Goal: Task Accomplishment & Management: Use online tool/utility

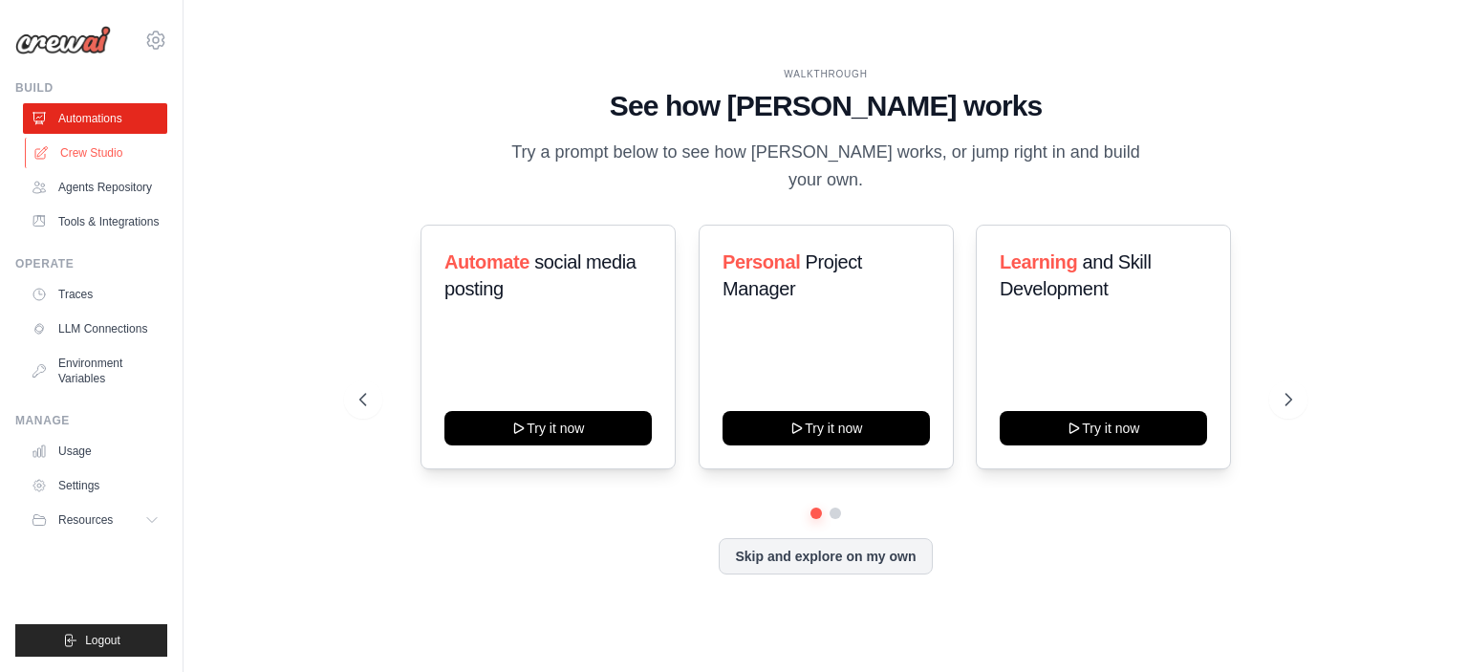
click at [96, 149] on link "Crew Studio" at bounding box center [97, 153] width 144 height 31
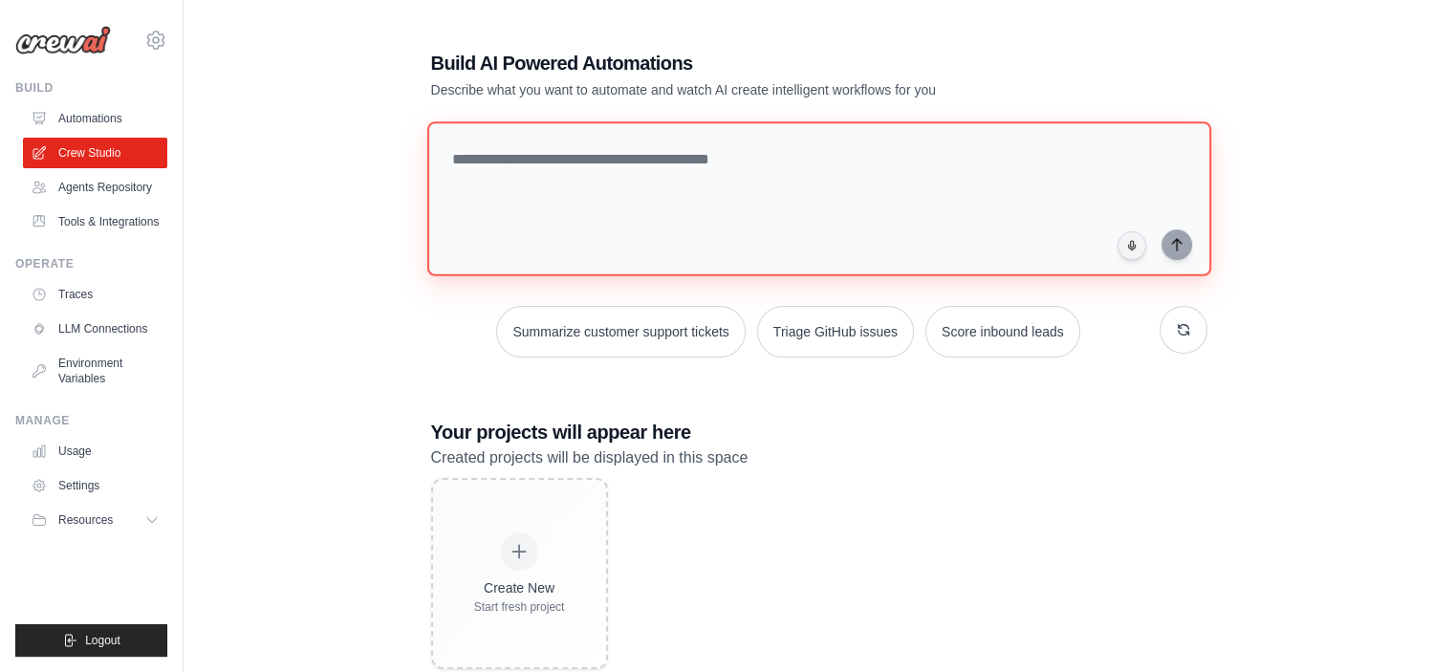
click at [542, 171] on textarea at bounding box center [818, 198] width 784 height 155
type textarea "**********"
drag, startPoint x: 813, startPoint y: 172, endPoint x: 347, endPoint y: 202, distance: 466.5
click at [347, 202] on div "**********" at bounding box center [818, 359] width 1209 height 681
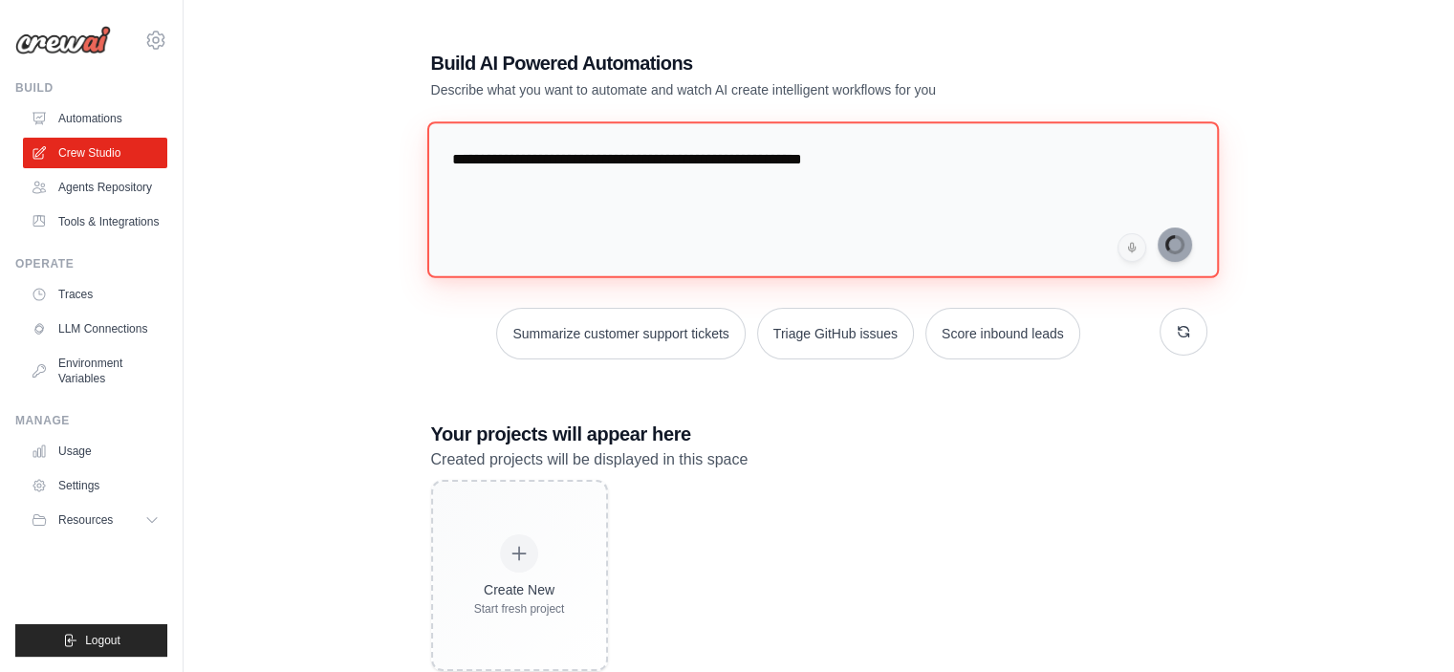
paste textarea "**********"
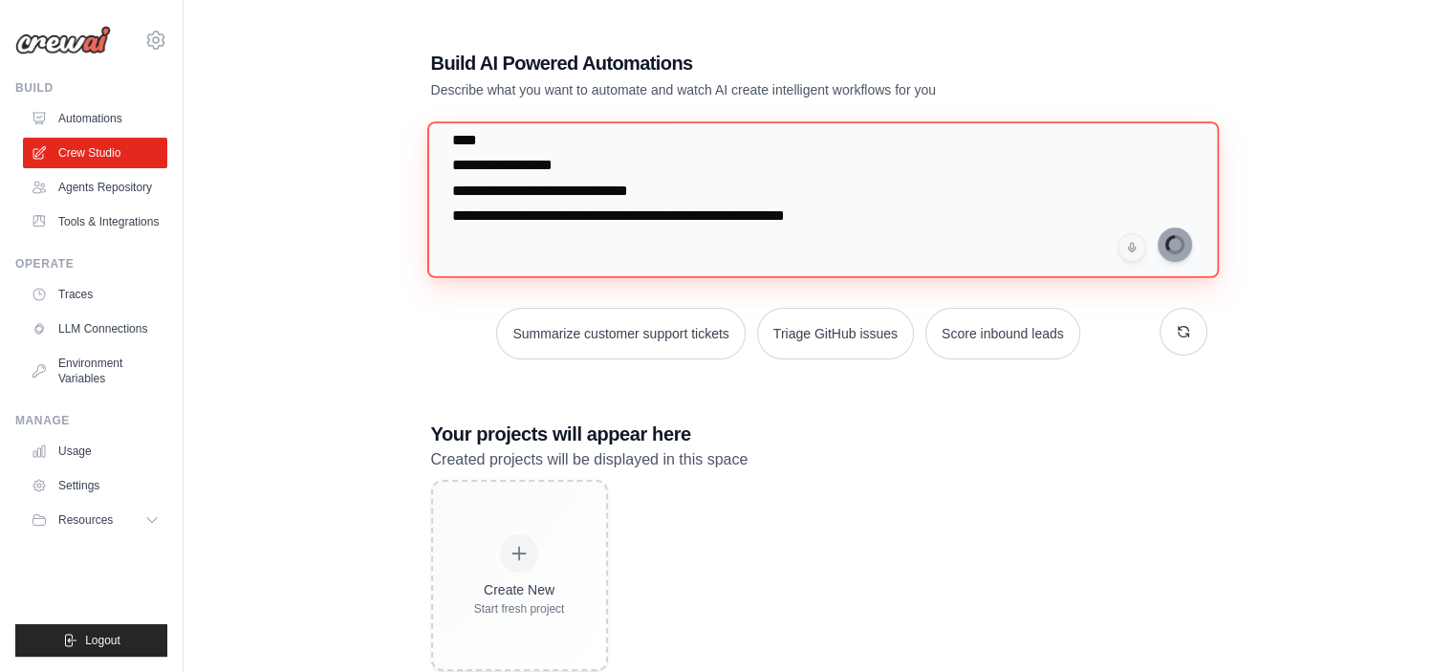
type textarea "**********"
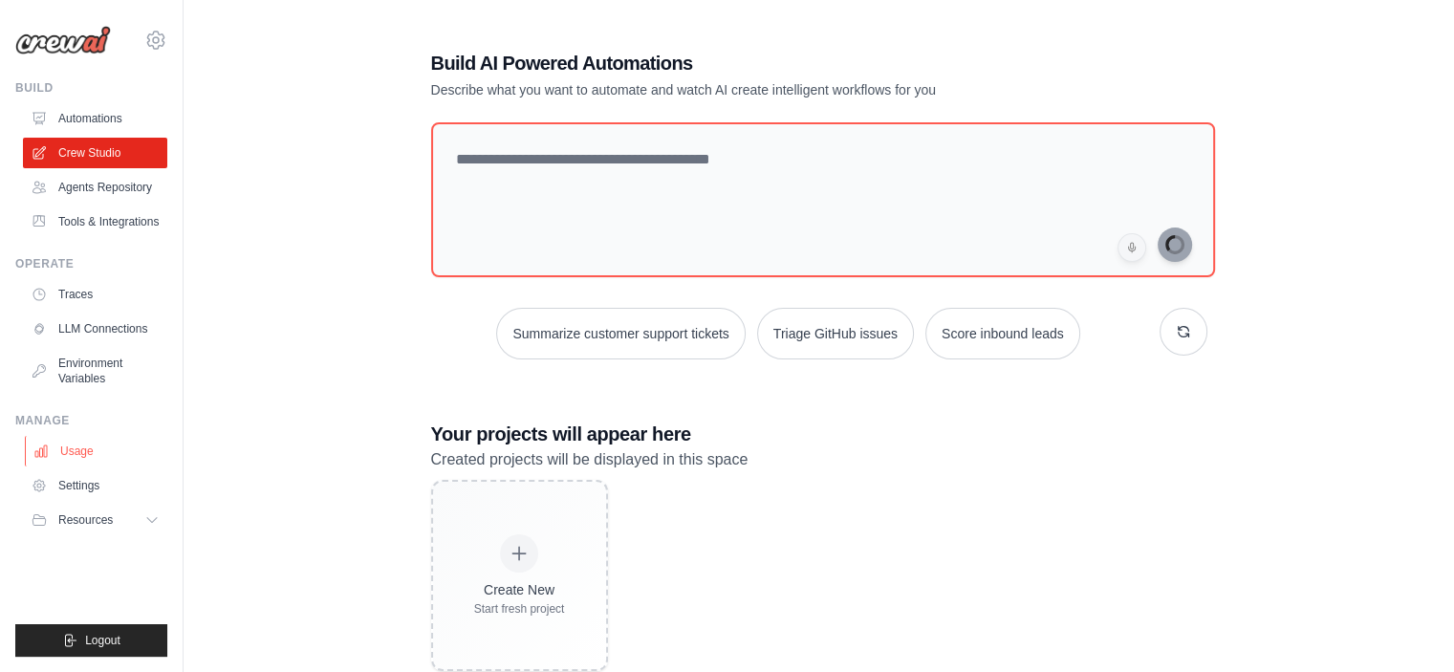
click at [110, 464] on link "Usage" at bounding box center [97, 451] width 144 height 31
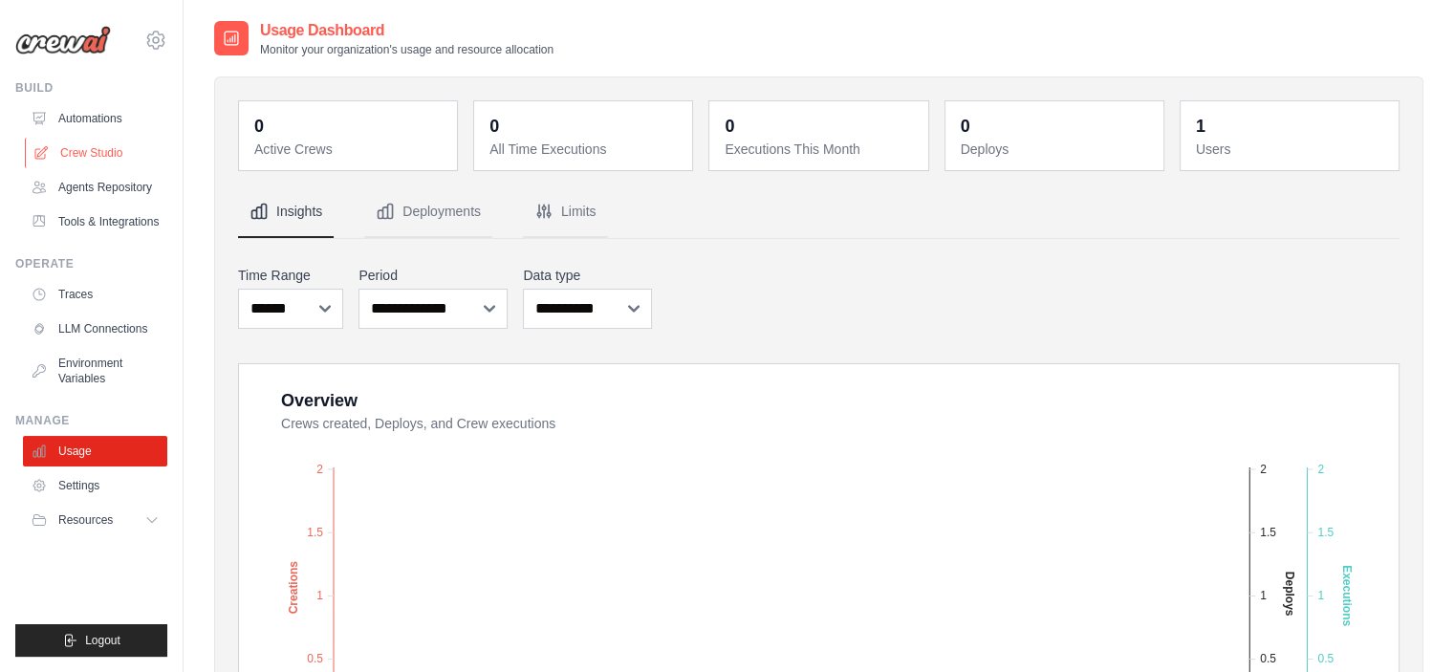
click at [97, 158] on link "Crew Studio" at bounding box center [97, 153] width 144 height 31
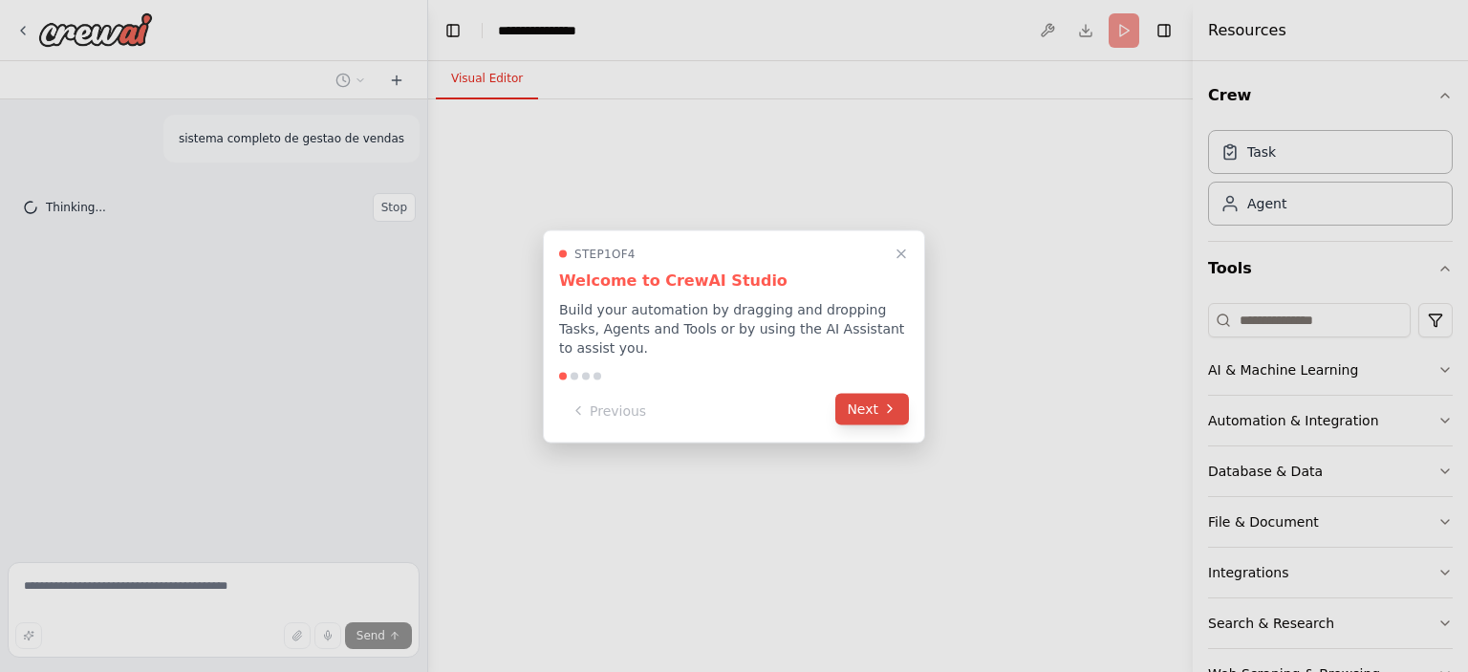
click at [864, 408] on button "Next" at bounding box center [873, 409] width 74 height 32
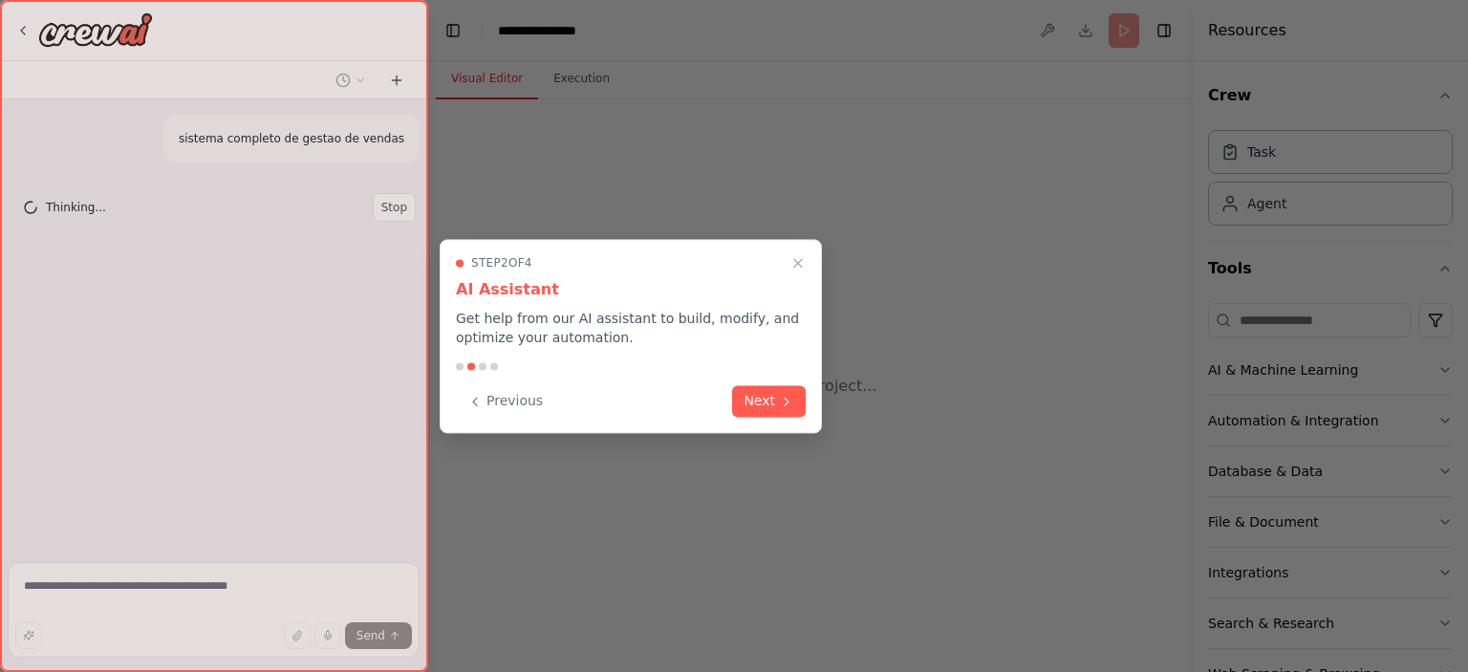
click at [864, 408] on div at bounding box center [734, 336] width 1468 height 672
click at [790, 395] on icon at bounding box center [786, 399] width 15 height 15
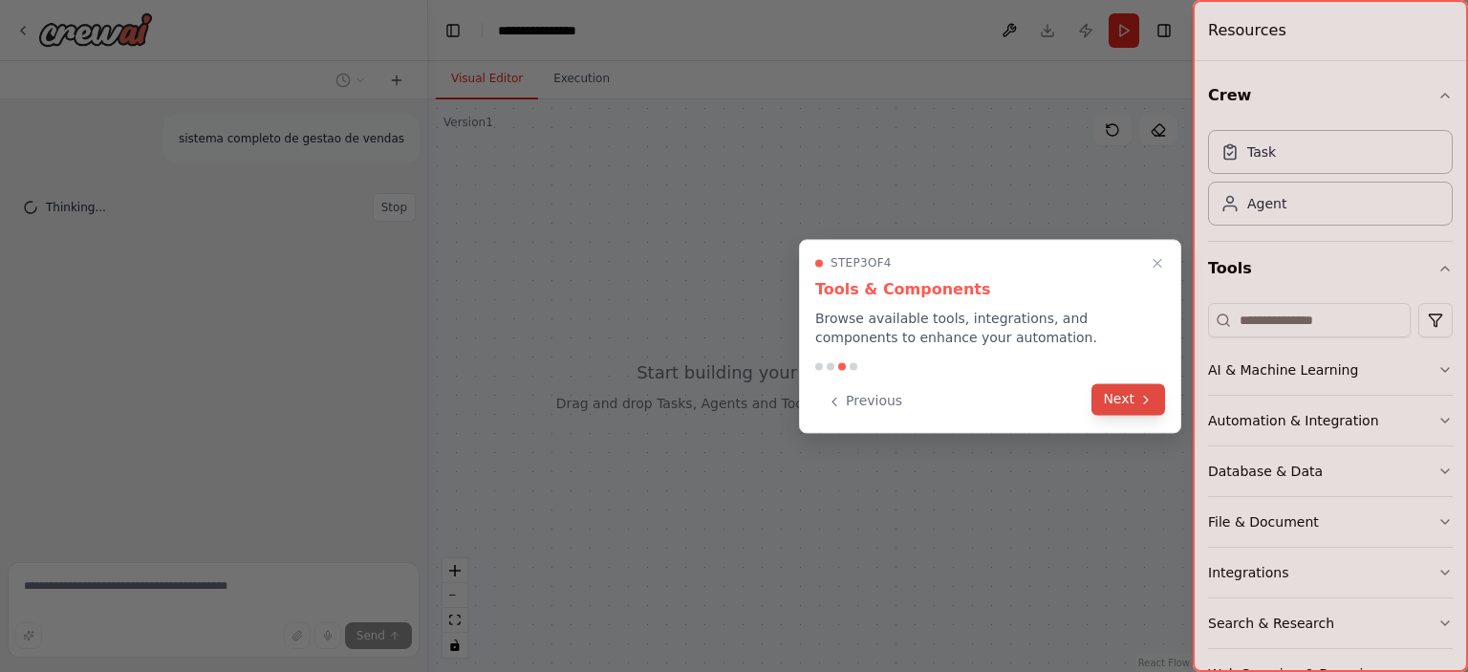
click at [1126, 408] on button "Next" at bounding box center [1129, 399] width 74 height 32
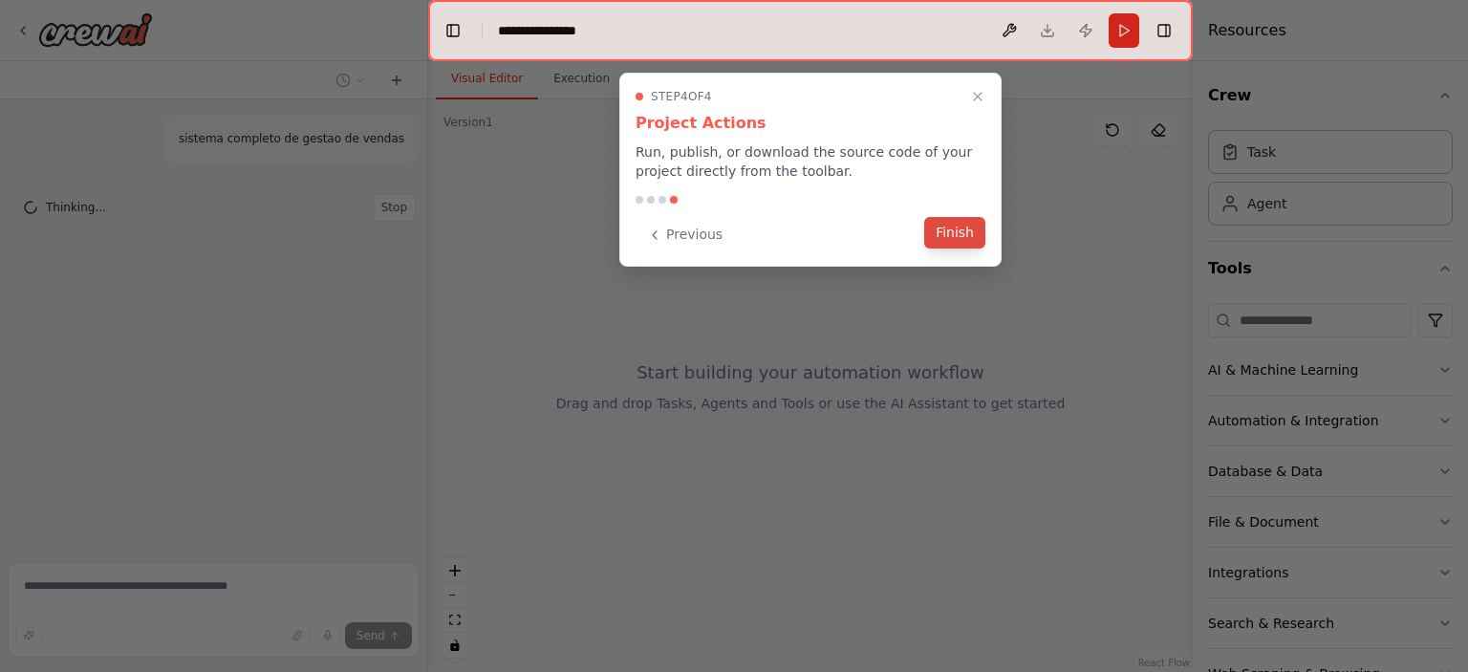
click at [933, 237] on button "Finish" at bounding box center [955, 233] width 61 height 32
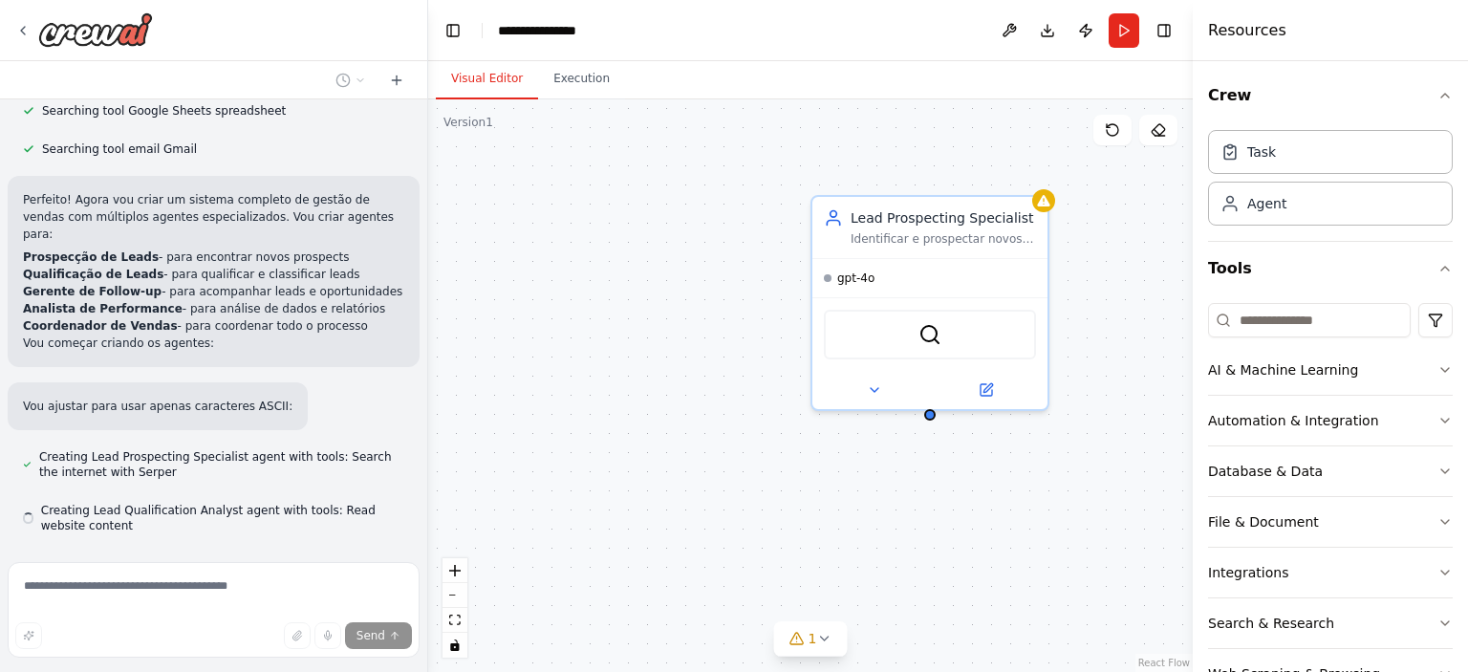
scroll to position [451, 0]
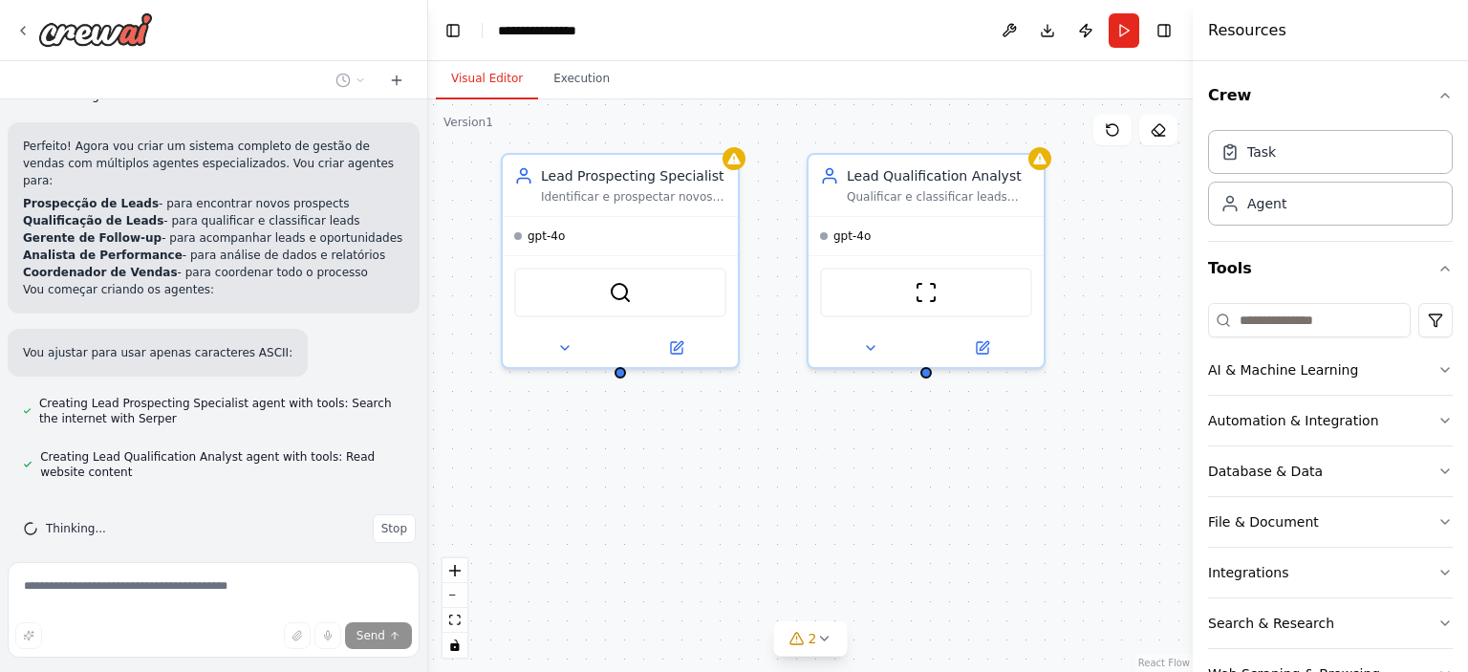
drag, startPoint x: 962, startPoint y: 538, endPoint x: 652, endPoint y: 496, distance: 312.6
click at [451, 599] on button "zoom out" at bounding box center [455, 595] width 25 height 25
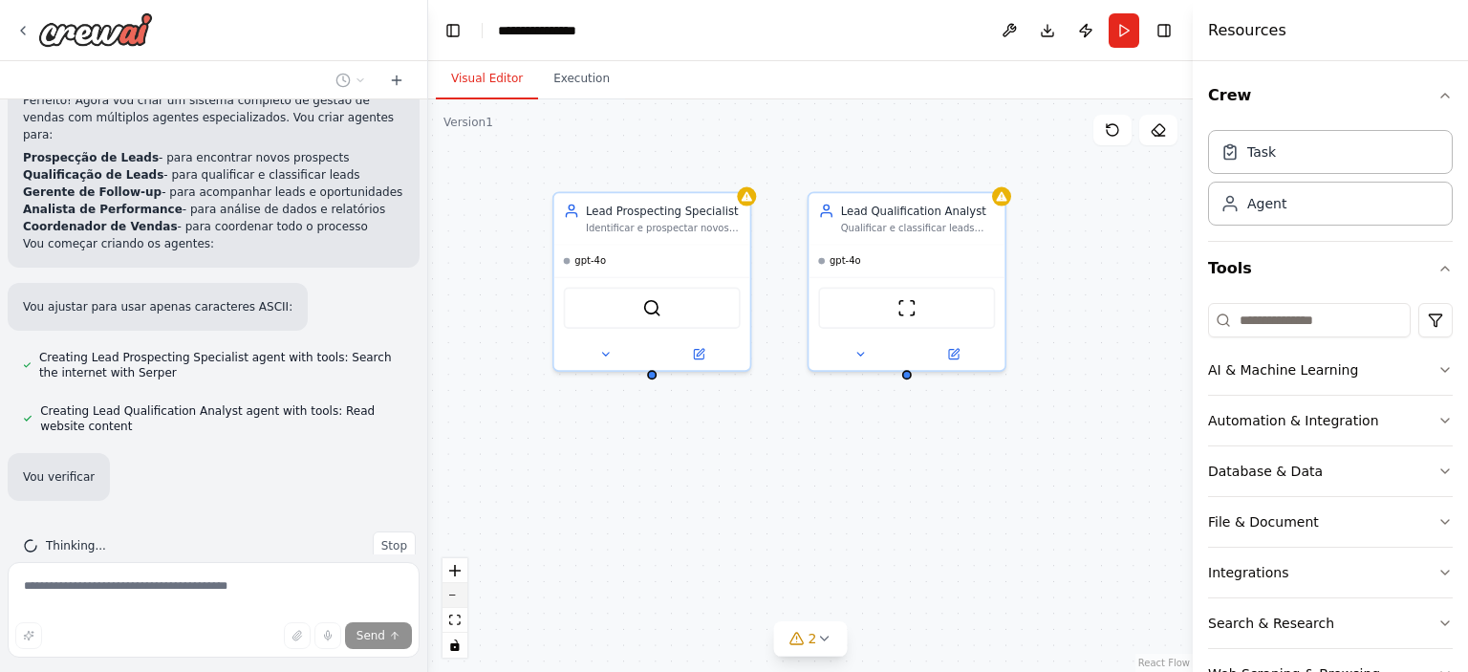
click at [451, 599] on button "zoom out" at bounding box center [455, 595] width 25 height 25
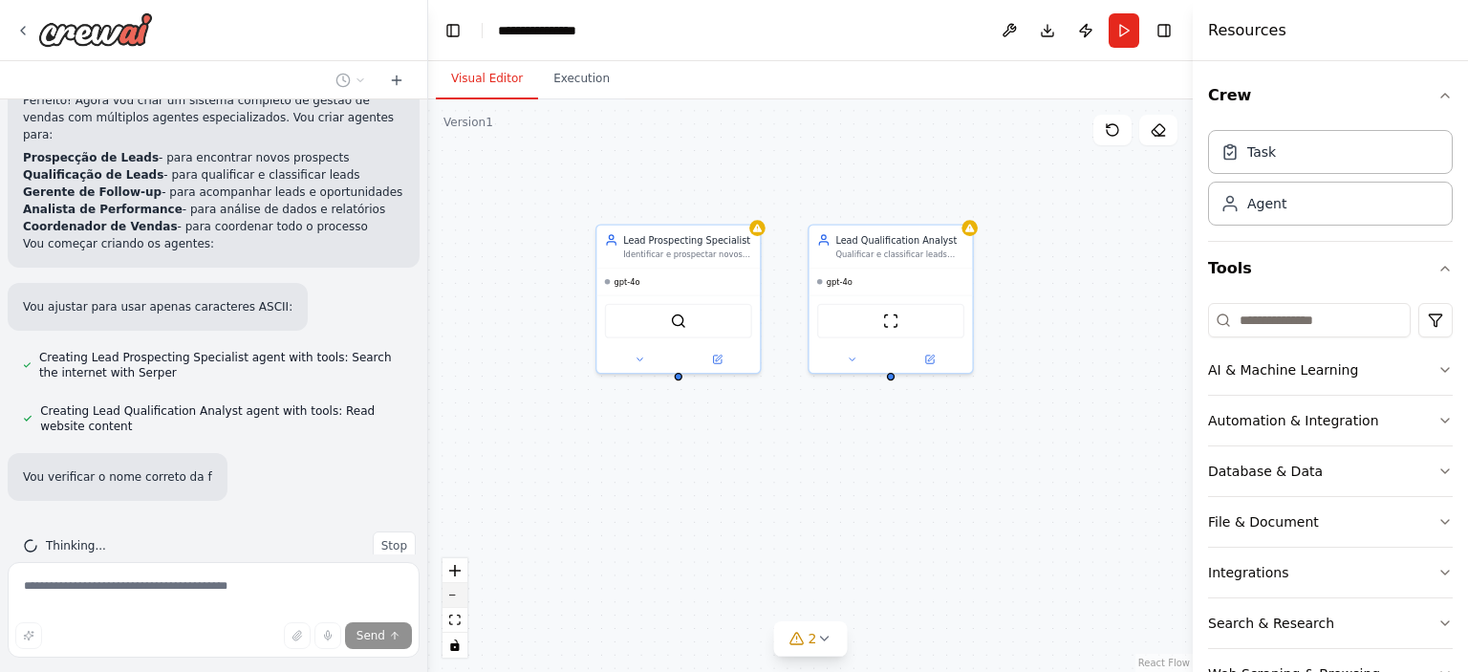
click at [451, 599] on button "zoom out" at bounding box center [455, 595] width 25 height 25
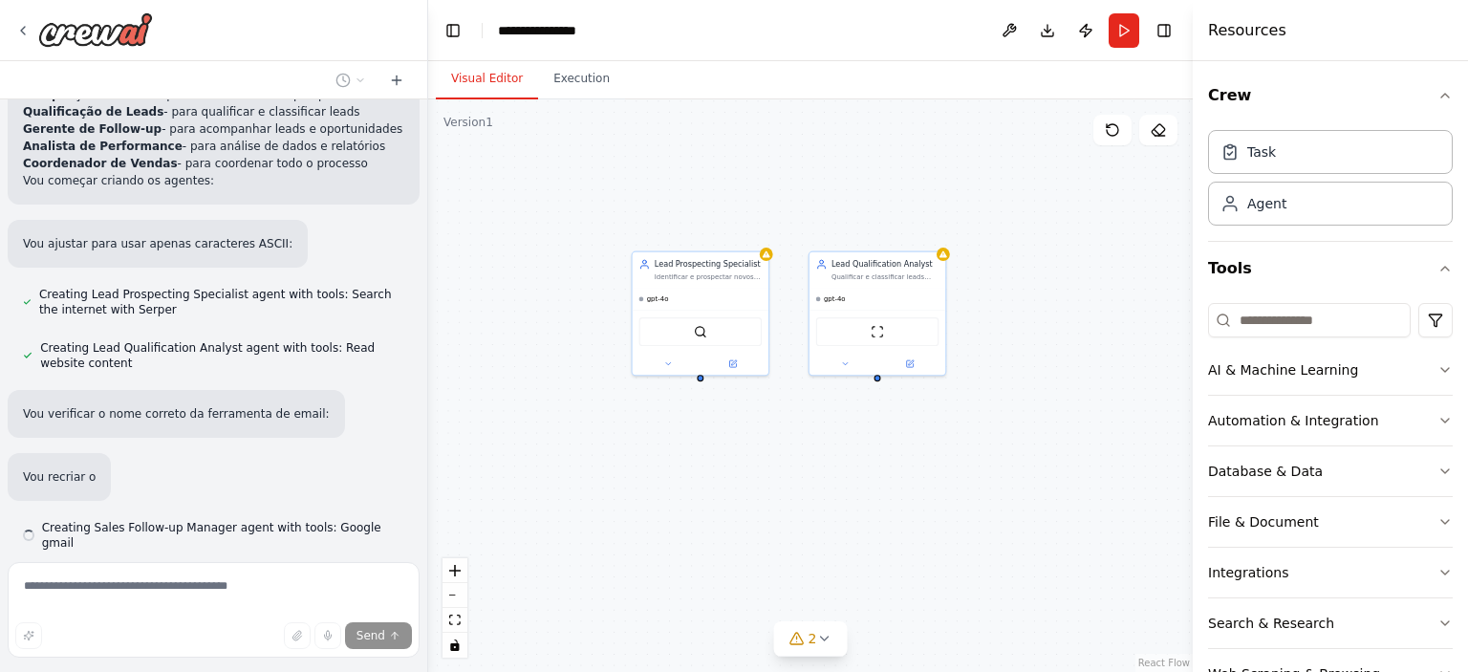
scroll to position [616, 0]
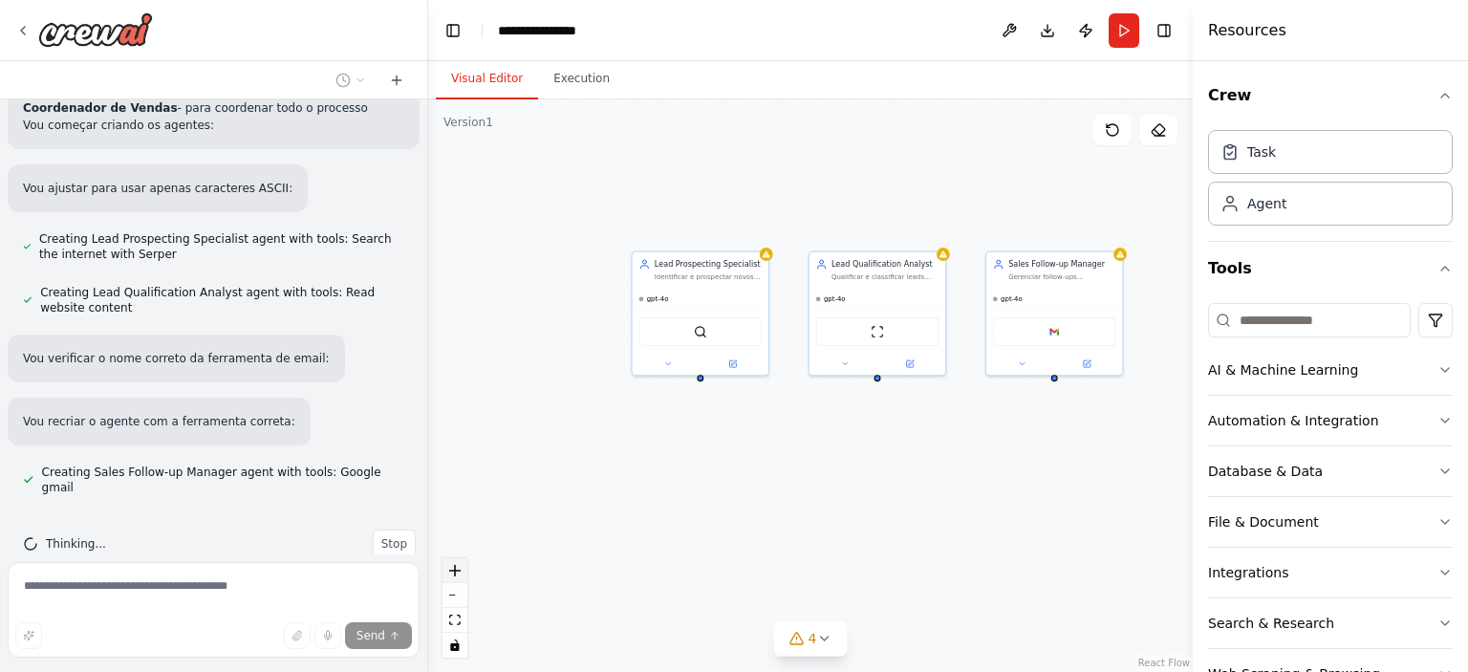
click at [459, 578] on button "zoom in" at bounding box center [455, 570] width 25 height 25
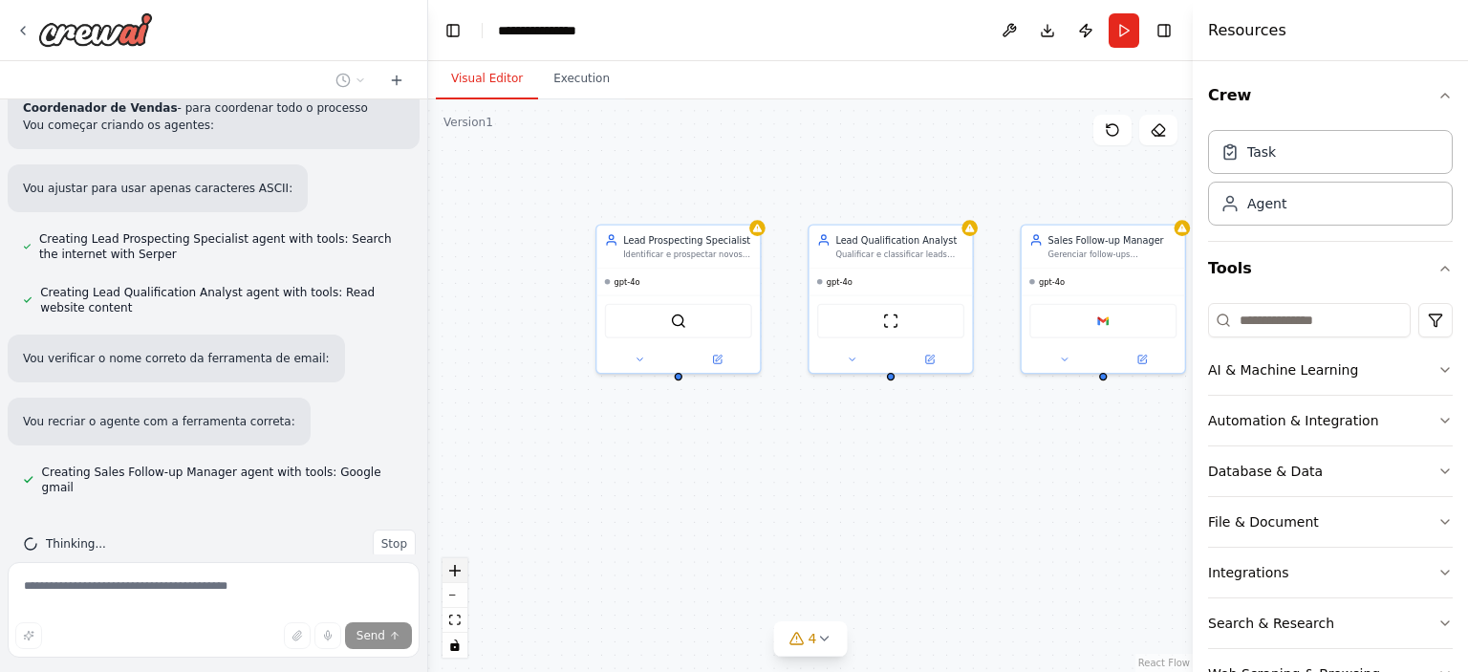
click at [459, 578] on button "zoom in" at bounding box center [455, 570] width 25 height 25
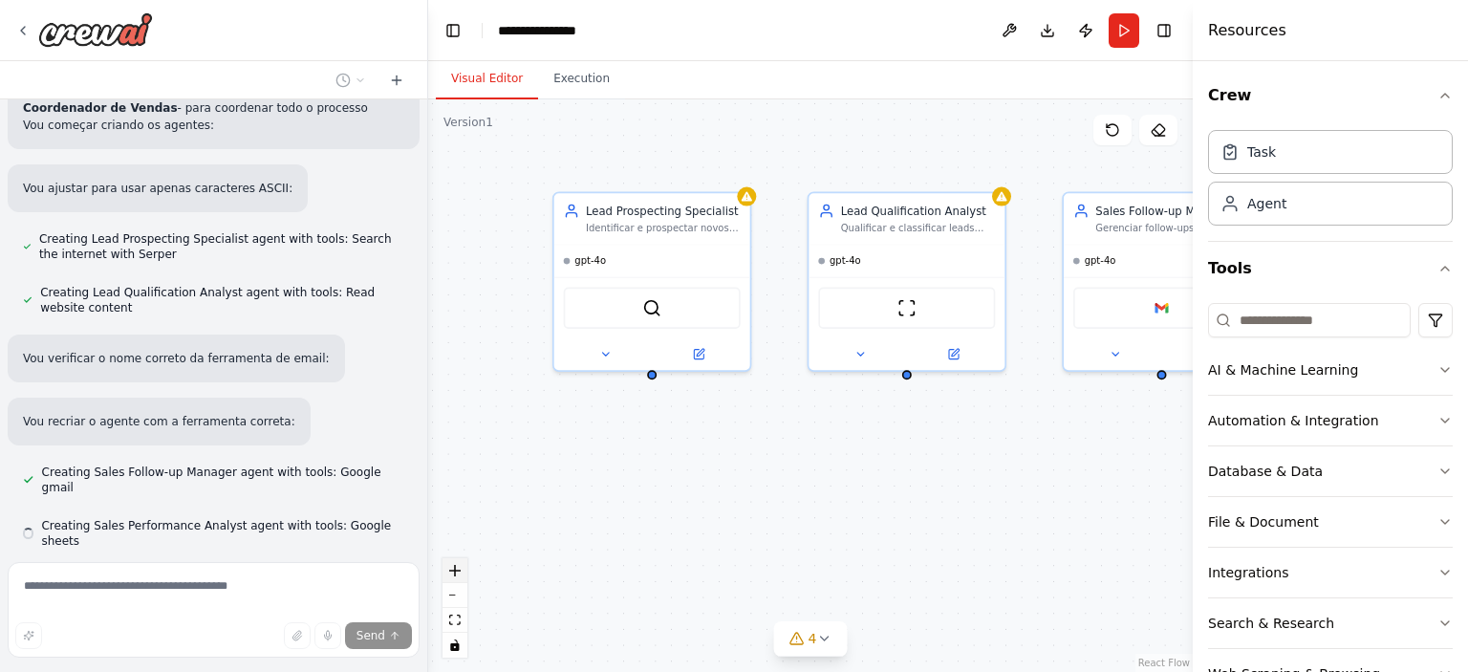
scroll to position [654, 0]
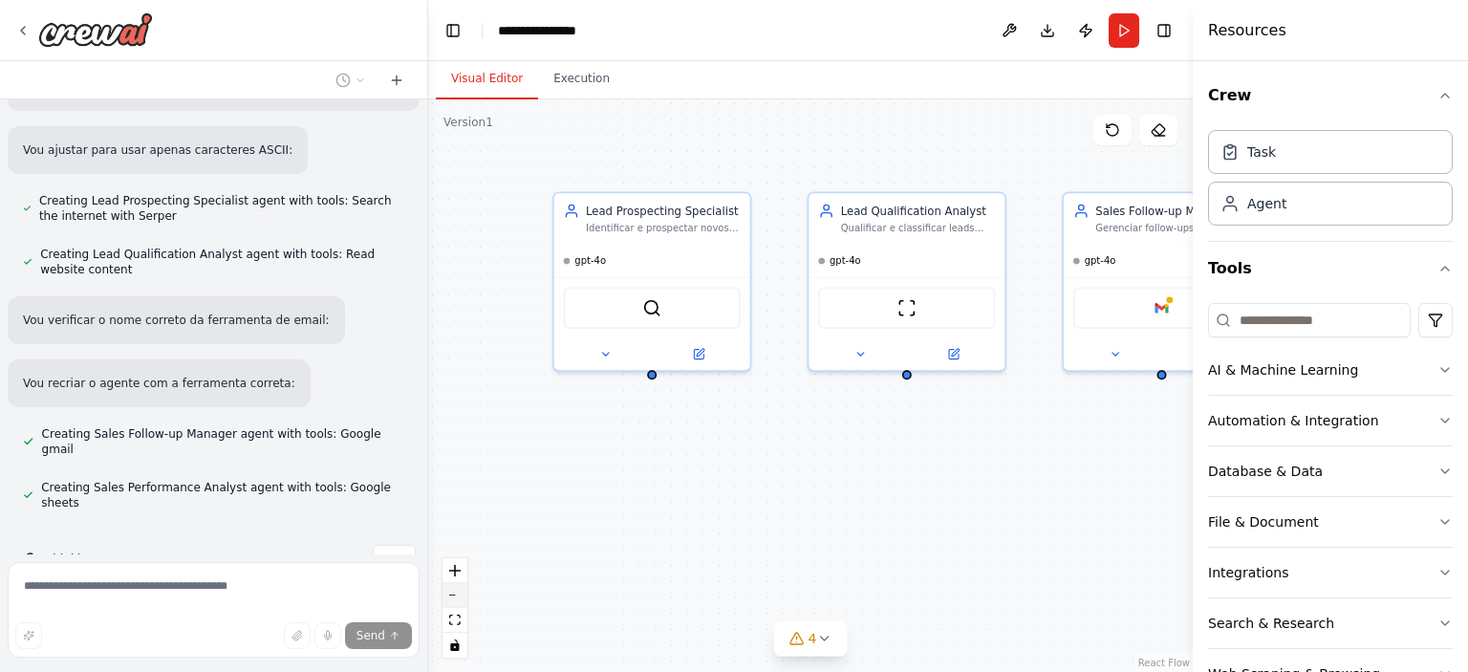
click at [459, 597] on button "zoom out" at bounding box center [455, 595] width 25 height 25
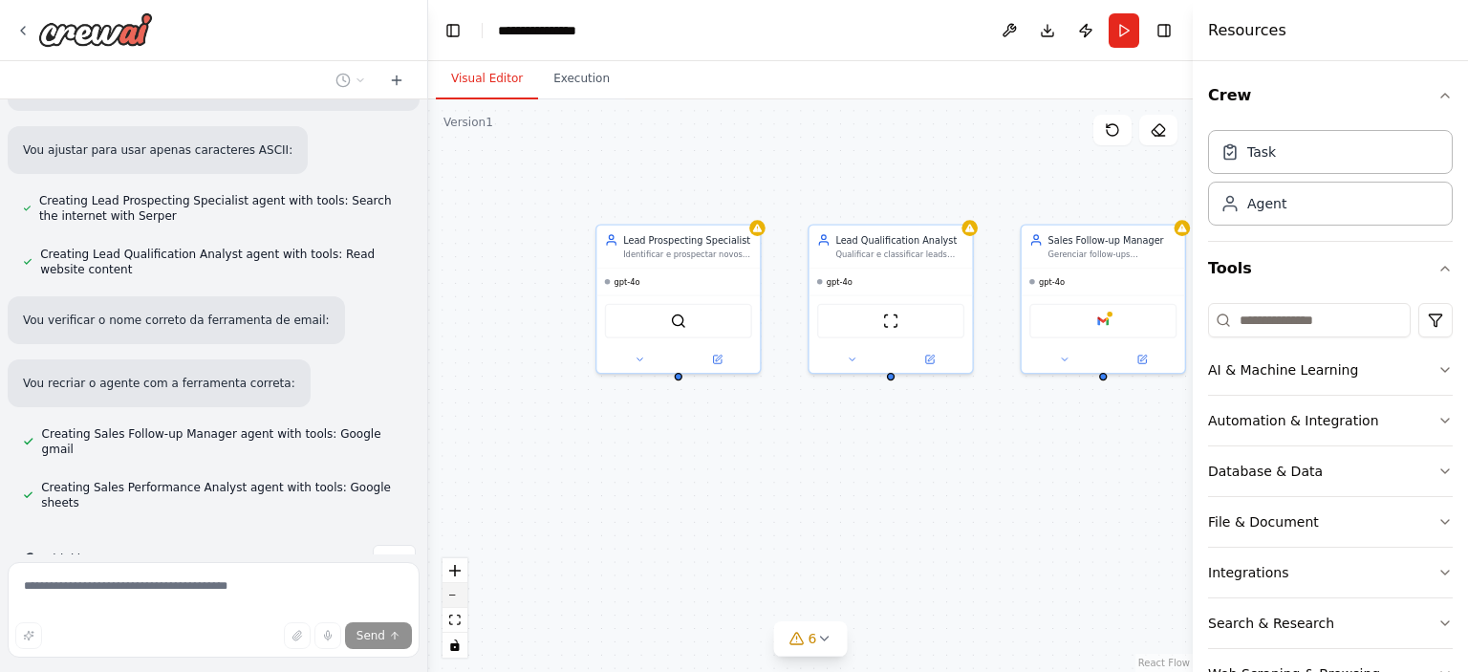
click at [459, 597] on button "zoom out" at bounding box center [455, 595] width 25 height 25
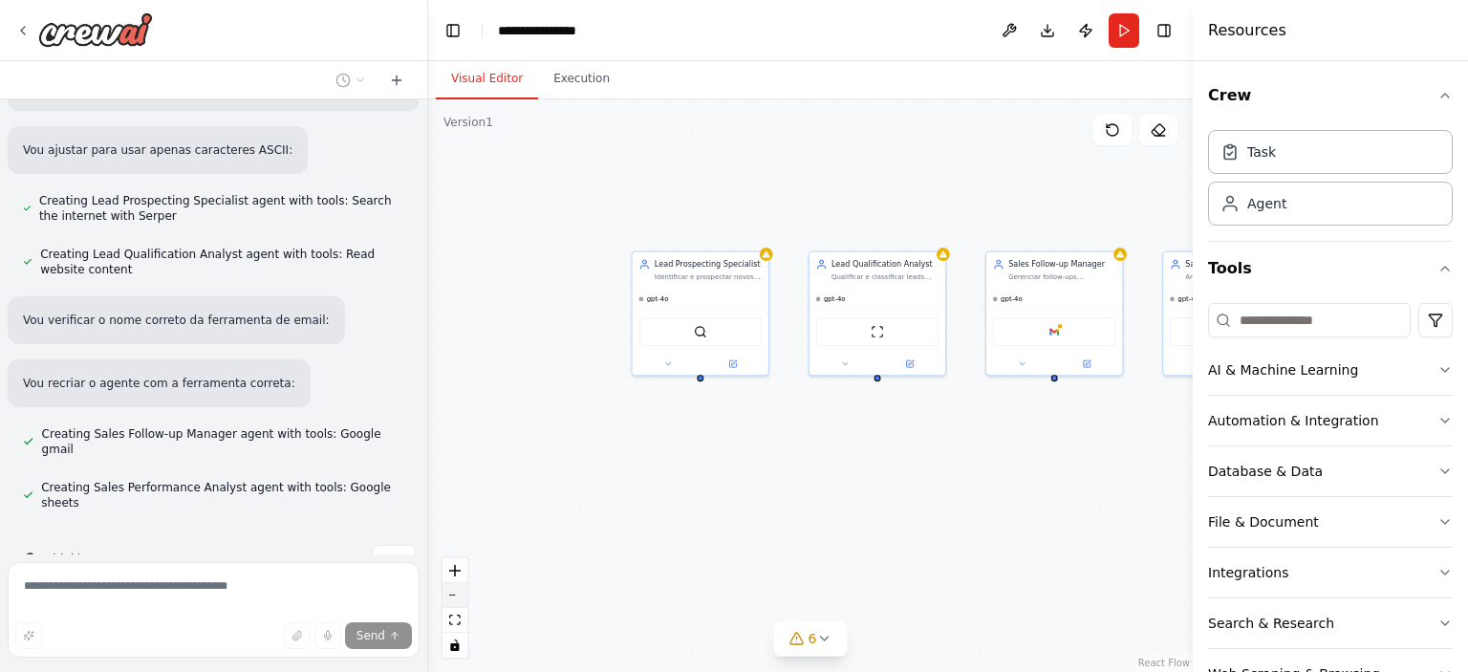
click at [459, 597] on button "zoom out" at bounding box center [455, 595] width 25 height 25
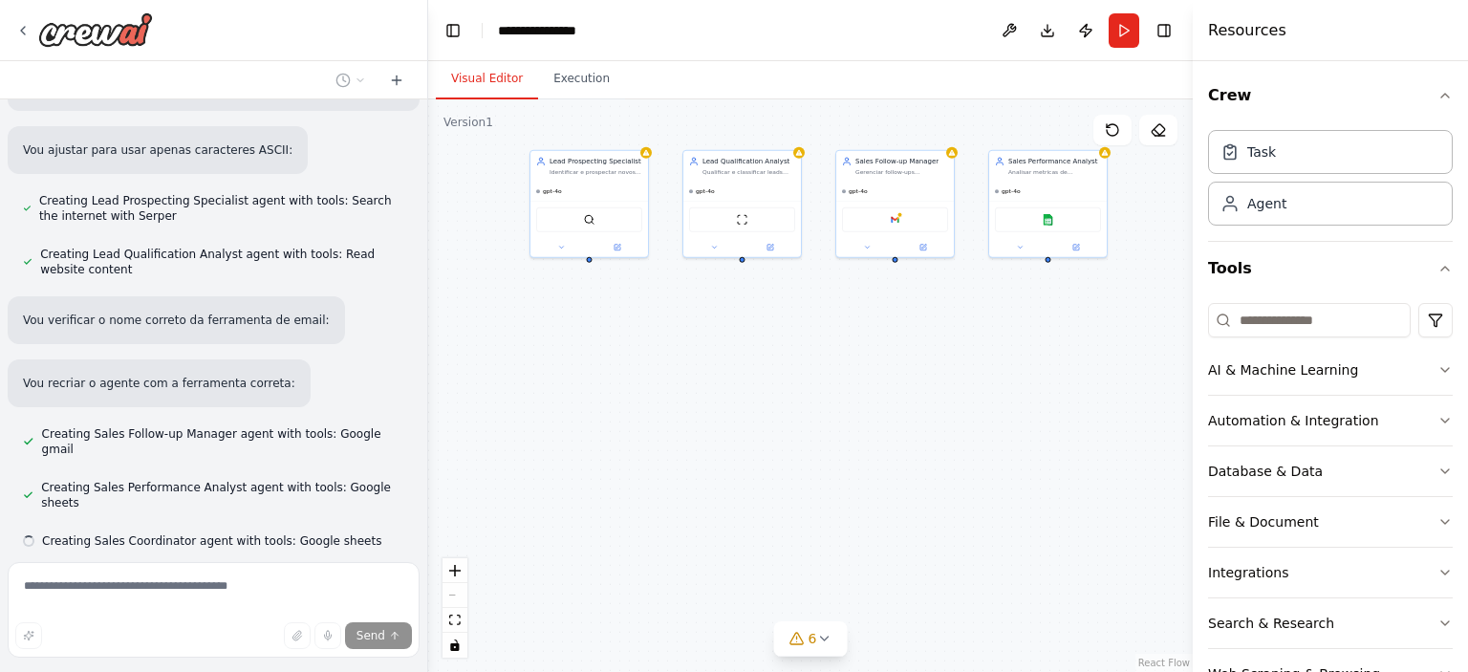
scroll to position [692, 0]
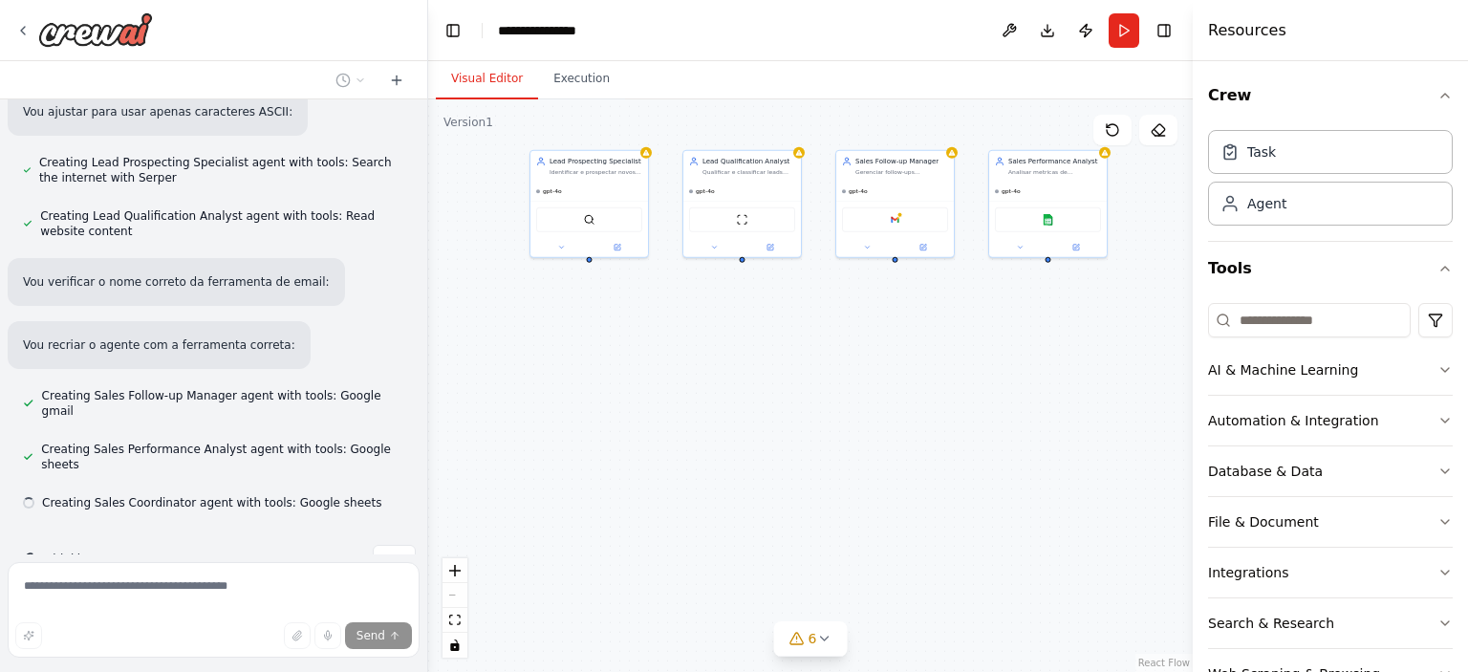
drag, startPoint x: 887, startPoint y: 561, endPoint x: 761, endPoint y: 442, distance: 173.8
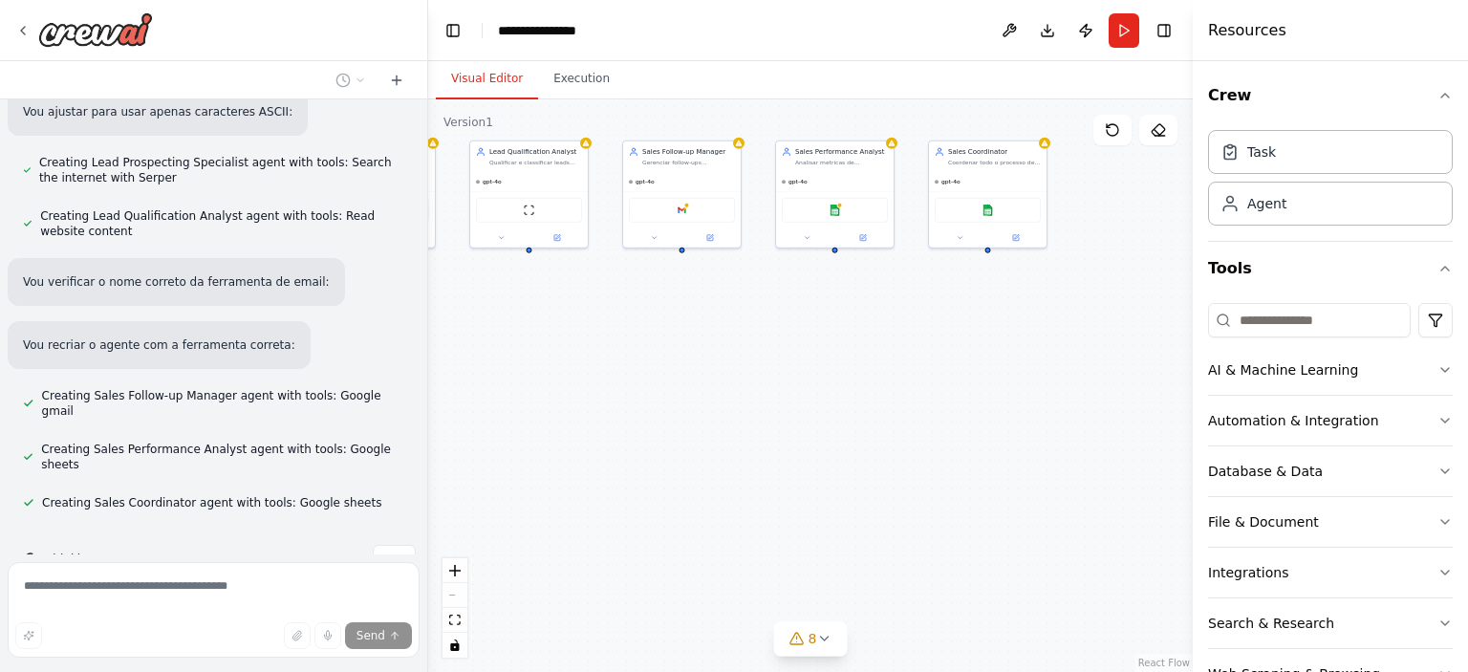
drag, startPoint x: 948, startPoint y: 333, endPoint x: 735, endPoint y: 323, distance: 213.4
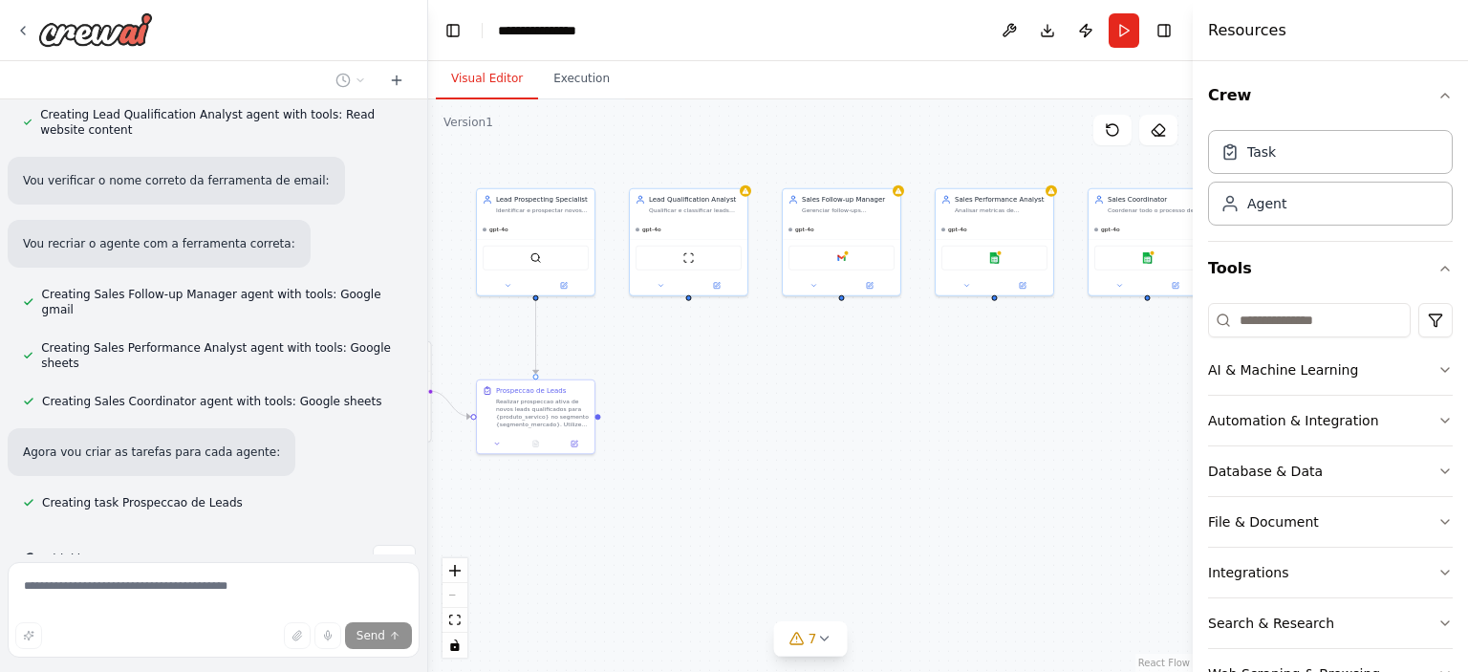
drag, startPoint x: 705, startPoint y: 337, endPoint x: 870, endPoint y: 385, distance: 172.4
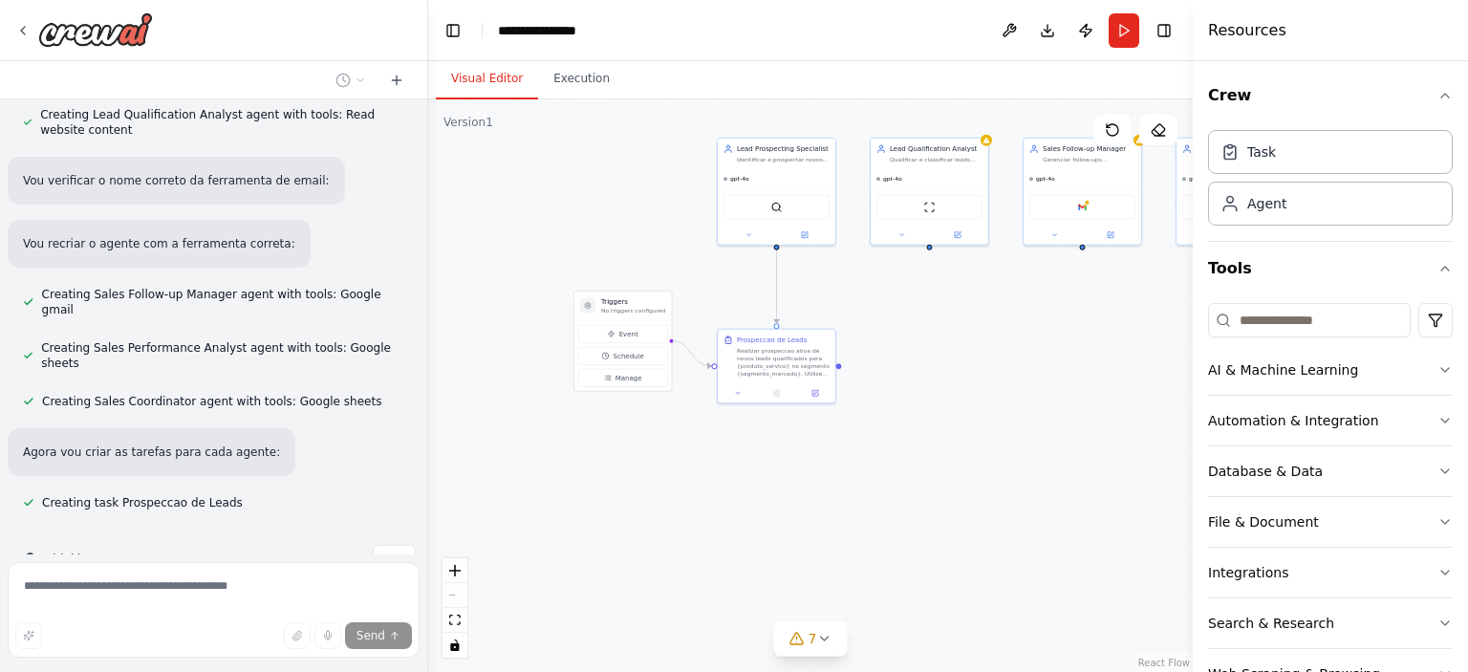
drag, startPoint x: 794, startPoint y: 418, endPoint x: 1030, endPoint y: 366, distance: 240.8
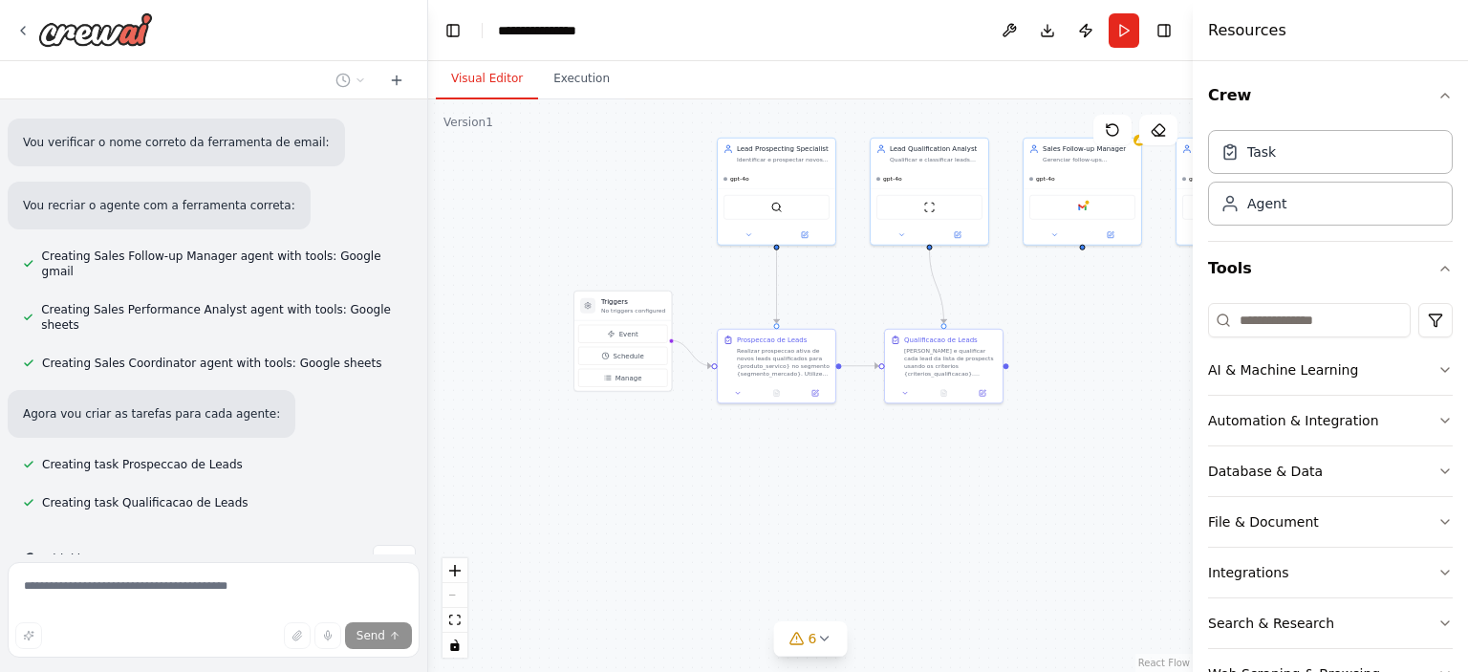
click at [456, 593] on div "React Flow controls" at bounding box center [455, 607] width 25 height 99
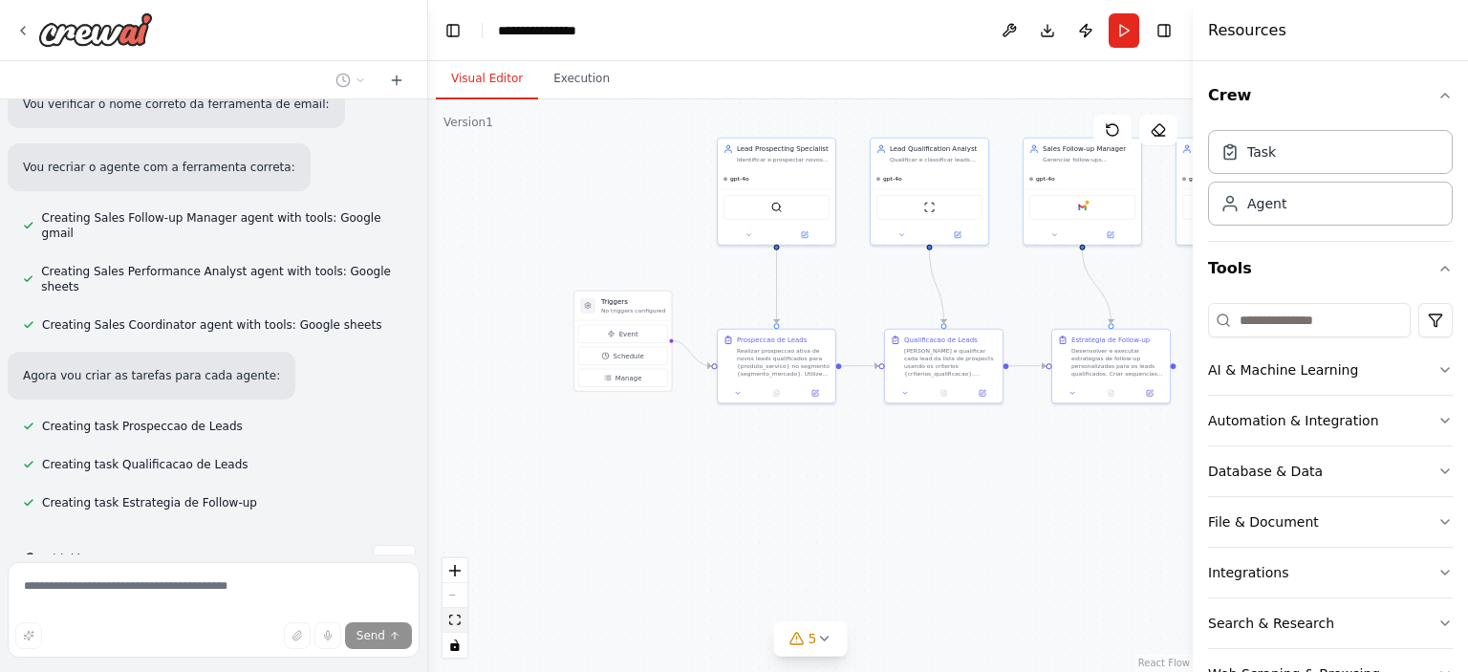
click at [463, 615] on button "fit view" at bounding box center [455, 620] width 25 height 25
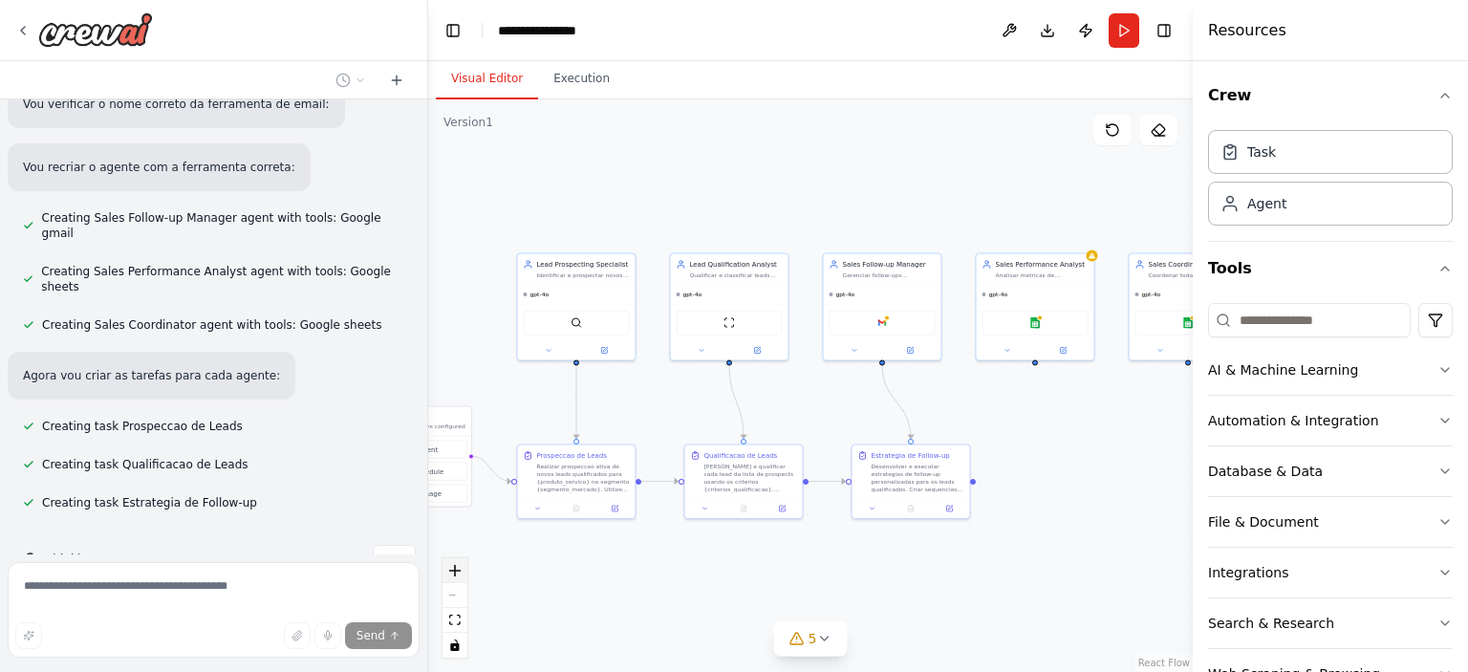
click at [459, 574] on icon "zoom in" at bounding box center [454, 570] width 11 height 11
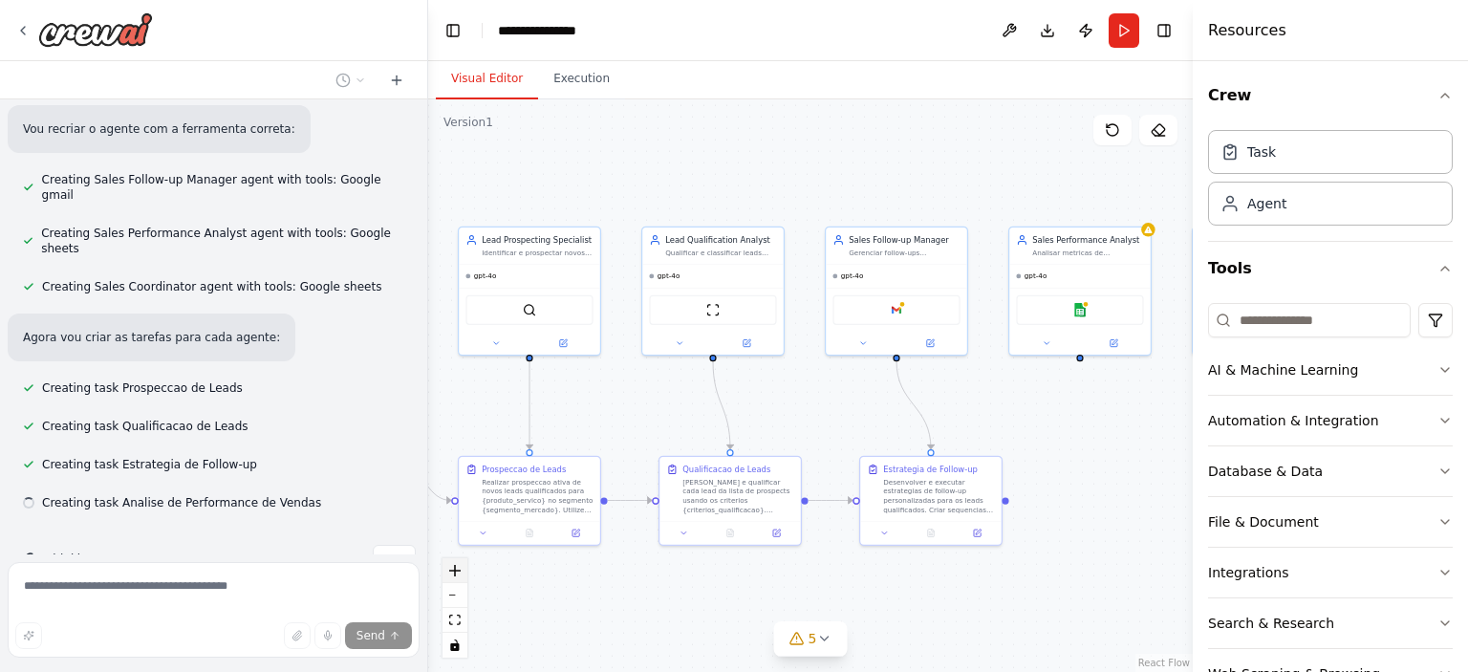
click at [459, 574] on icon "zoom in" at bounding box center [454, 570] width 11 height 11
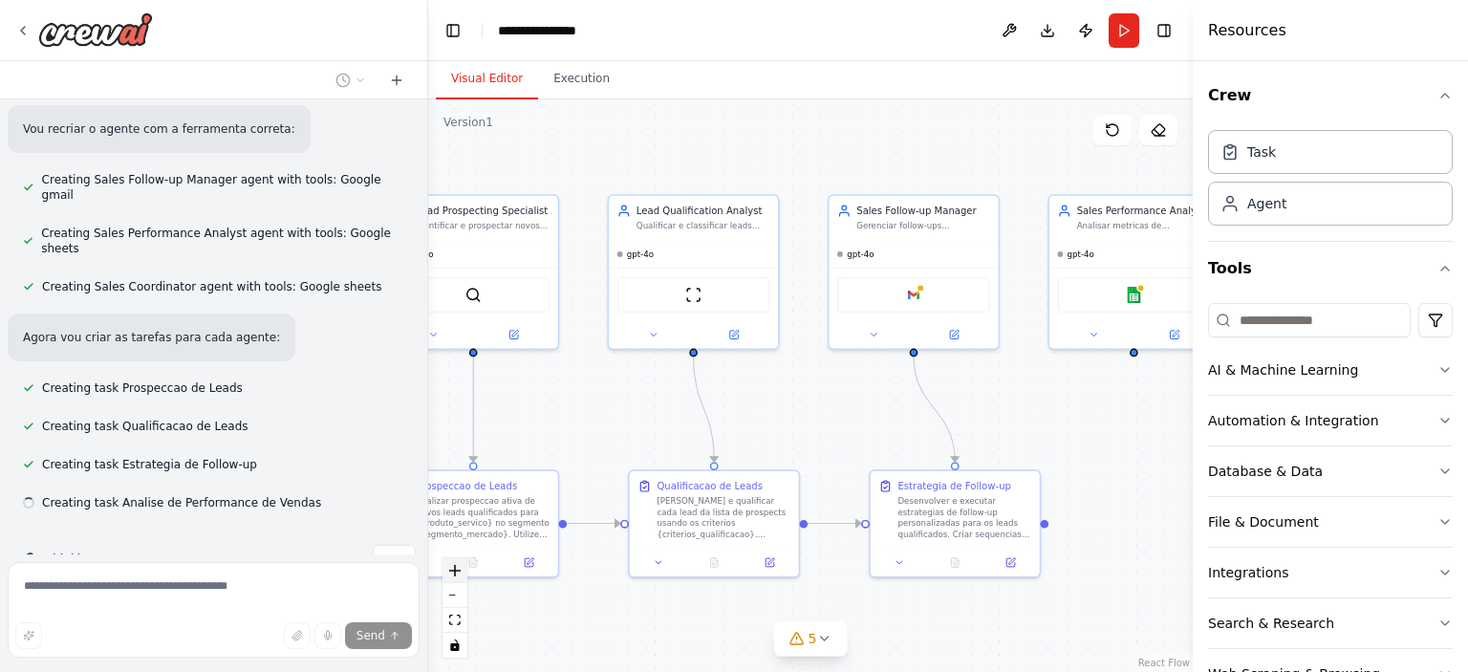
click at [459, 574] on icon "zoom in" at bounding box center [454, 570] width 11 height 11
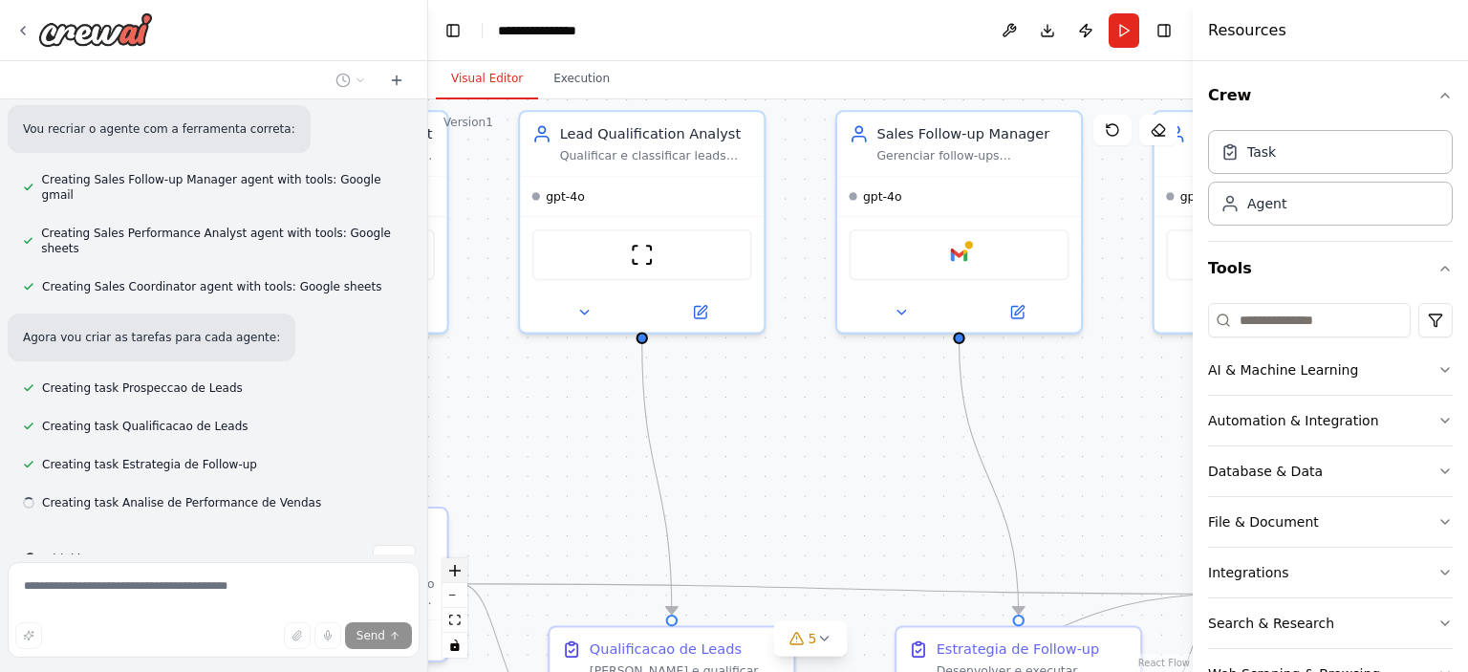
click at [459, 574] on icon "zoom in" at bounding box center [454, 570] width 11 height 11
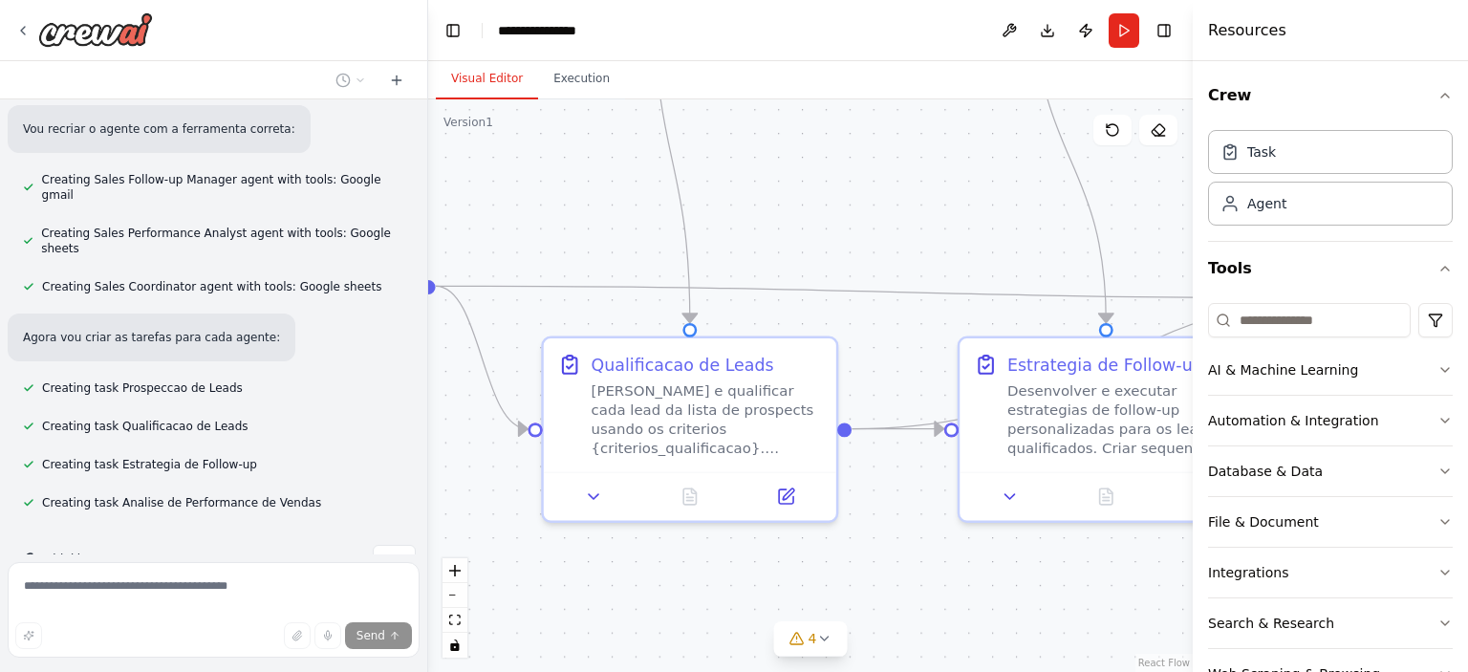
drag, startPoint x: 815, startPoint y: 496, endPoint x: 860, endPoint y: 159, distance: 340.6
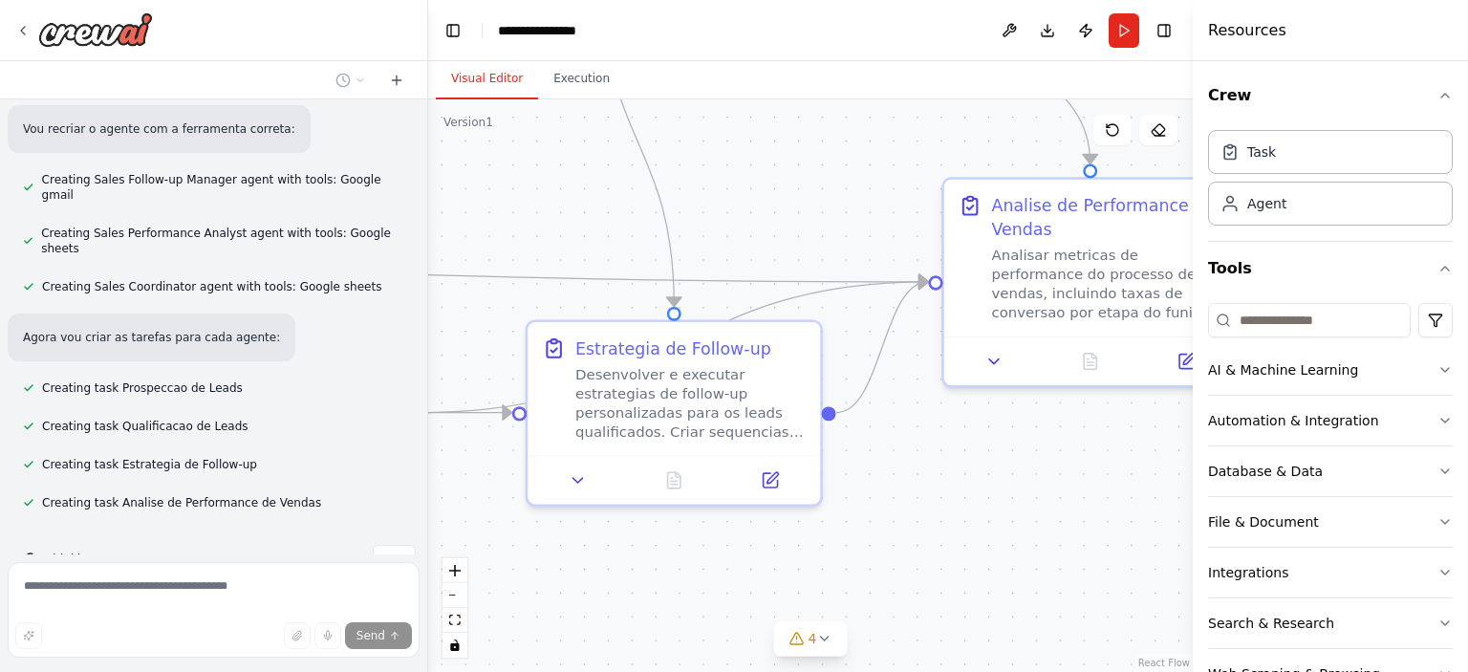
drag, startPoint x: 982, startPoint y: 540, endPoint x: 500, endPoint y: 556, distance: 482.1
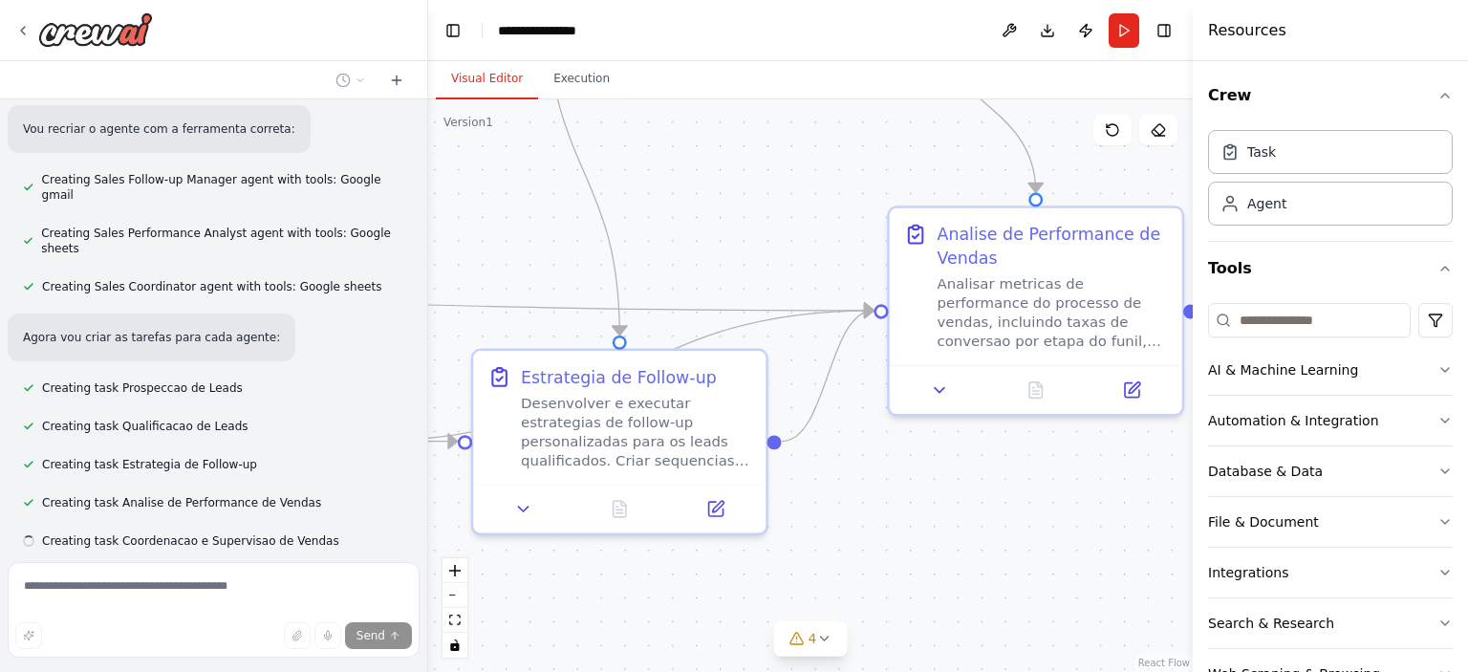
scroll to position [946, 0]
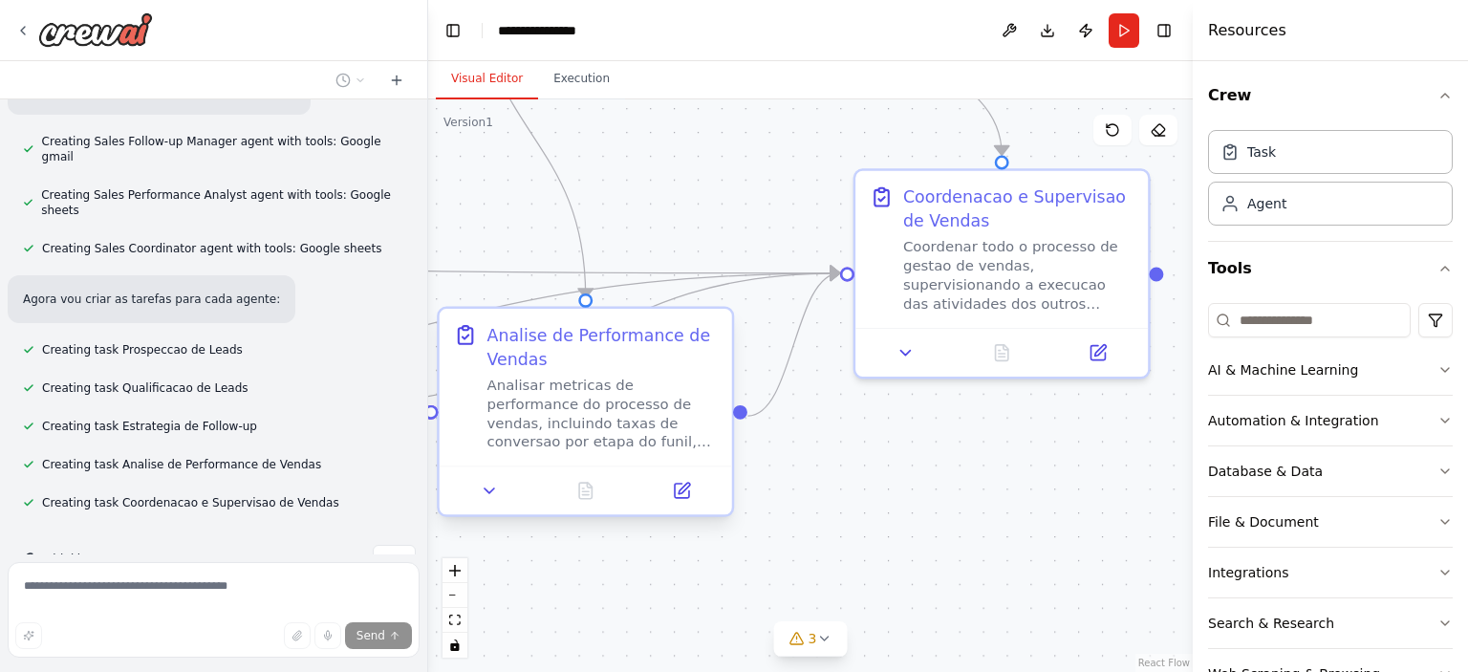
drag, startPoint x: 956, startPoint y: 474, endPoint x: 506, endPoint y: 437, distance: 451.8
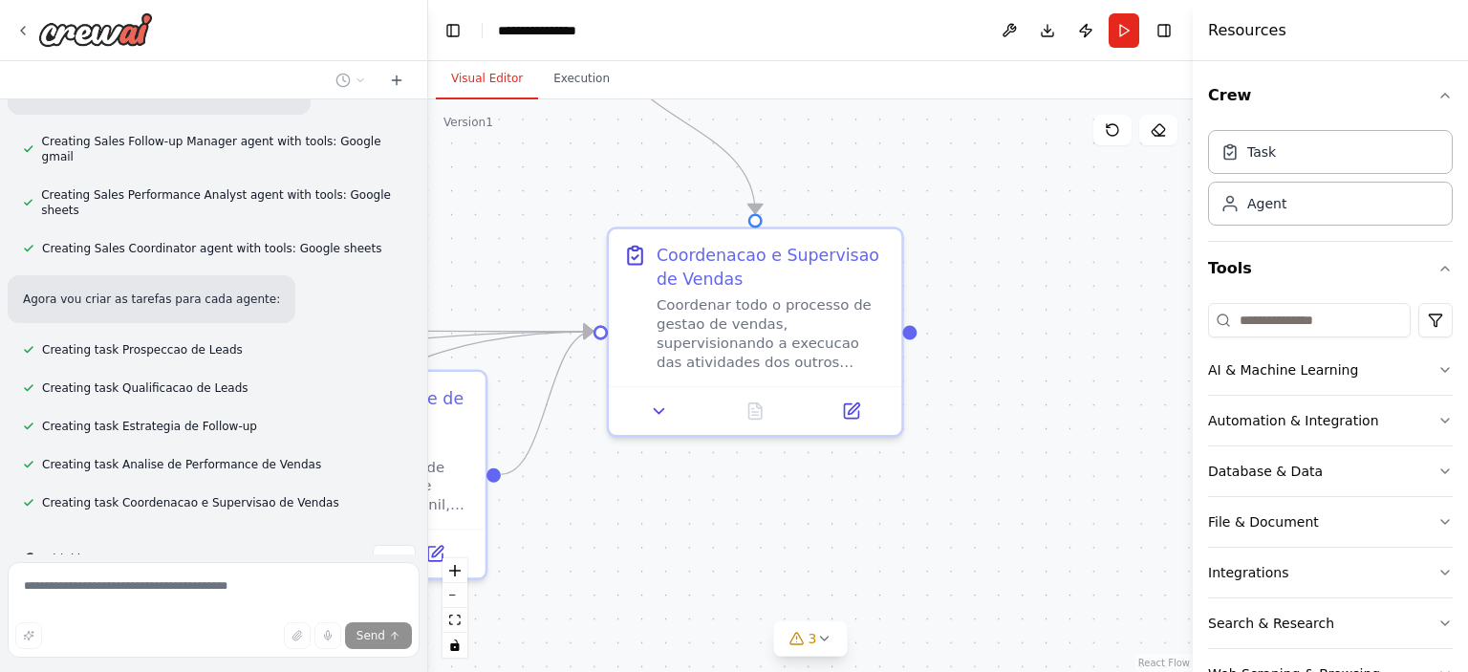
drag, startPoint x: 925, startPoint y: 446, endPoint x: 691, endPoint y: 500, distance: 240.5
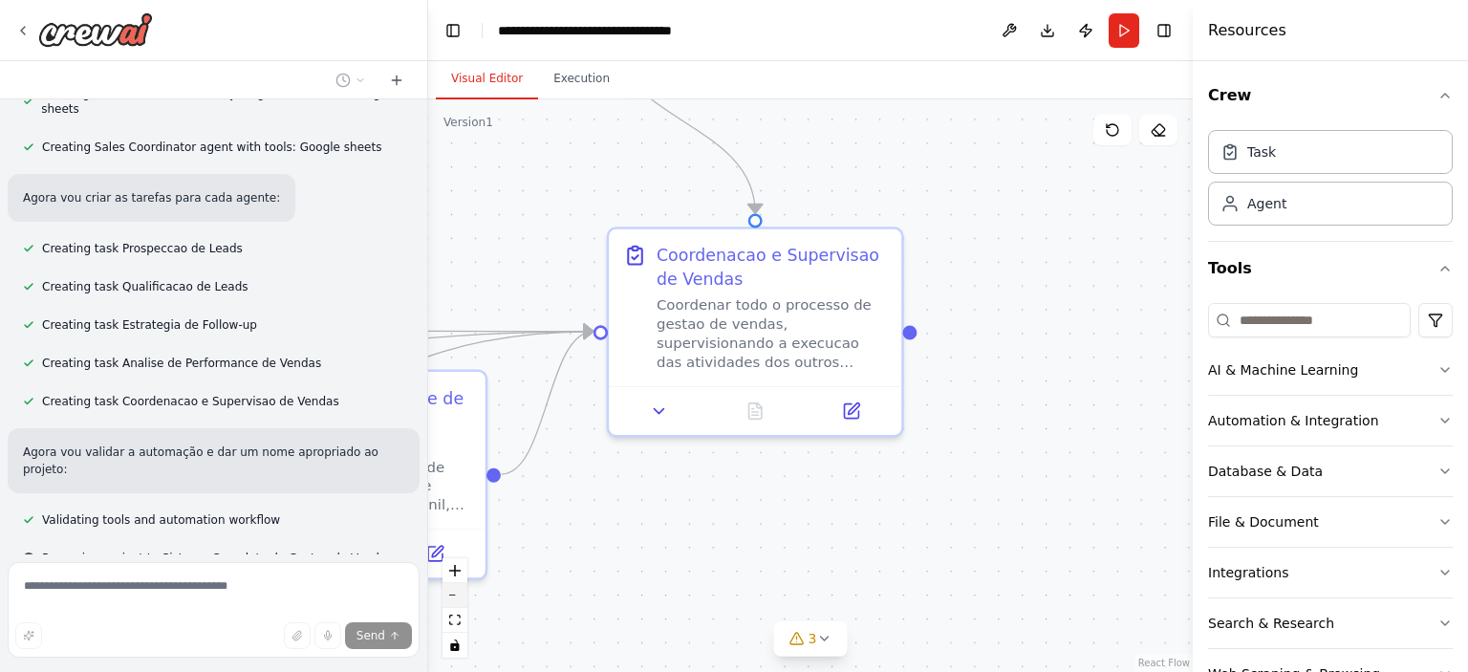
scroll to position [1086, 0]
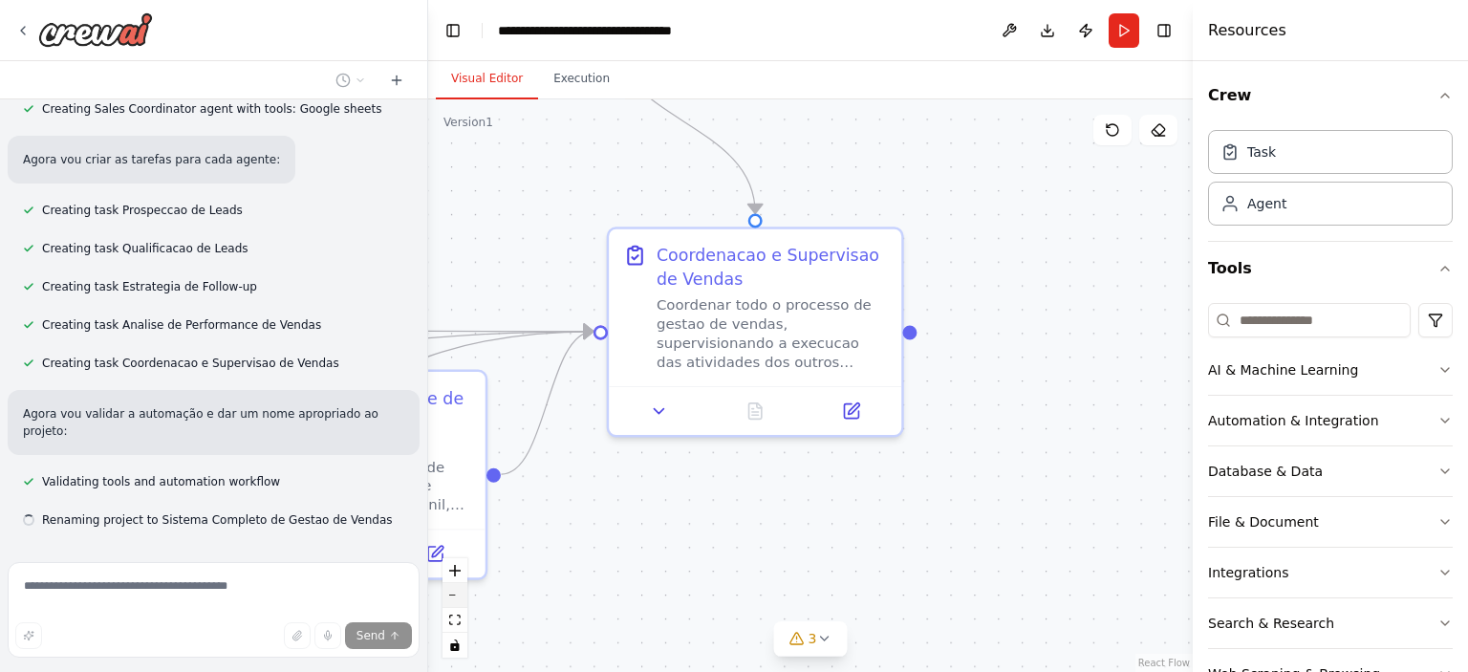
click at [449, 596] on button "zoom out" at bounding box center [455, 595] width 25 height 25
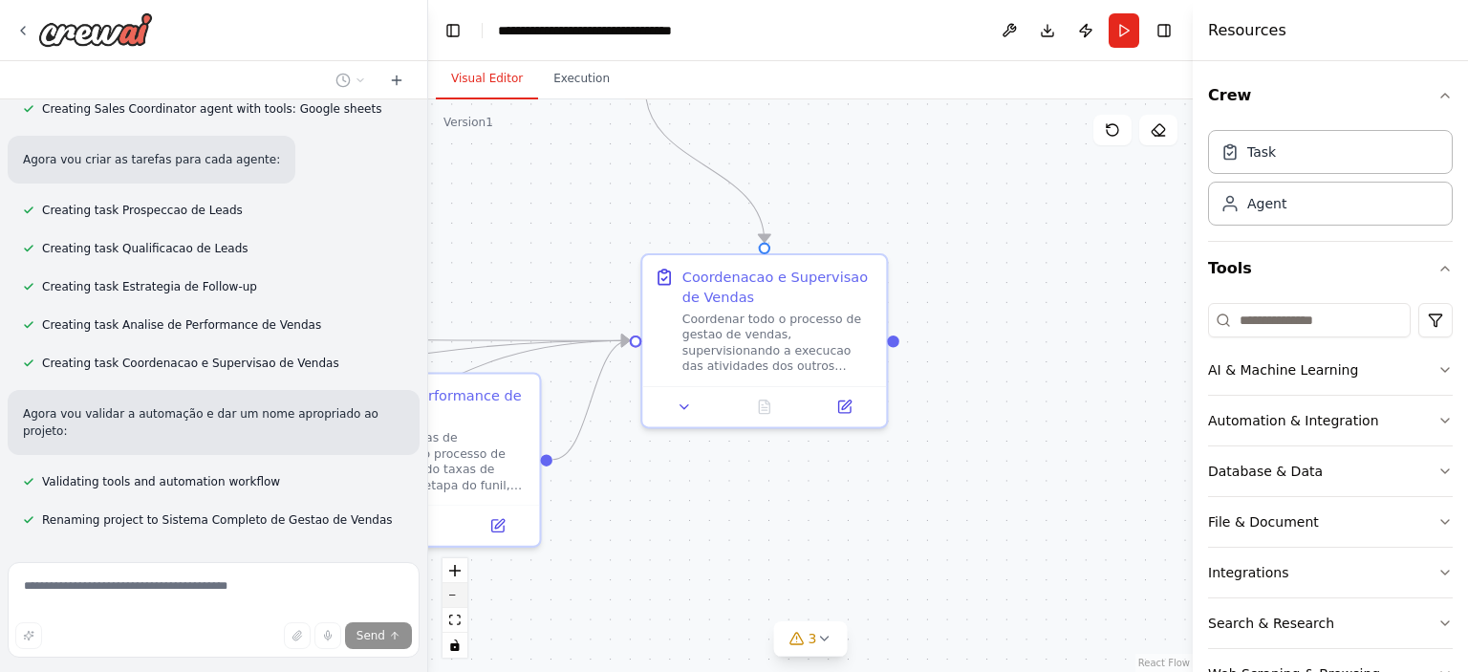
click at [449, 596] on button "zoom out" at bounding box center [455, 595] width 25 height 25
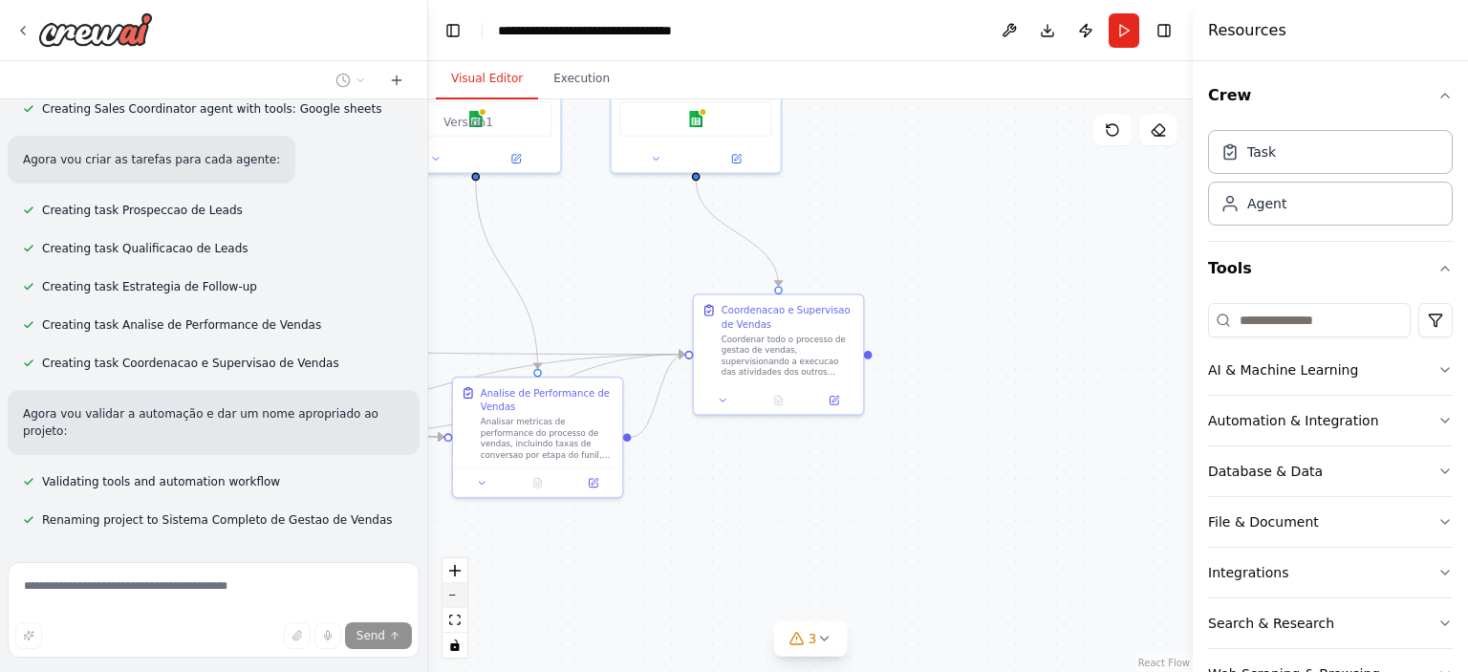
click at [449, 596] on button "zoom out" at bounding box center [455, 595] width 25 height 25
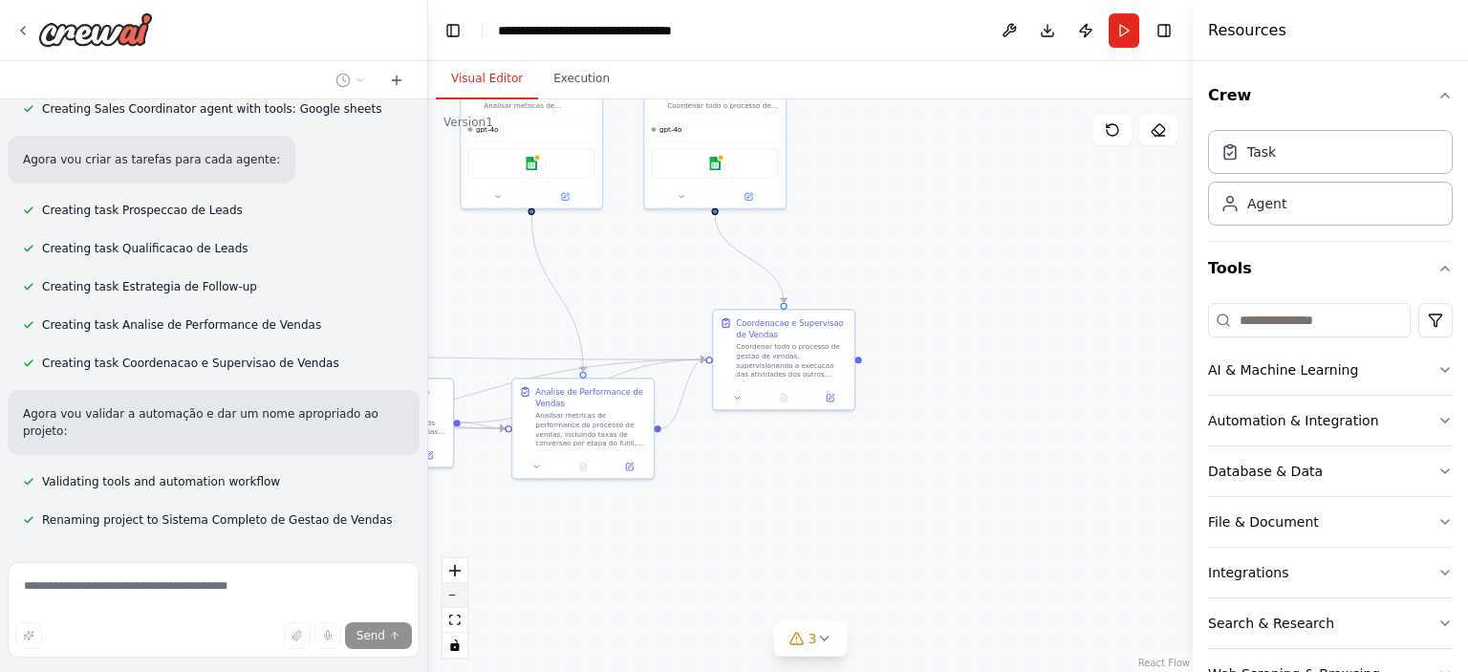
click at [449, 596] on button "zoom out" at bounding box center [455, 595] width 25 height 25
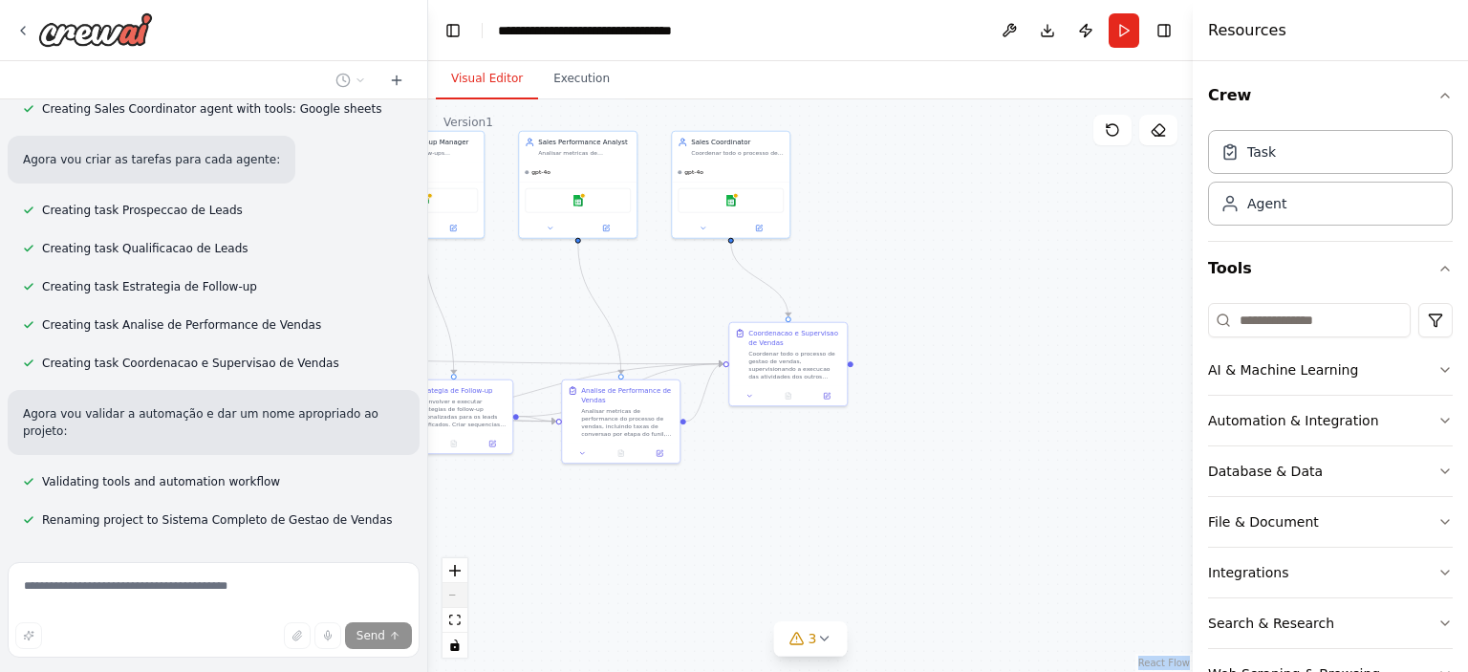
click at [449, 596] on div "React Flow controls" at bounding box center [455, 607] width 25 height 99
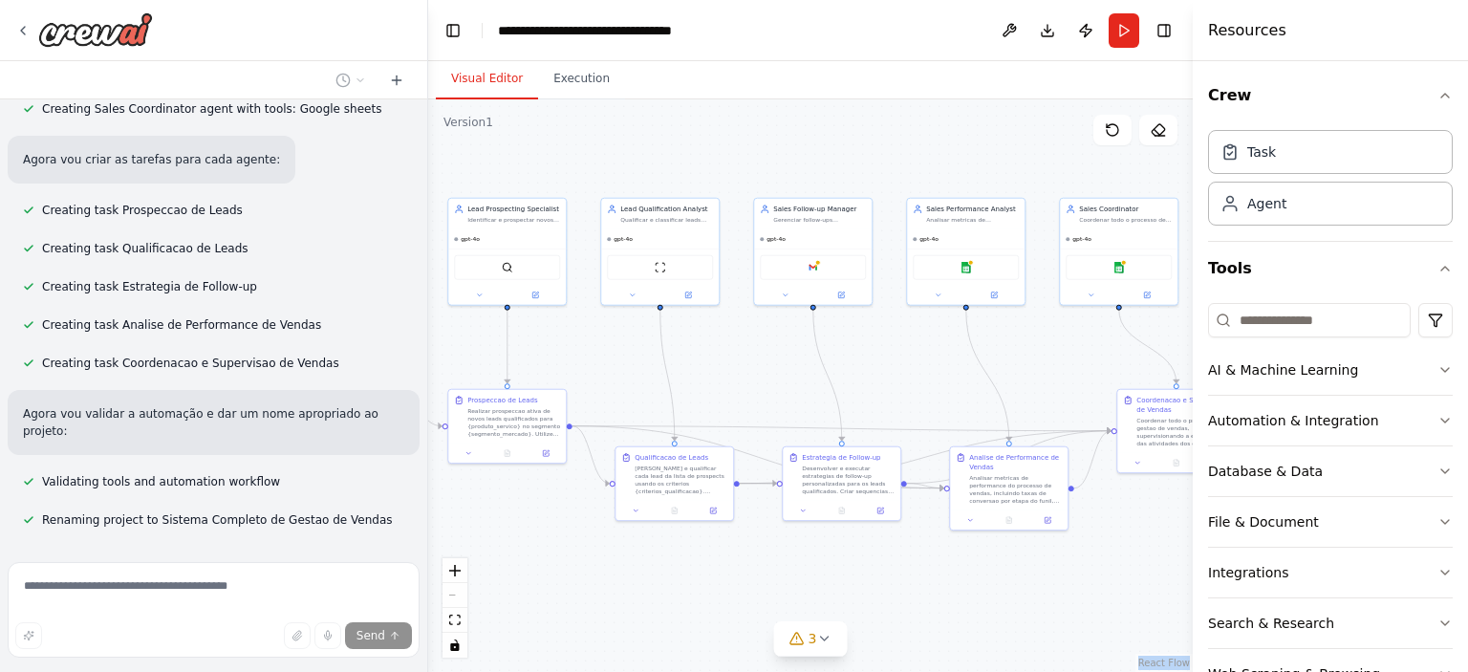
drag, startPoint x: 546, startPoint y: 295, endPoint x: 934, endPoint y: 362, distance: 393.9
click at [457, 598] on div "React Flow controls" at bounding box center [455, 607] width 25 height 99
click at [457, 596] on div "React Flow controls" at bounding box center [455, 607] width 25 height 99
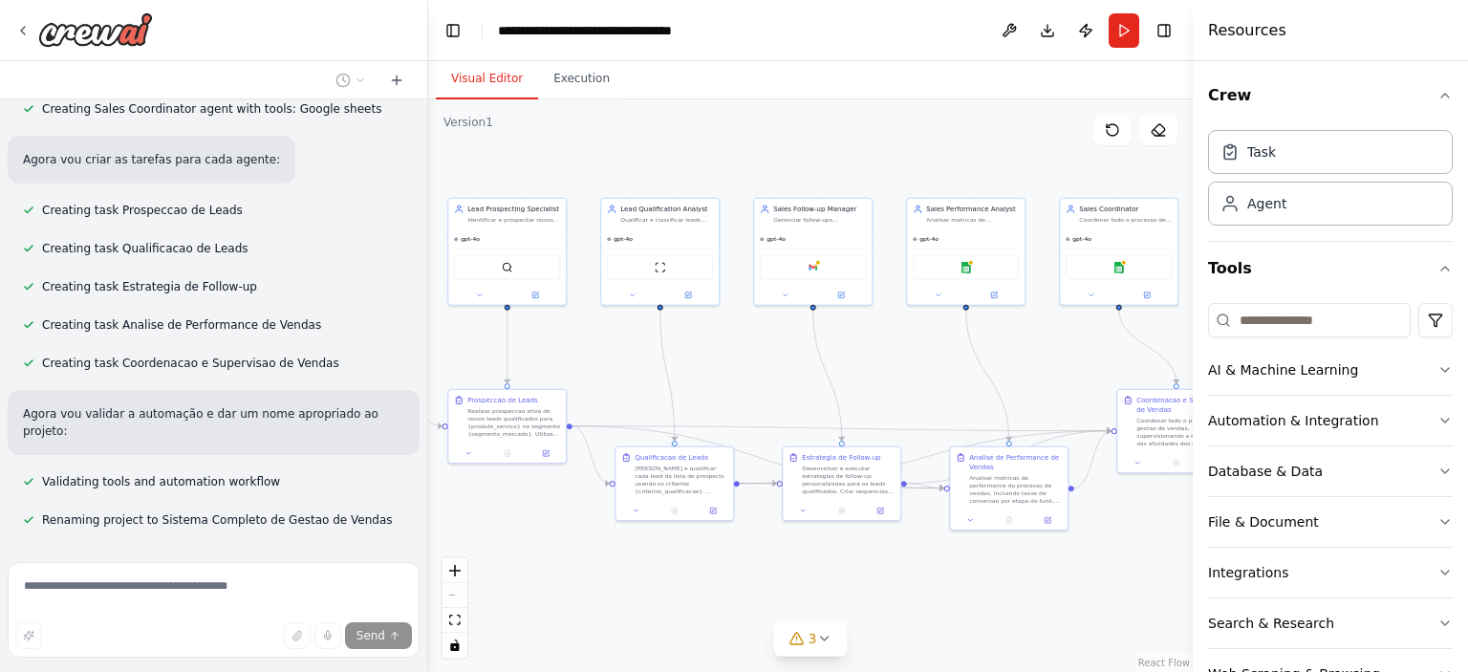
click at [454, 594] on div "React Flow controls" at bounding box center [455, 607] width 25 height 99
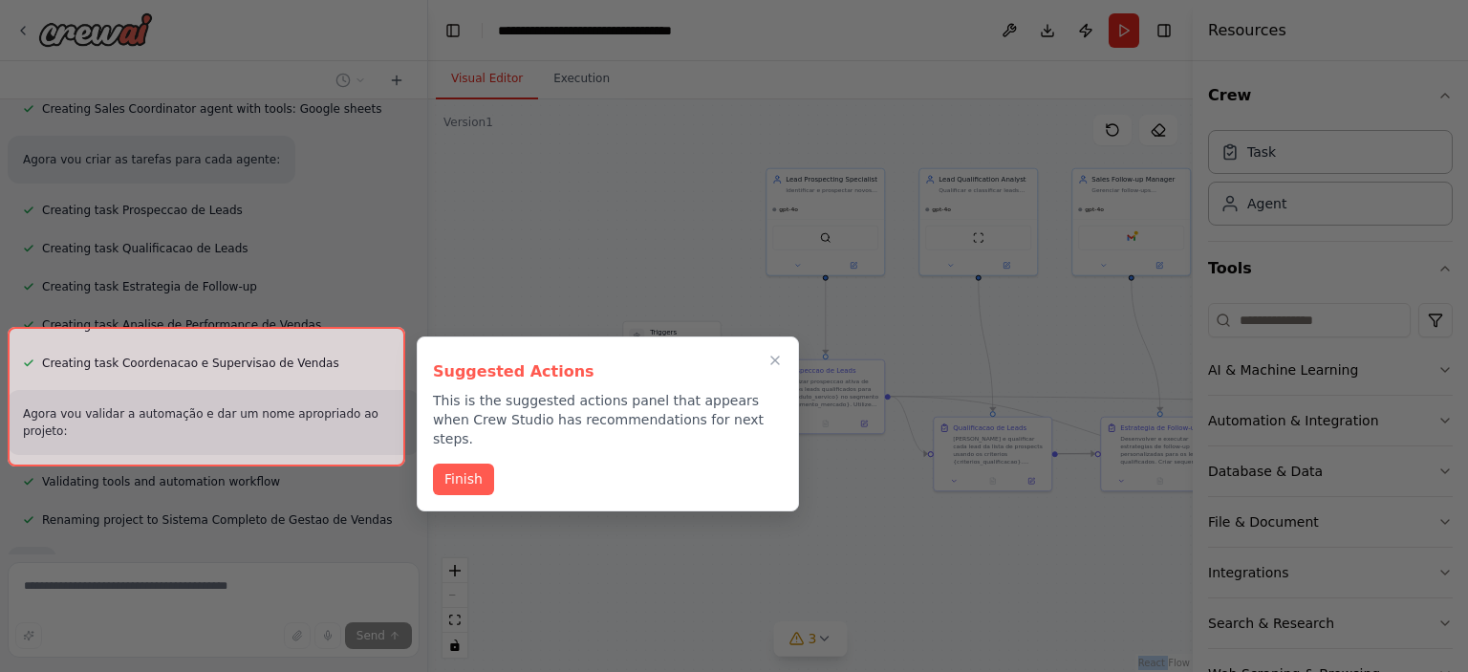
scroll to position [1286, 0]
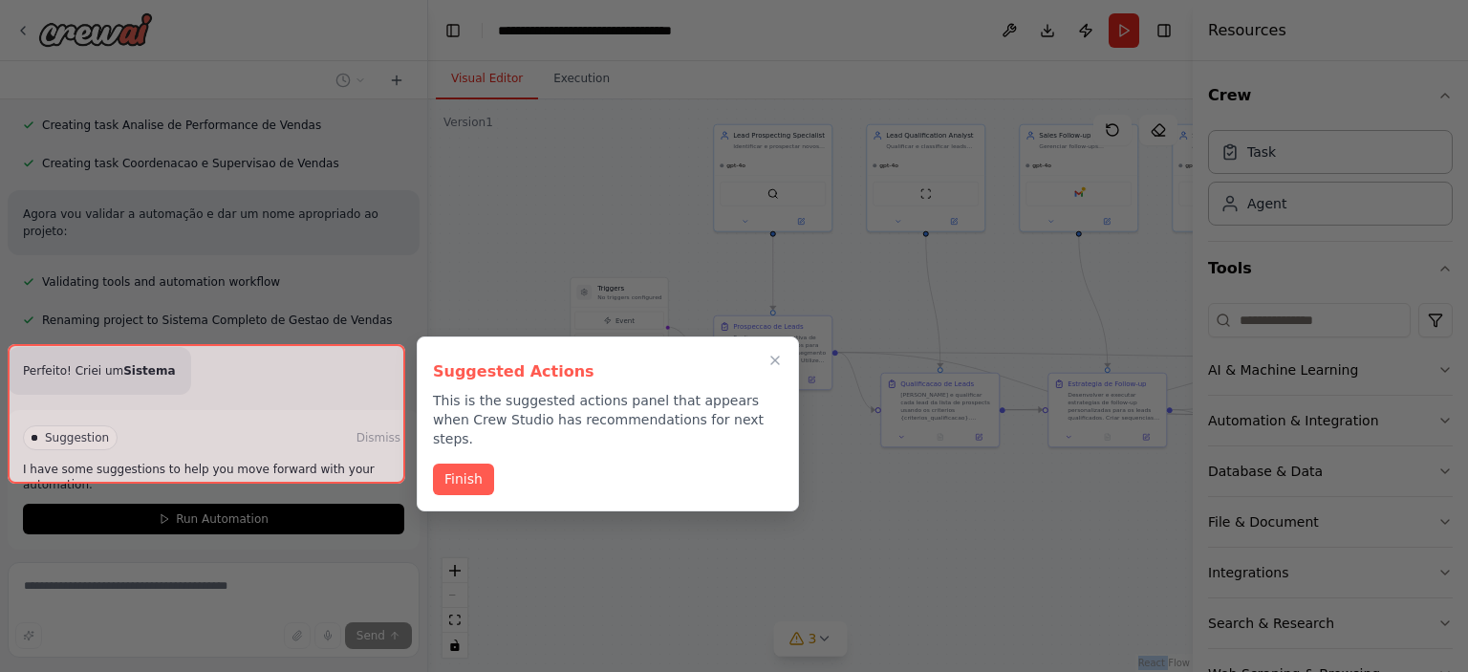
drag, startPoint x: 512, startPoint y: 527, endPoint x: 778, endPoint y: 453, distance: 275.8
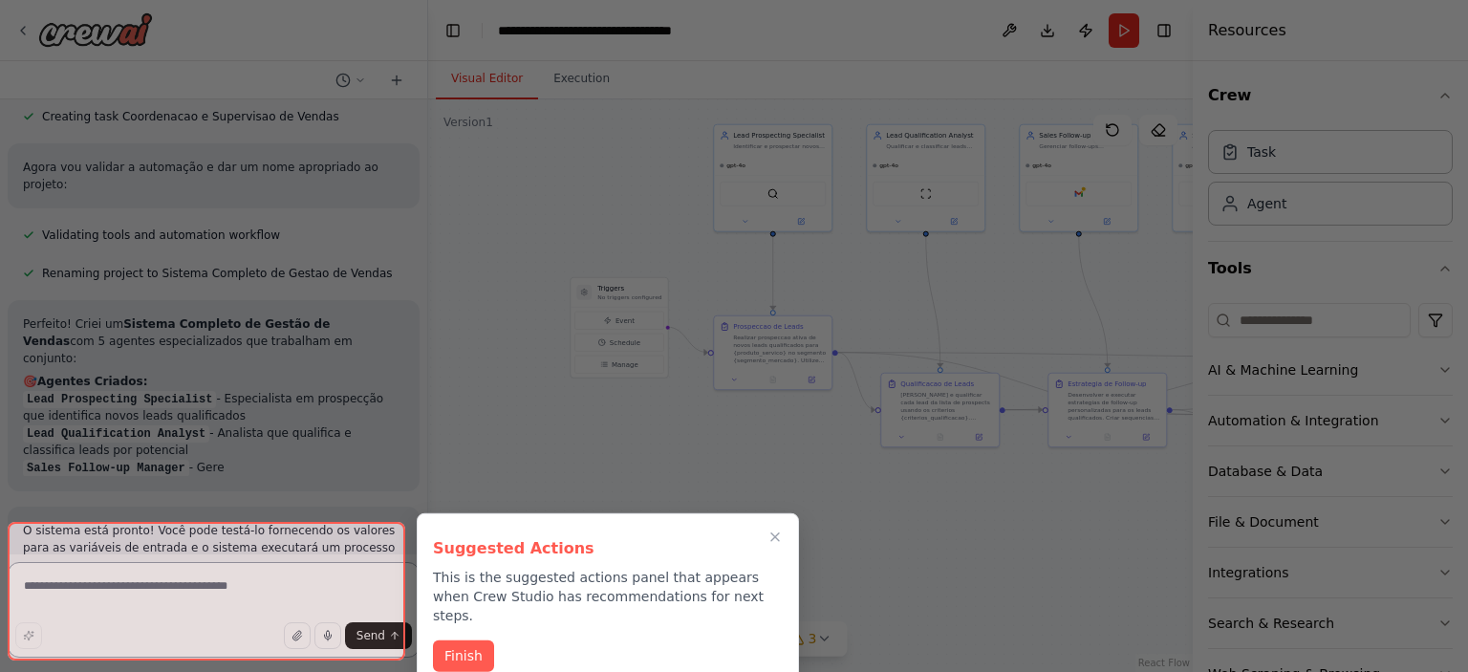
scroll to position [1453, 0]
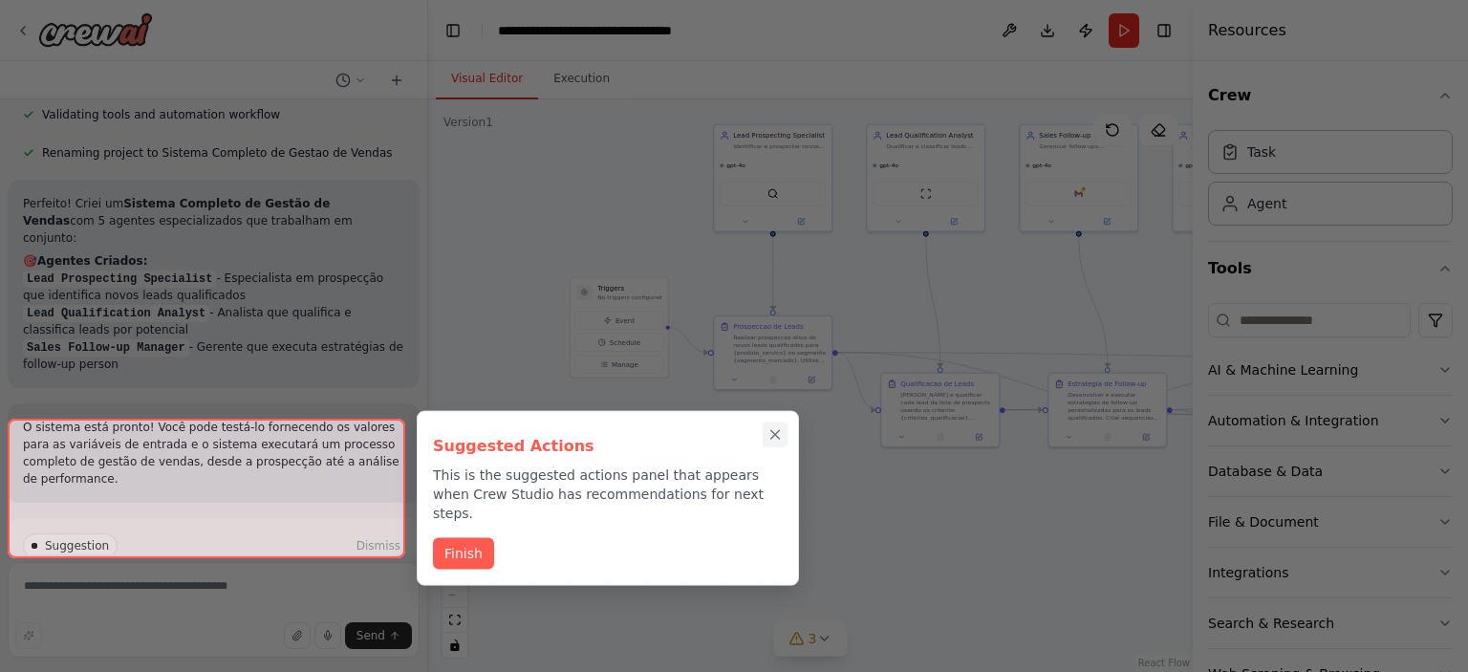
click at [775, 423] on button "Close walkthrough" at bounding box center [775, 434] width 25 height 25
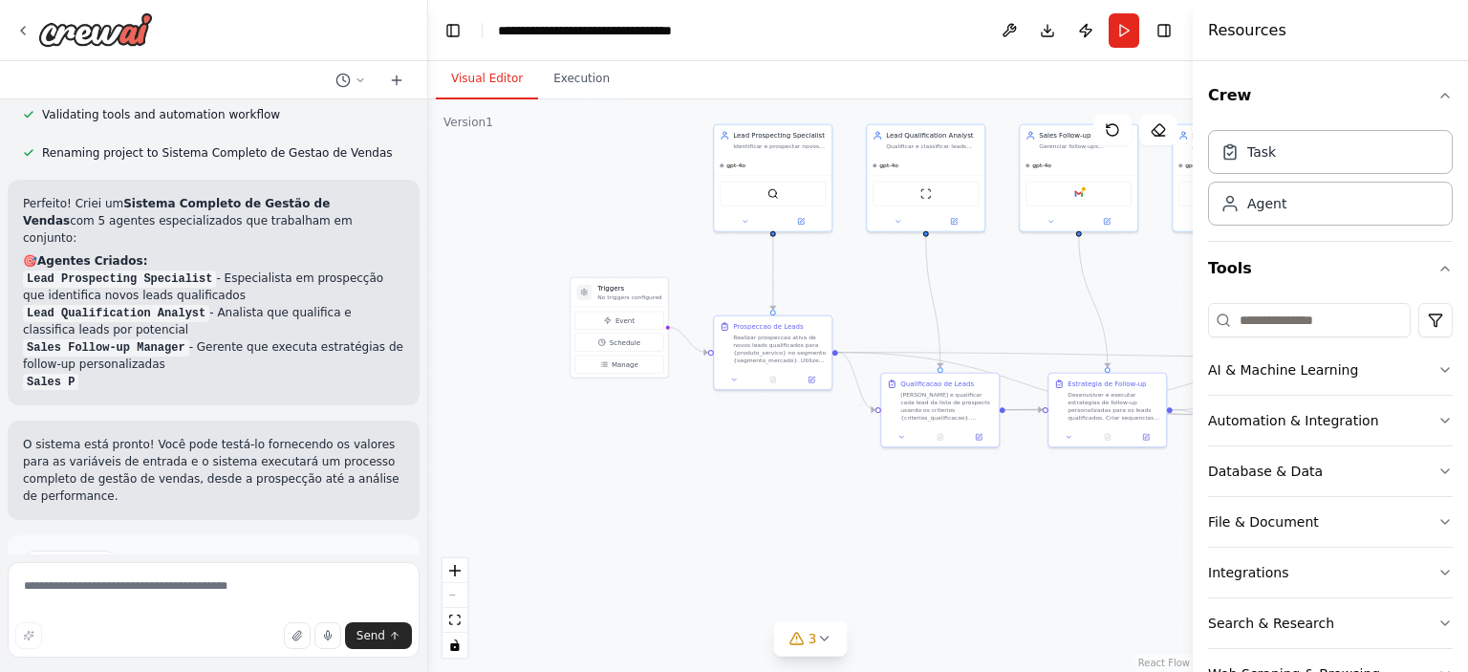
click at [775, 446] on div ".deletable-edge-delete-btn { width: 20px; height: 20px; border: 0px solid #ffff…" at bounding box center [810, 385] width 765 height 573
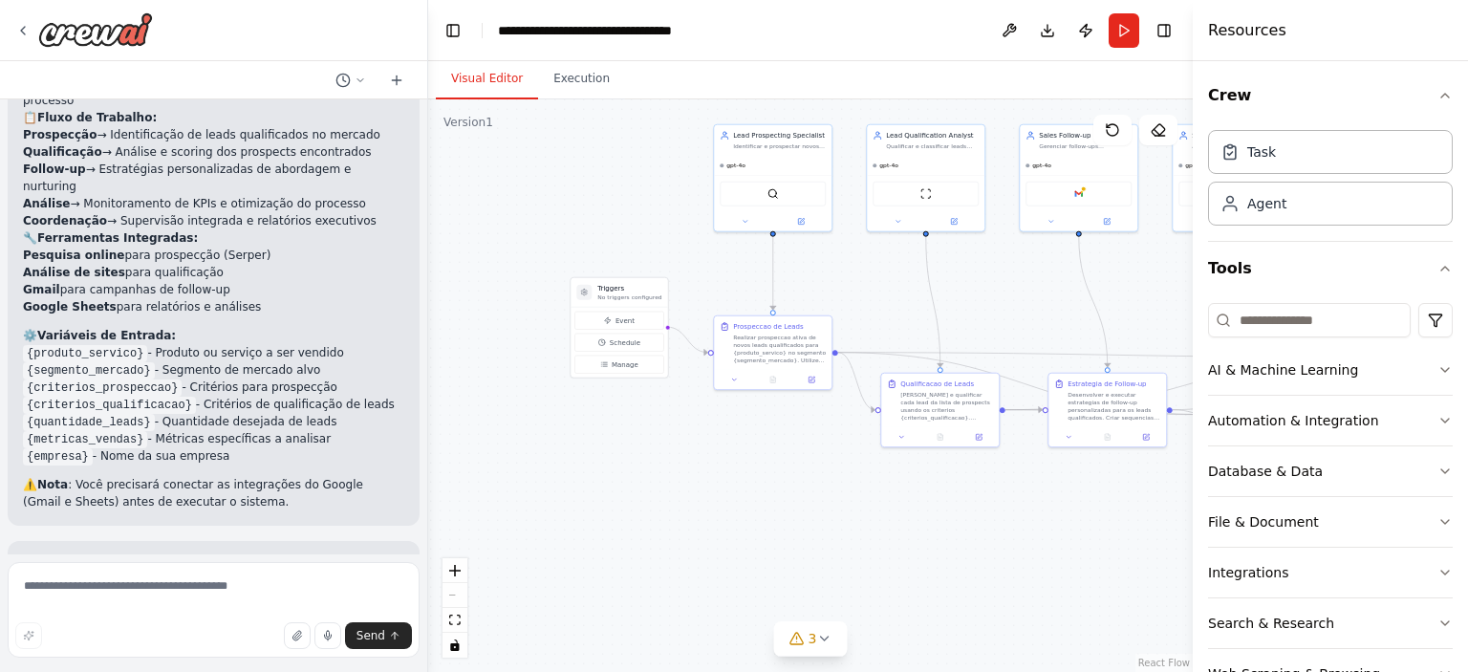
scroll to position [1906, 0]
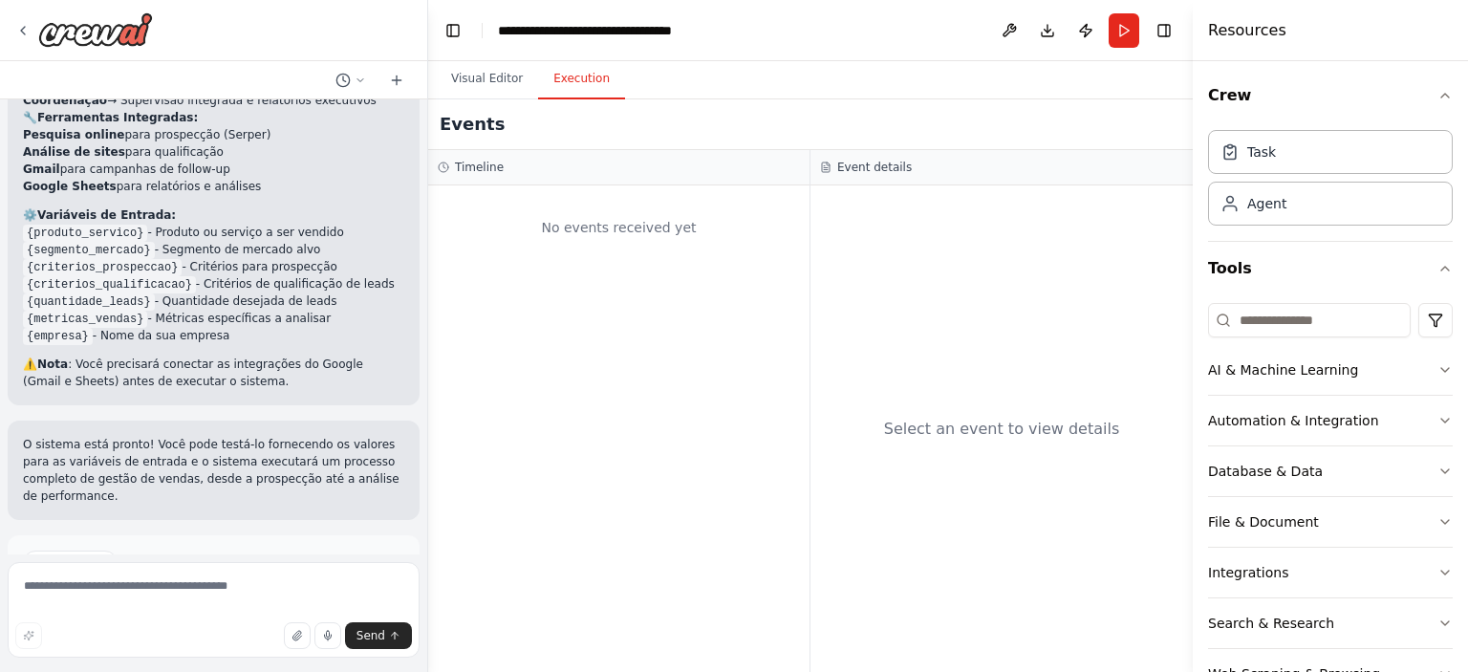
click at [565, 77] on button "Execution" at bounding box center [581, 79] width 87 height 40
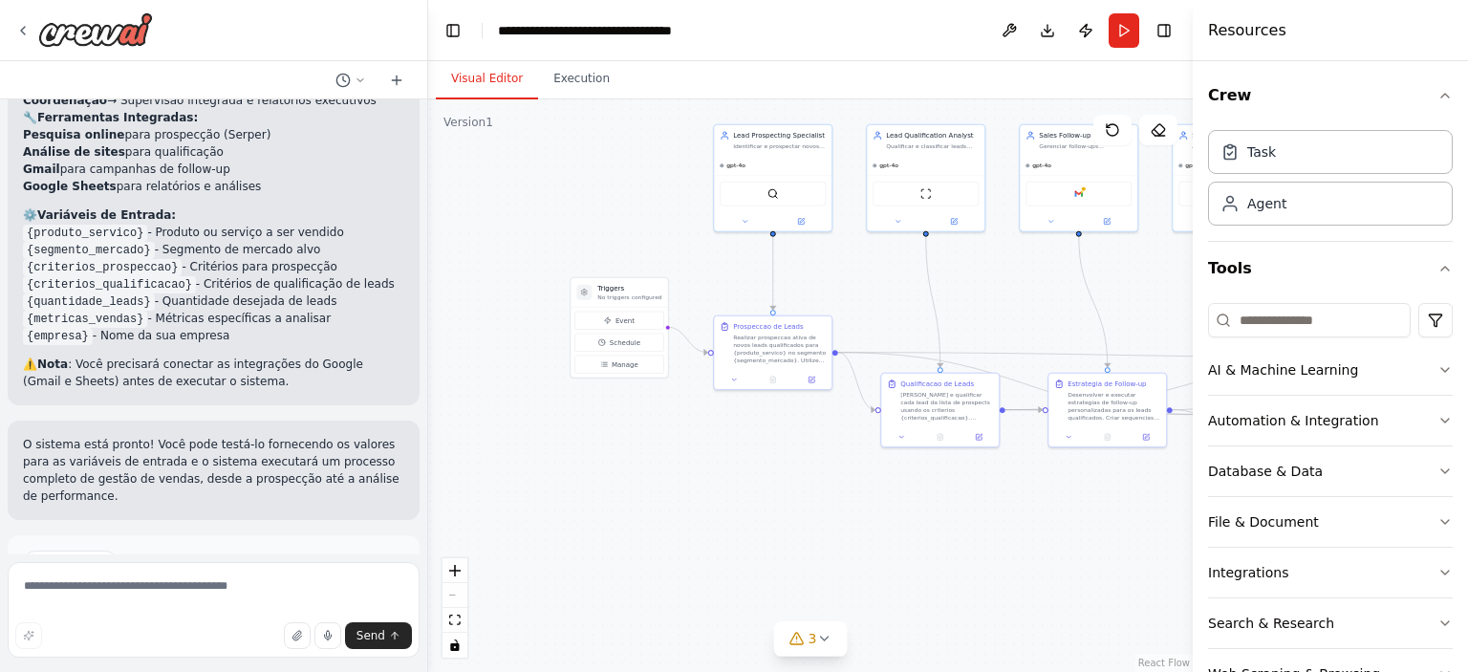
click at [486, 75] on button "Visual Editor" at bounding box center [487, 79] width 102 height 40
click at [454, 576] on button "zoom in" at bounding box center [455, 570] width 25 height 25
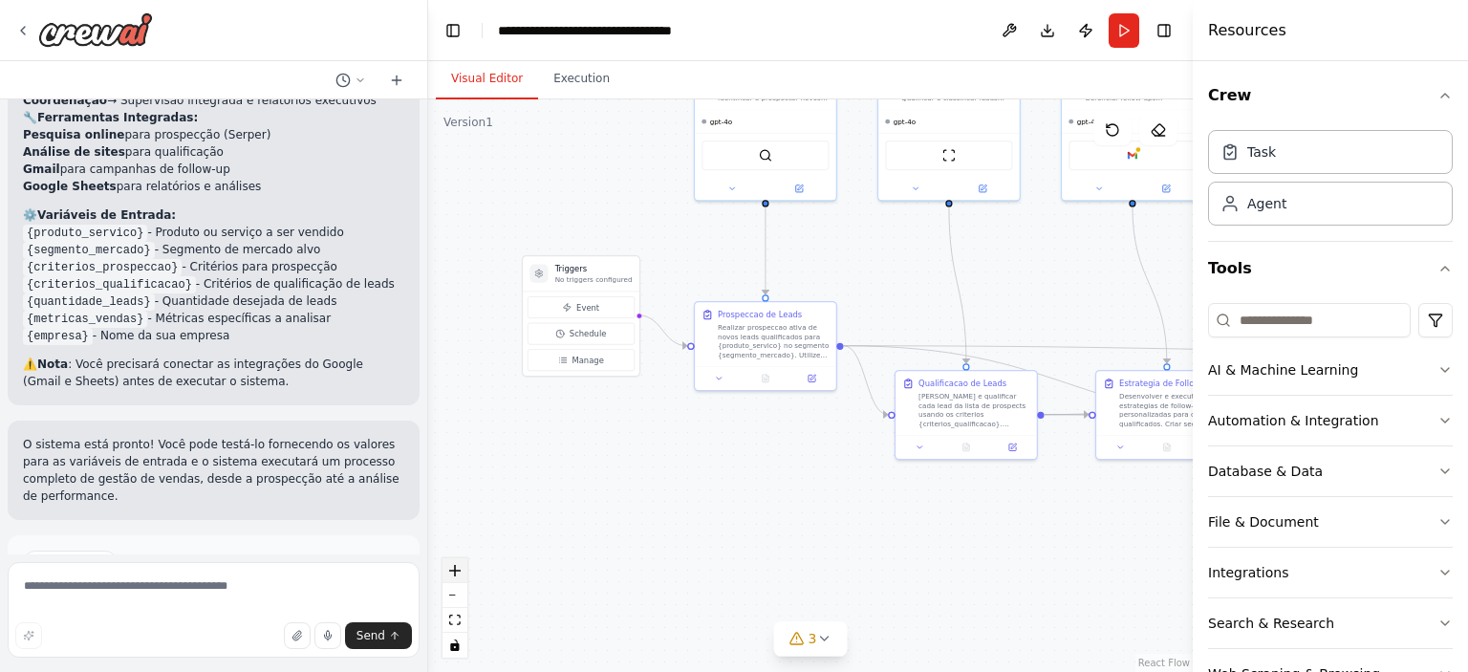
click at [454, 576] on button "zoom in" at bounding box center [455, 570] width 25 height 25
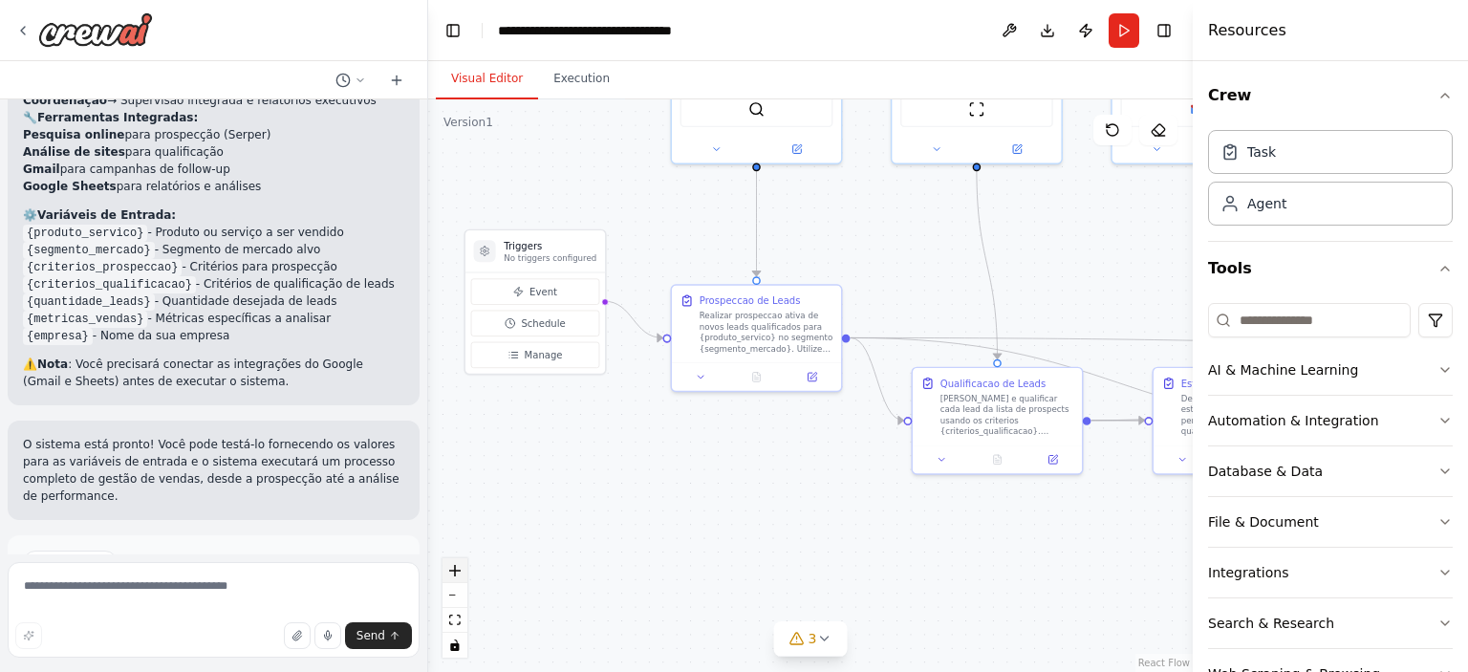
click at [454, 576] on button "zoom in" at bounding box center [455, 570] width 25 height 25
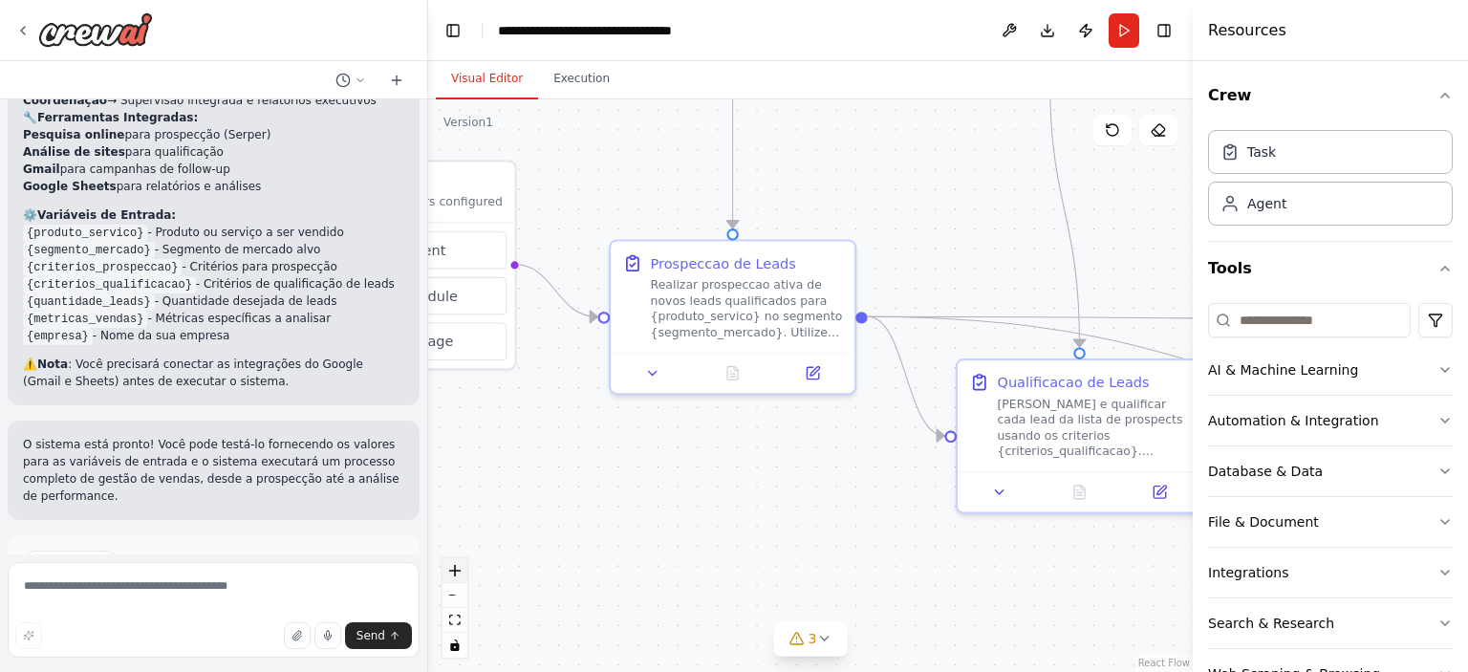
click at [454, 576] on button "zoom in" at bounding box center [455, 570] width 25 height 25
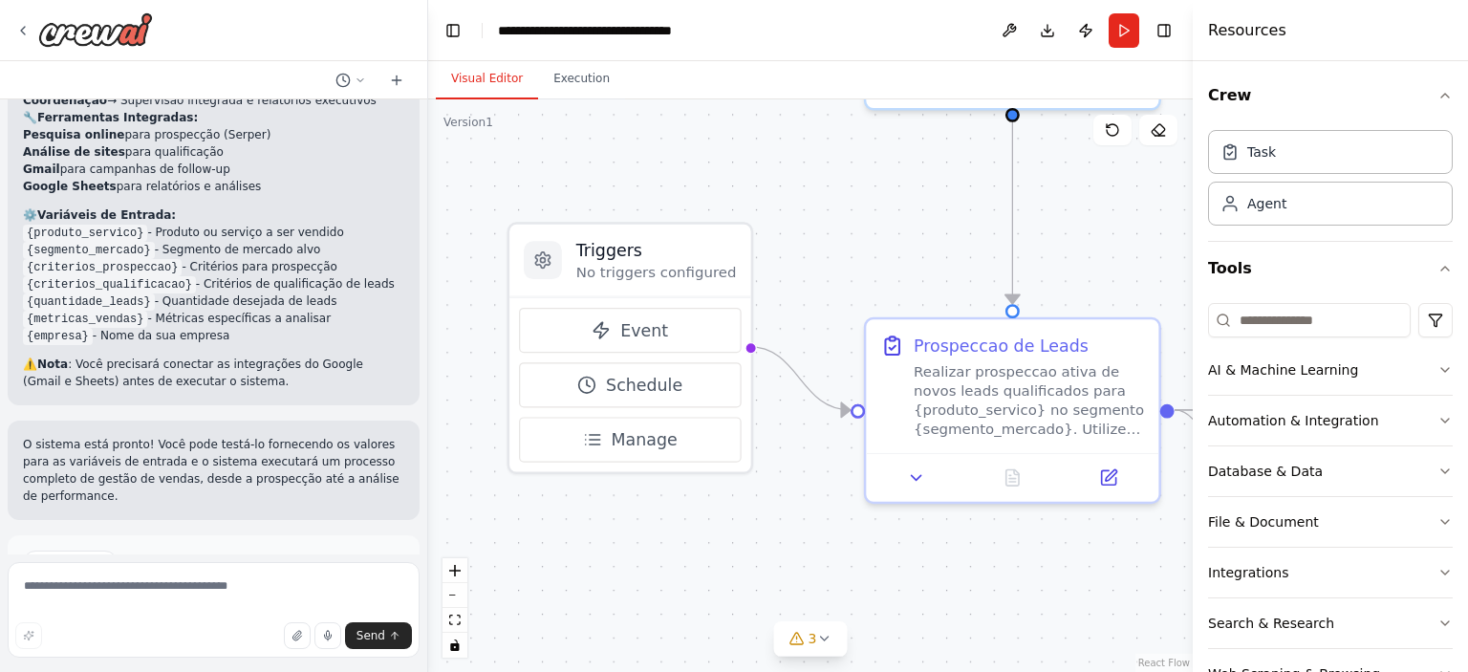
drag, startPoint x: 667, startPoint y: 490, endPoint x: 964, endPoint y: 598, distance: 315.5
click at [291, 640] on button "button" at bounding box center [297, 635] width 27 height 27
click at [1132, 26] on button "Run" at bounding box center [1124, 30] width 31 height 34
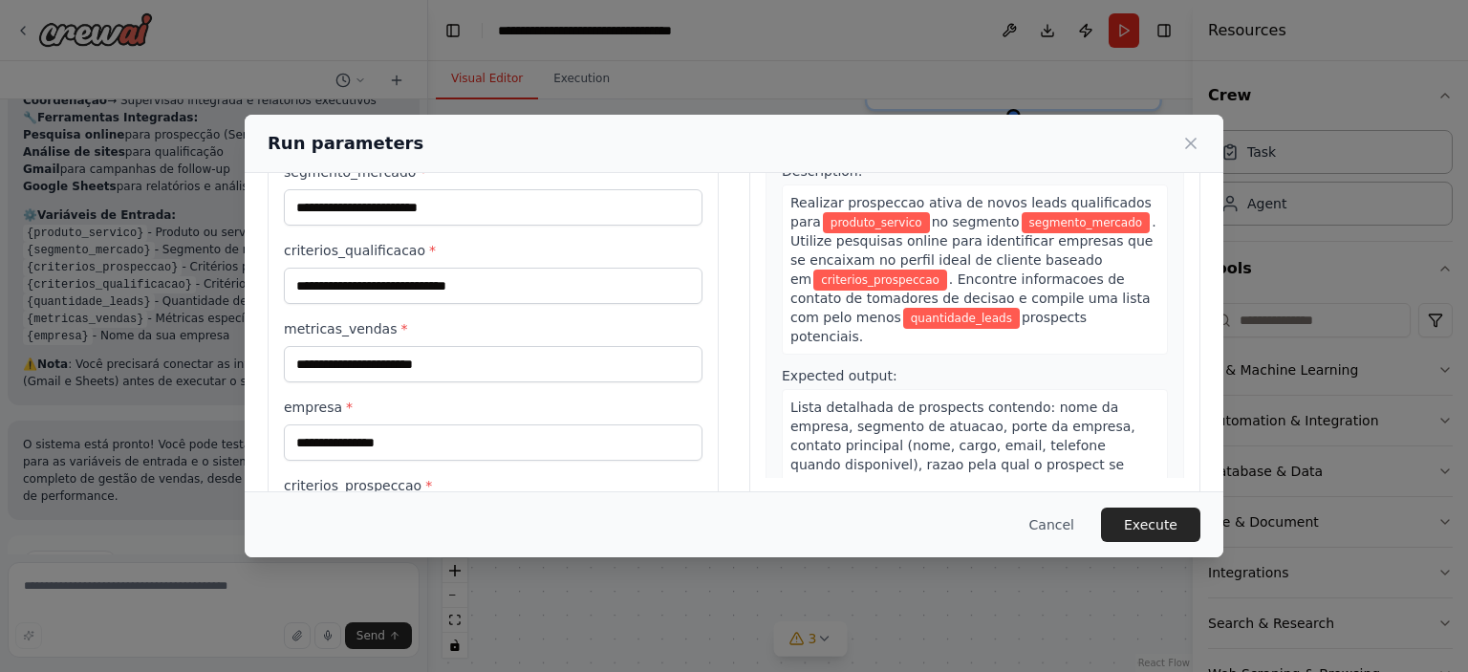
scroll to position [315, 0]
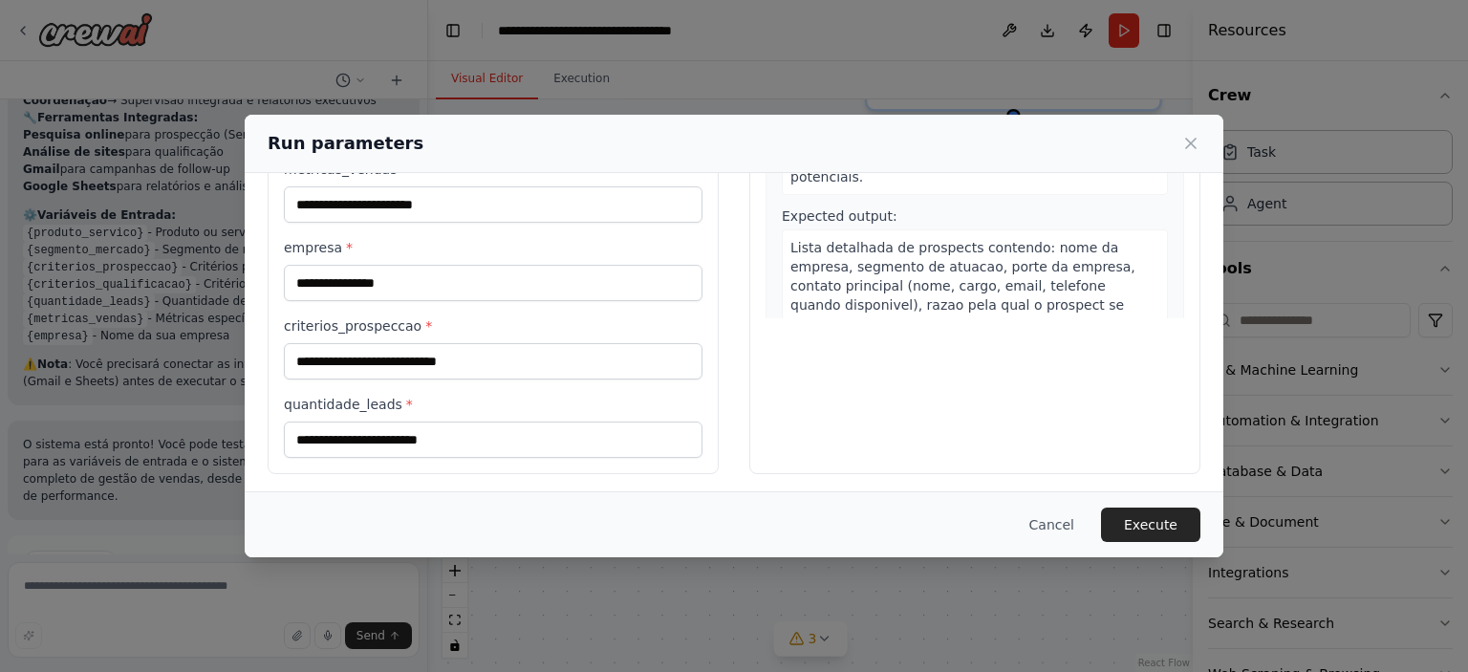
click at [1066, 533] on button "Cancel" at bounding box center [1052, 525] width 76 height 34
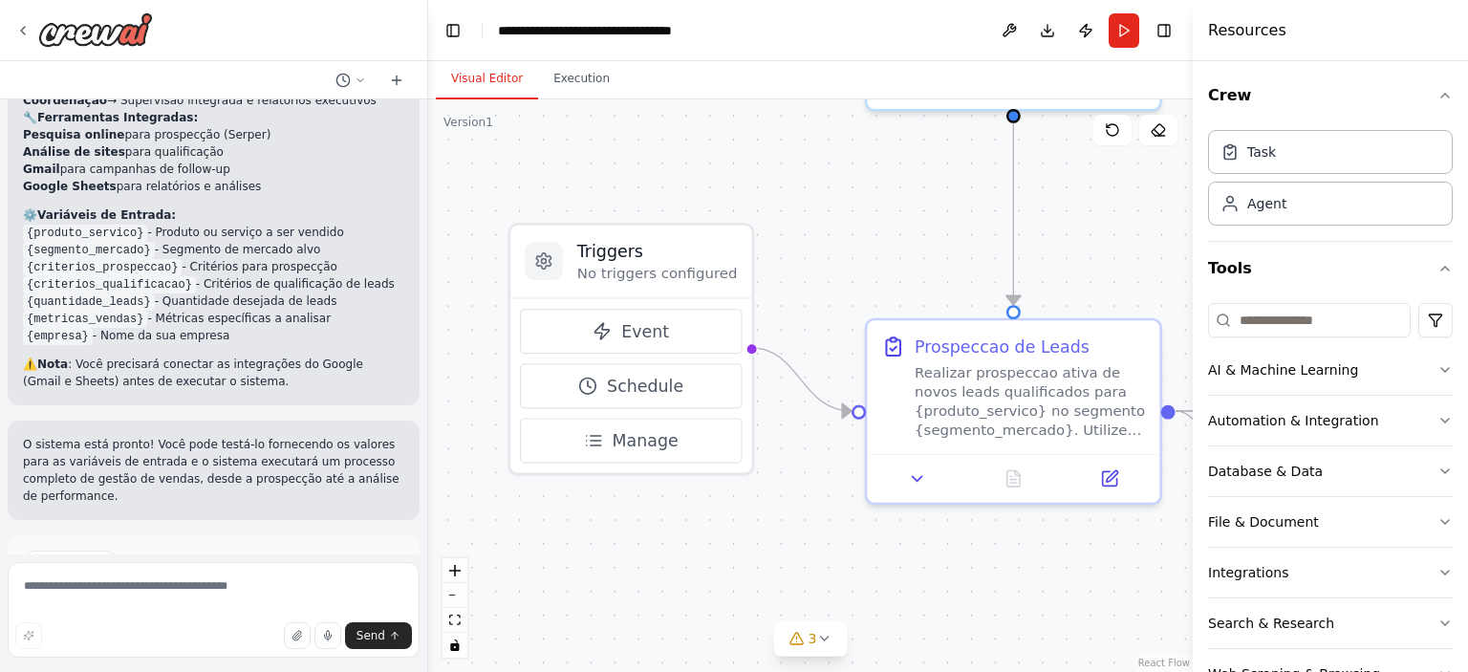
click at [12, 25] on div at bounding box center [213, 30] width 427 height 61
click at [18, 33] on icon at bounding box center [22, 30] width 15 height 15
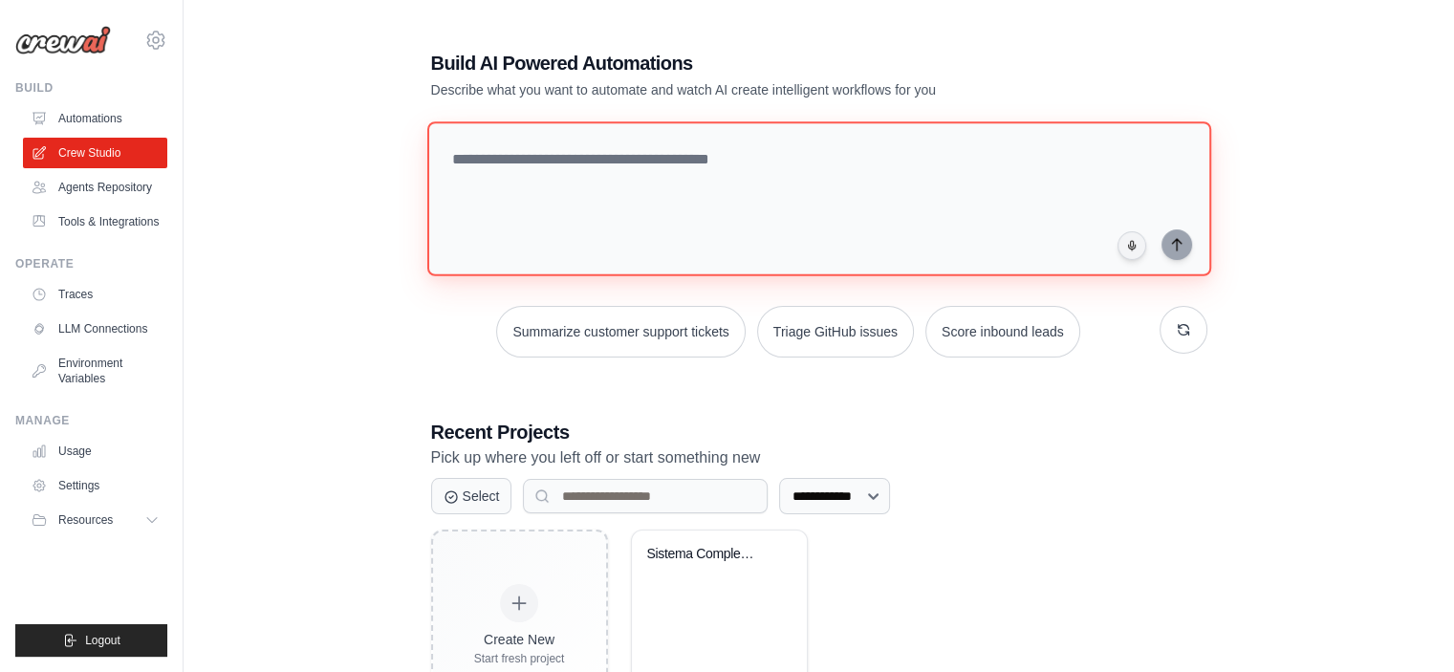
click at [935, 185] on textarea at bounding box center [818, 198] width 784 height 155
click at [679, 177] on textarea at bounding box center [818, 198] width 784 height 155
click at [858, 179] on textarea at bounding box center [818, 198] width 784 height 155
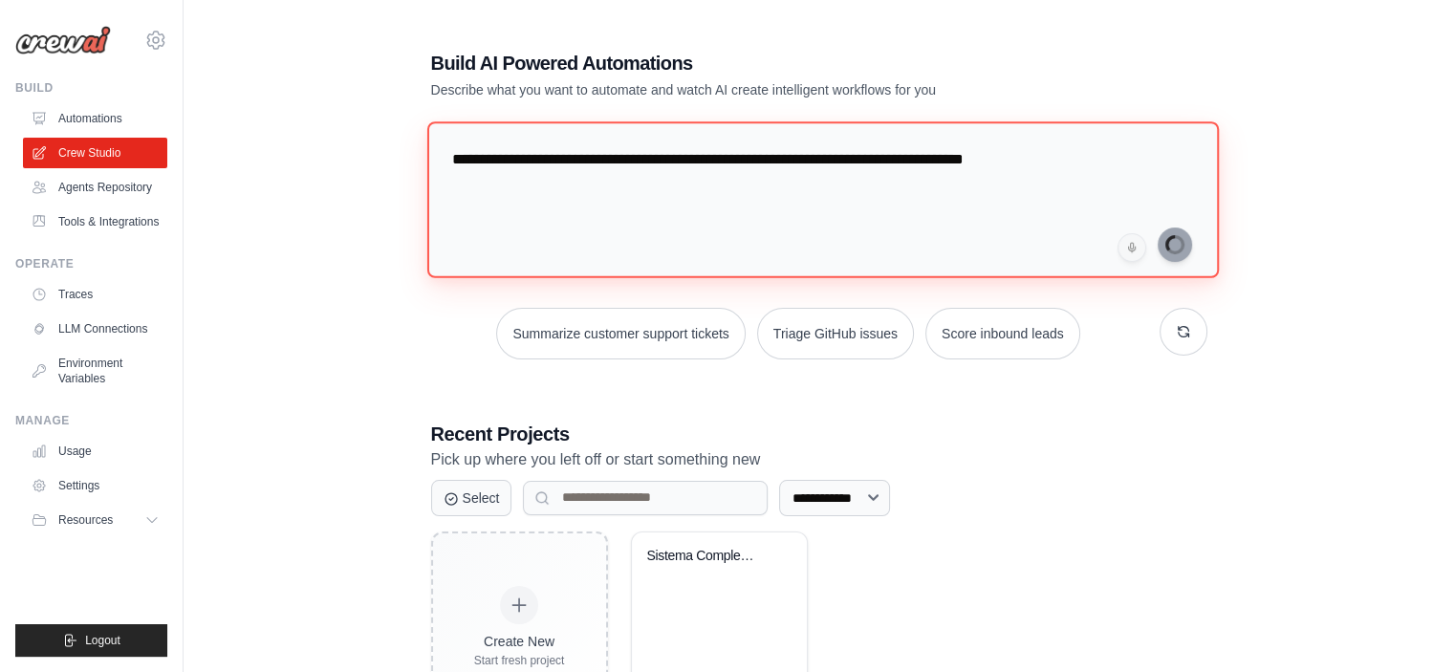
type textarea "**********"
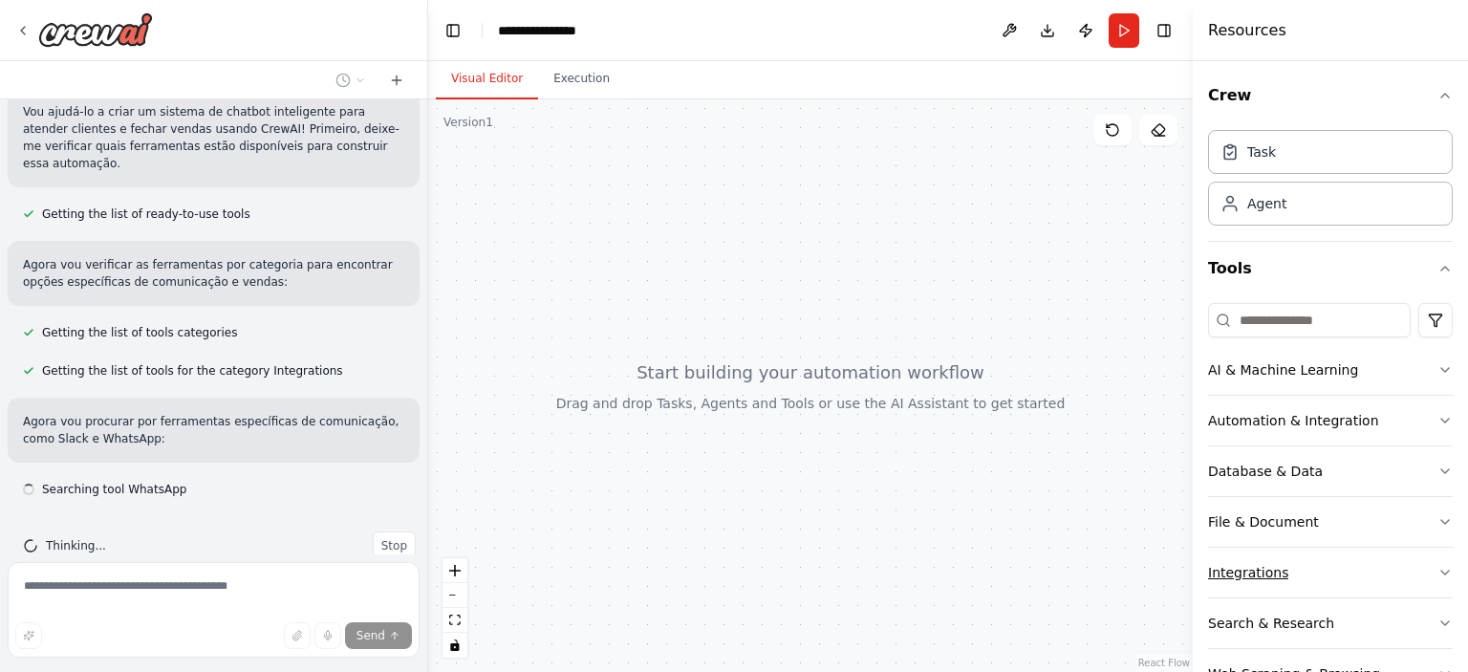
scroll to position [151, 0]
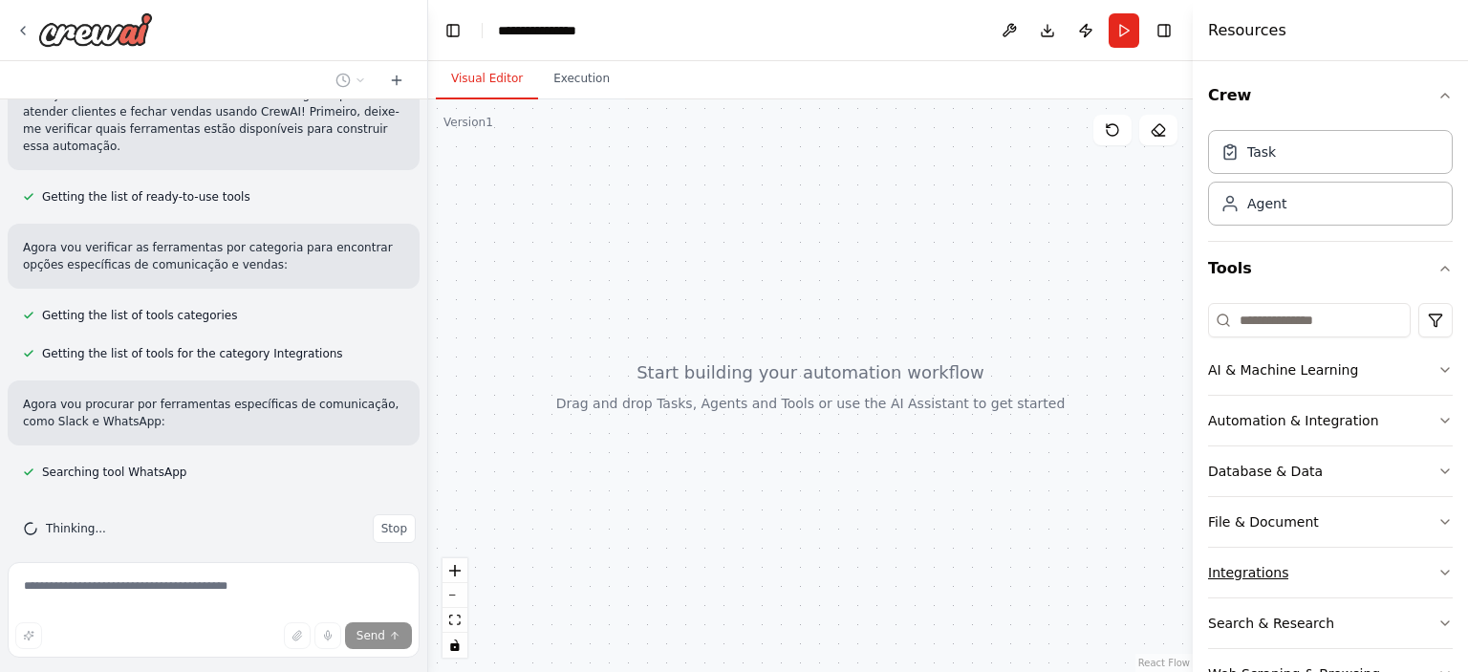
click at [1270, 571] on div "Integrations" at bounding box center [1248, 572] width 80 height 19
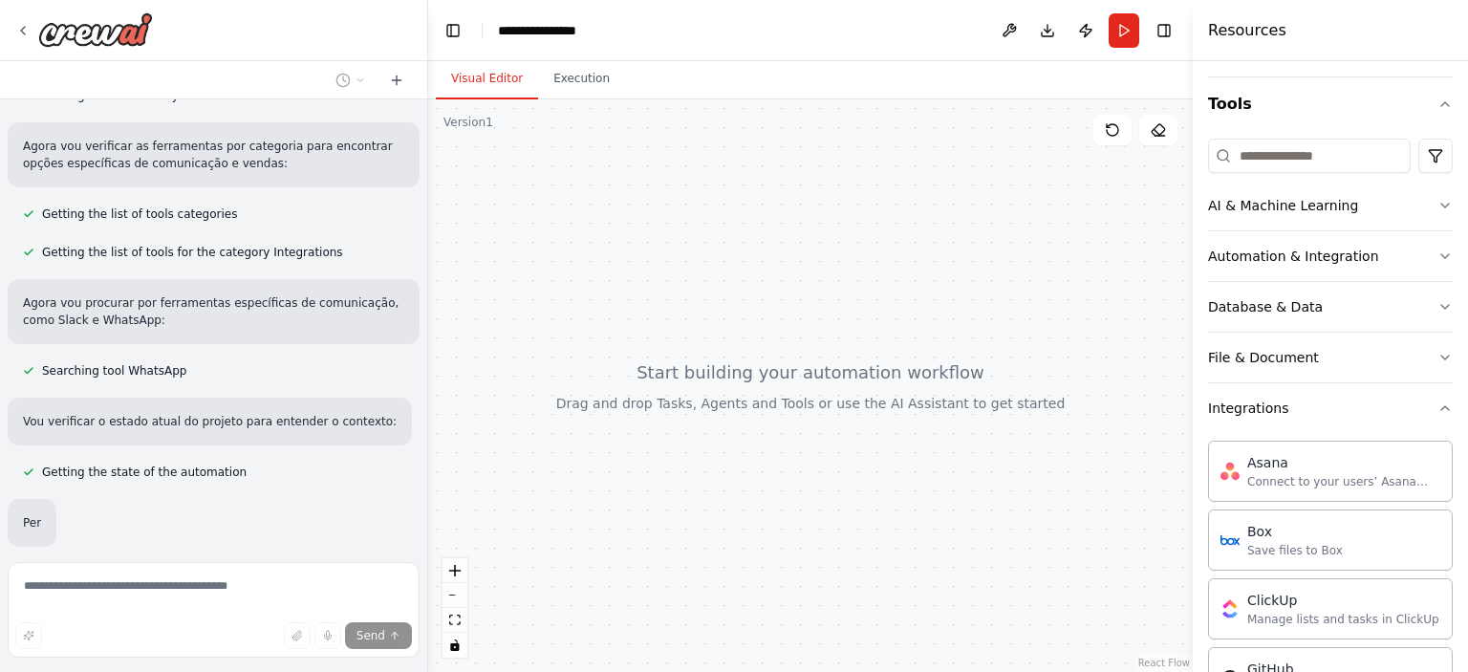
scroll to position [369, 0]
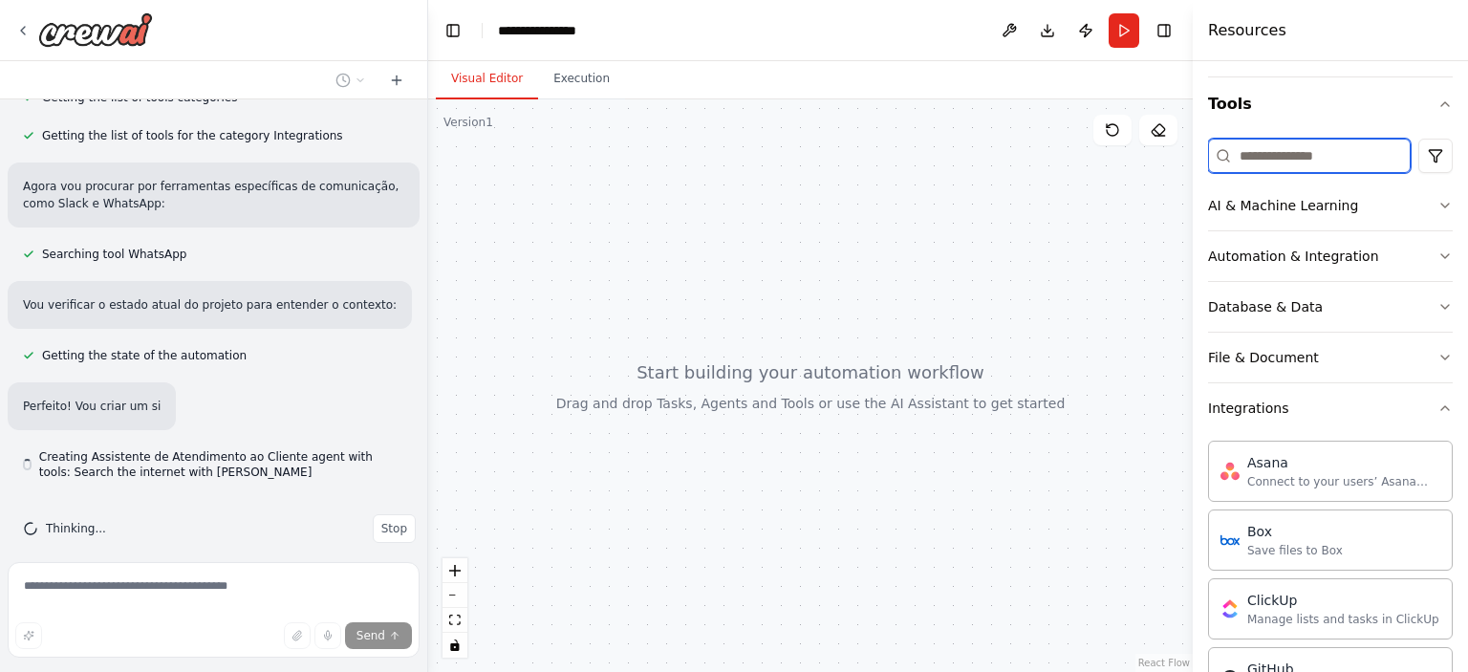
click at [1304, 156] on input at bounding box center [1309, 156] width 203 height 34
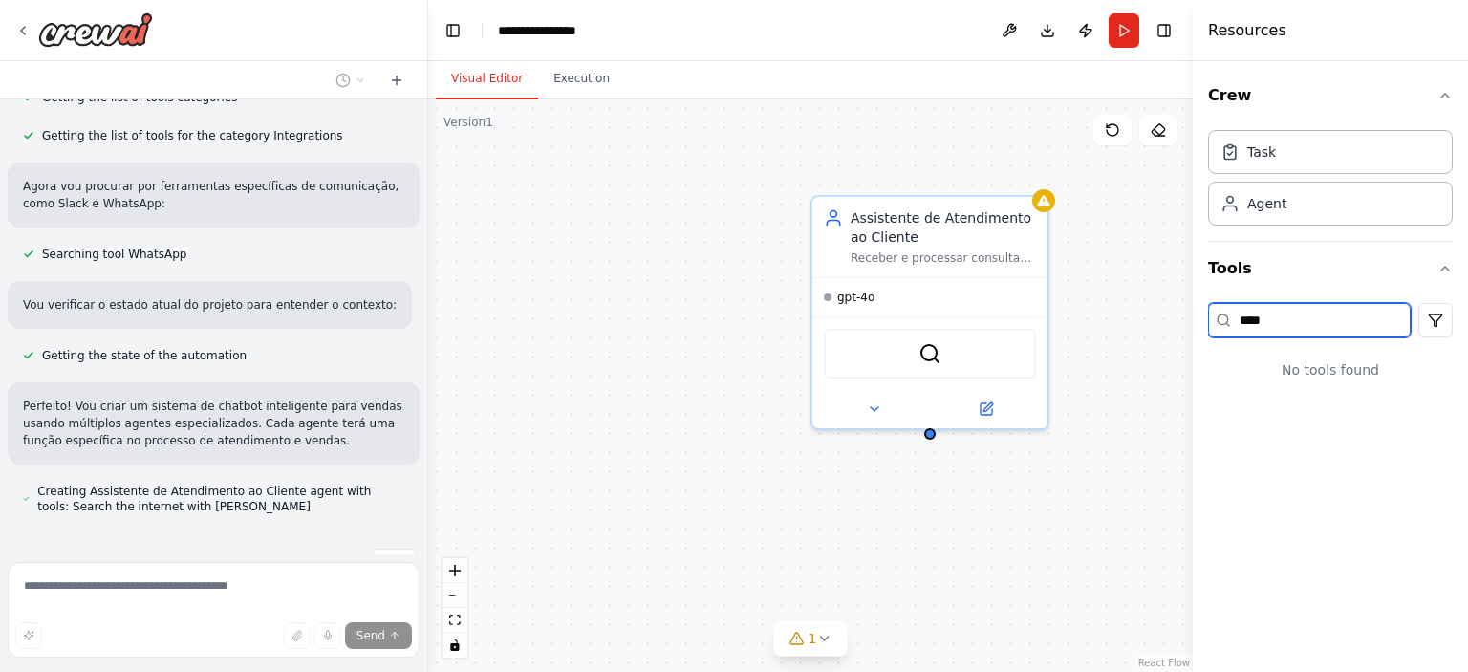
scroll to position [403, 0]
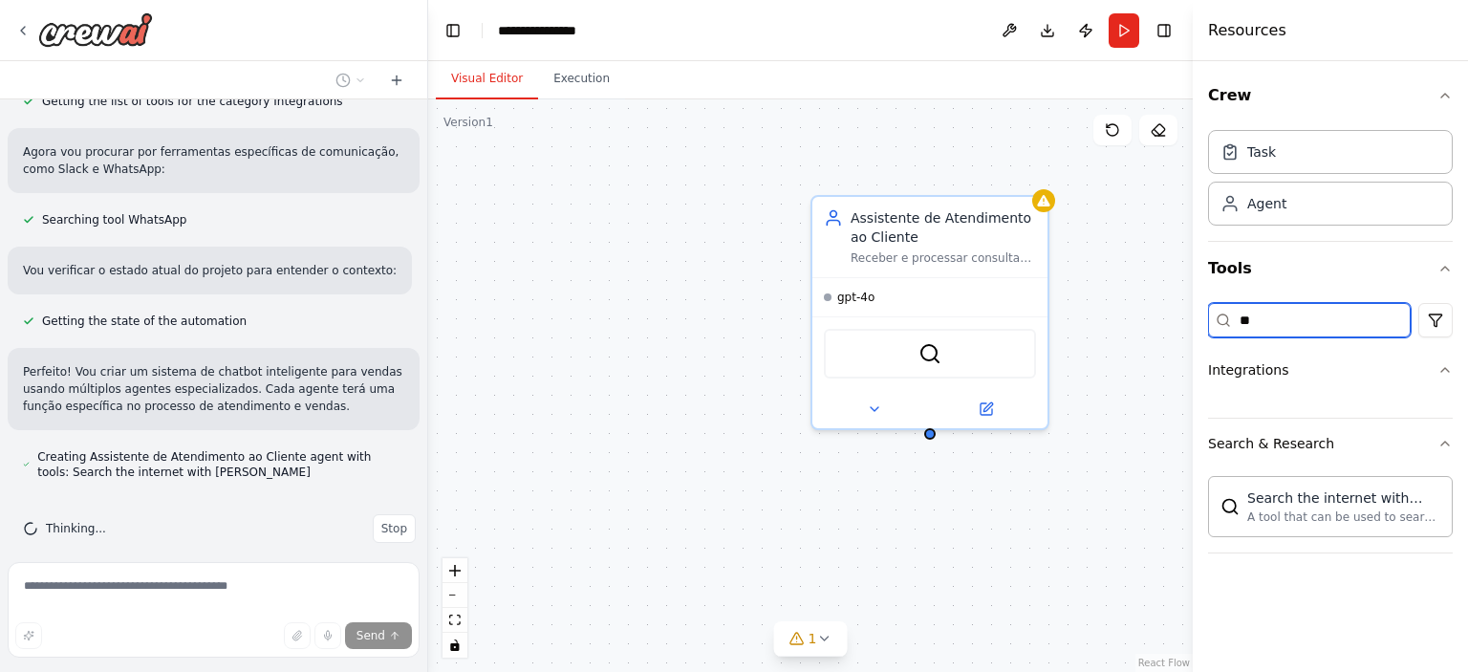
type input "*"
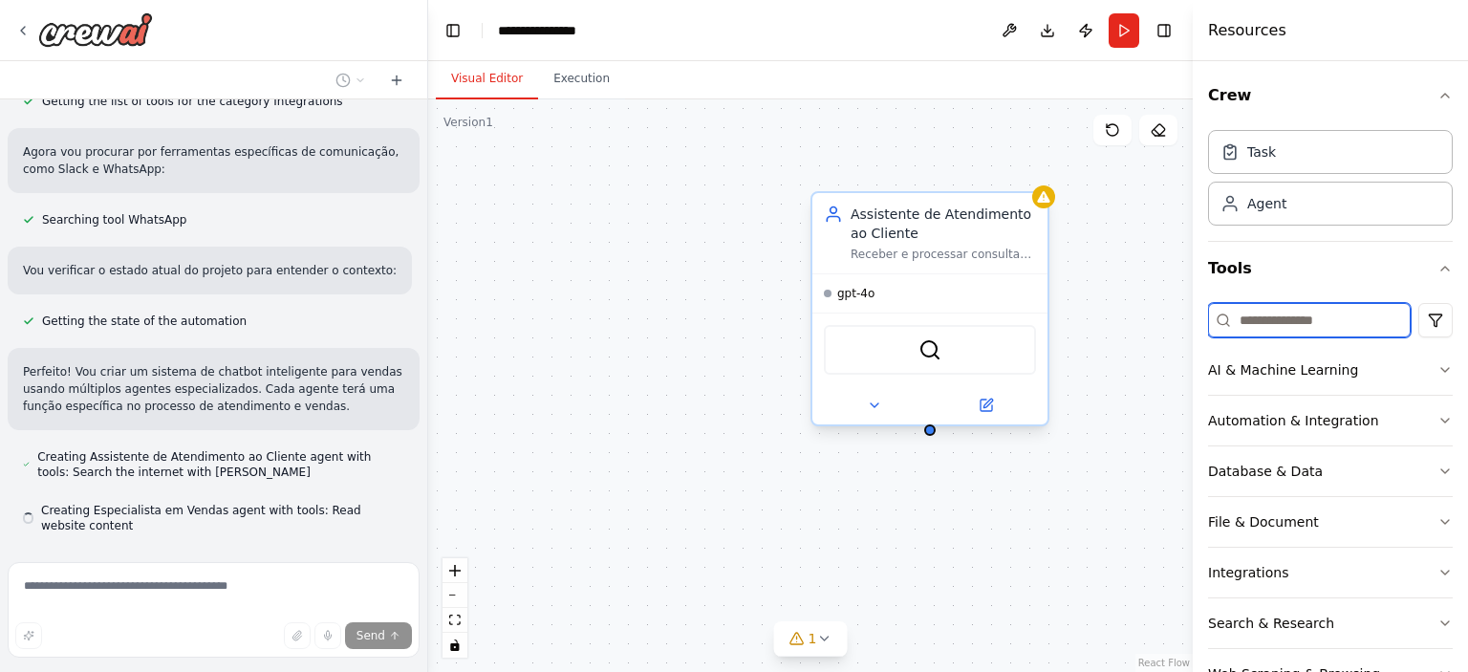
scroll to position [457, 0]
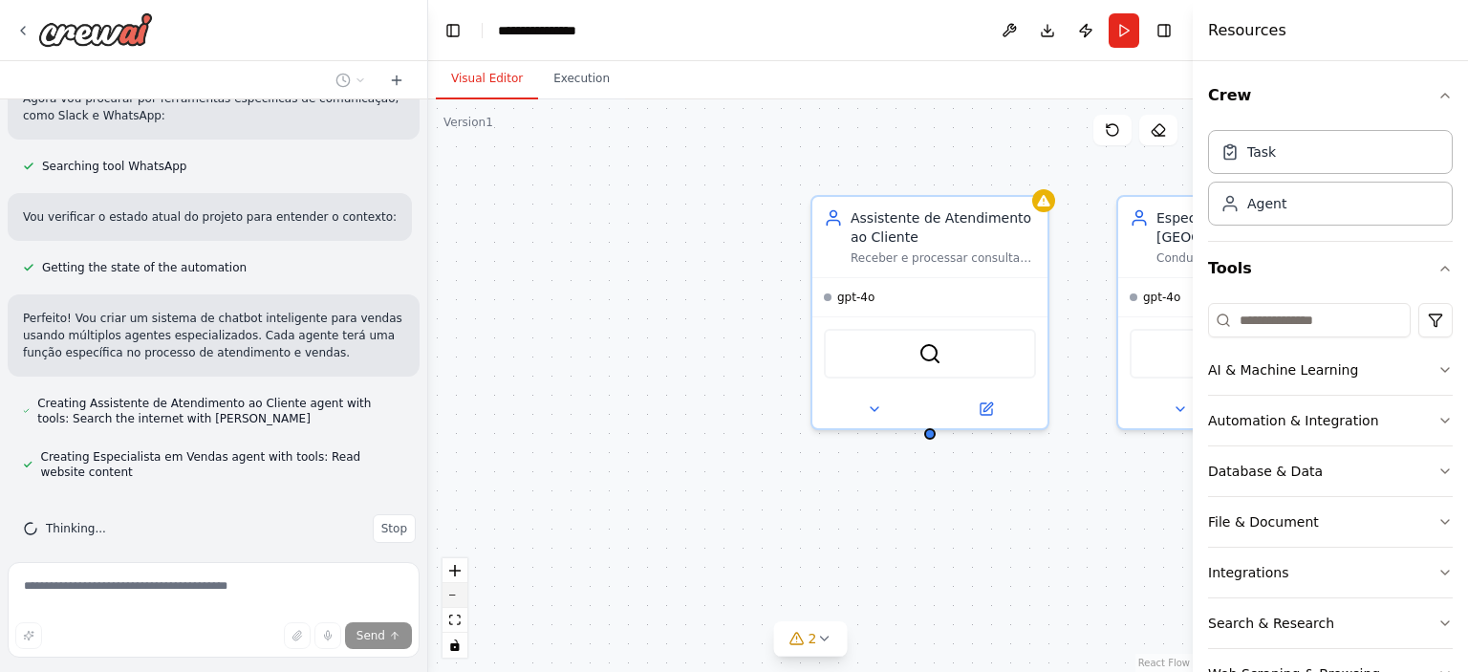
click at [464, 596] on button "zoom out" at bounding box center [455, 595] width 25 height 25
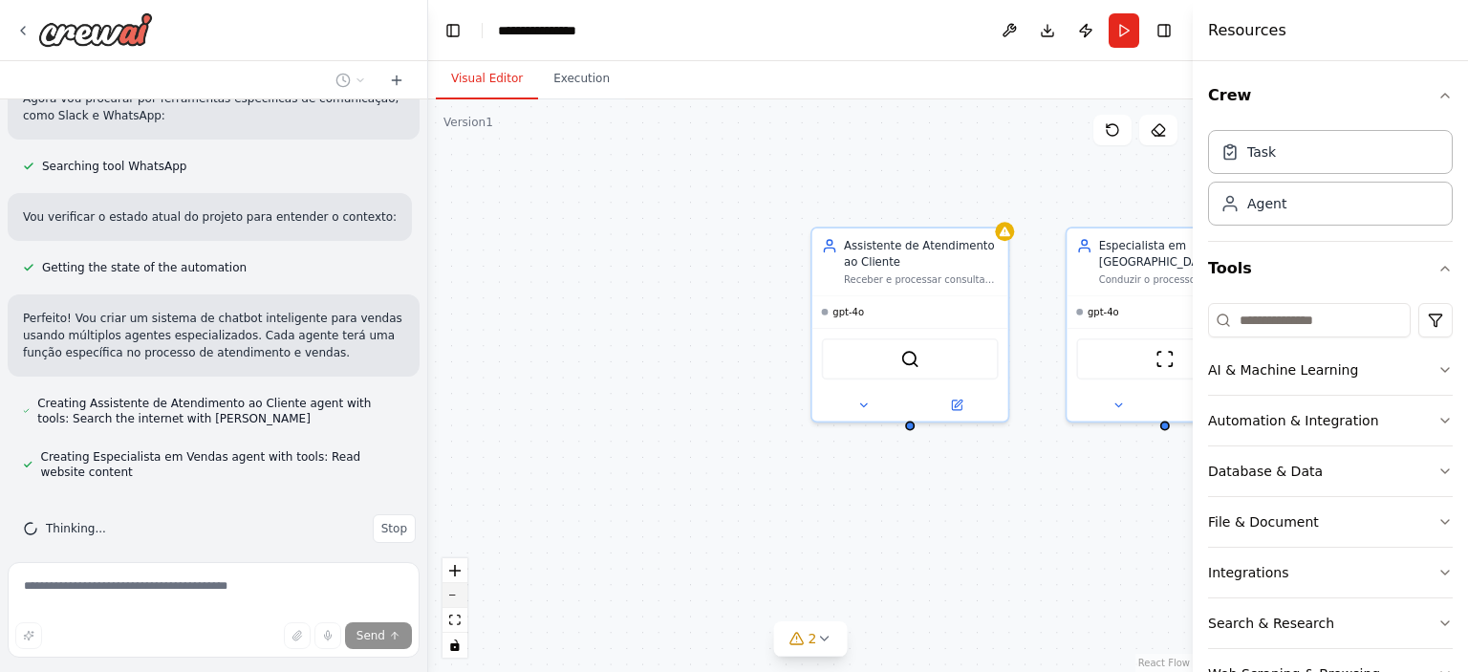
click at [464, 596] on button "zoom out" at bounding box center [455, 595] width 25 height 25
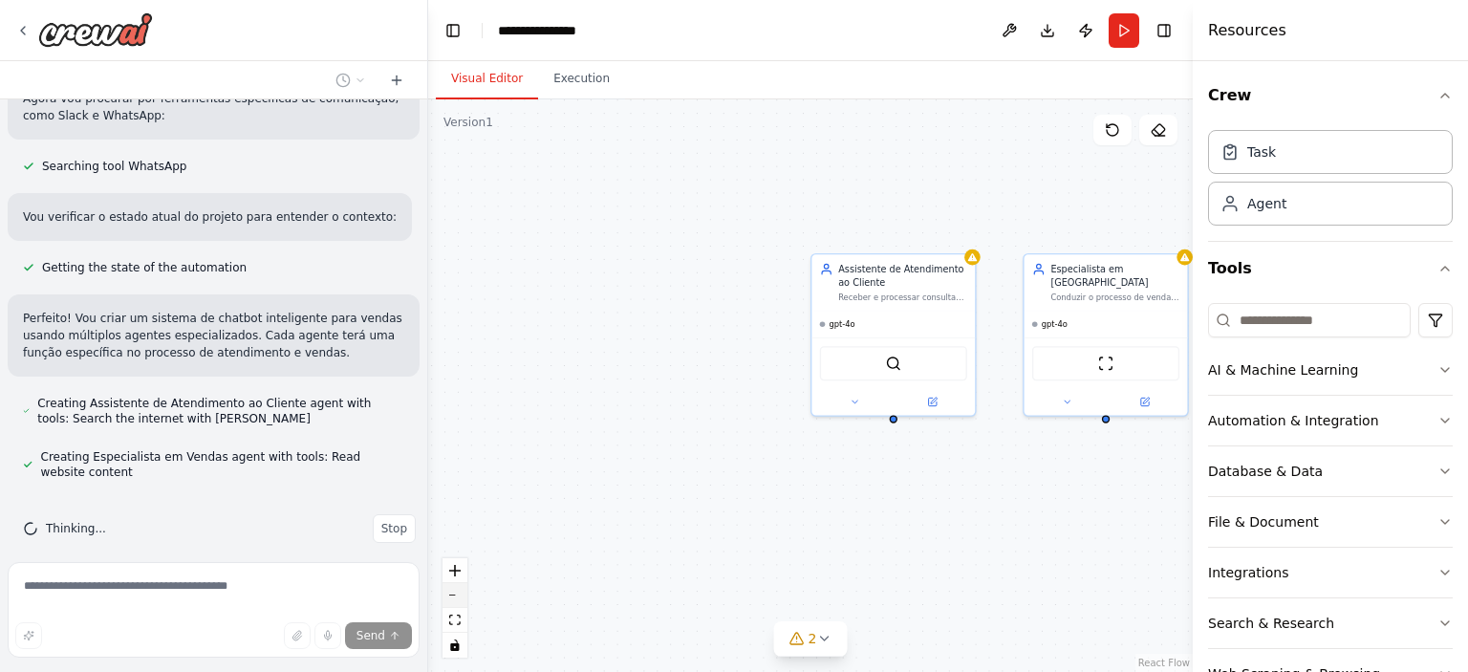
click at [464, 596] on button "zoom out" at bounding box center [455, 595] width 25 height 25
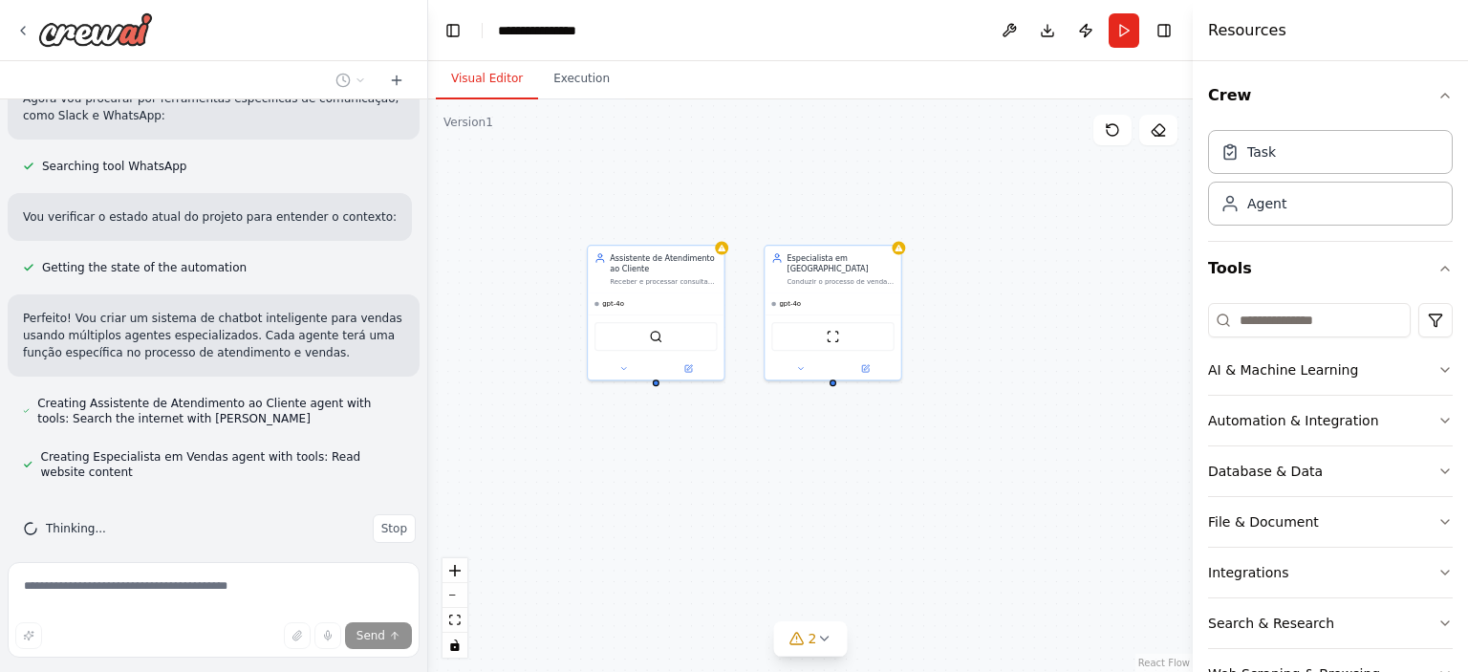
drag, startPoint x: 798, startPoint y: 537, endPoint x: 576, endPoint y: 508, distance: 223.8
click at [456, 565] on icon "zoom in" at bounding box center [454, 570] width 11 height 11
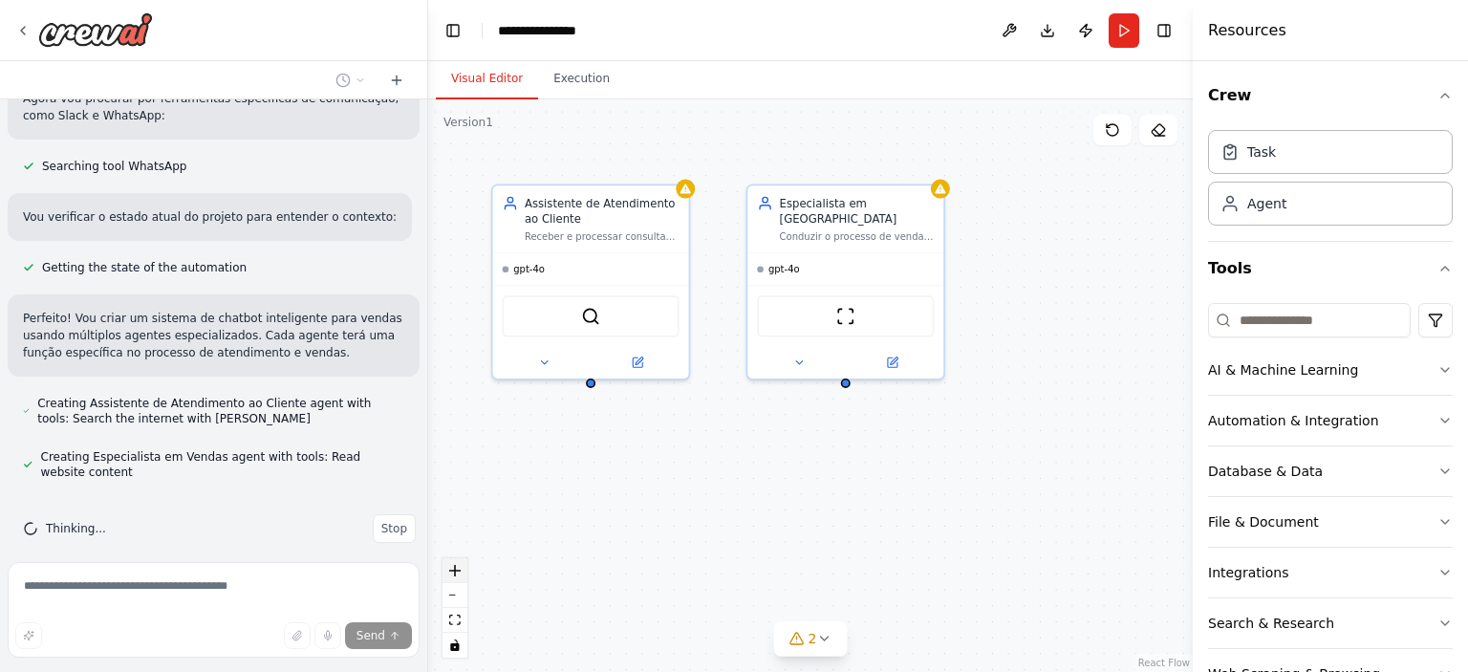
click at [456, 565] on icon "zoom in" at bounding box center [454, 570] width 11 height 11
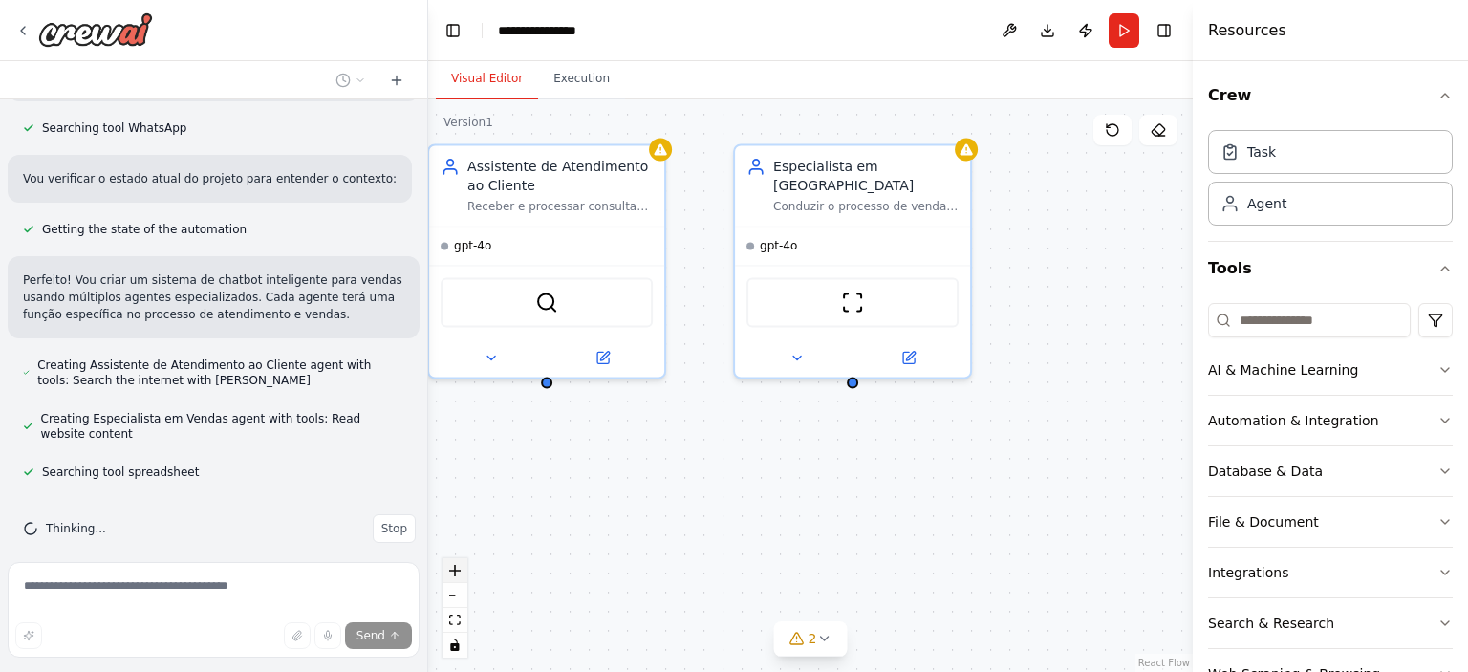
scroll to position [597, 0]
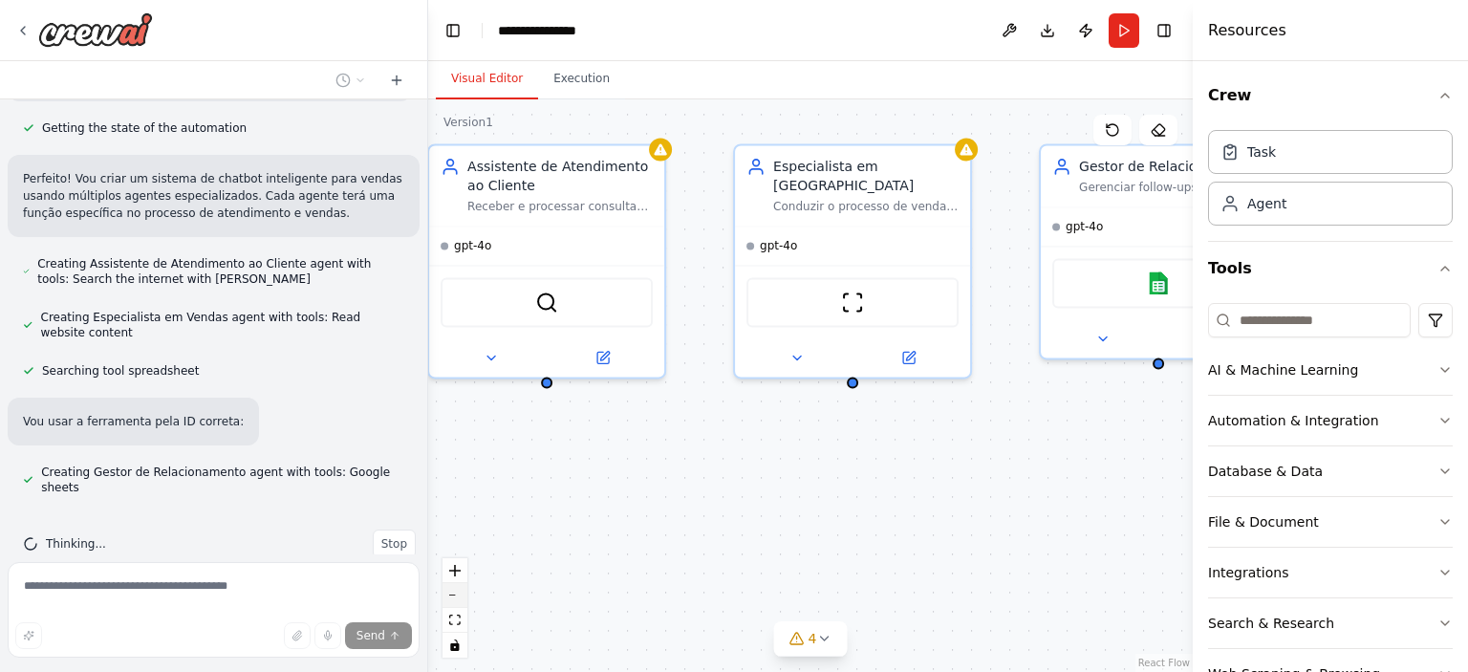
click at [457, 595] on icon "zoom out" at bounding box center [454, 596] width 11 height 2
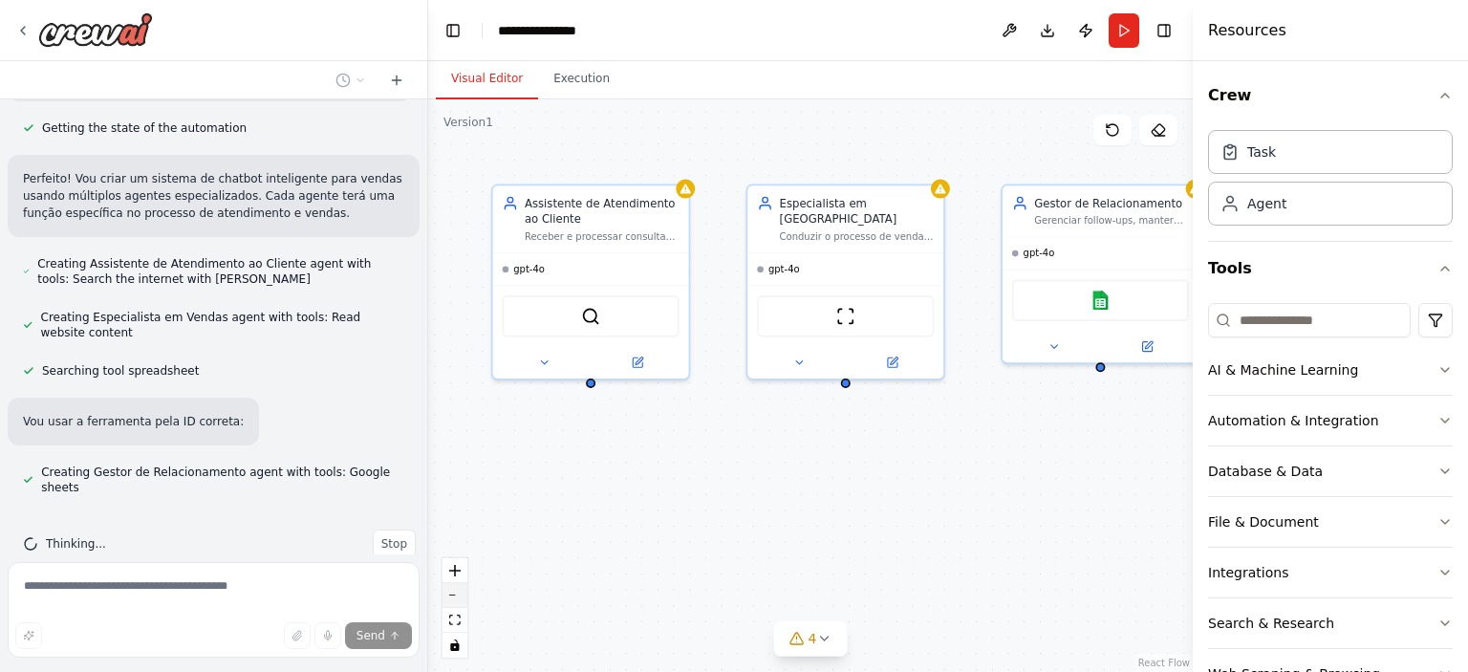
click at [457, 595] on icon "zoom out" at bounding box center [454, 596] width 11 height 2
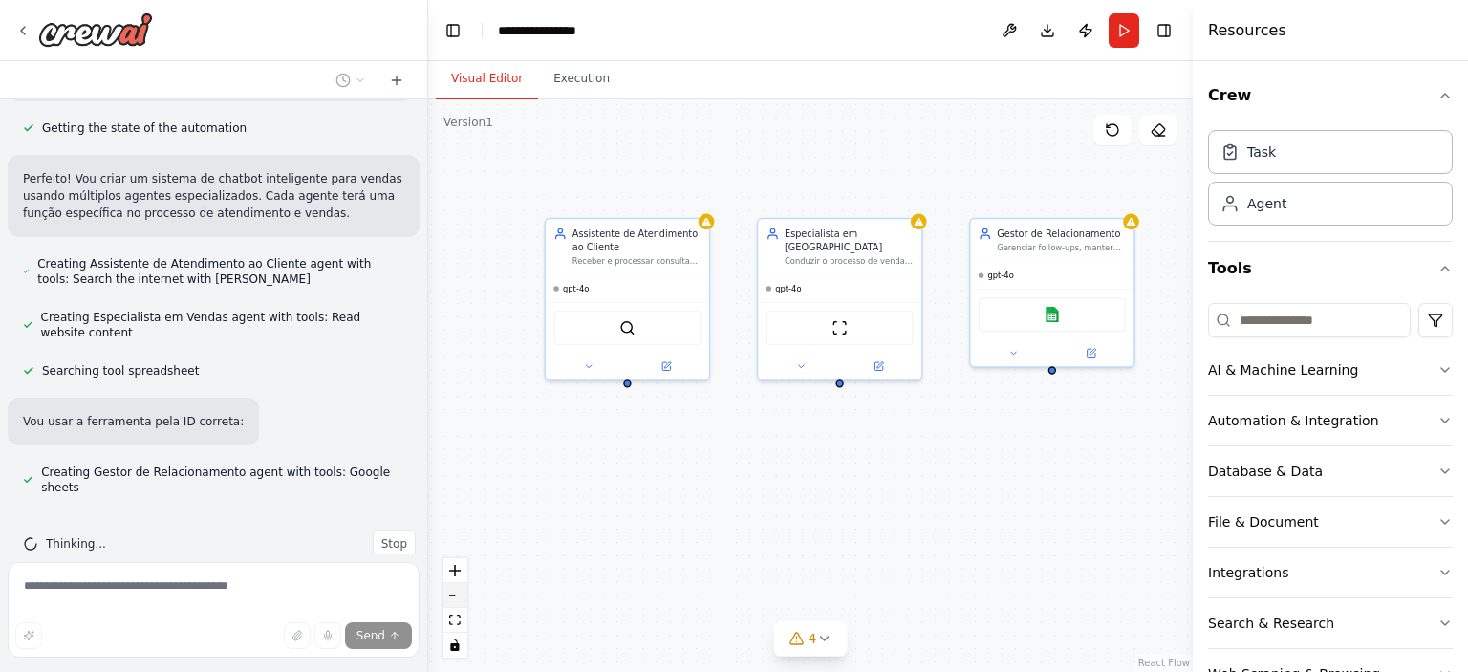
scroll to position [650, 0]
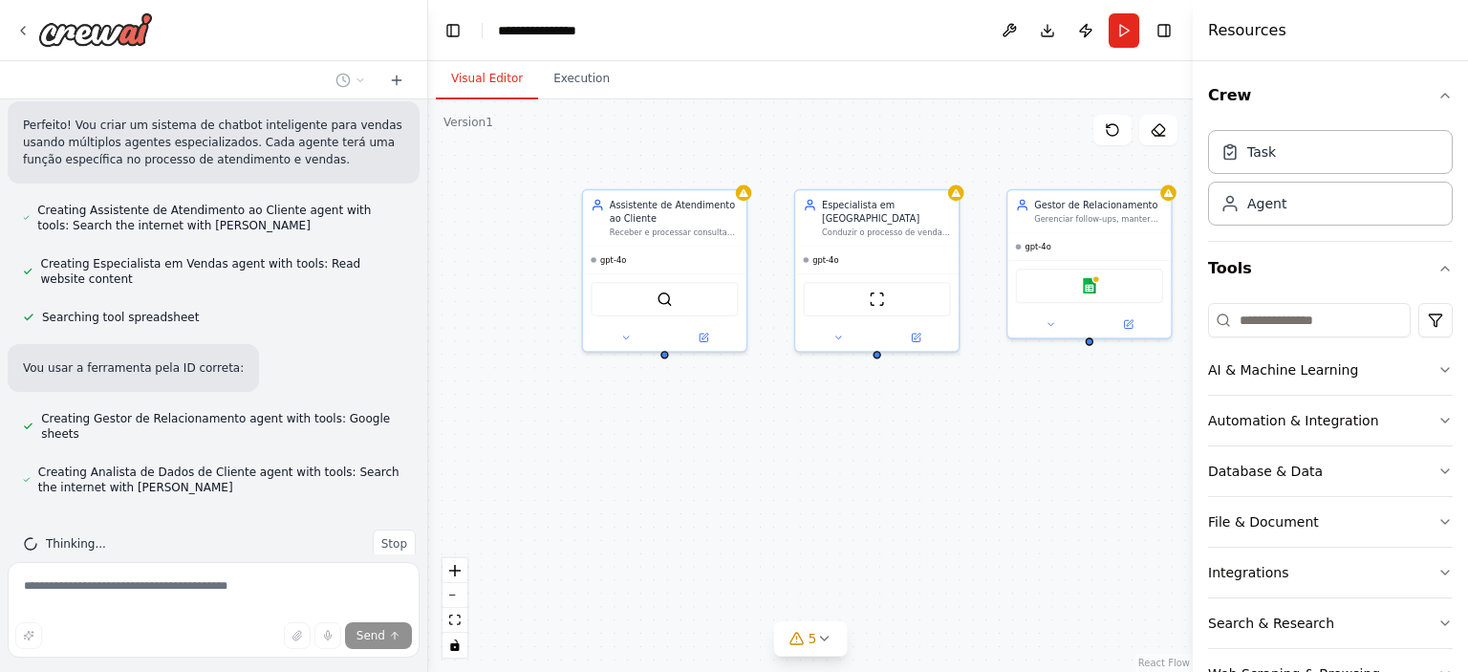
drag, startPoint x: 851, startPoint y: 471, endPoint x: 872, endPoint y: 424, distance: 52.2
click at [746, 194] on icon at bounding box center [744, 190] width 11 height 11
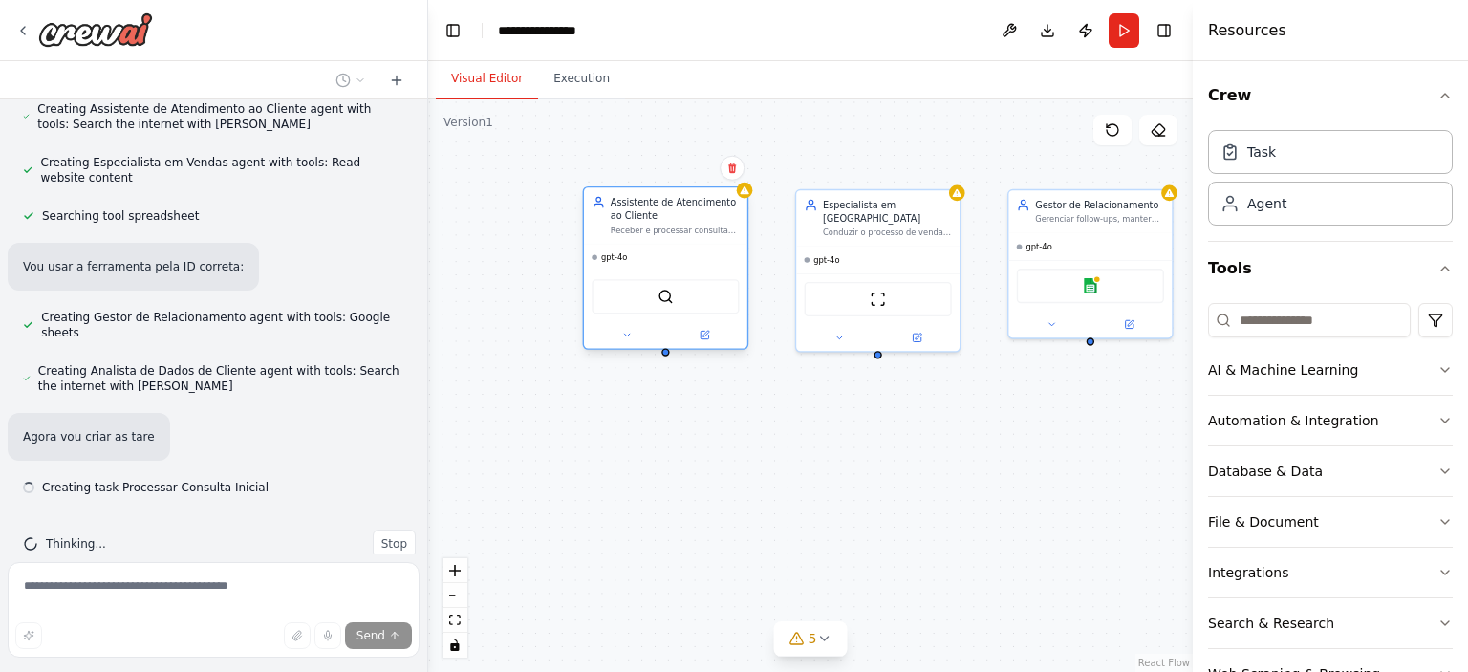
click at [669, 225] on div "Receber e processar consultas de clientes, identificar intenções, classificar t…" at bounding box center [675, 230] width 129 height 11
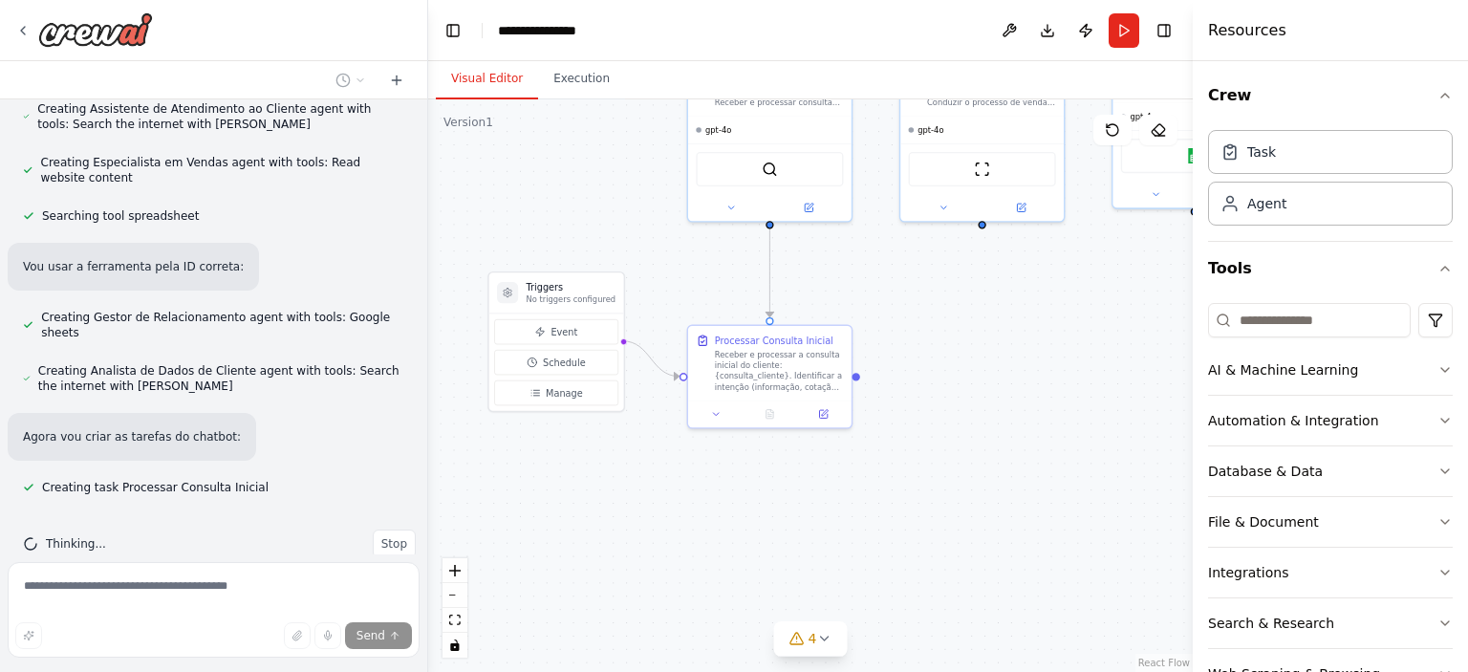
drag, startPoint x: 830, startPoint y: 481, endPoint x: 934, endPoint y: 351, distance: 166.6
click at [769, 383] on div "Receber e processar a consulta inicial do cliente: {consulta_cliente}. Identifi…" at bounding box center [779, 368] width 129 height 42
click at [826, 415] on icon at bounding box center [823, 411] width 8 height 8
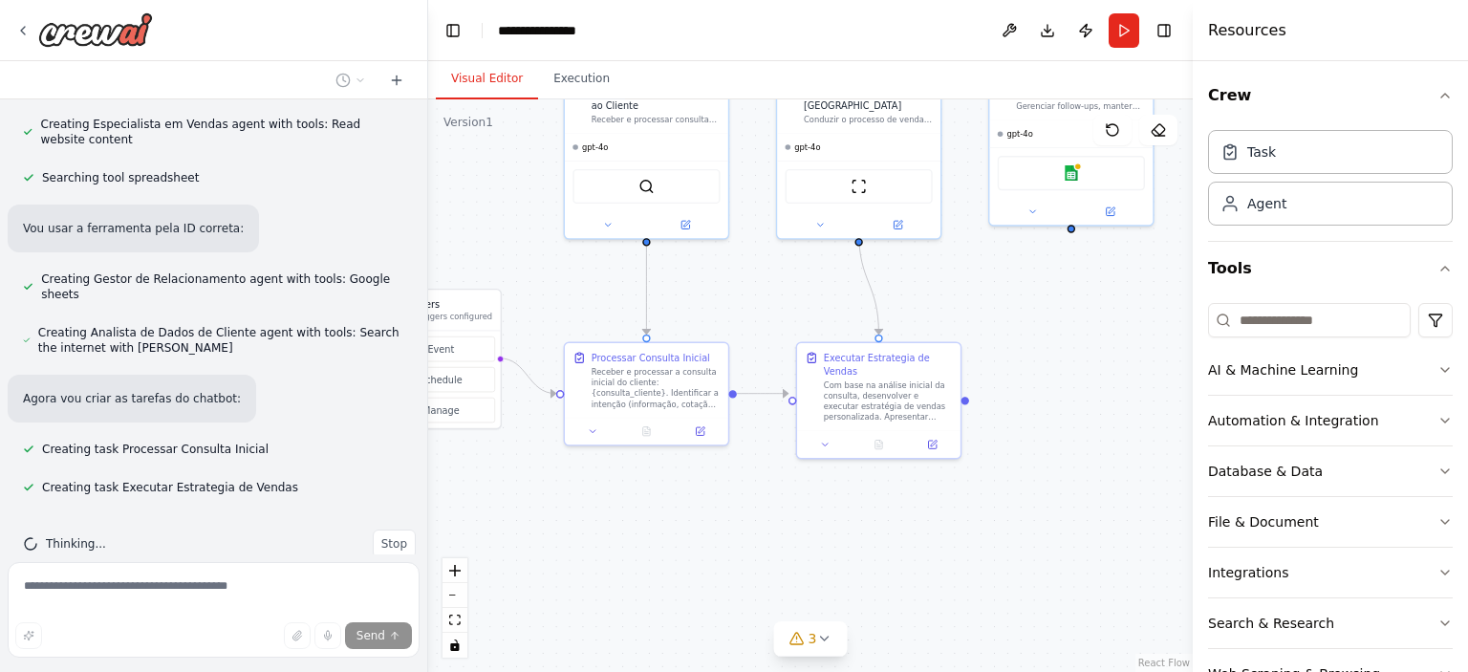
drag, startPoint x: 926, startPoint y: 527, endPoint x: 803, endPoint y: 544, distance: 124.5
click at [932, 438] on icon at bounding box center [934, 441] width 6 height 6
click at [455, 596] on button "zoom out" at bounding box center [455, 595] width 25 height 25
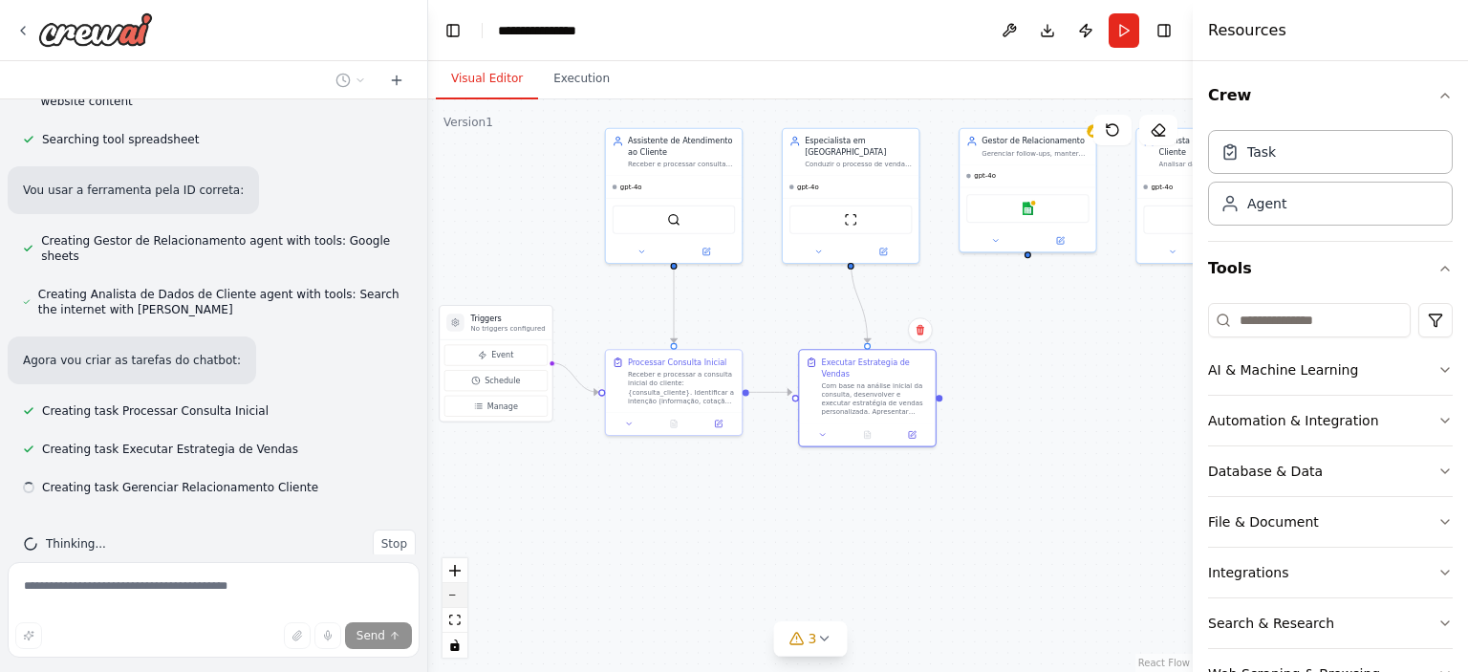
click at [455, 595] on icon "zoom out" at bounding box center [454, 596] width 11 height 2
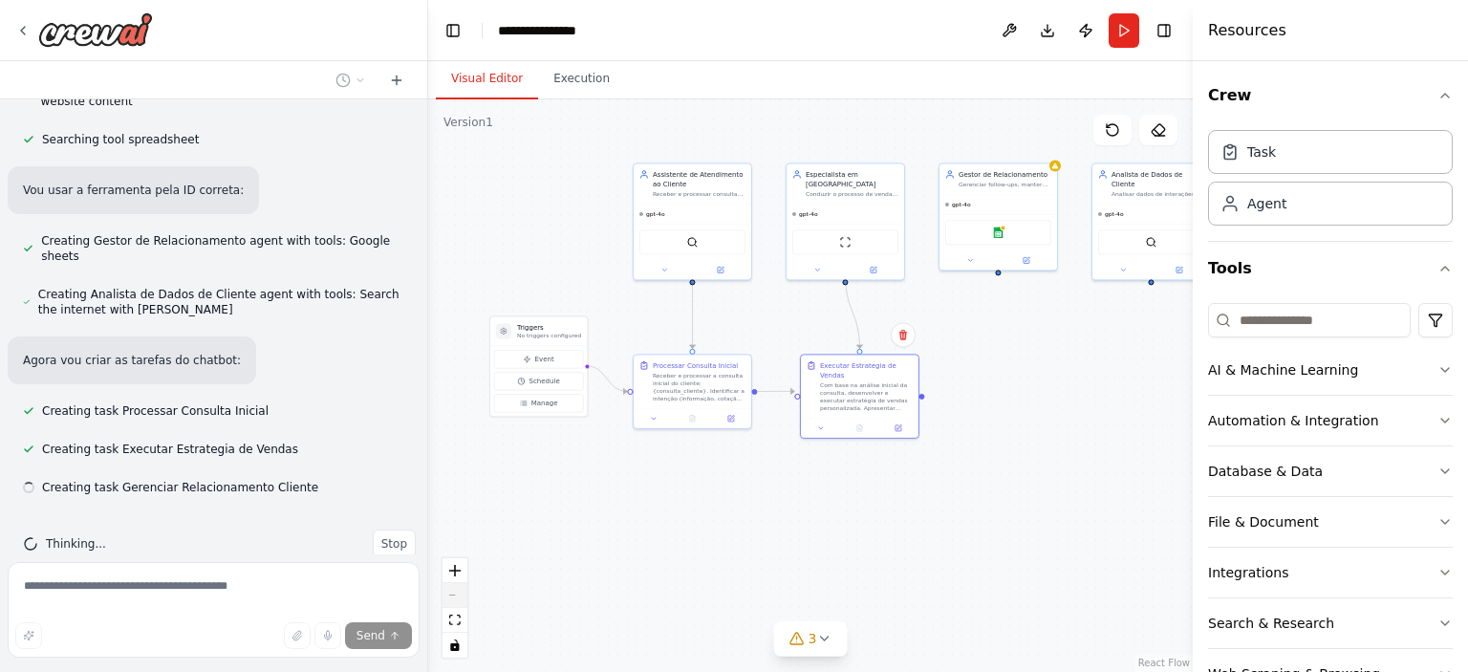
click at [455, 595] on div "React Flow controls" at bounding box center [455, 607] width 25 height 99
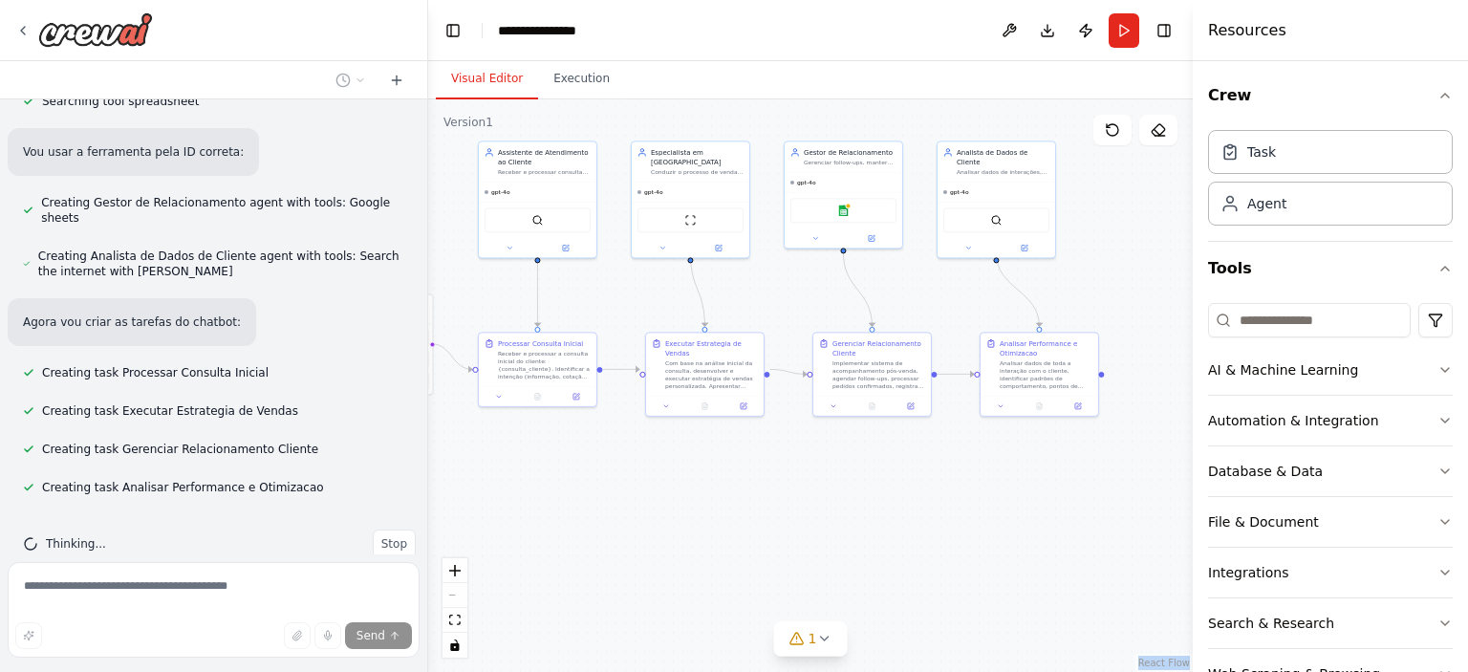
scroll to position [968, 0]
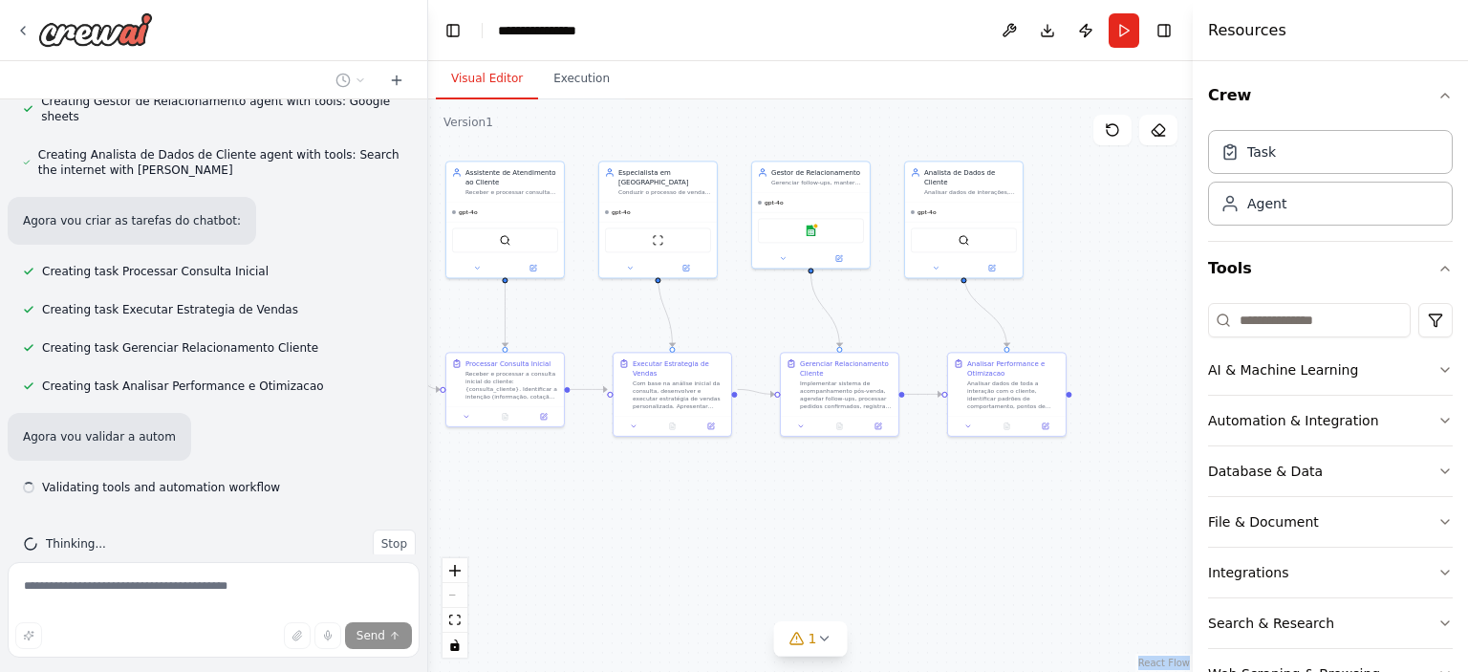
drag, startPoint x: 826, startPoint y: 504, endPoint x: 639, endPoint y: 502, distance: 187.4
click at [451, 599] on div "React Flow controls" at bounding box center [455, 607] width 25 height 99
click at [464, 592] on div "React Flow controls" at bounding box center [455, 607] width 25 height 99
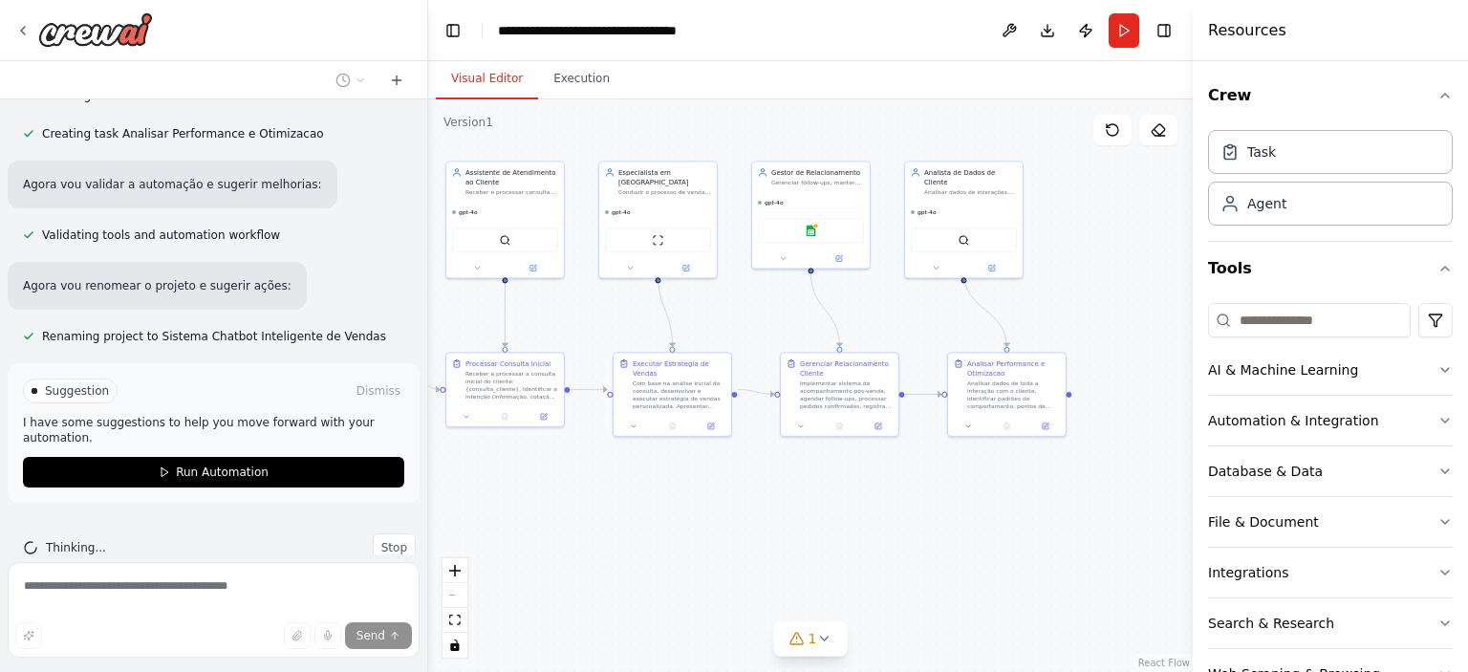
scroll to position [1224, 0]
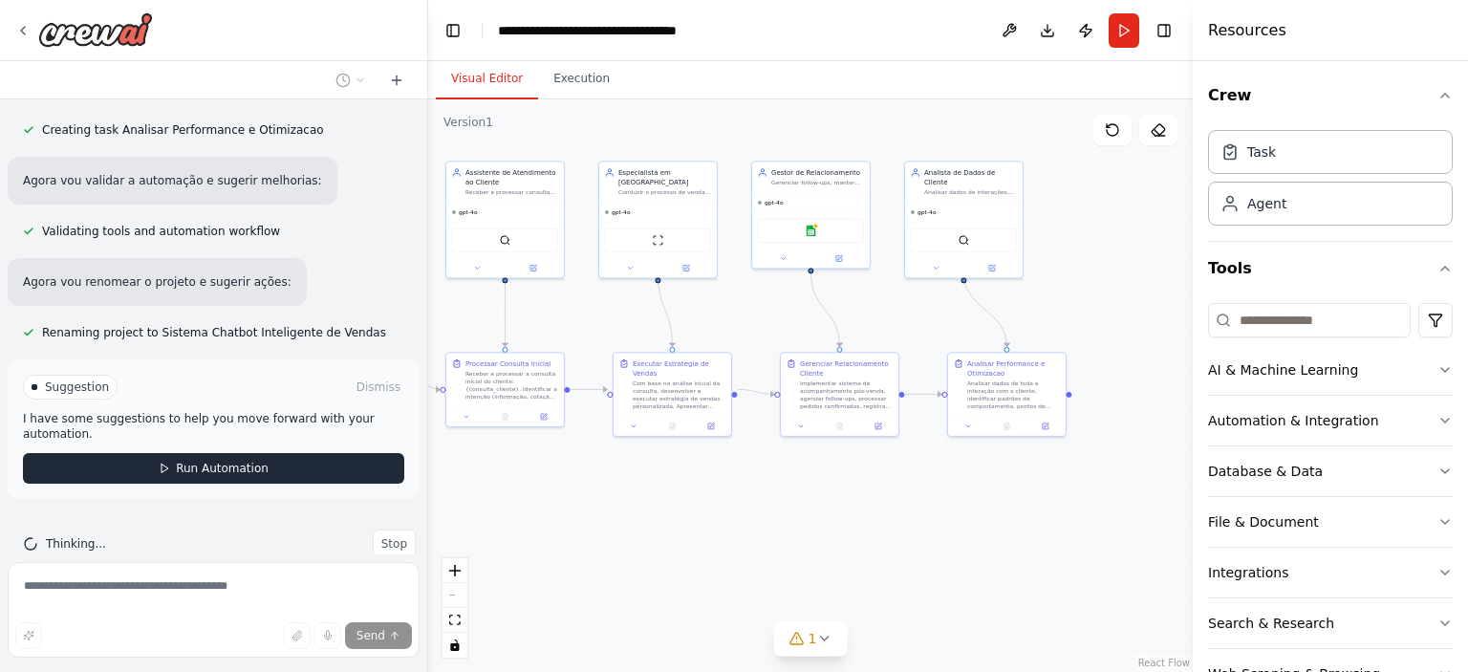
click at [184, 453] on button "Run Automation" at bounding box center [213, 468] width 381 height 31
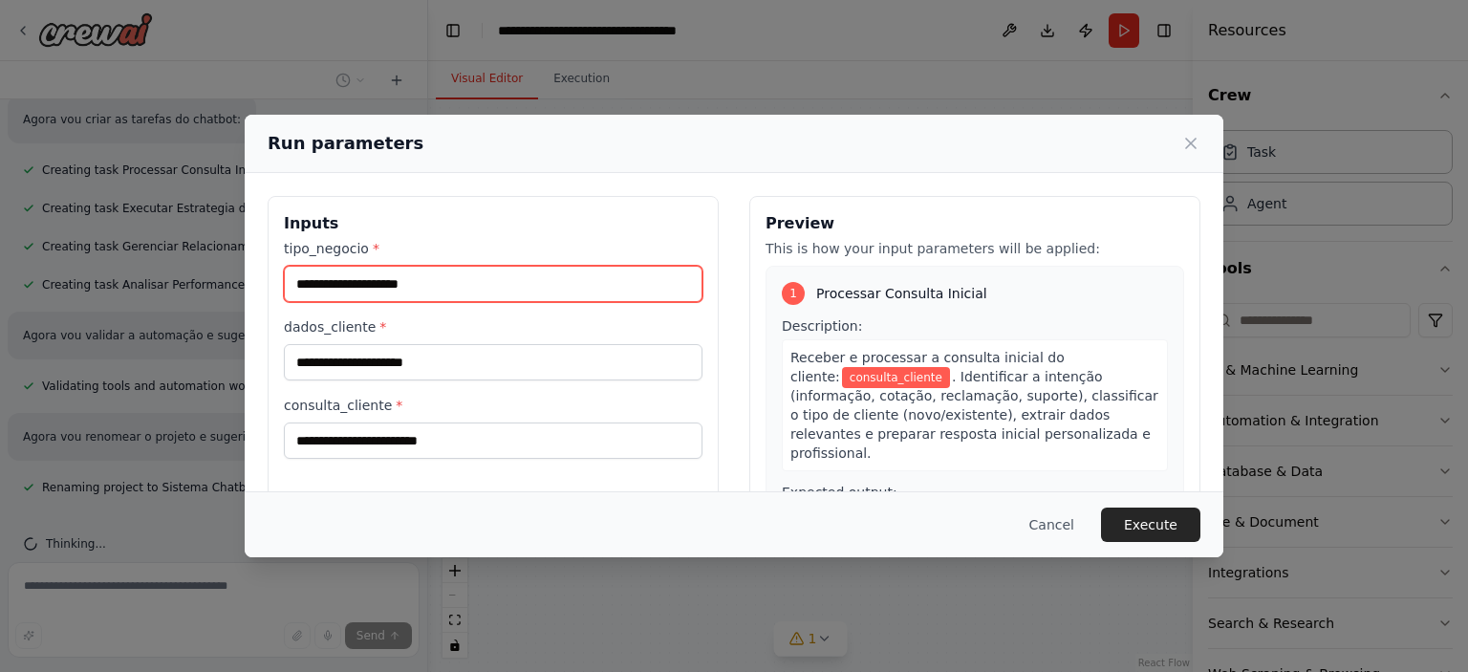
drag, startPoint x: 502, startPoint y: 282, endPoint x: 216, endPoint y: 280, distance: 285.9
click at [216, 280] on div "Run parameters Inputs tipo_negocio * dados_cliente * consulta_cliente * Preview…" at bounding box center [734, 336] width 1468 height 672
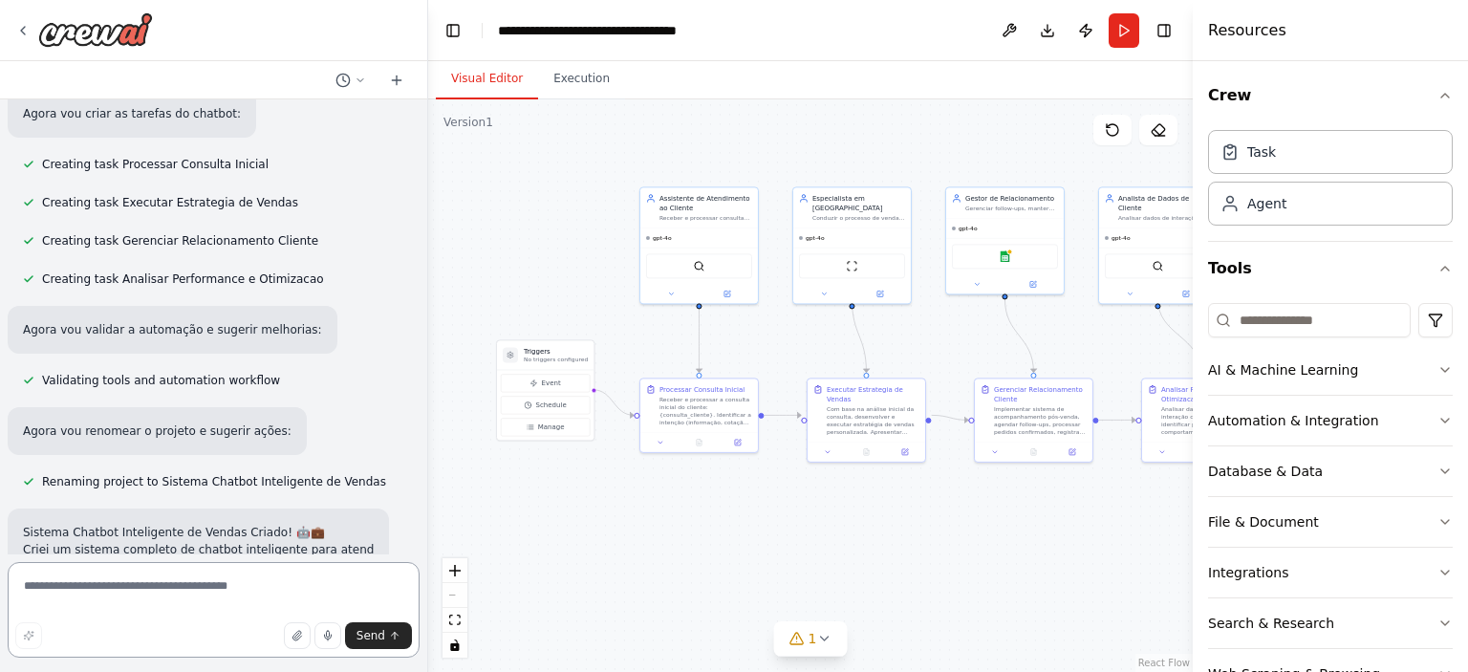
drag, startPoint x: 630, startPoint y: 523, endPoint x: 824, endPoint y: 549, distance: 195.8
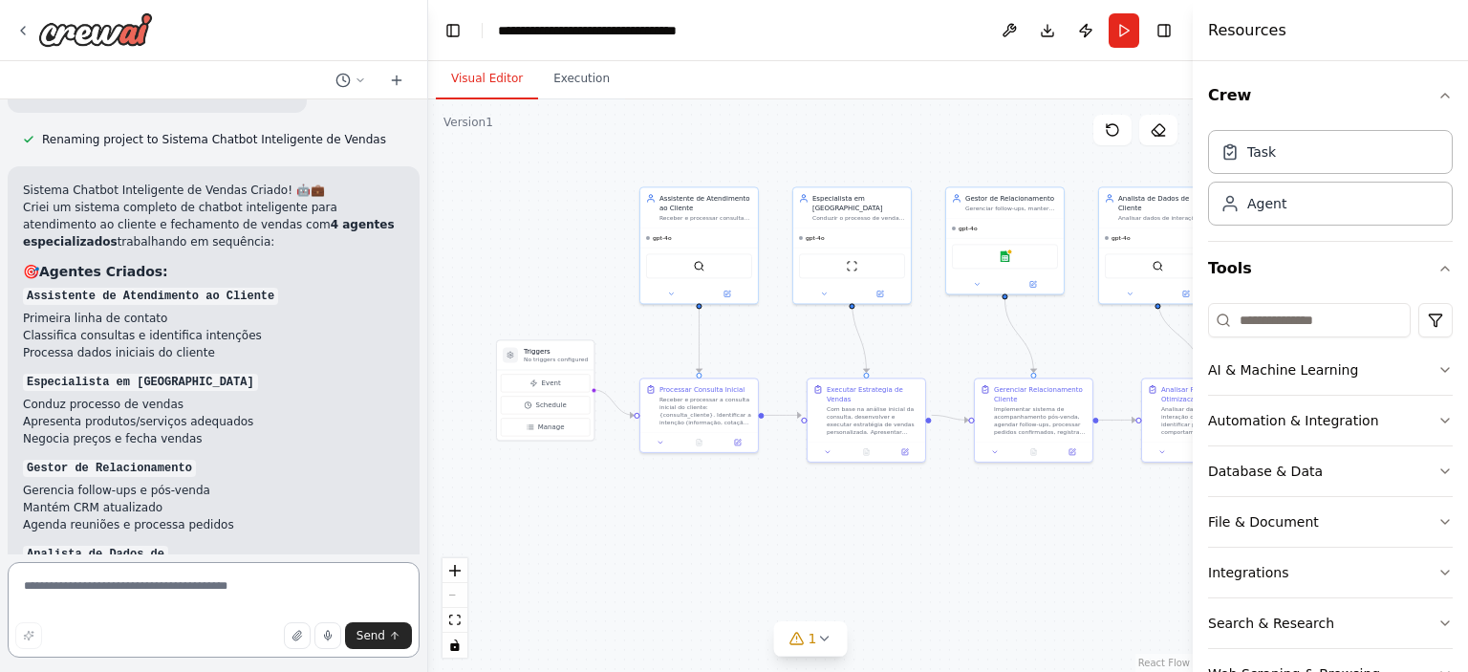
scroll to position [1421, 0]
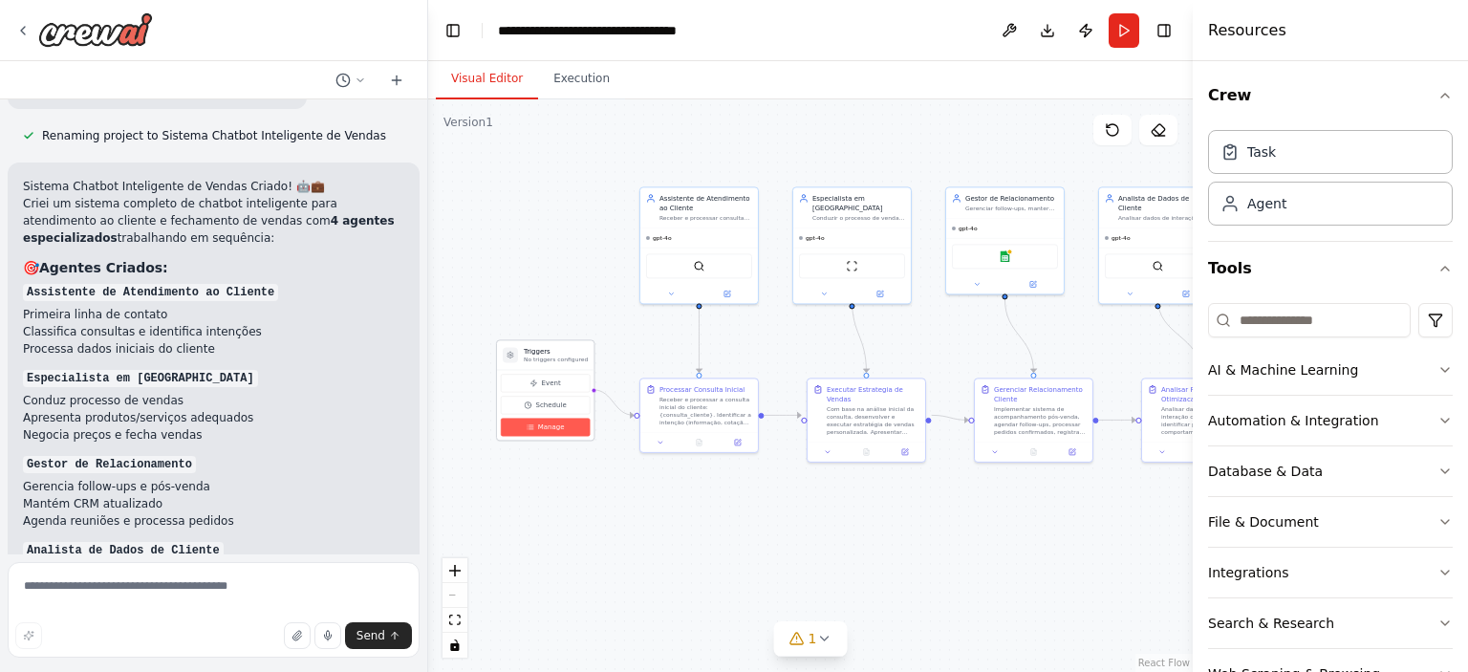
click at [560, 426] on span "Manage" at bounding box center [551, 428] width 27 height 10
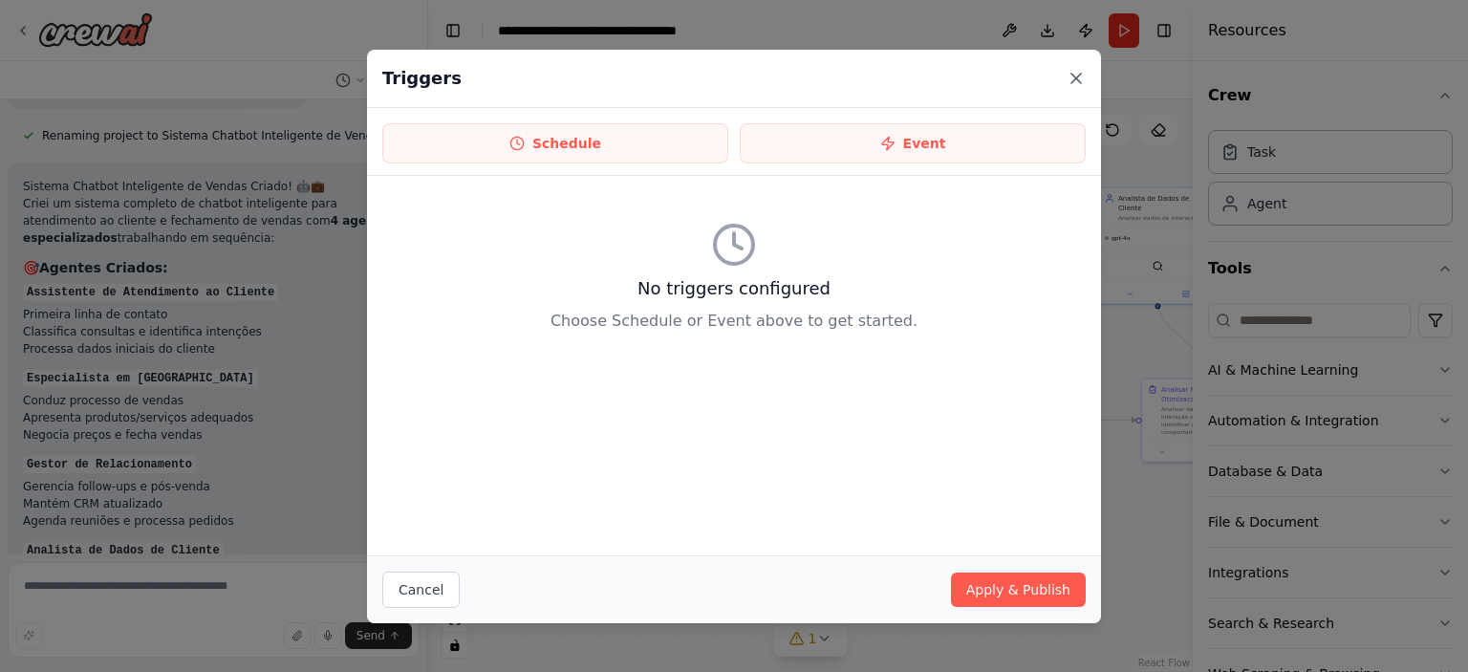
click at [1075, 82] on icon at bounding box center [1076, 78] width 19 height 19
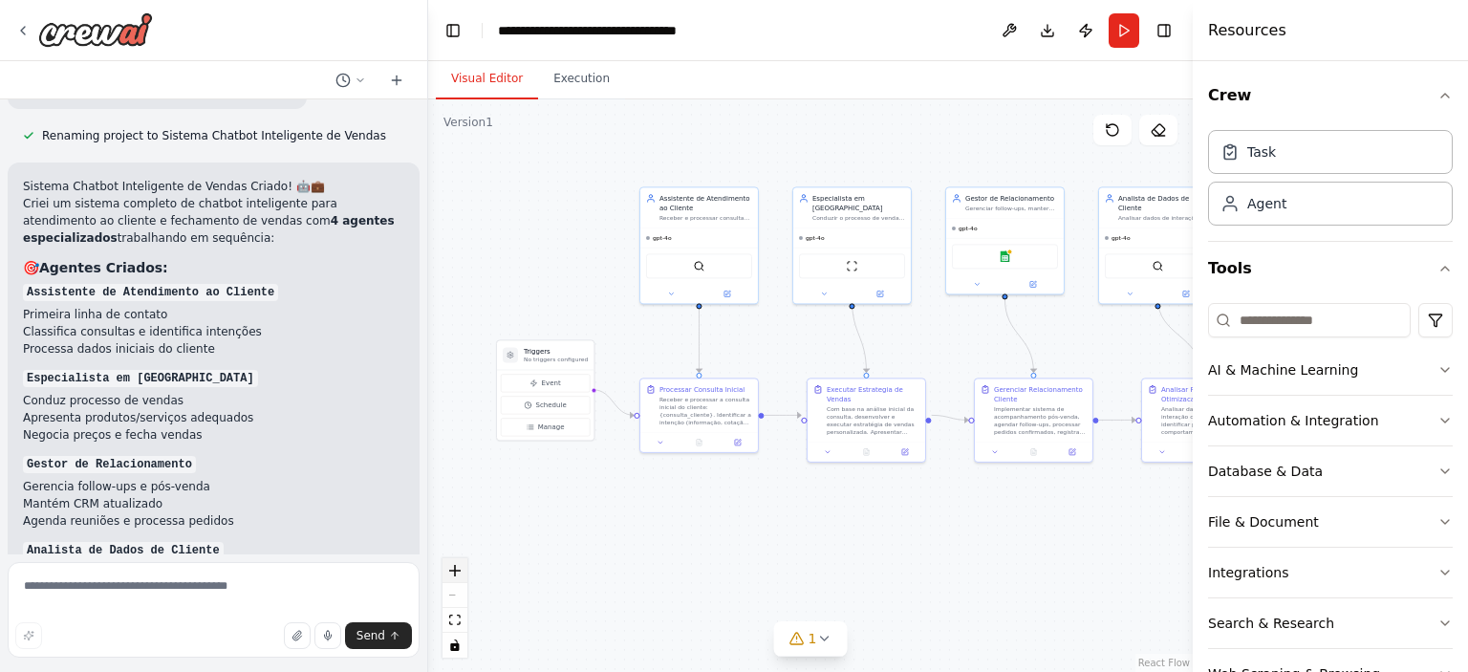
click at [457, 578] on button "zoom in" at bounding box center [455, 570] width 25 height 25
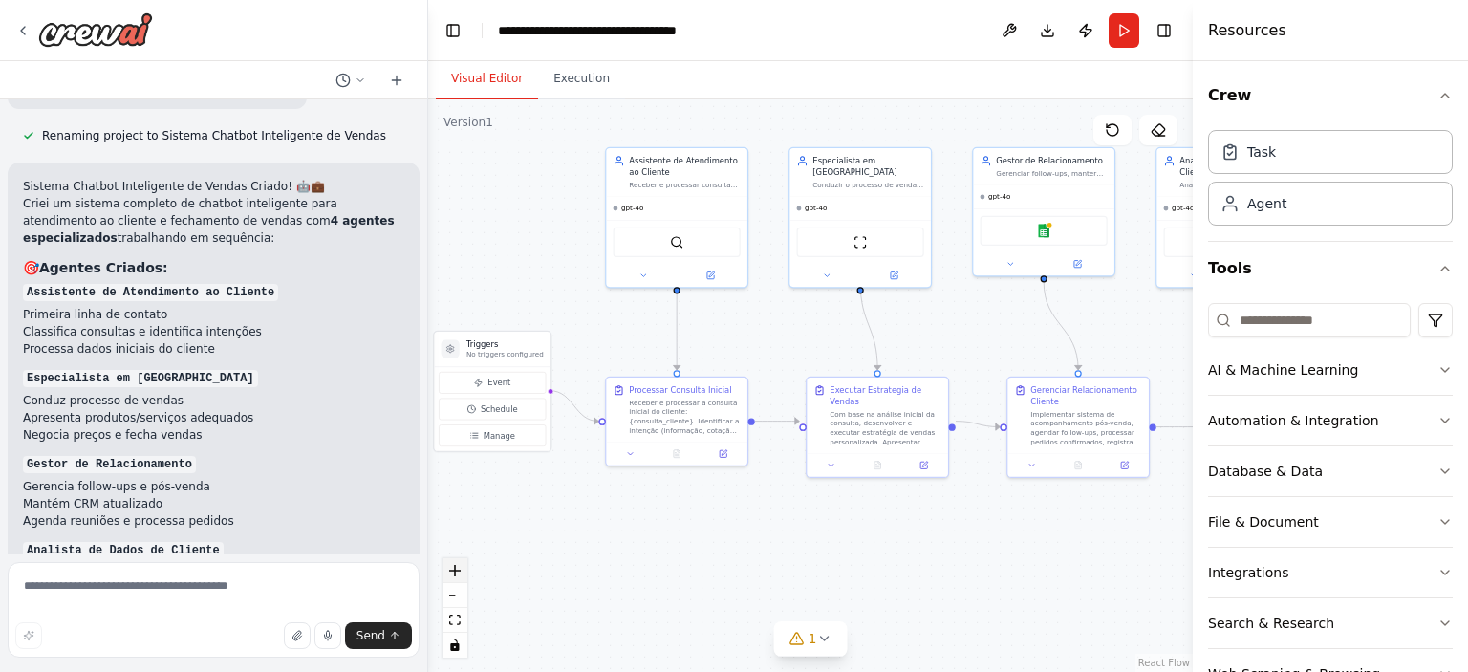
click at [457, 578] on button "zoom in" at bounding box center [455, 570] width 25 height 25
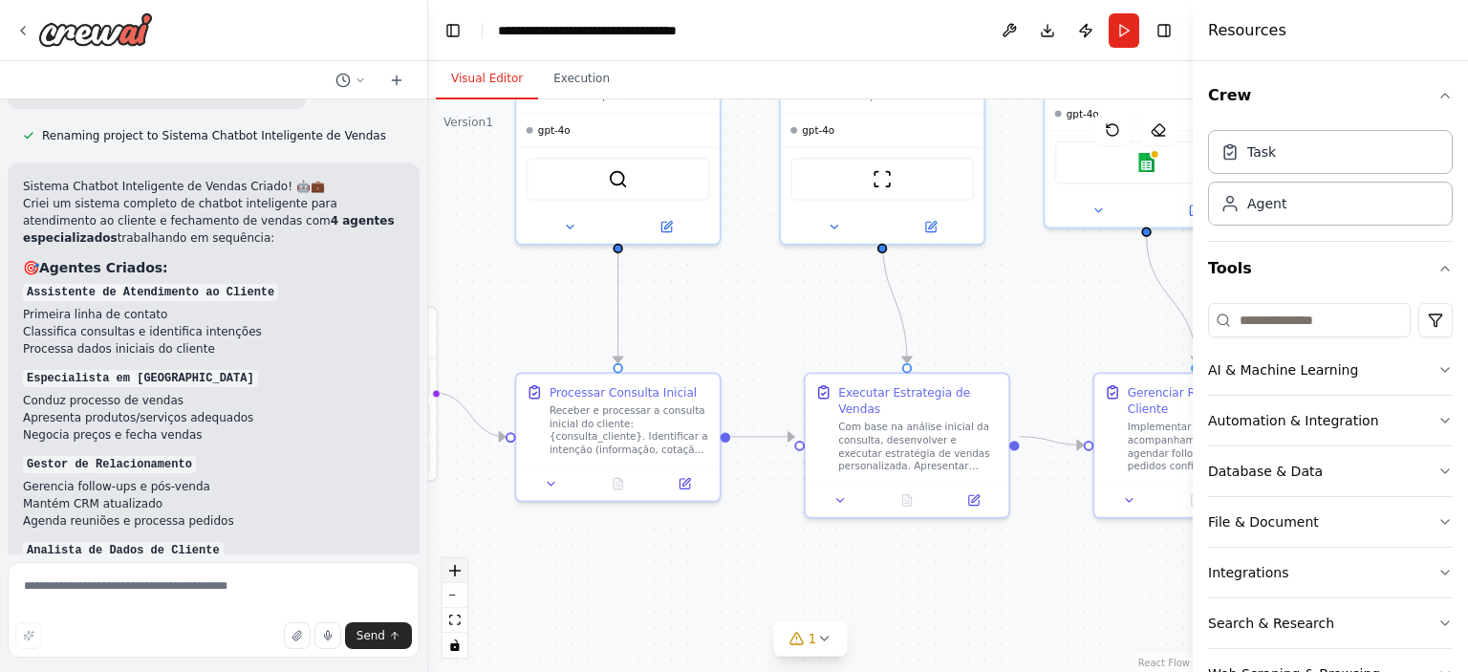
click at [457, 578] on button "zoom in" at bounding box center [455, 570] width 25 height 25
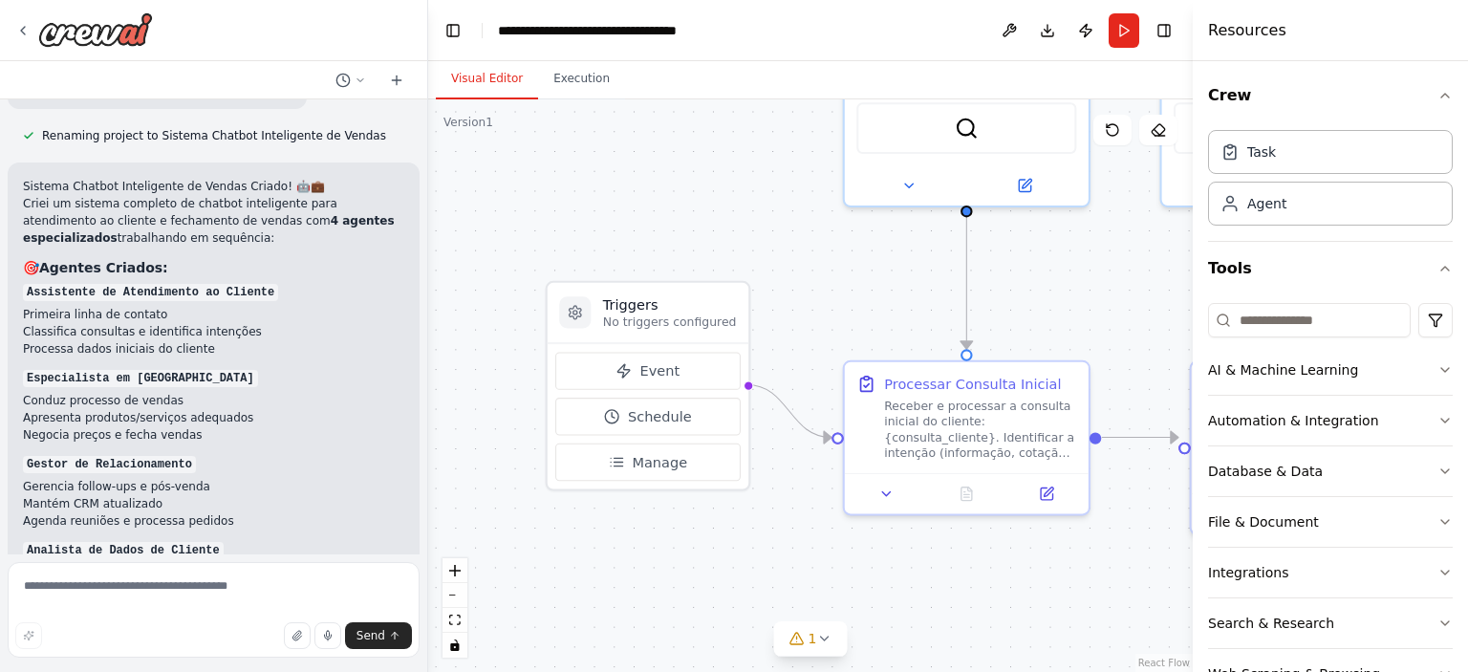
drag, startPoint x: 692, startPoint y: 296, endPoint x: 1077, endPoint y: 286, distance: 385.4
click at [696, 375] on button "Event" at bounding box center [647, 370] width 185 height 37
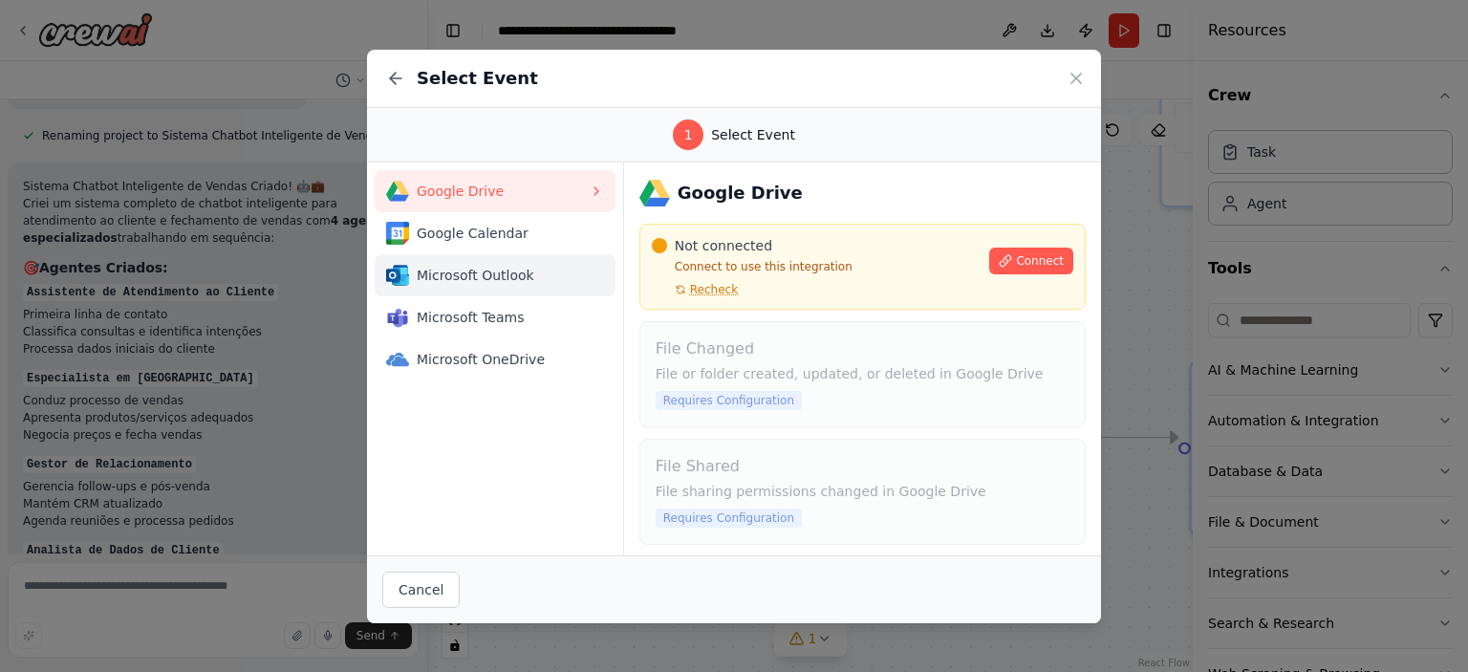
scroll to position [1897, 0]
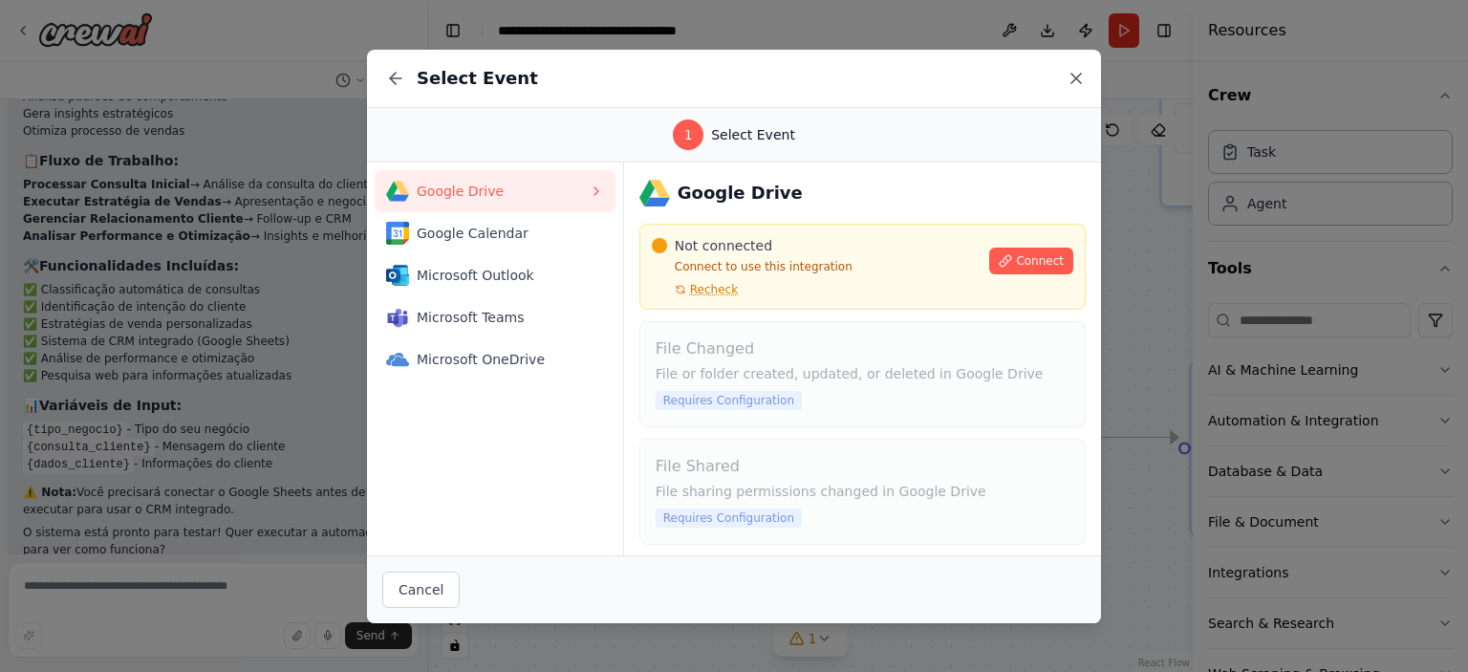
click at [1077, 76] on icon at bounding box center [1076, 78] width 19 height 19
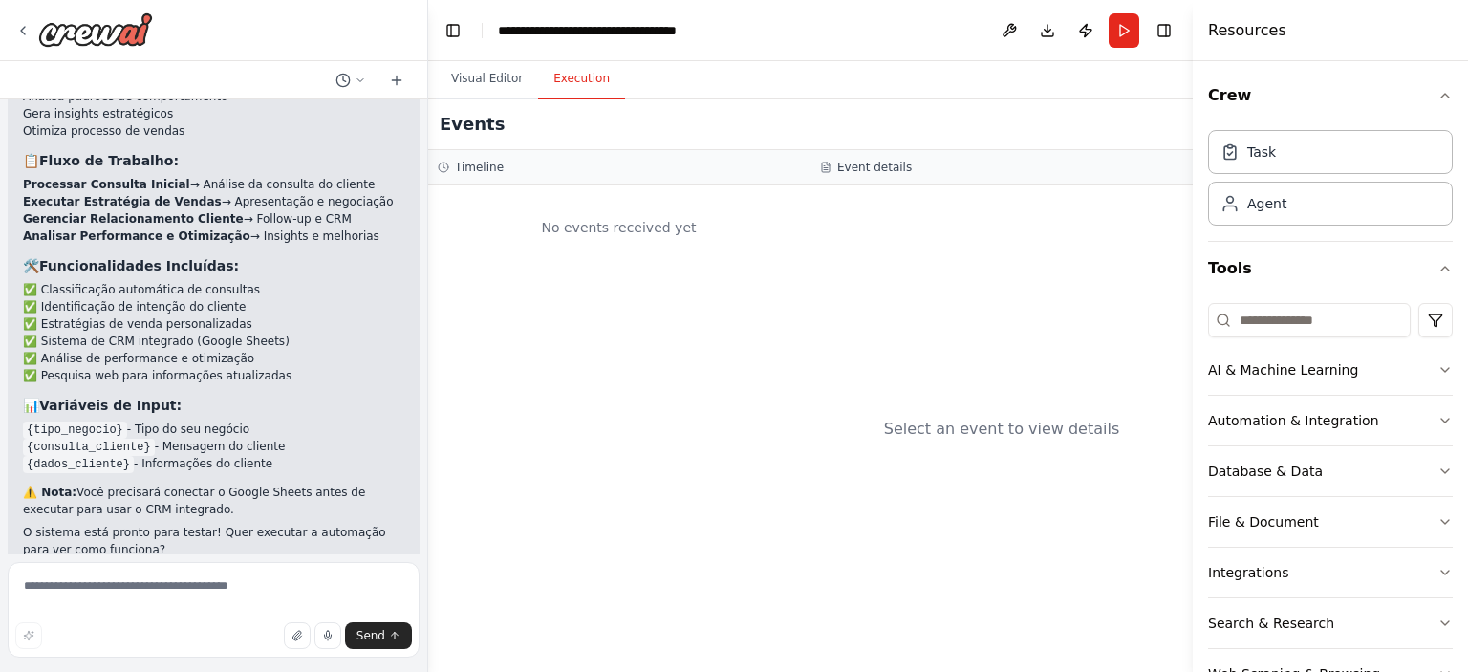
click at [585, 87] on button "Execution" at bounding box center [581, 79] width 87 height 40
click at [600, 228] on div "No events received yet" at bounding box center [619, 227] width 362 height 65
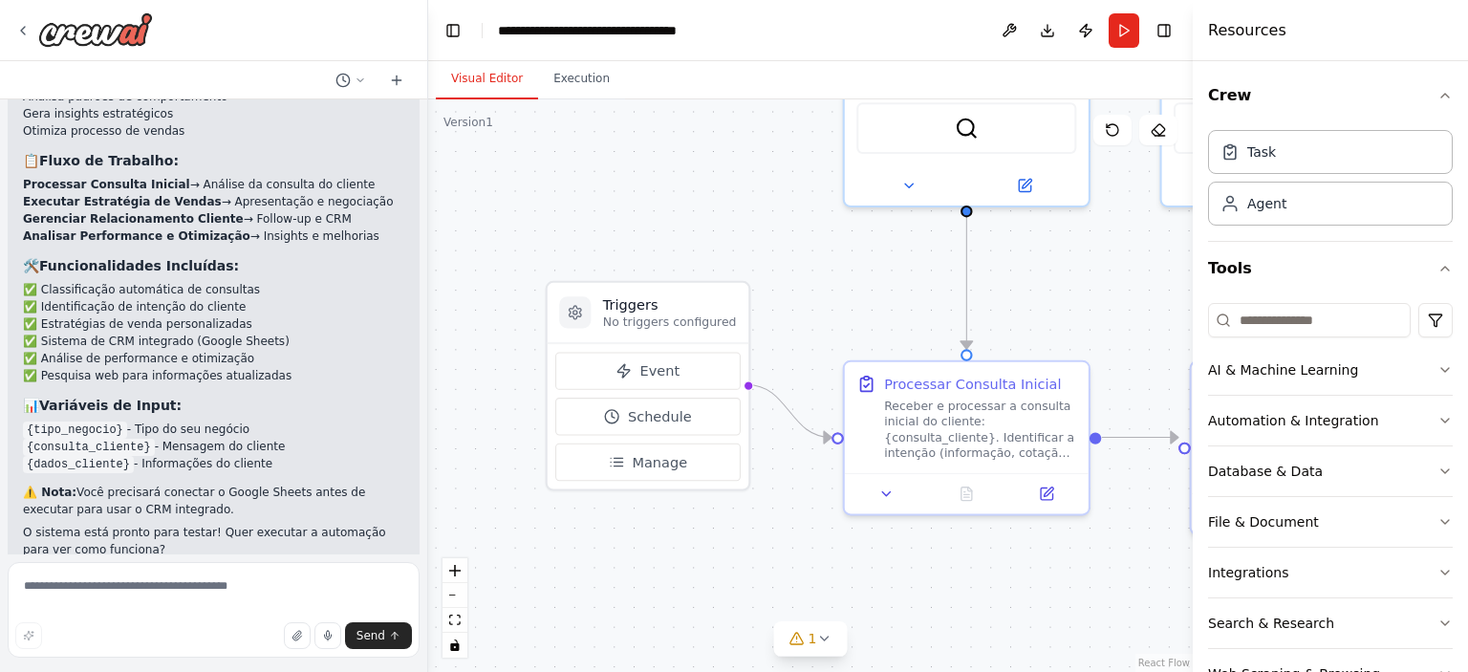
click at [488, 73] on button "Visual Editor" at bounding box center [487, 79] width 102 height 40
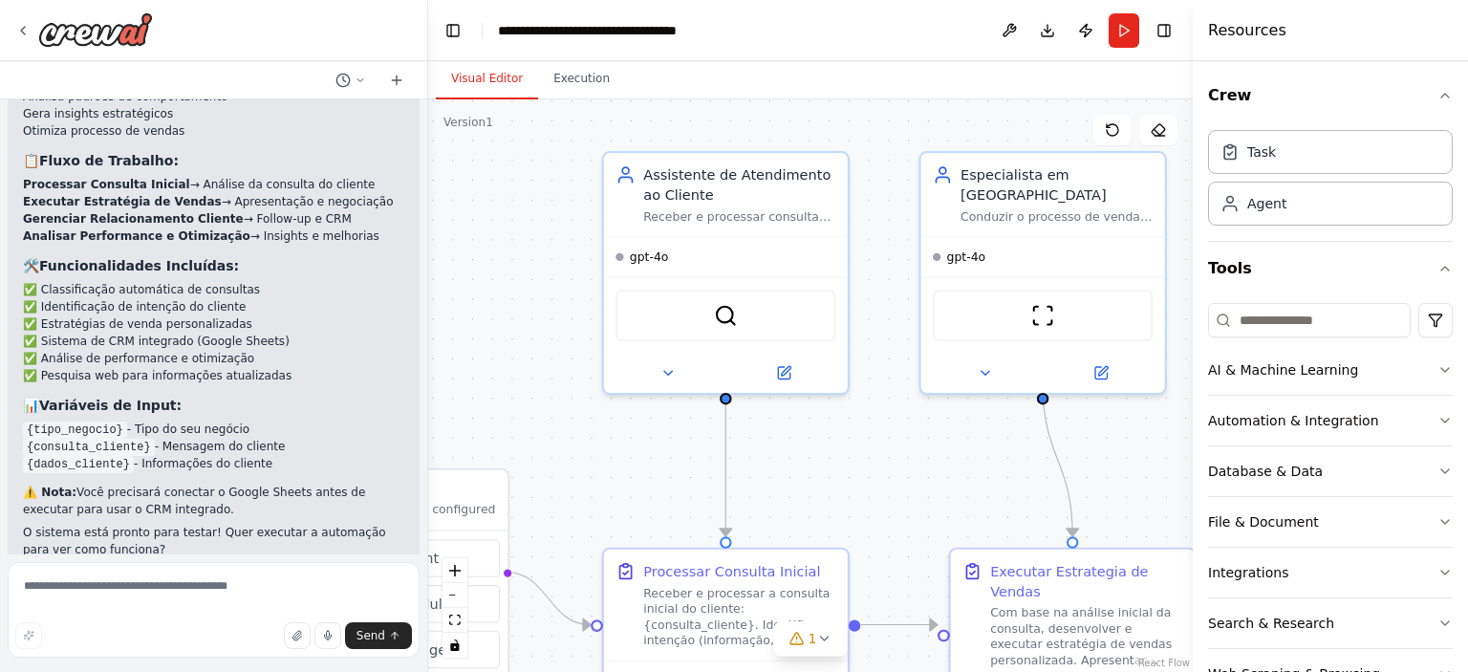
drag, startPoint x: 724, startPoint y: 174, endPoint x: 483, endPoint y: 361, distance: 305.2
click at [784, 366] on icon at bounding box center [786, 367] width 10 height 10
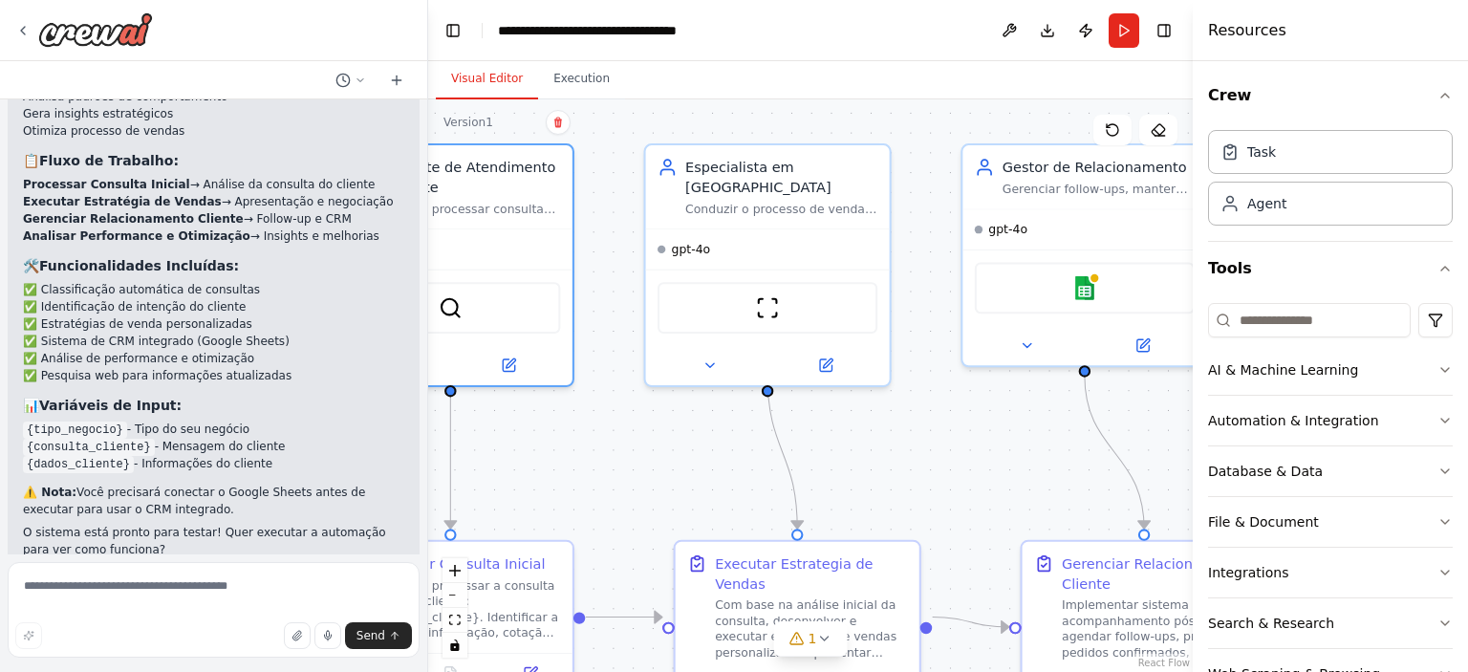
drag, startPoint x: 899, startPoint y: 392, endPoint x: 623, endPoint y: 384, distance: 275.4
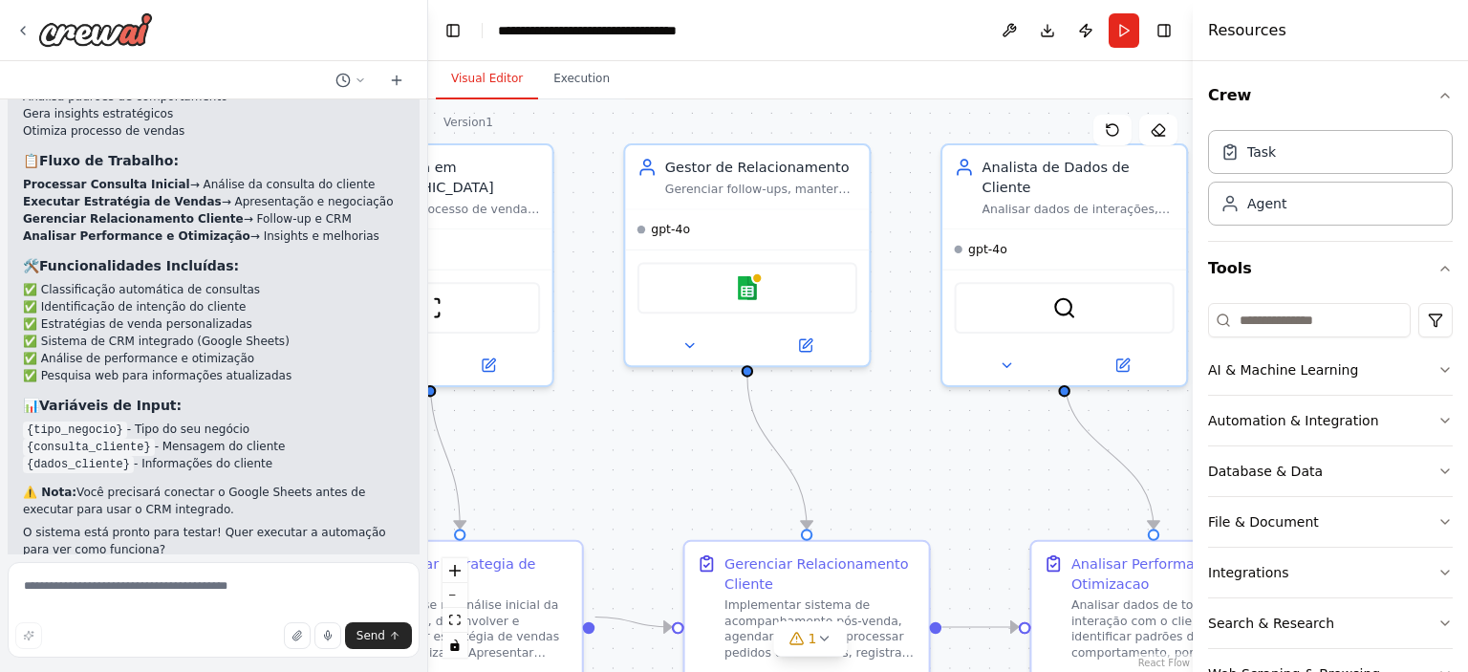
drag, startPoint x: 918, startPoint y: 466, endPoint x: 589, endPoint y: 451, distance: 329.2
click at [757, 292] on img at bounding box center [747, 285] width 24 height 24
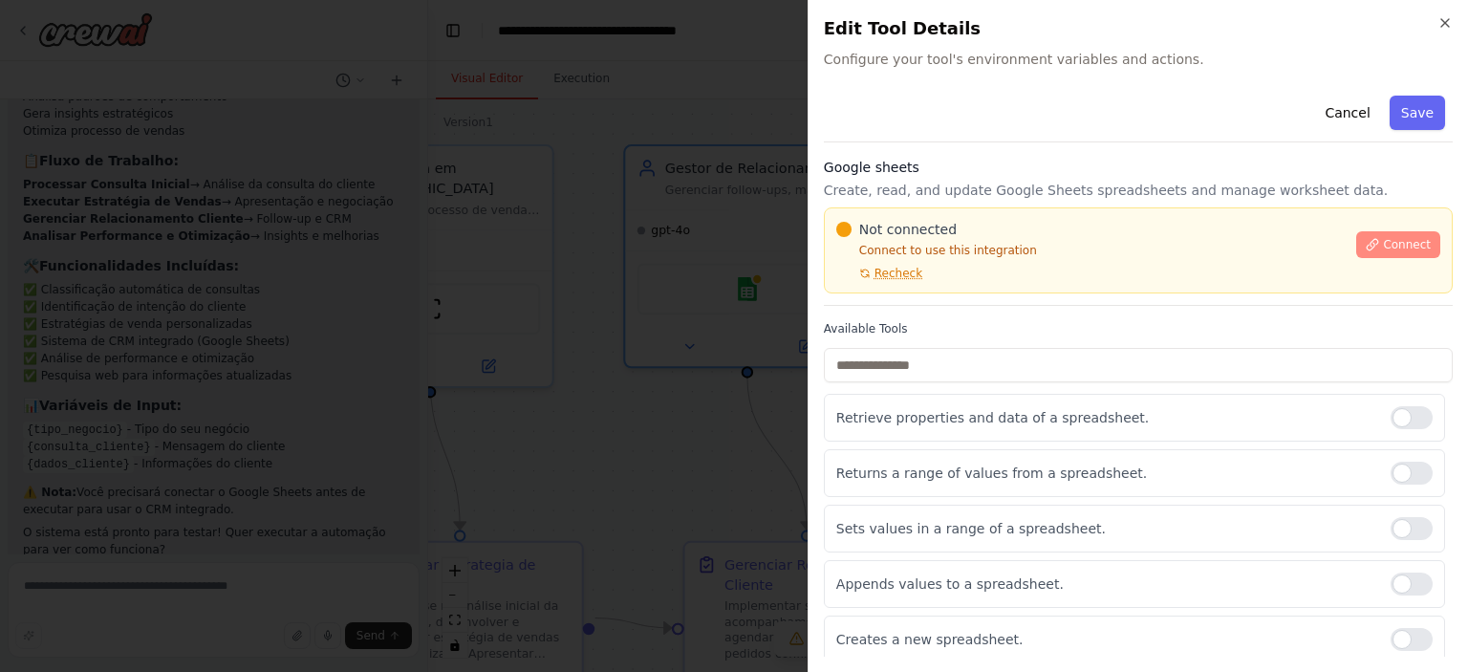
click at [1383, 244] on span "Connect" at bounding box center [1407, 244] width 48 height 15
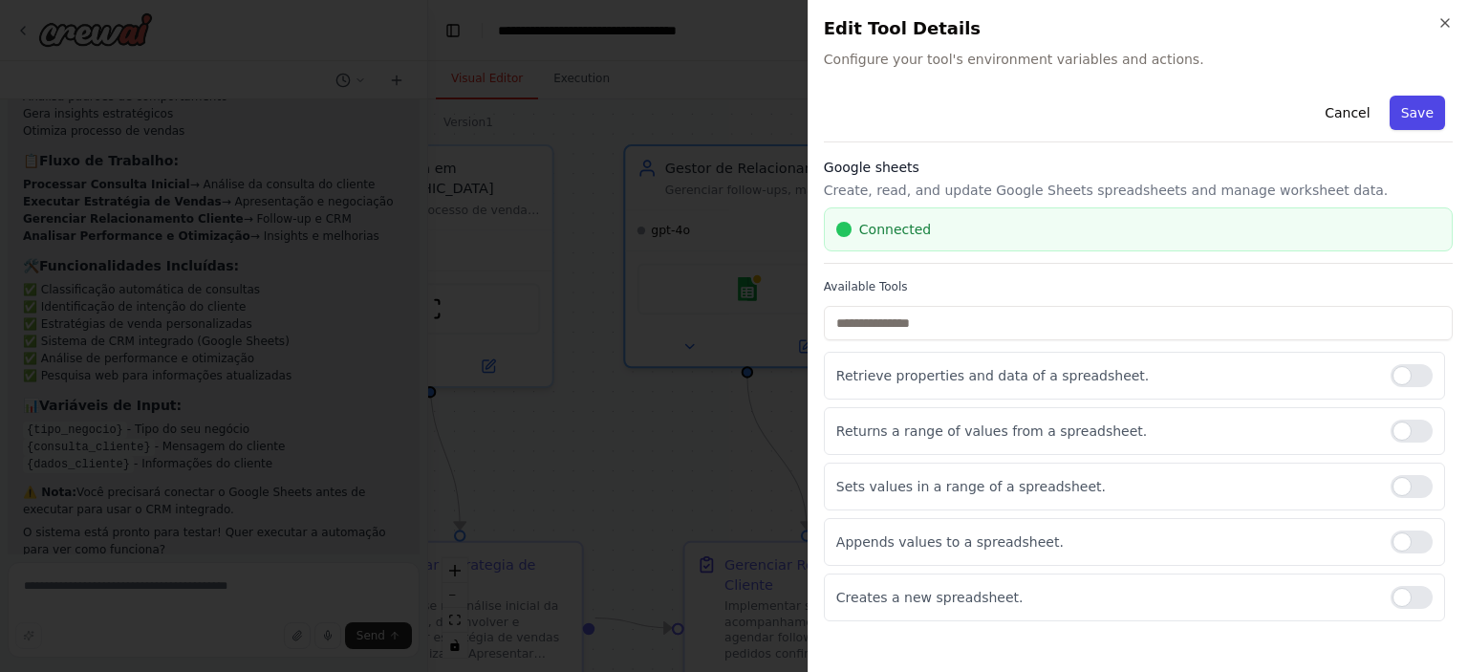
click at [1426, 107] on button "Save" at bounding box center [1417, 113] width 55 height 34
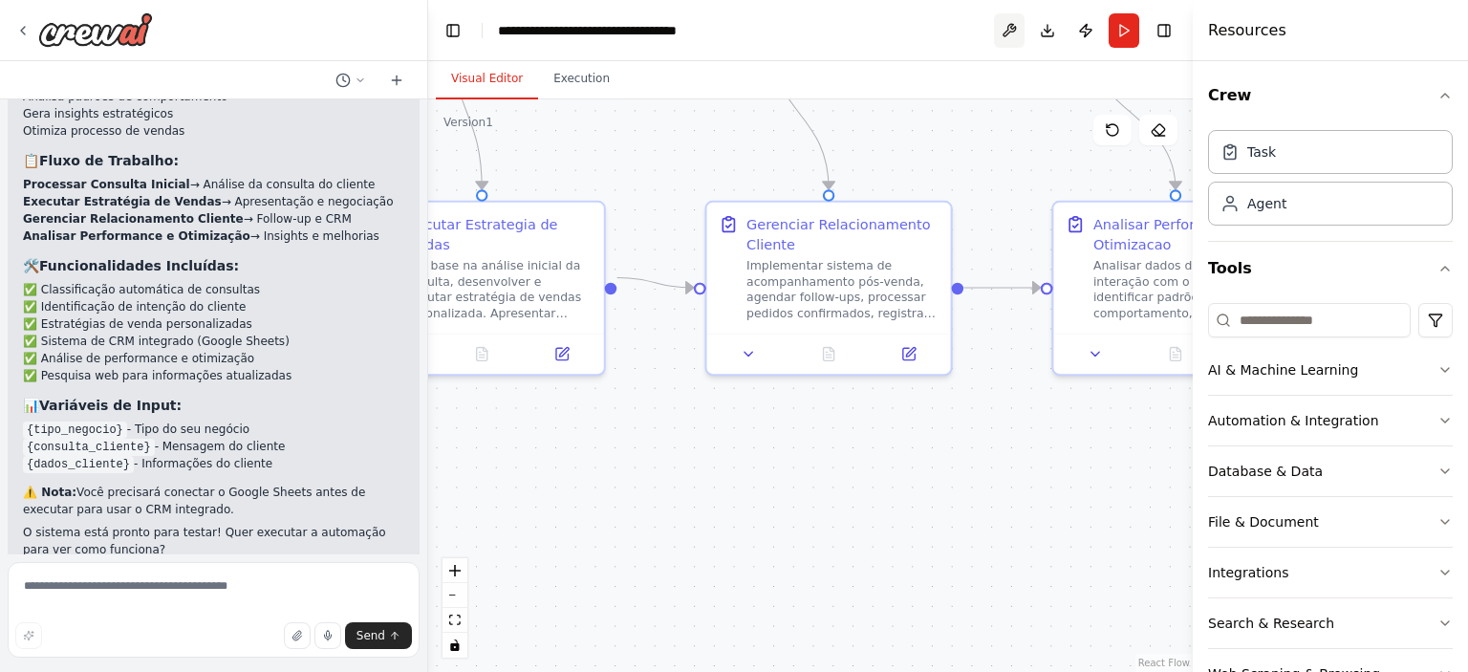
drag, startPoint x: 987, startPoint y: 370, endPoint x: 1009, endPoint y: 30, distance: 341.1
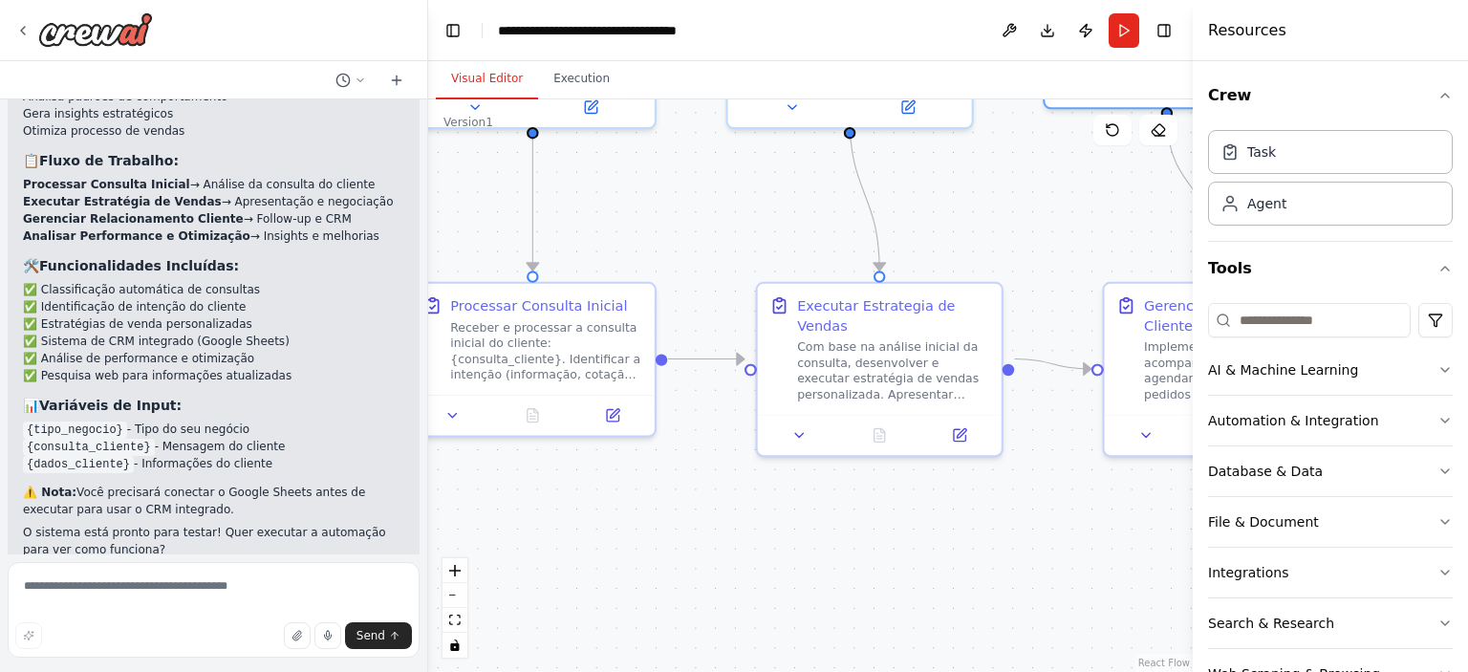
drag, startPoint x: 681, startPoint y: 469, endPoint x: 1078, endPoint y: 551, distance: 405.9
click at [1291, 209] on div "Agent" at bounding box center [1330, 203] width 245 height 44
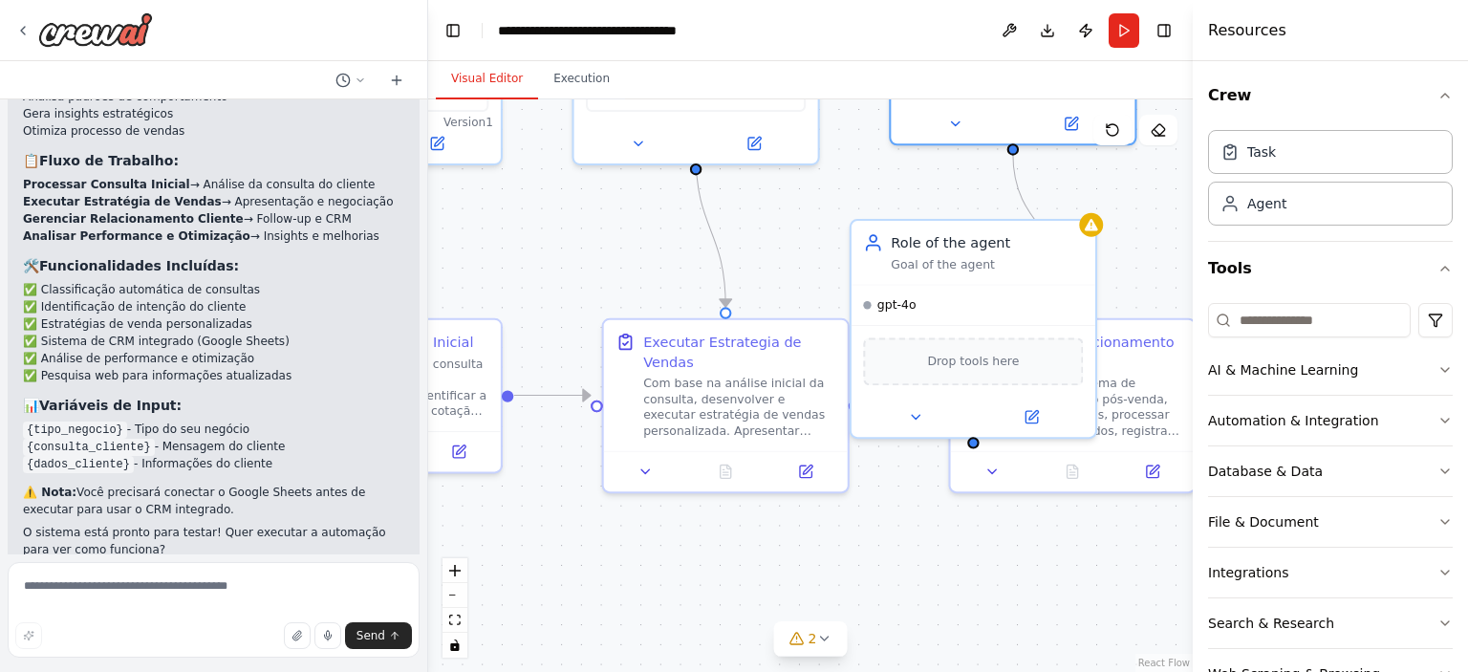
drag, startPoint x: 985, startPoint y: 514, endPoint x: 796, endPoint y: 538, distance: 189.9
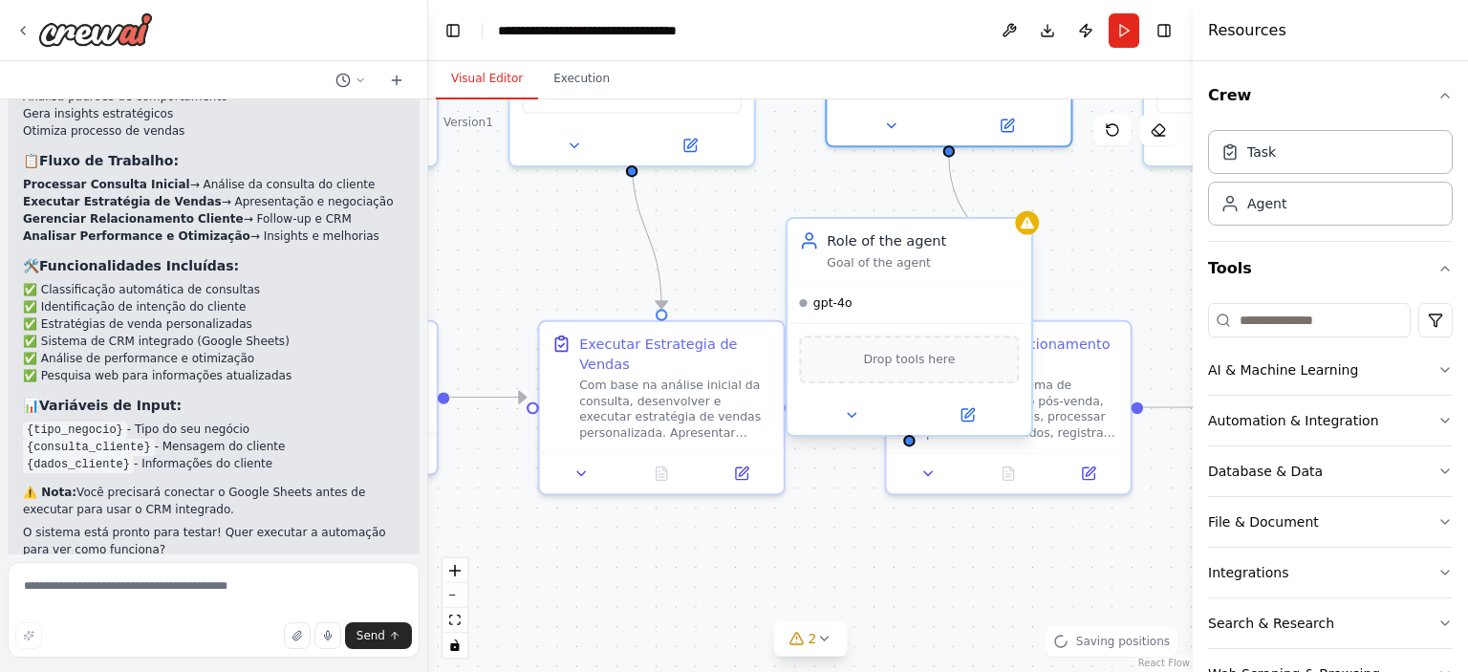
click at [922, 357] on span "Drop tools here" at bounding box center [909, 360] width 92 height 20
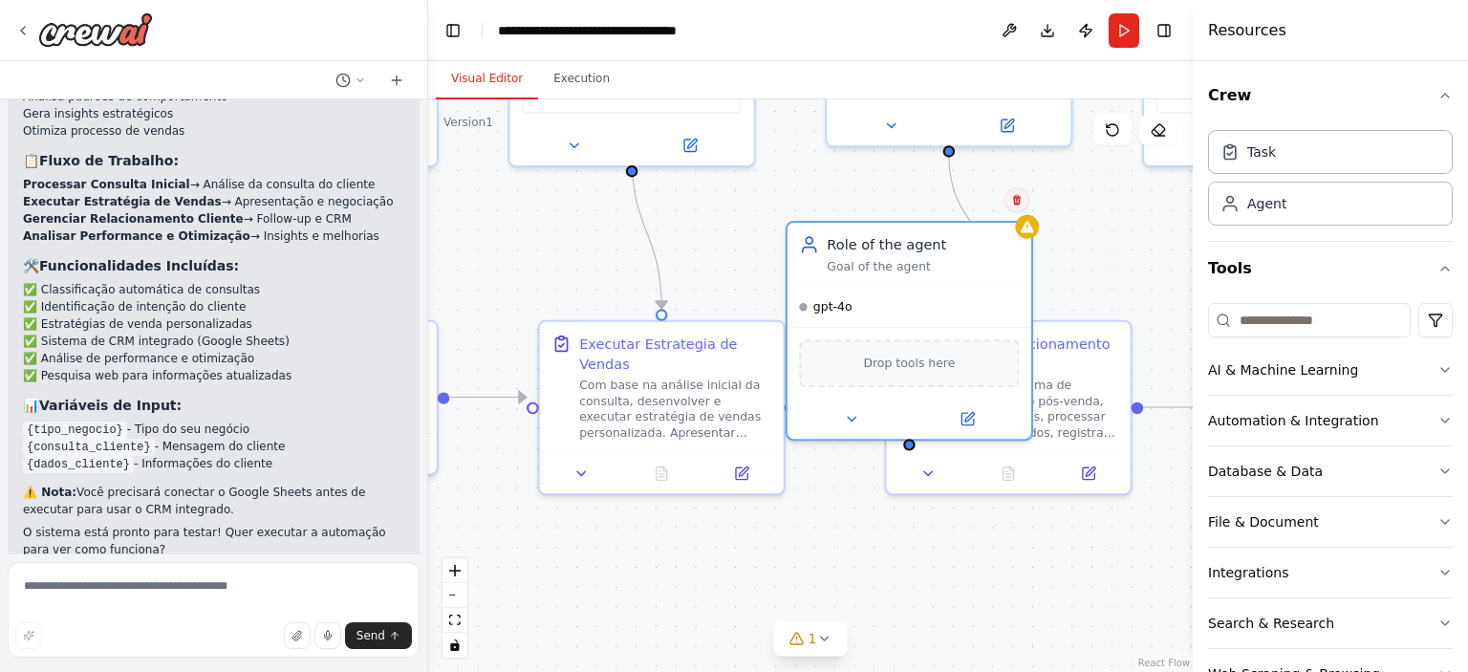
click at [1016, 193] on button at bounding box center [1017, 199] width 25 height 25
click at [1017, 192] on button at bounding box center [1017, 199] width 25 height 25
click at [1015, 192] on button at bounding box center [1017, 199] width 25 height 25
click at [968, 201] on button "Confirm" at bounding box center [963, 199] width 68 height 23
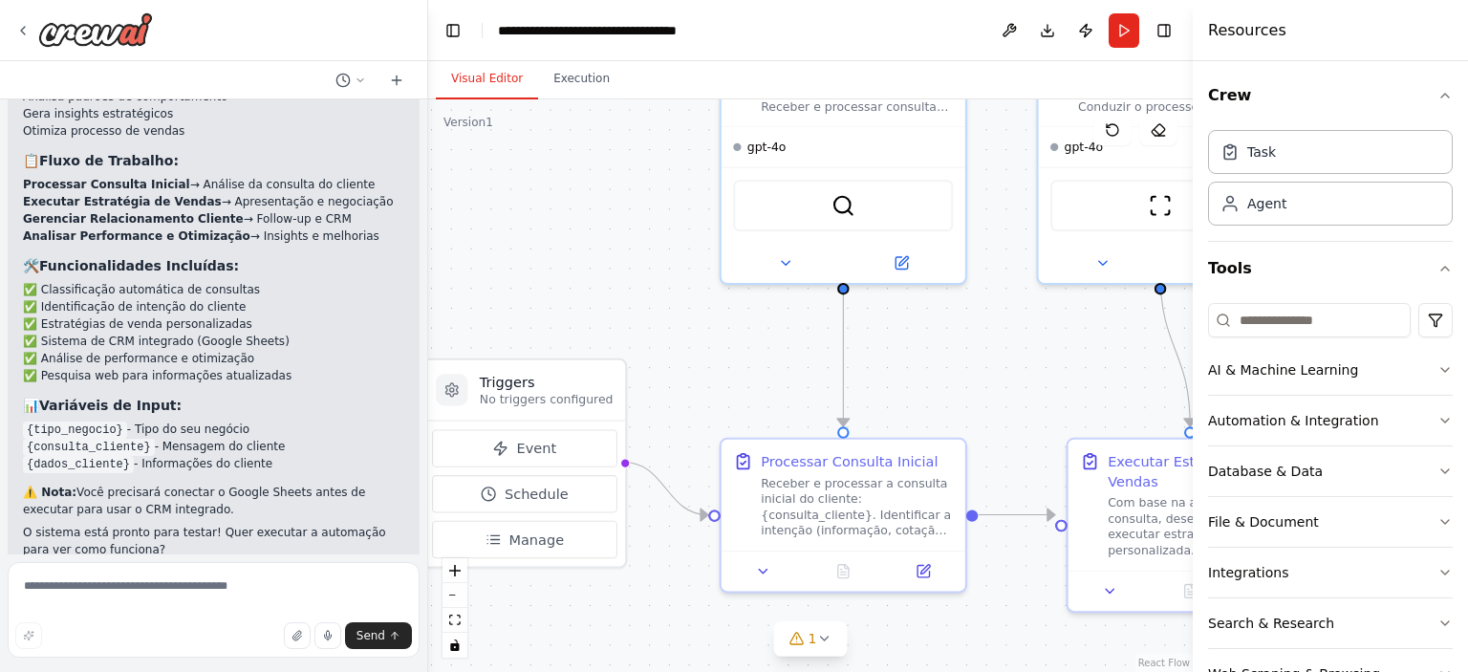
drag, startPoint x: 577, startPoint y: 257, endPoint x: 1106, endPoint y: 375, distance: 541.6
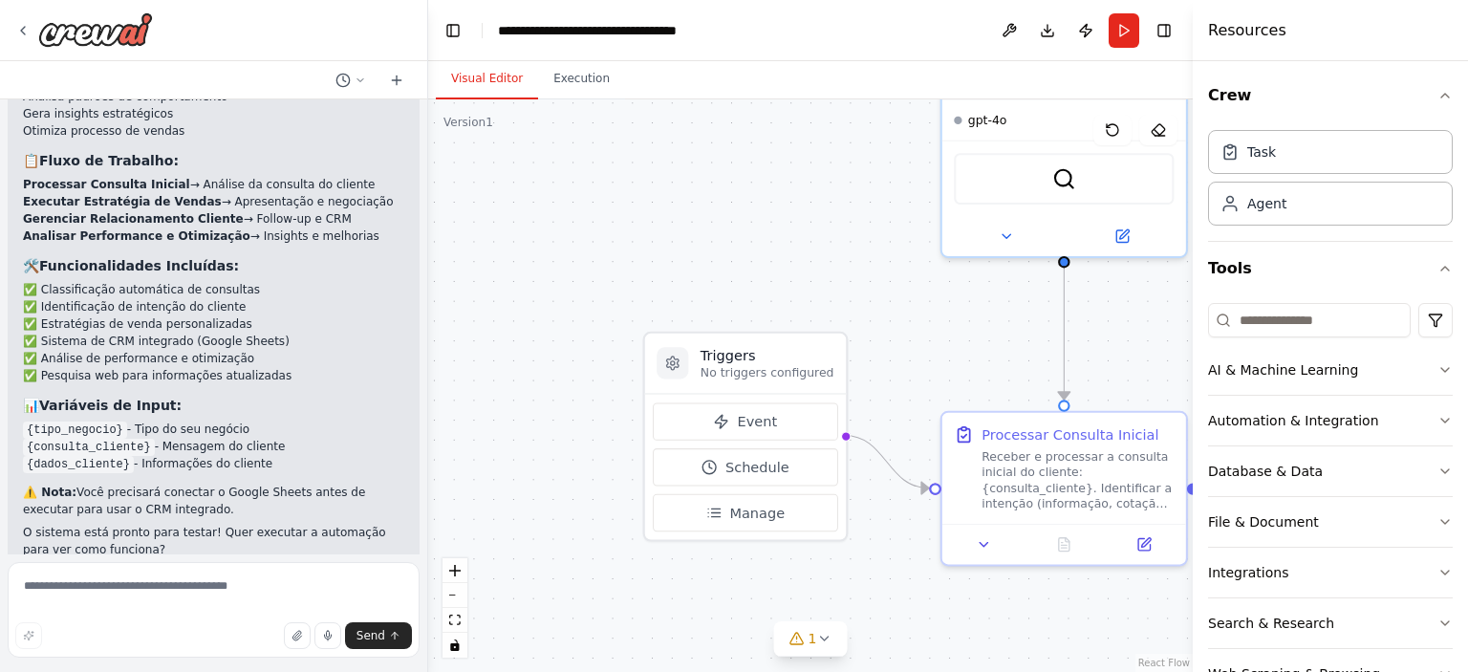
drag, startPoint x: 715, startPoint y: 366, endPoint x: 949, endPoint y: 325, distance: 237.8
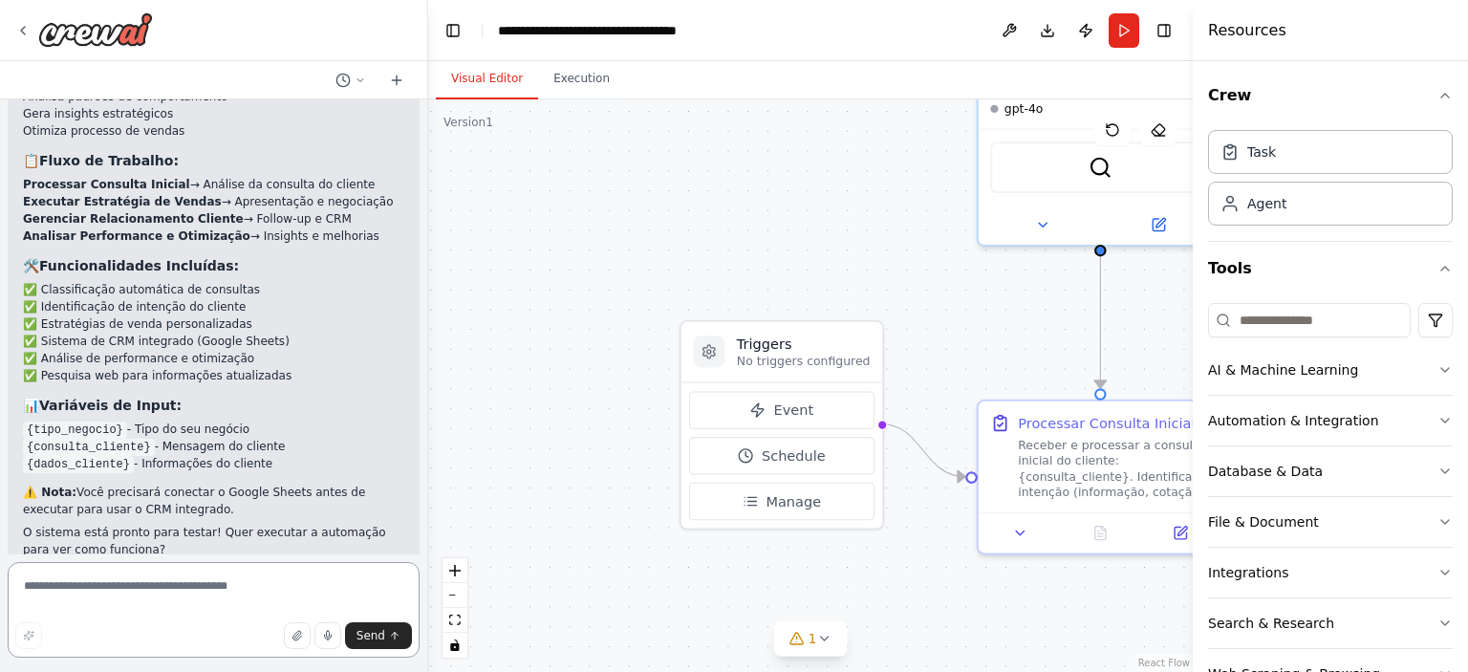
click at [322, 585] on textarea at bounding box center [214, 610] width 412 height 96
type textarea "**********"
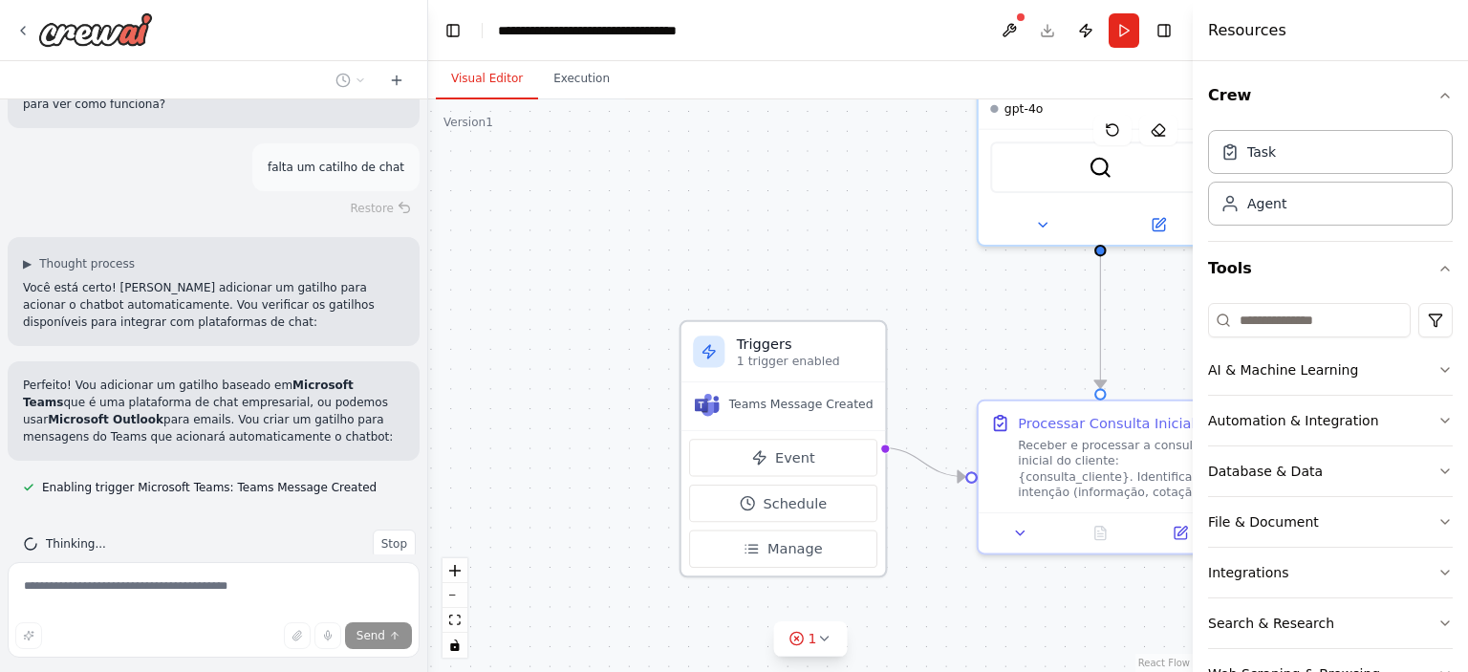
scroll to position [2388, 0]
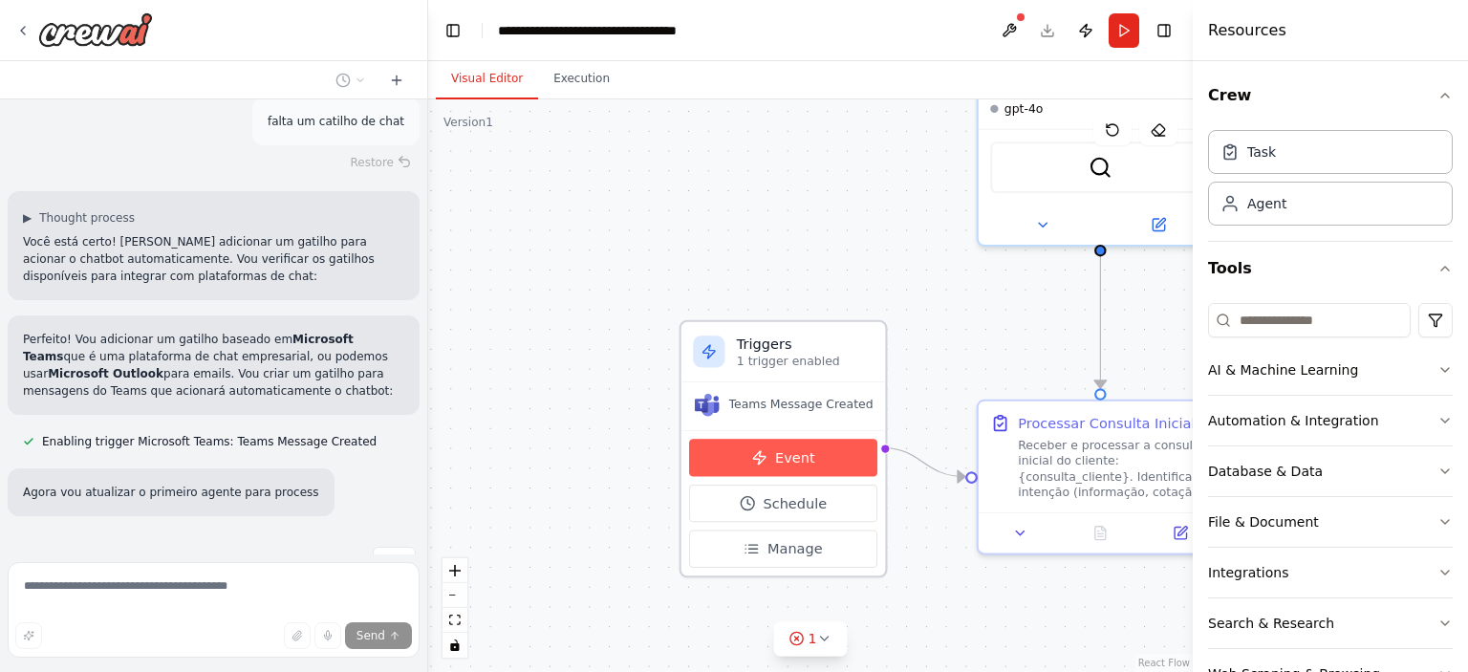
click at [789, 459] on span "Event" at bounding box center [795, 458] width 40 height 20
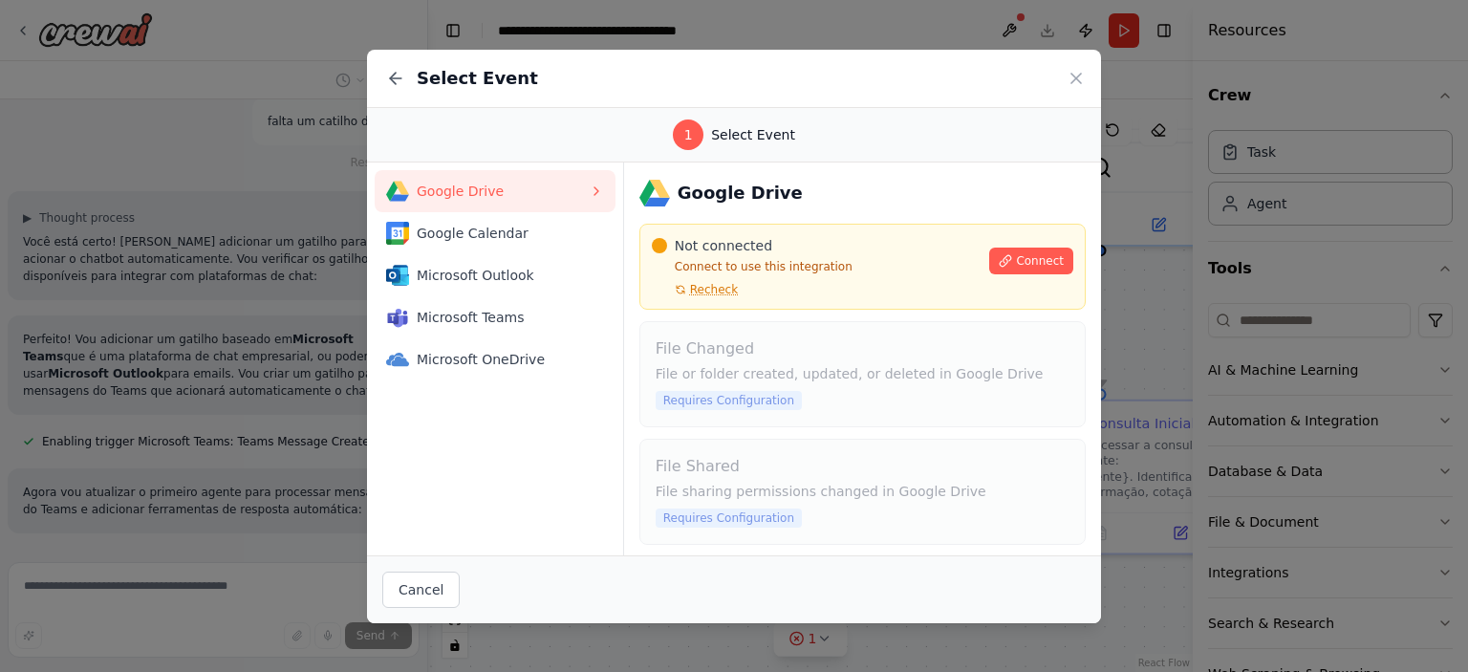
scroll to position [2423, 0]
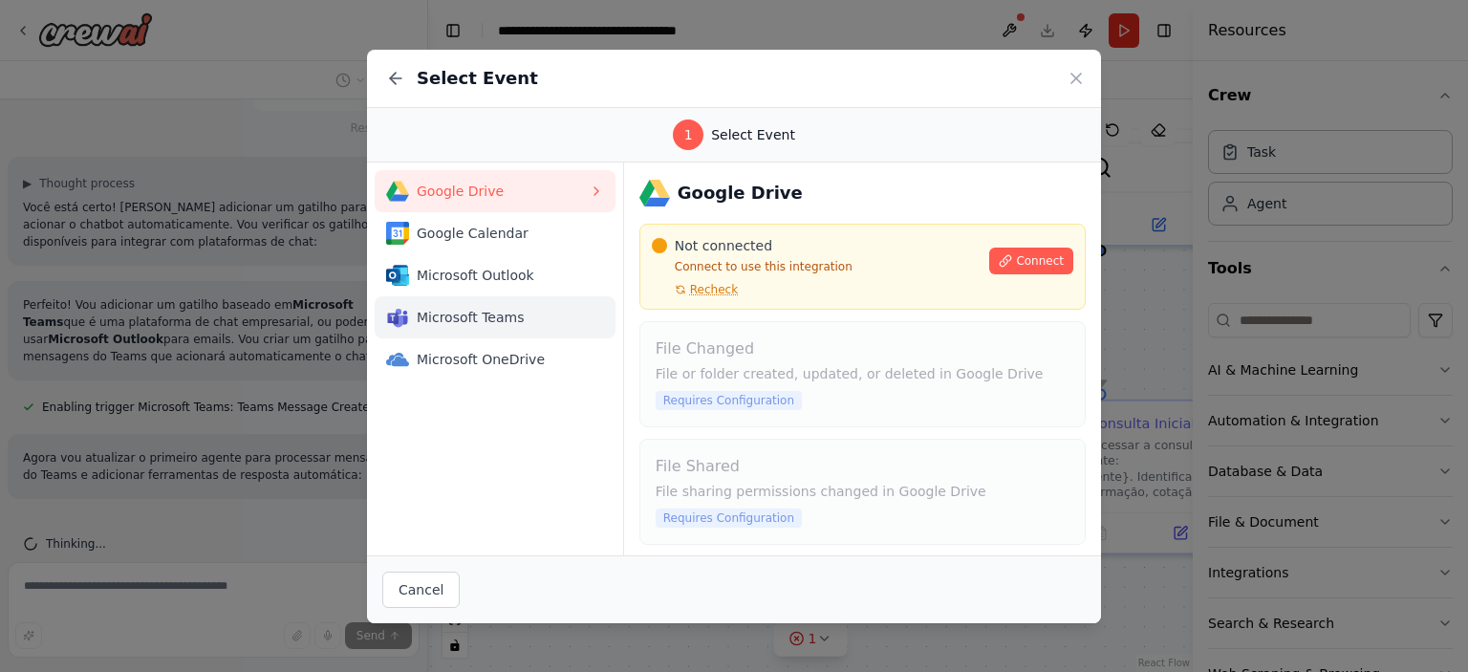
click at [554, 329] on button "Microsoft Teams" at bounding box center [495, 317] width 241 height 42
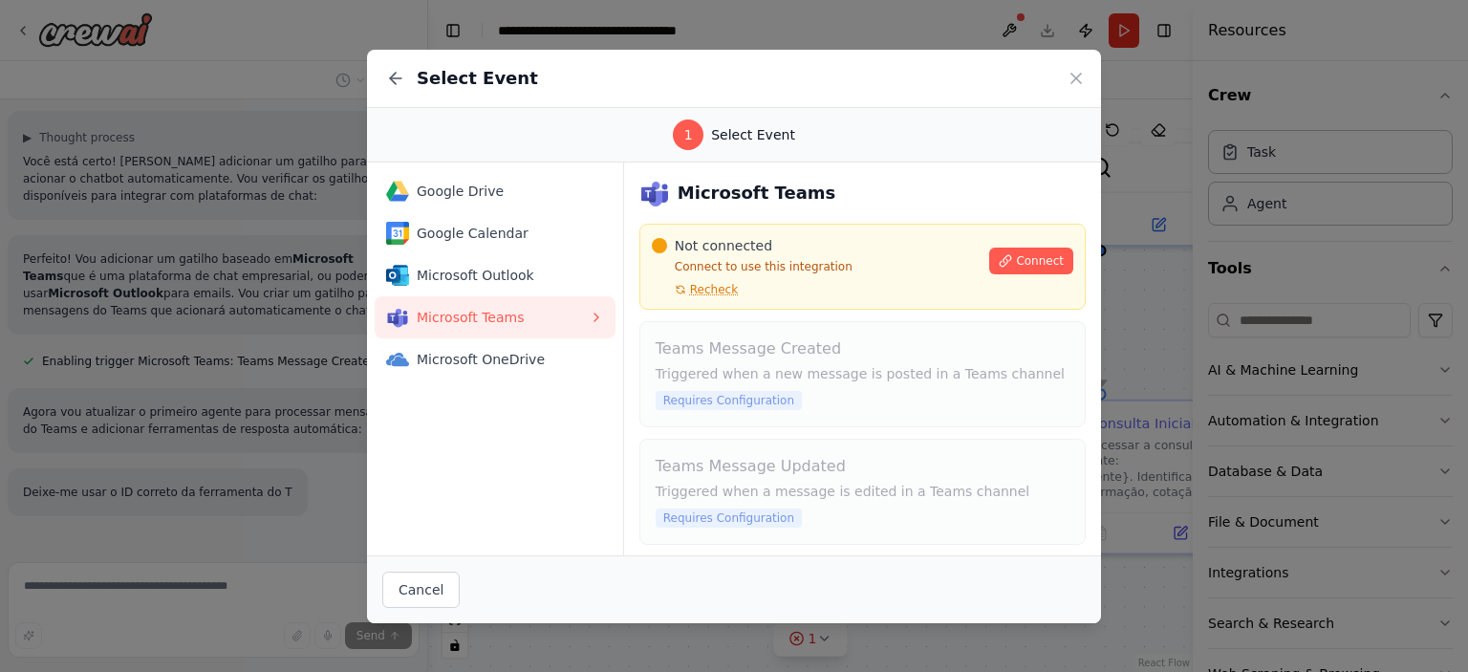
scroll to position [2486, 0]
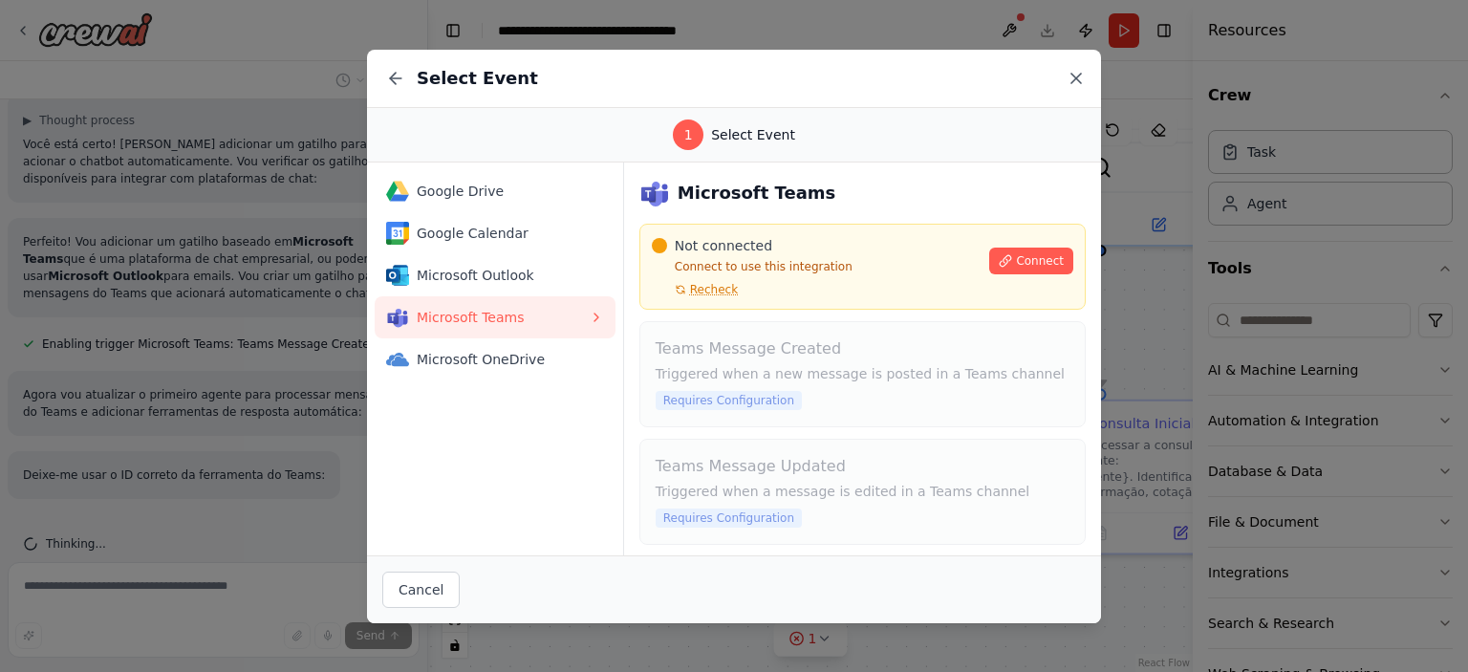
click at [1071, 79] on icon at bounding box center [1076, 78] width 19 height 19
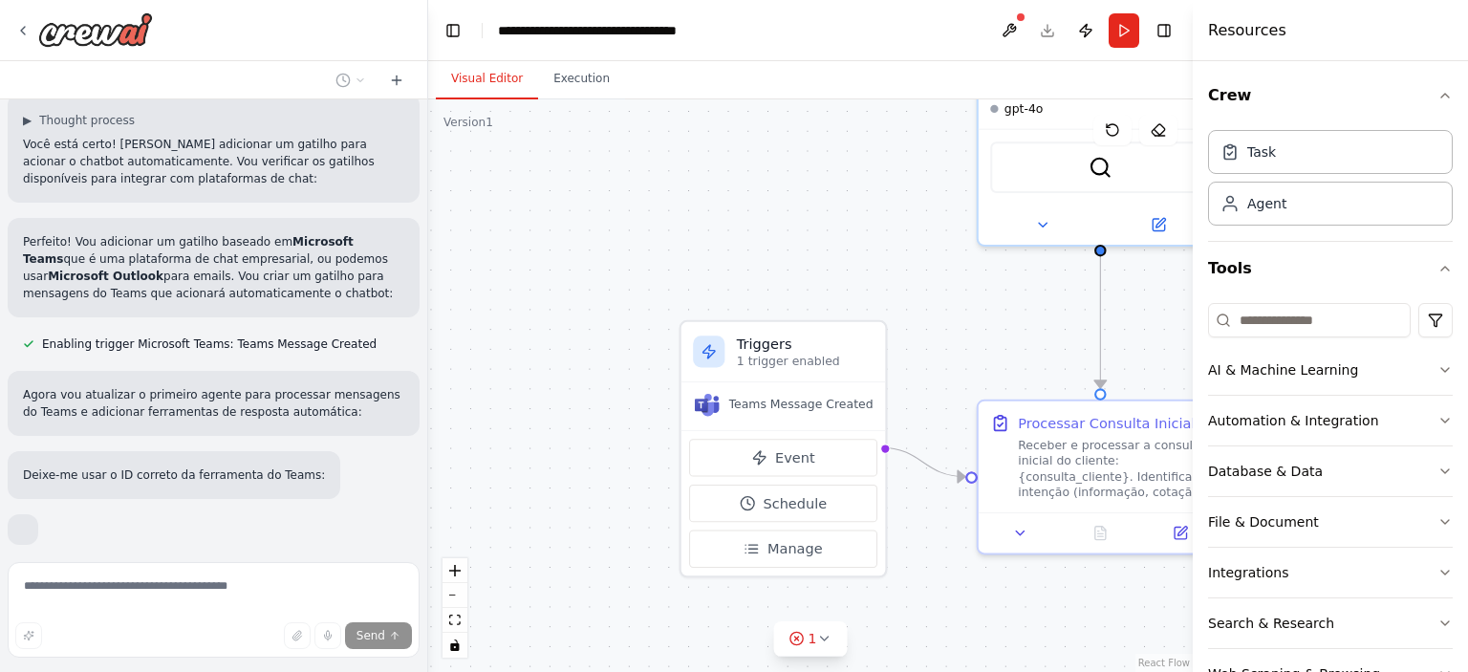
scroll to position [2587, 0]
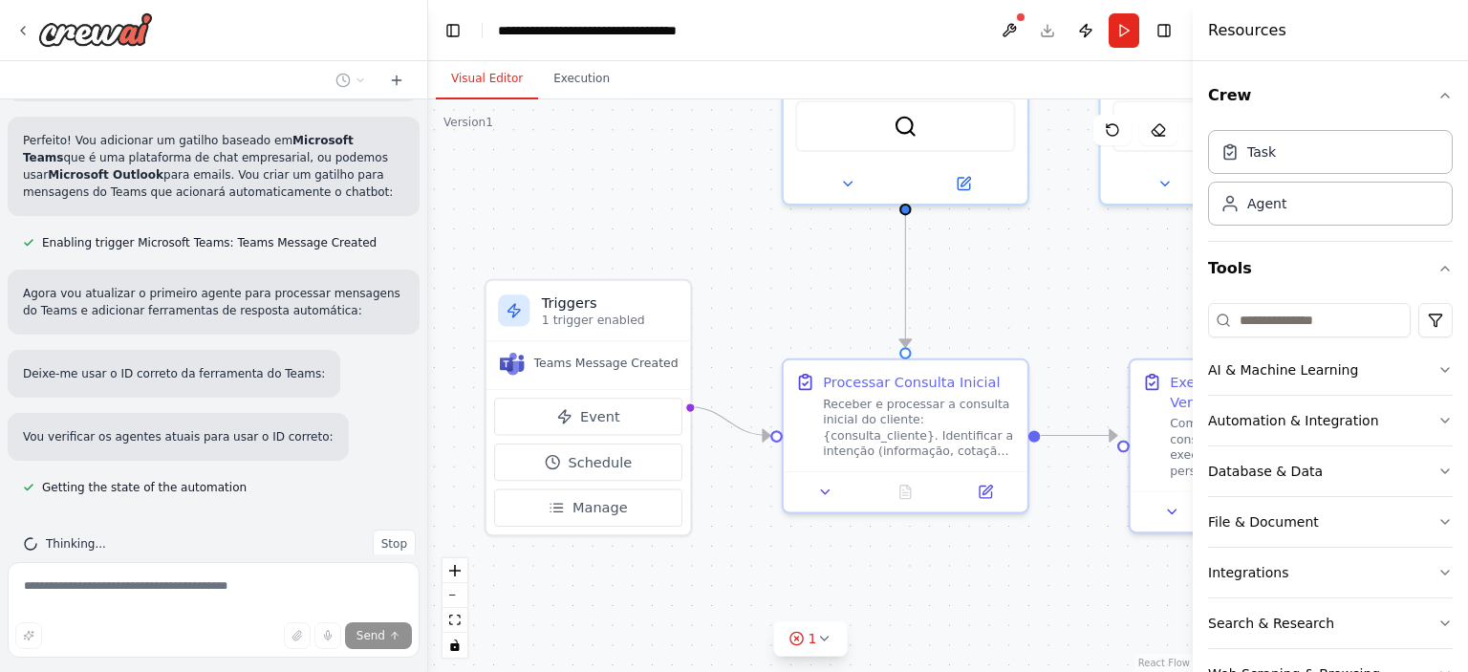
drag, startPoint x: 908, startPoint y: 331, endPoint x: 723, endPoint y: 290, distance: 190.0
click at [827, 493] on icon at bounding box center [825, 488] width 16 height 16
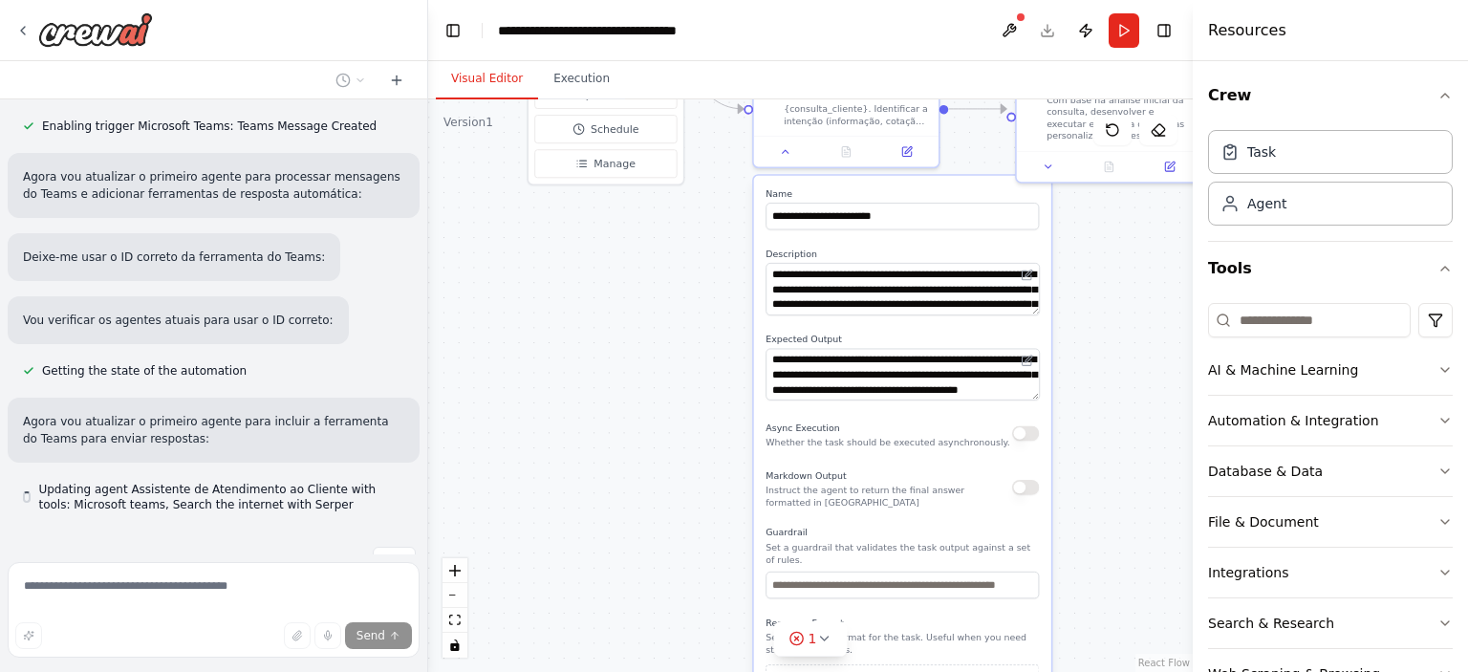
scroll to position [2721, 0]
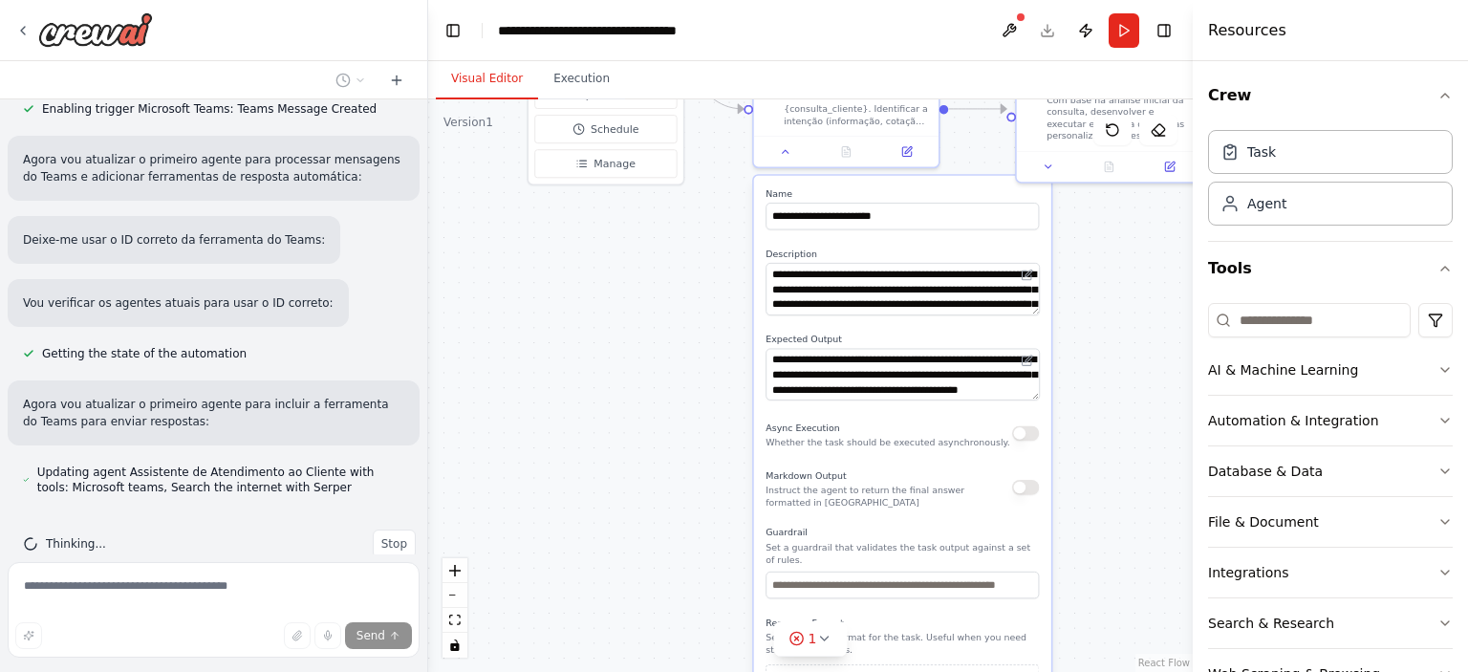
drag, startPoint x: 719, startPoint y: 600, endPoint x: 700, endPoint y: 258, distance: 342.8
click at [700, 258] on div ".deletable-edge-delete-btn { width: 20px; height: 20px; border: 0px solid #ffff…" at bounding box center [810, 385] width 765 height 573
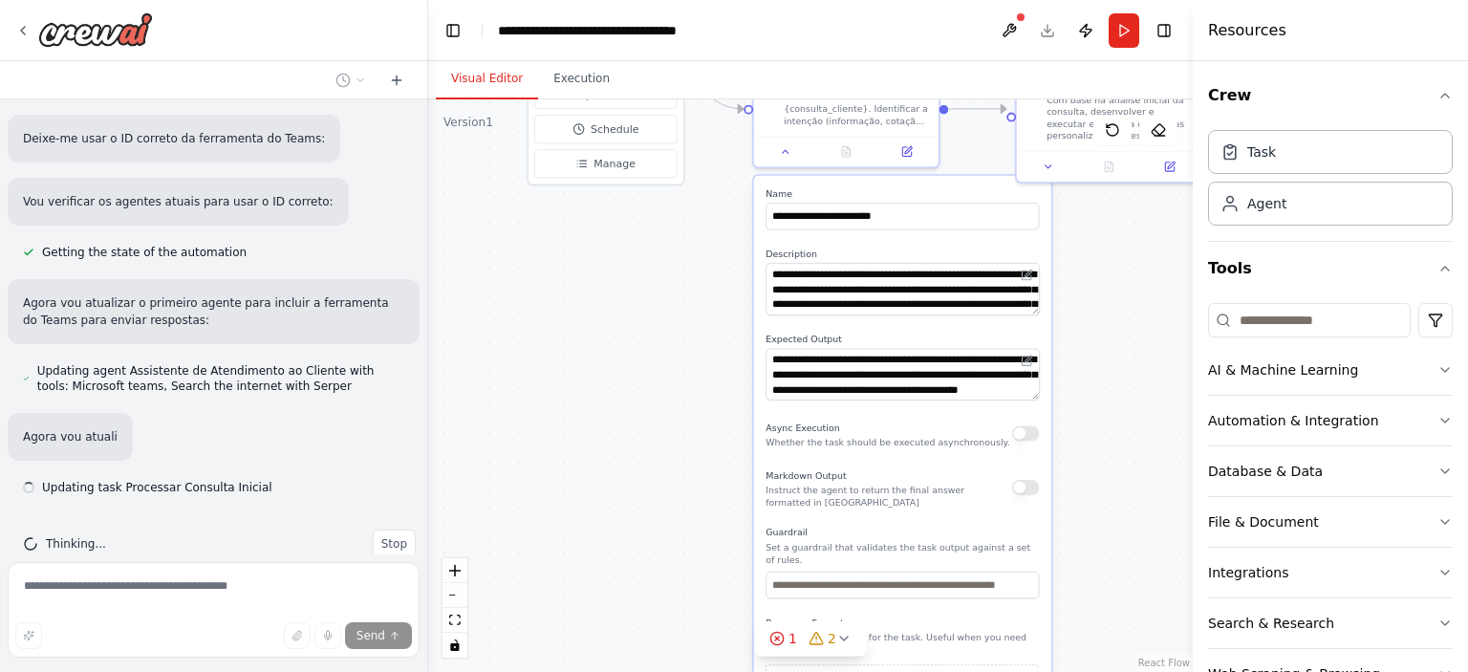
type textarea "**********"
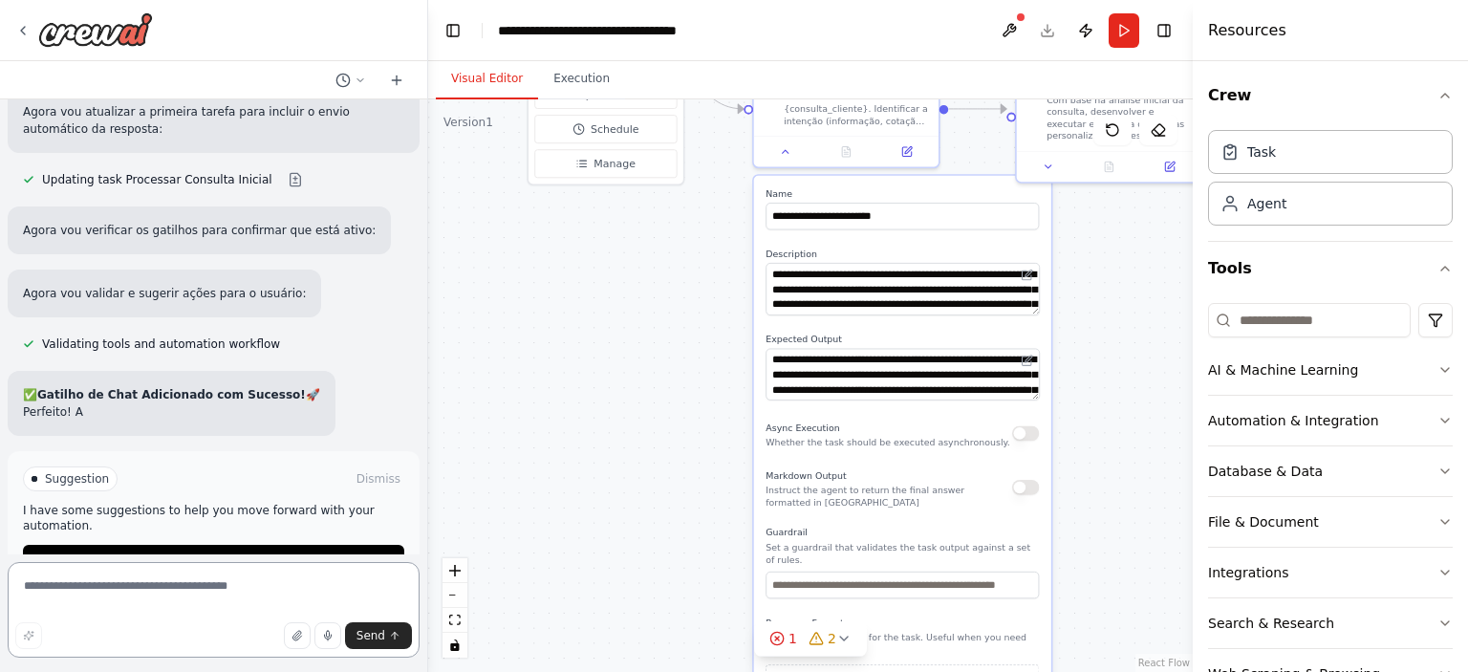
scroll to position [3165, 0]
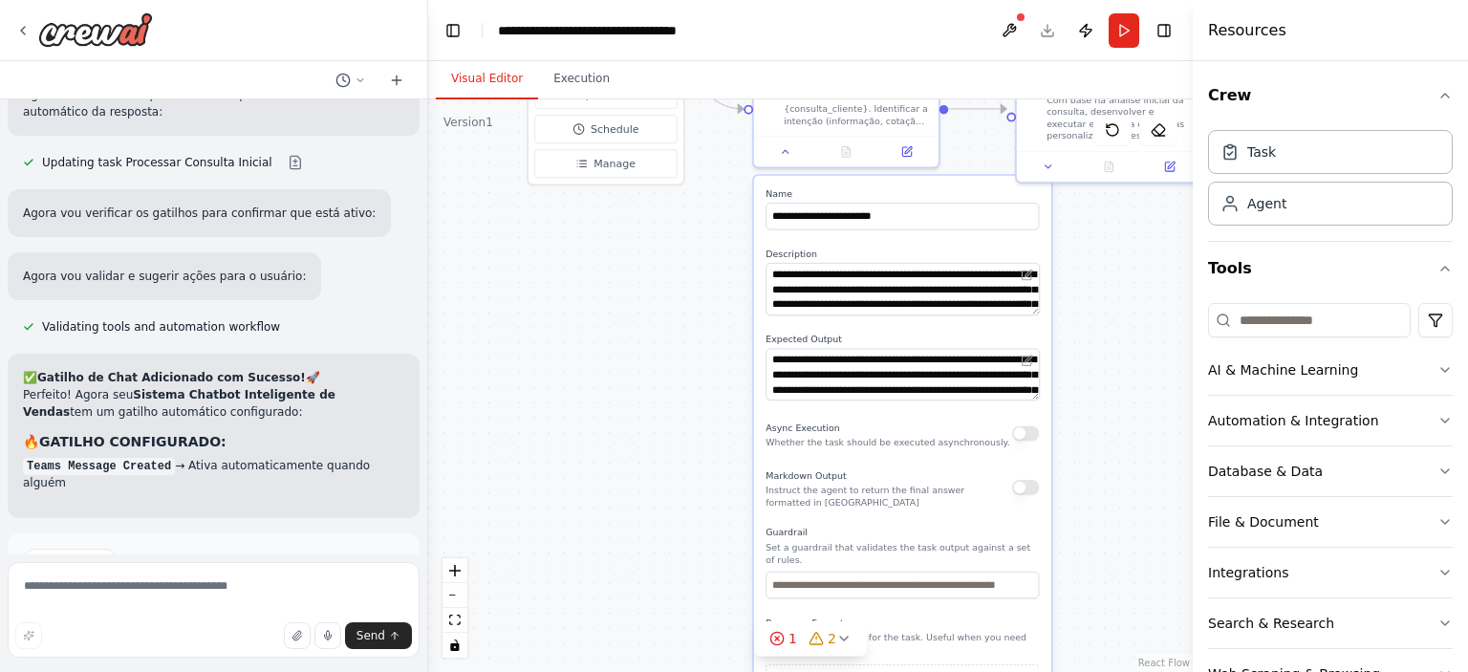
click at [591, 355] on div ".deletable-edge-delete-btn { width: 20px; height: 20px; border: 0px solid #ffff…" at bounding box center [810, 385] width 765 height 573
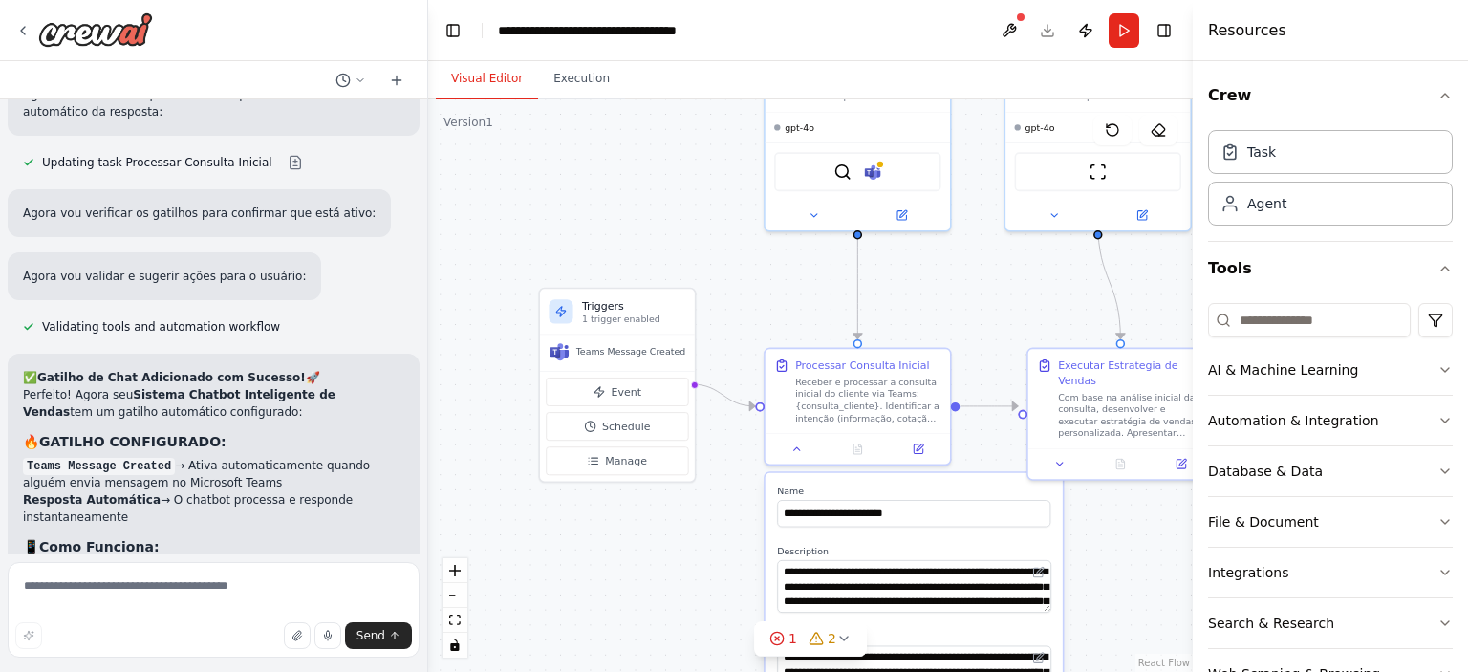
drag, startPoint x: 565, startPoint y: 399, endPoint x: 582, endPoint y: 647, distance: 249.2
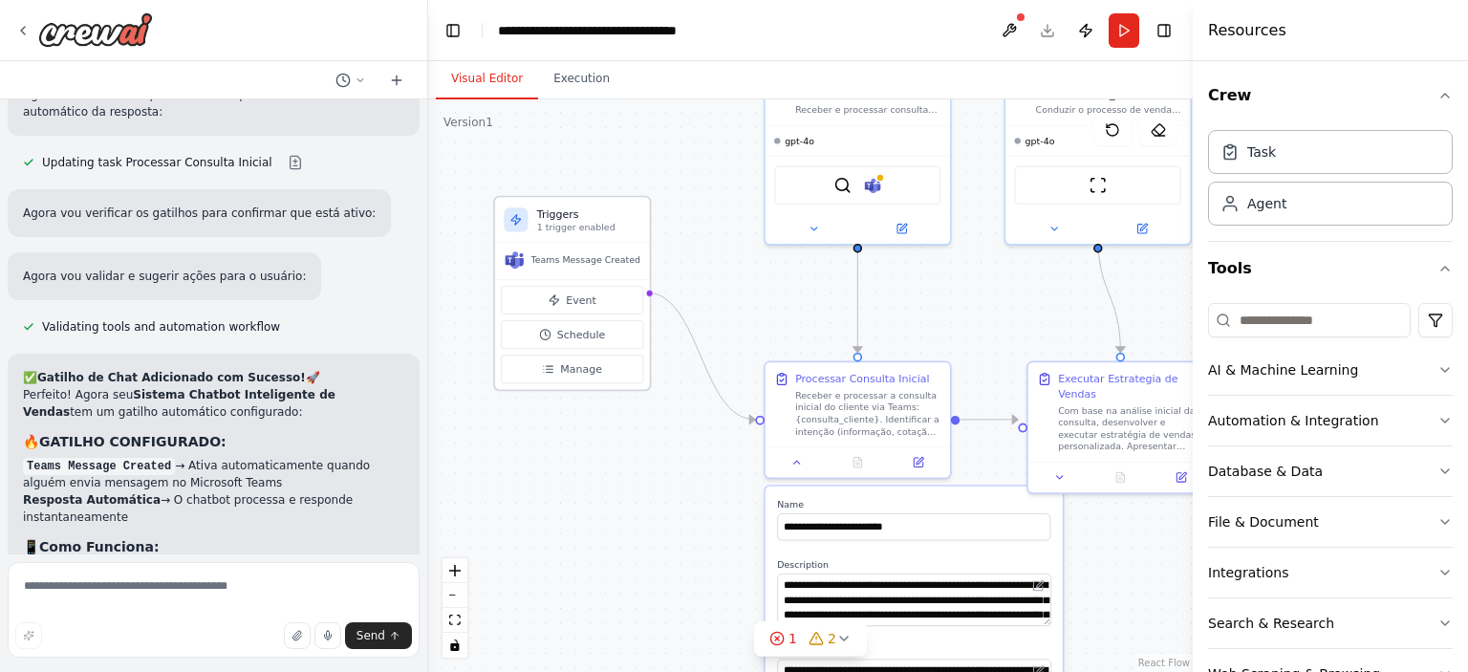
drag, startPoint x: 596, startPoint y: 327, endPoint x: 548, endPoint y: 204, distance: 132.3
click at [548, 207] on div "Triggers 1 trigger enabled" at bounding box center [588, 220] width 103 height 27
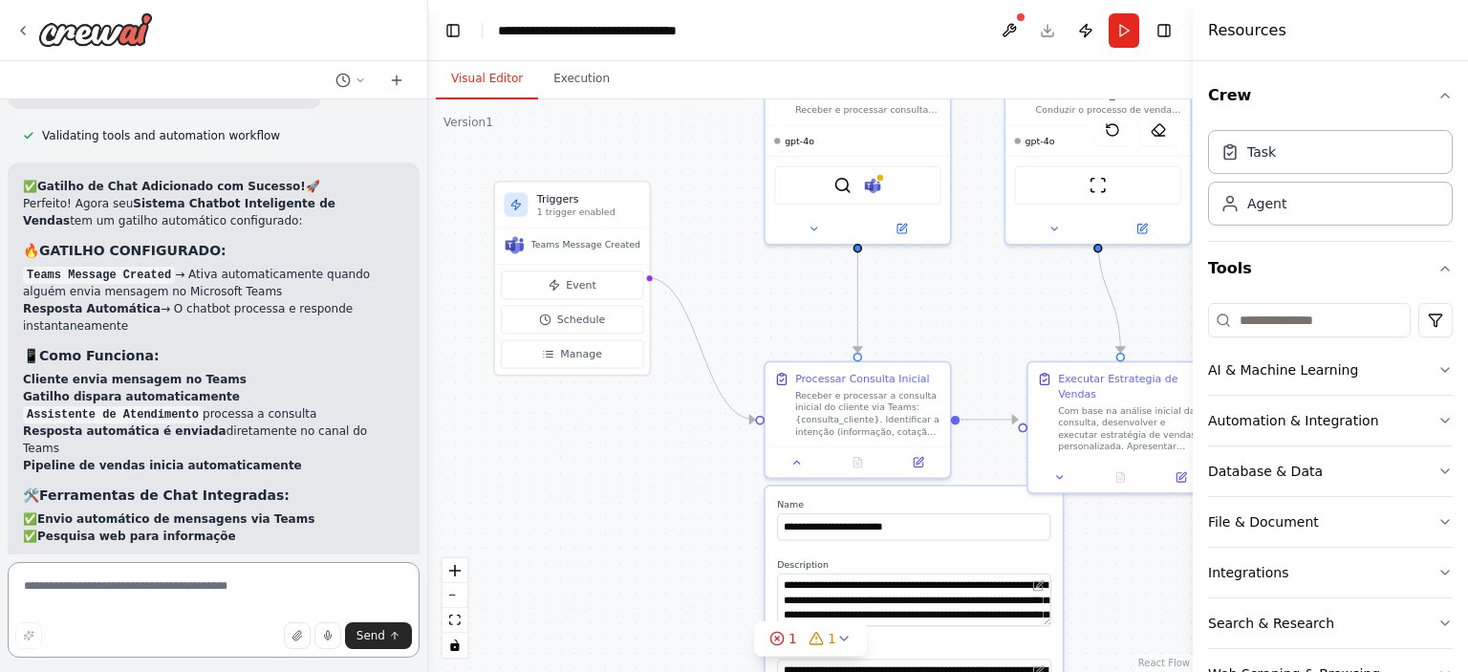
click at [241, 605] on textarea at bounding box center [214, 610] width 412 height 96
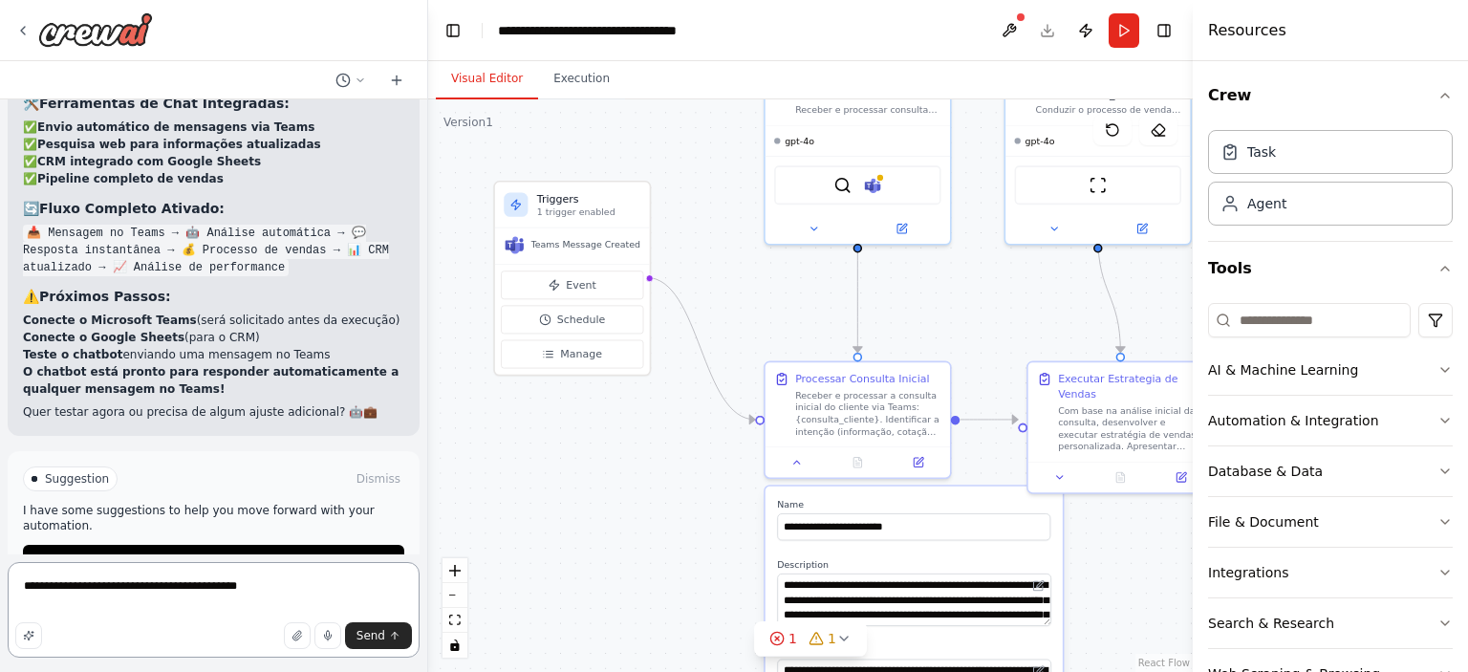
type textarea "**********"
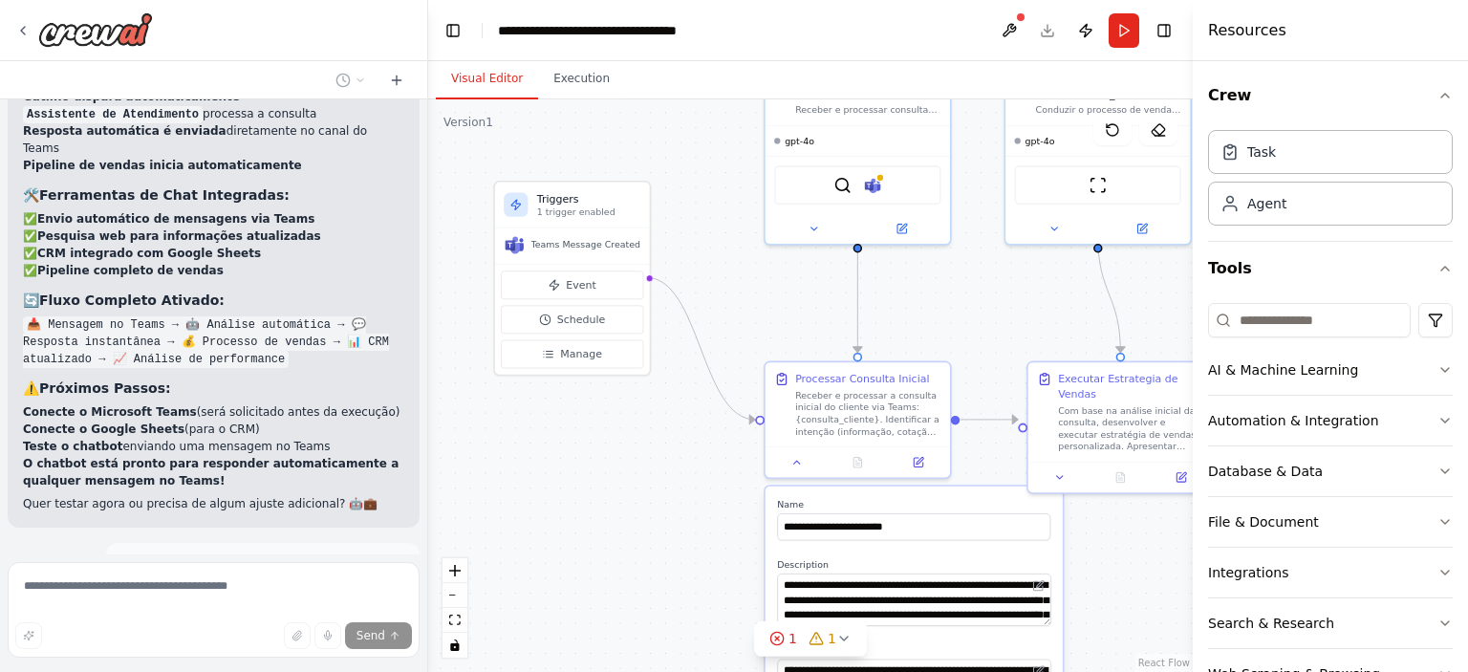
scroll to position [3761, 0]
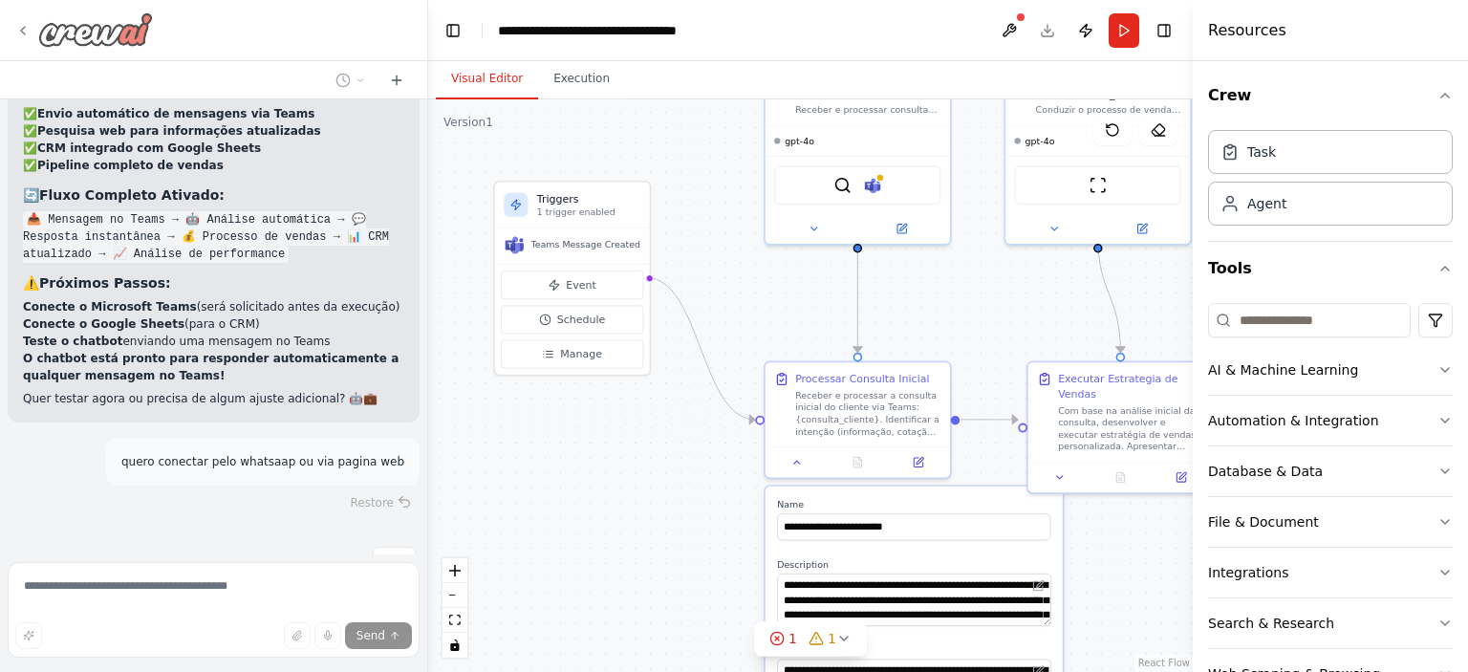
click at [38, 37] on img at bounding box center [95, 29] width 115 height 34
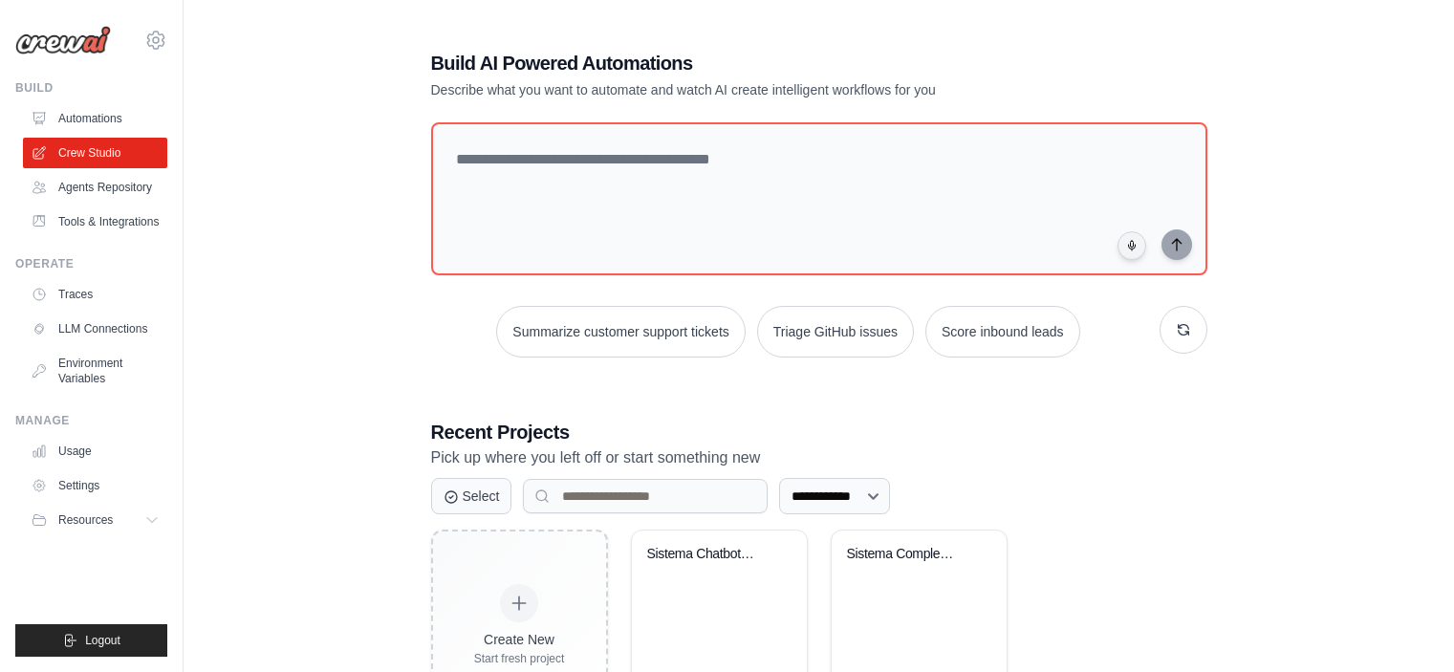
click at [99, 184] on link "Agents Repository" at bounding box center [95, 187] width 144 height 31
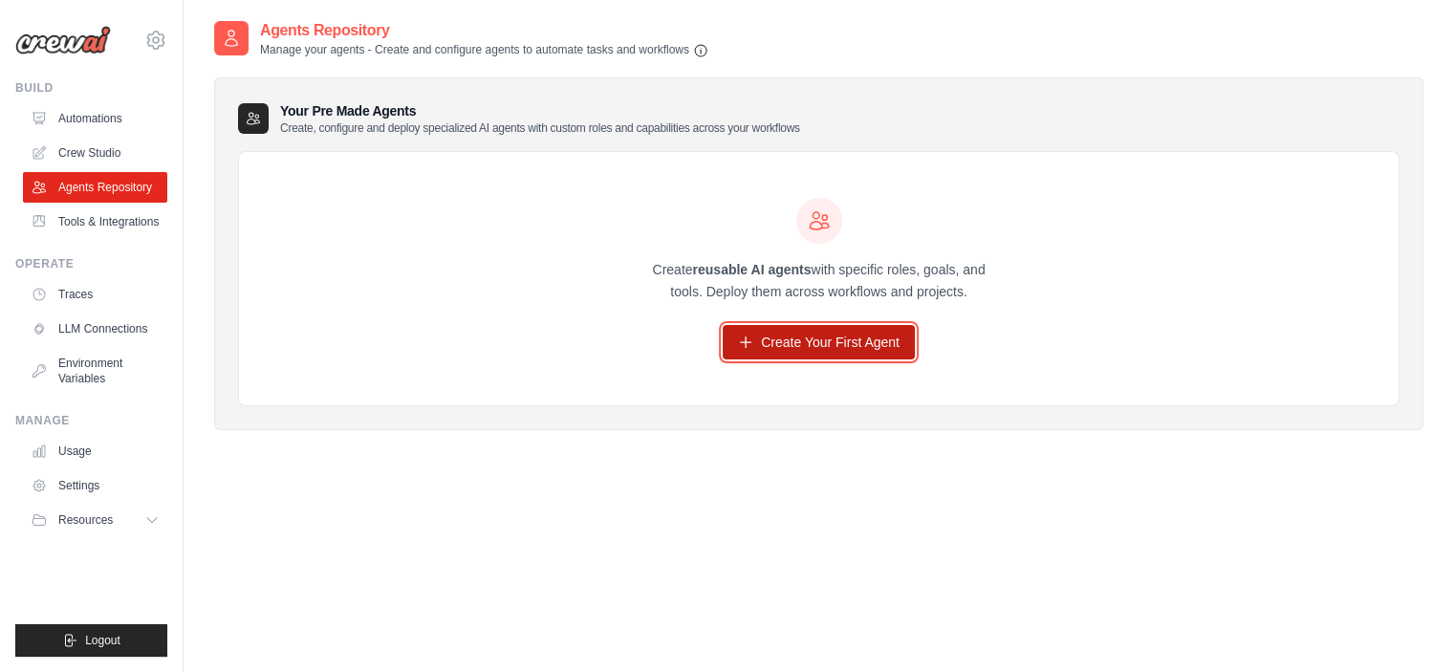
click at [794, 334] on link "Create Your First Agent" at bounding box center [819, 342] width 192 height 34
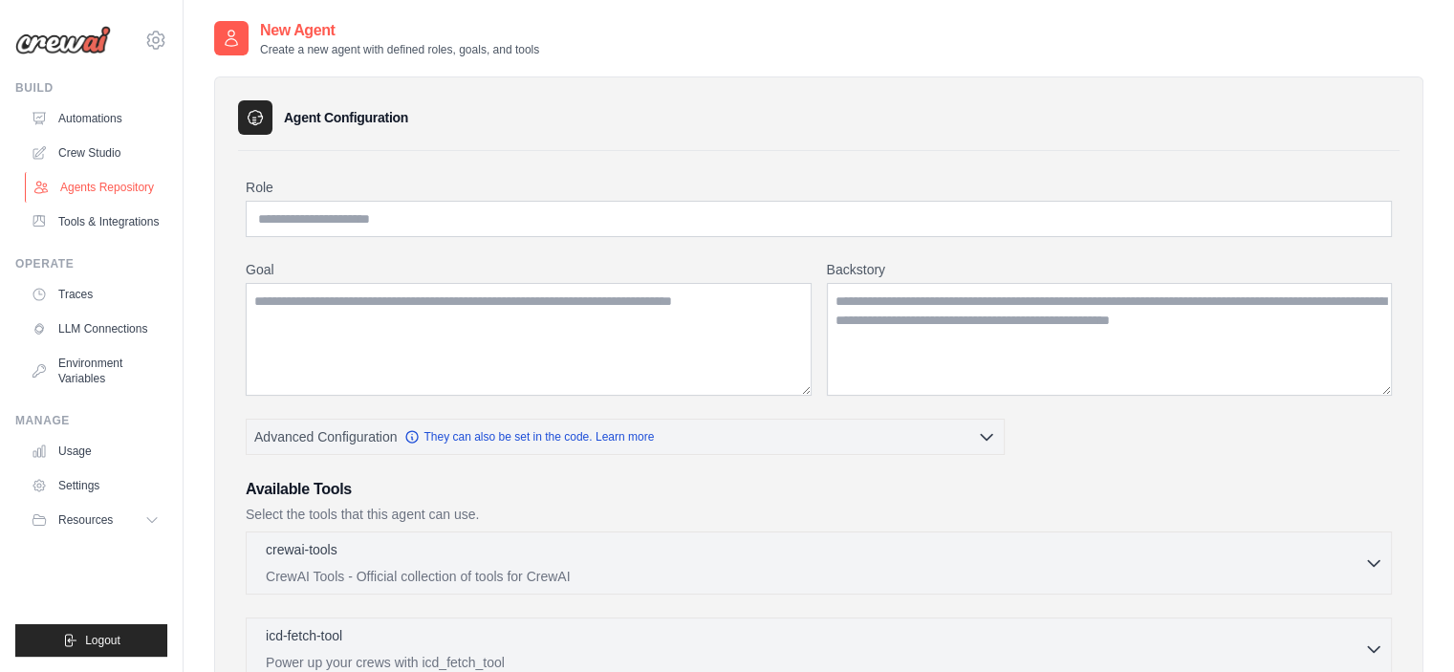
click at [107, 188] on link "Agents Repository" at bounding box center [97, 187] width 144 height 31
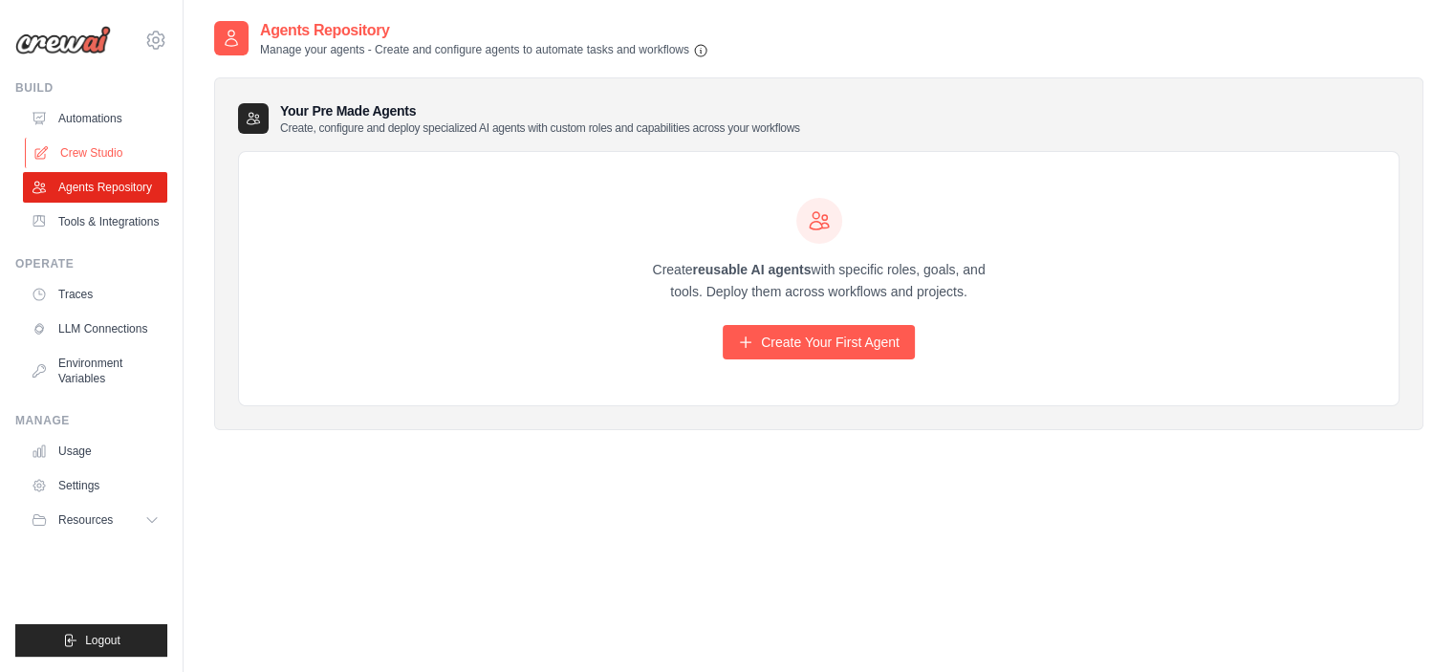
click at [97, 150] on link "Crew Studio" at bounding box center [97, 153] width 144 height 31
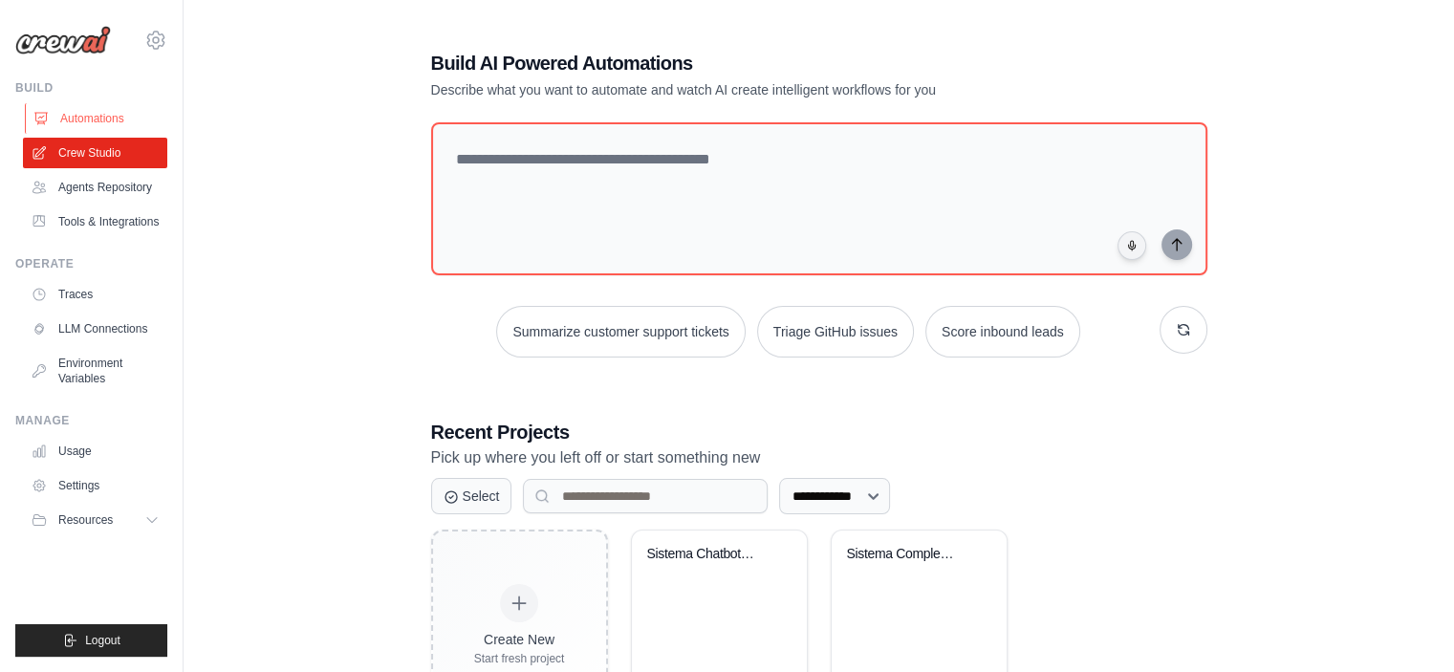
click at [92, 114] on link "Automations" at bounding box center [97, 118] width 144 height 31
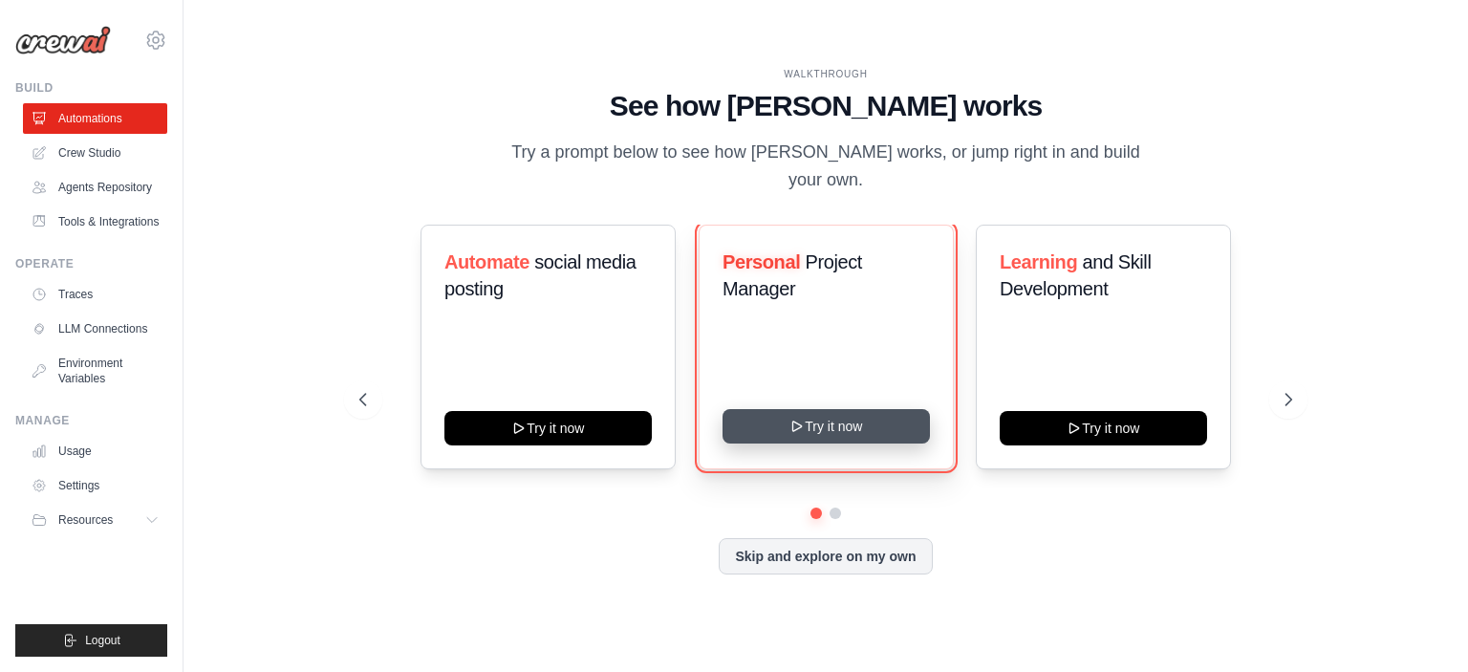
click at [834, 424] on button "Try it now" at bounding box center [826, 426] width 207 height 34
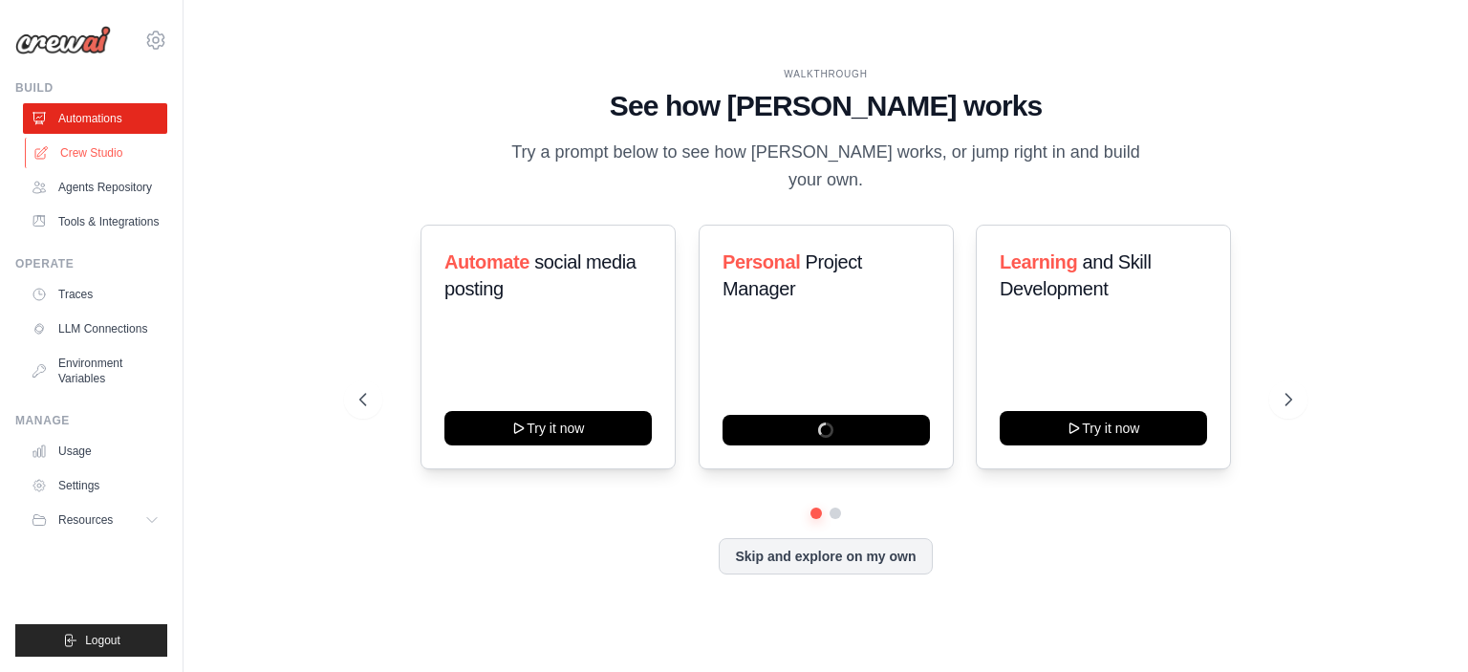
click at [70, 148] on link "Crew Studio" at bounding box center [97, 153] width 144 height 31
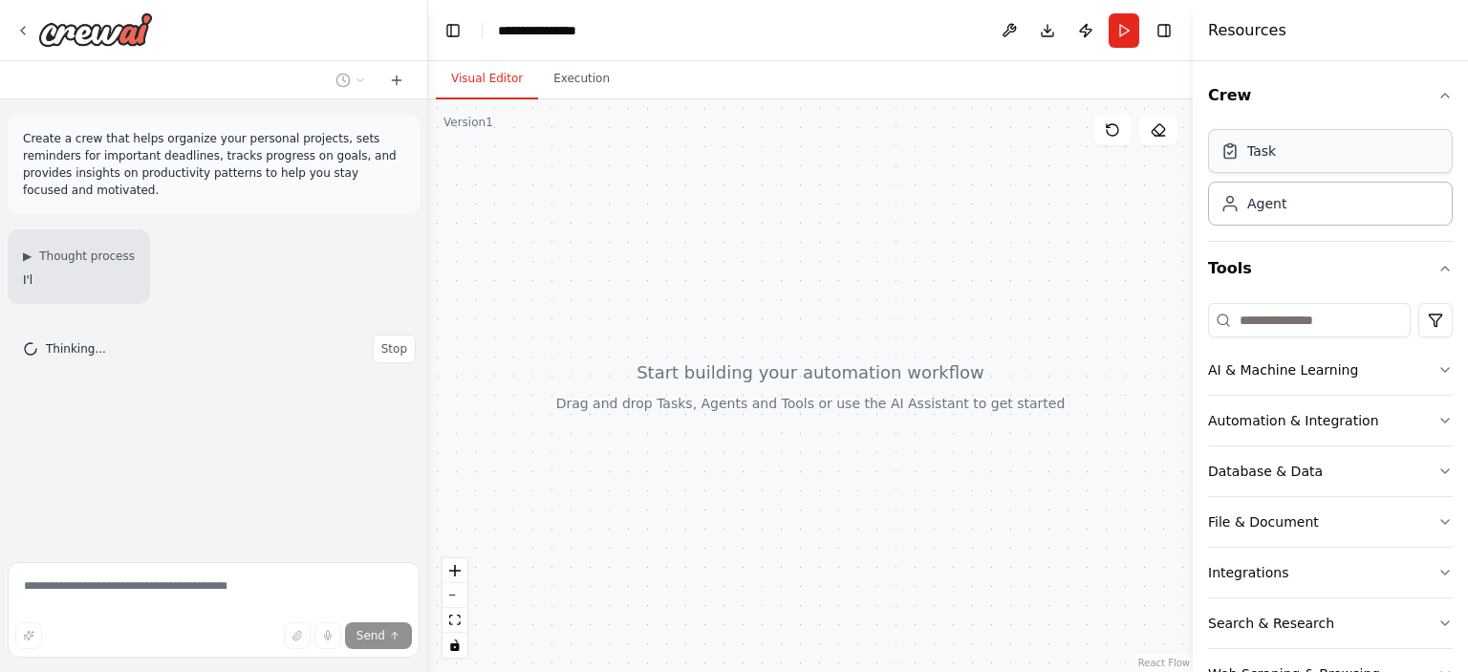
click at [1292, 158] on div "Task" at bounding box center [1330, 151] width 245 height 44
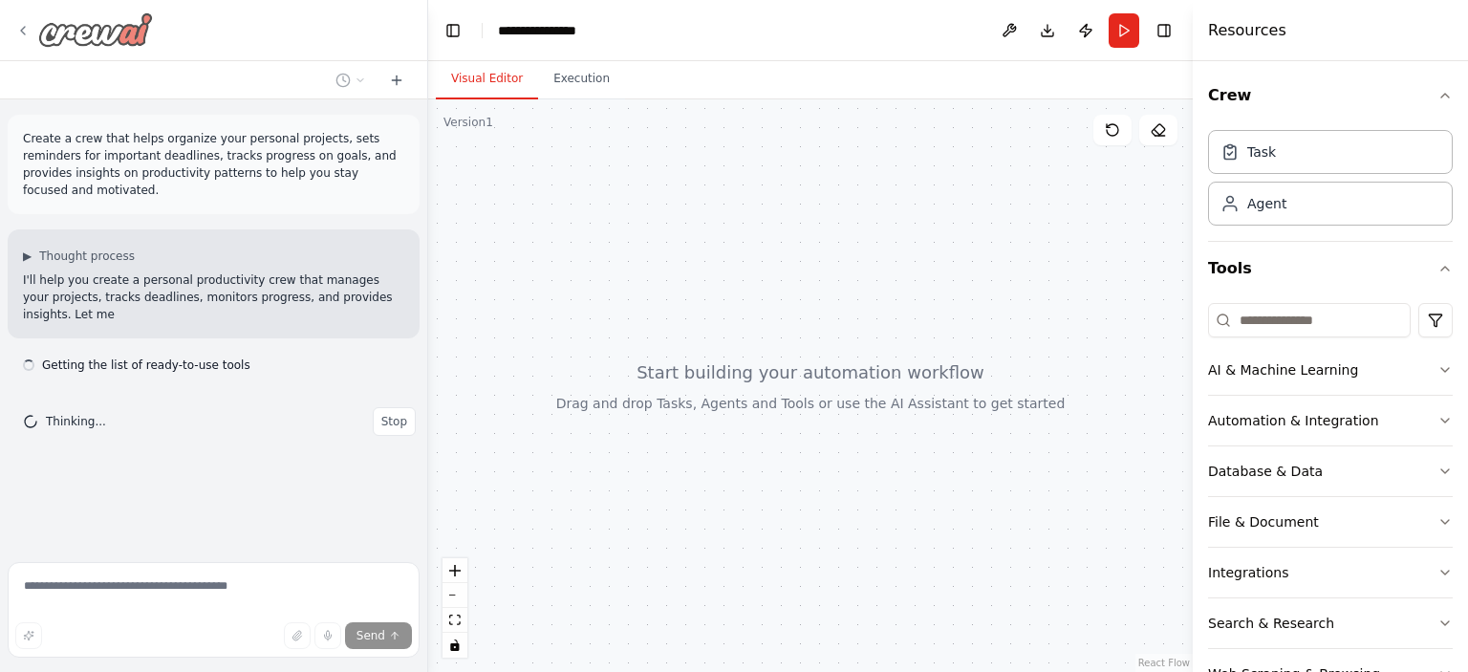
click at [62, 25] on img at bounding box center [95, 29] width 115 height 34
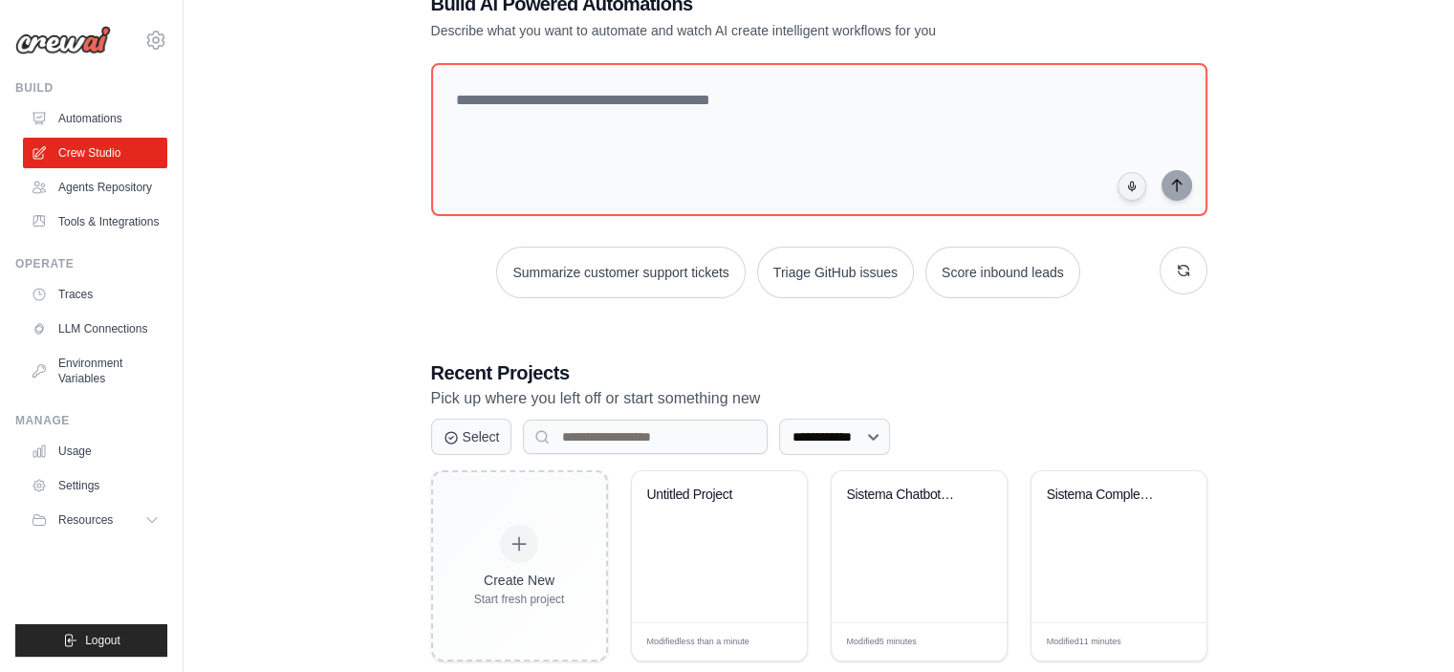
scroll to position [97, 0]
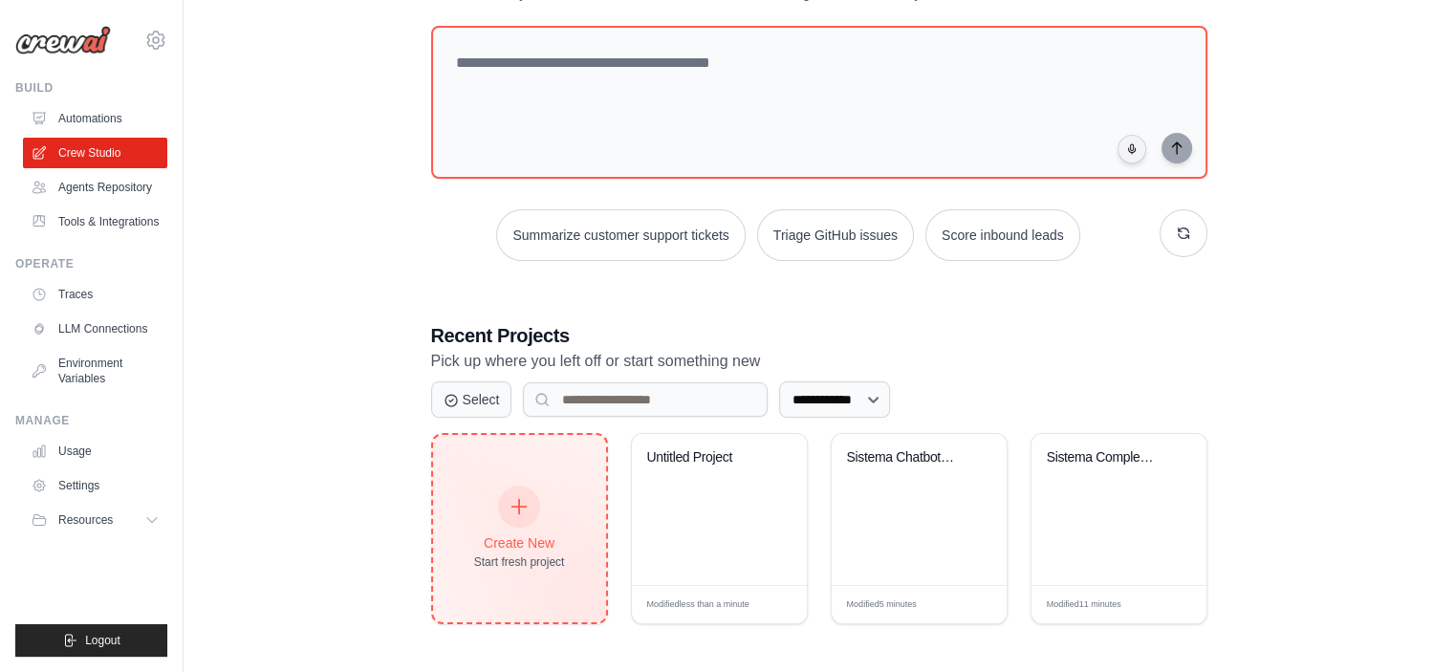
click at [500, 478] on div "Create New Start fresh project" at bounding box center [519, 528] width 173 height 187
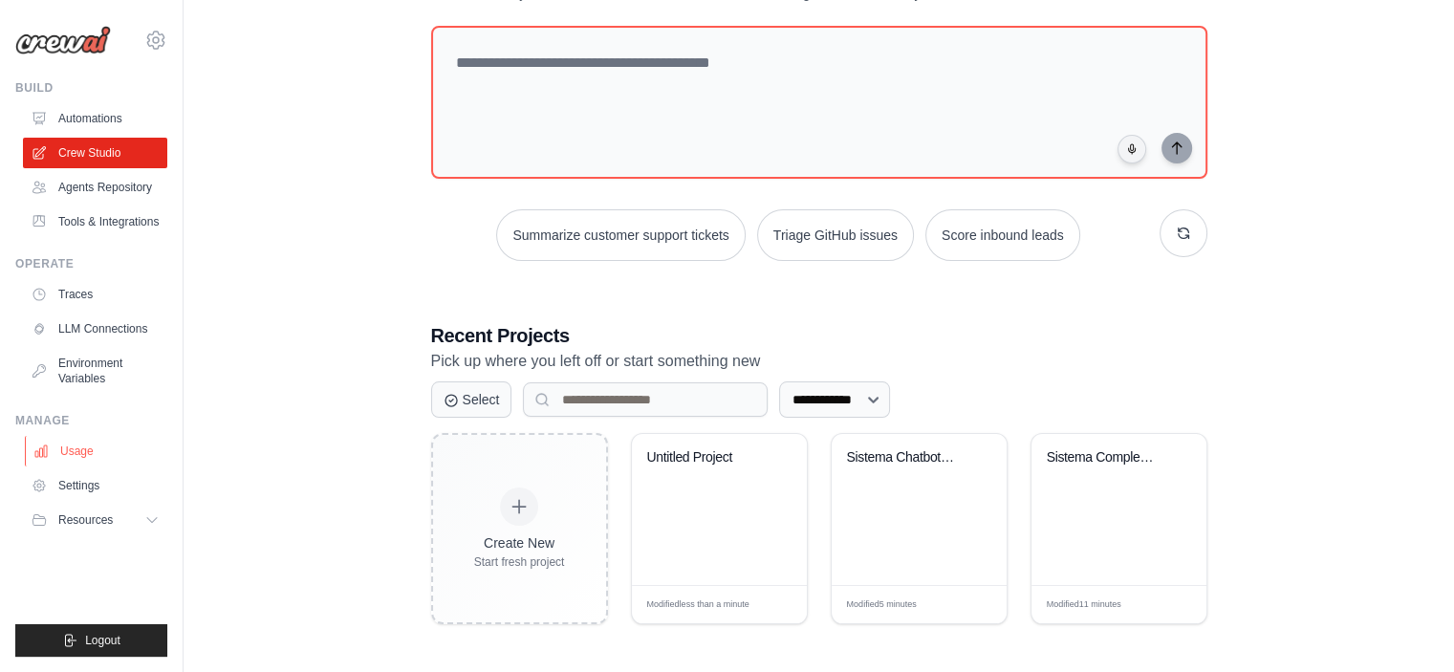
click at [110, 442] on link "Usage" at bounding box center [97, 451] width 144 height 31
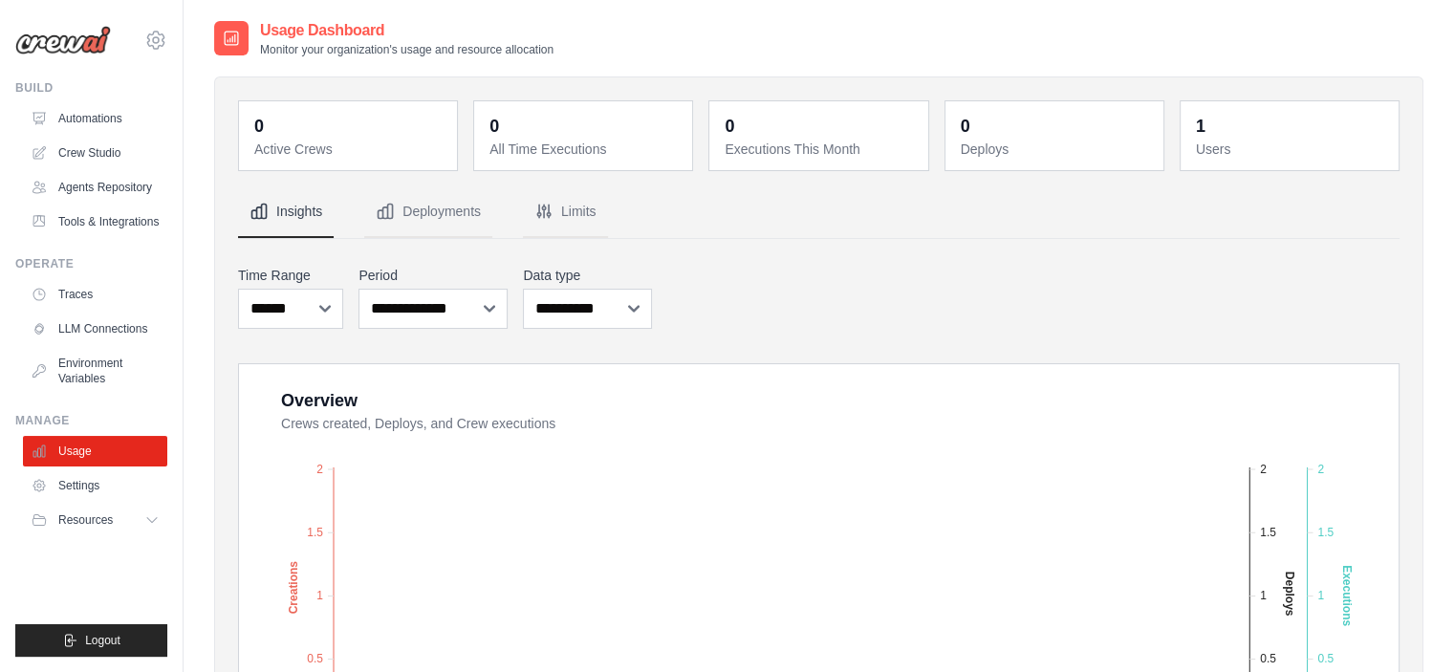
click at [87, 27] on img at bounding box center [63, 40] width 96 height 29
click at [163, 33] on icon at bounding box center [155, 40] width 23 height 23
click at [184, 77] on div "[EMAIL_ADDRESS][DOMAIN_NAME]" at bounding box center [235, 73] width 151 height 19
click at [181, 110] on span "Settings" at bounding box center [237, 118] width 151 height 19
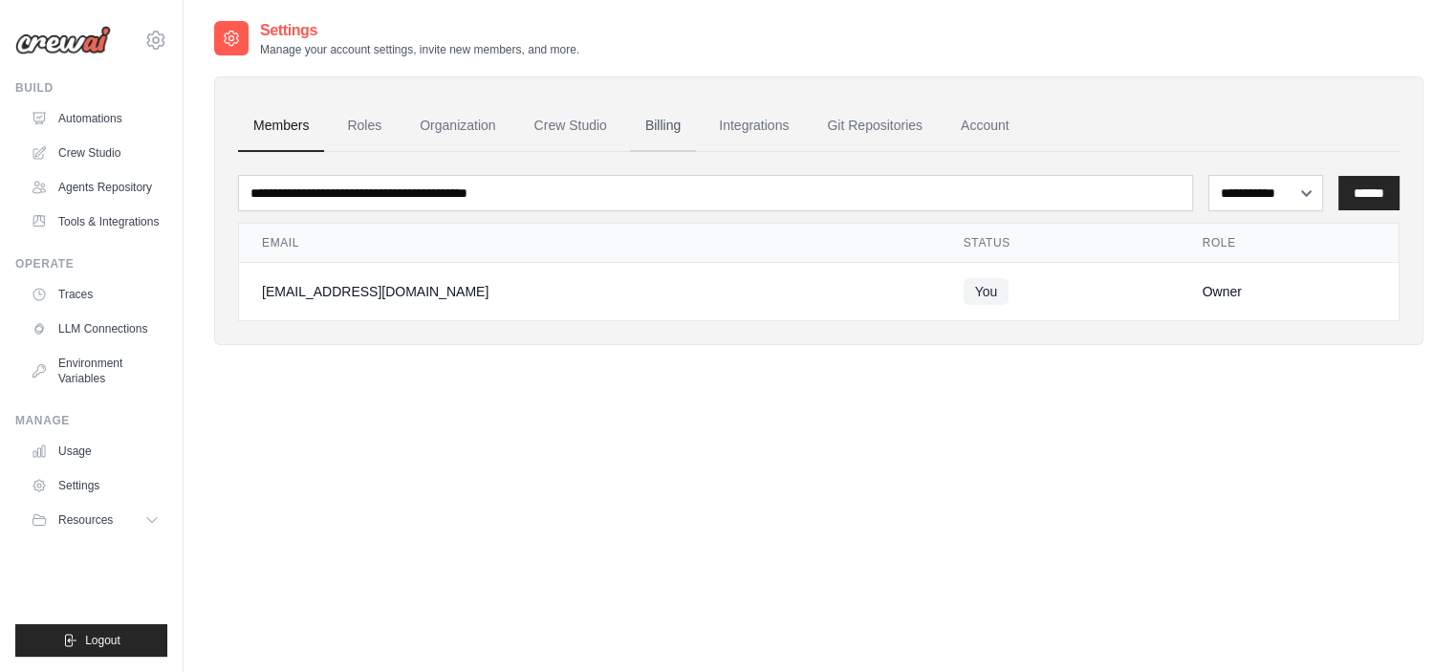
click at [664, 117] on link "Billing" at bounding box center [663, 126] width 66 height 52
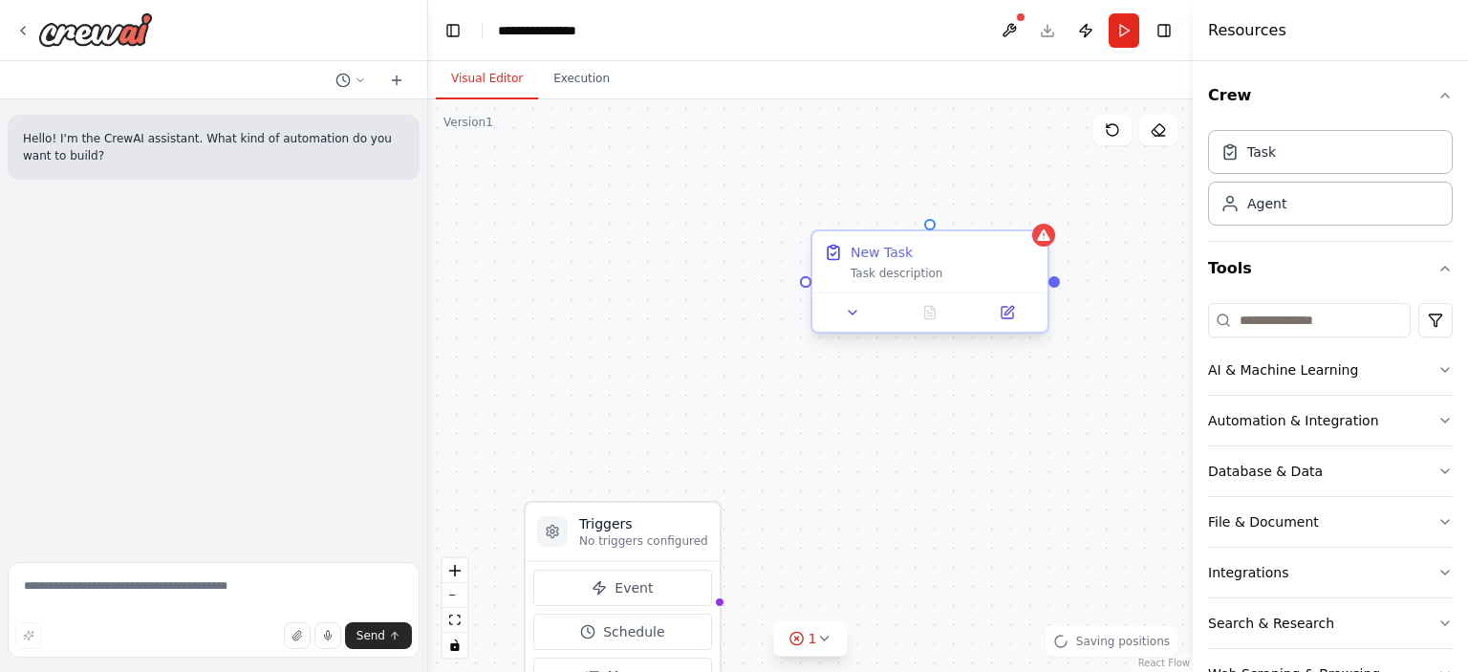
click at [902, 279] on div "Task description" at bounding box center [943, 273] width 185 height 15
click at [845, 328] on div at bounding box center [930, 312] width 235 height 39
click at [847, 308] on icon at bounding box center [852, 312] width 15 height 15
click at [853, 325] on div at bounding box center [930, 312] width 235 height 39
click at [851, 312] on icon at bounding box center [853, 313] width 8 height 4
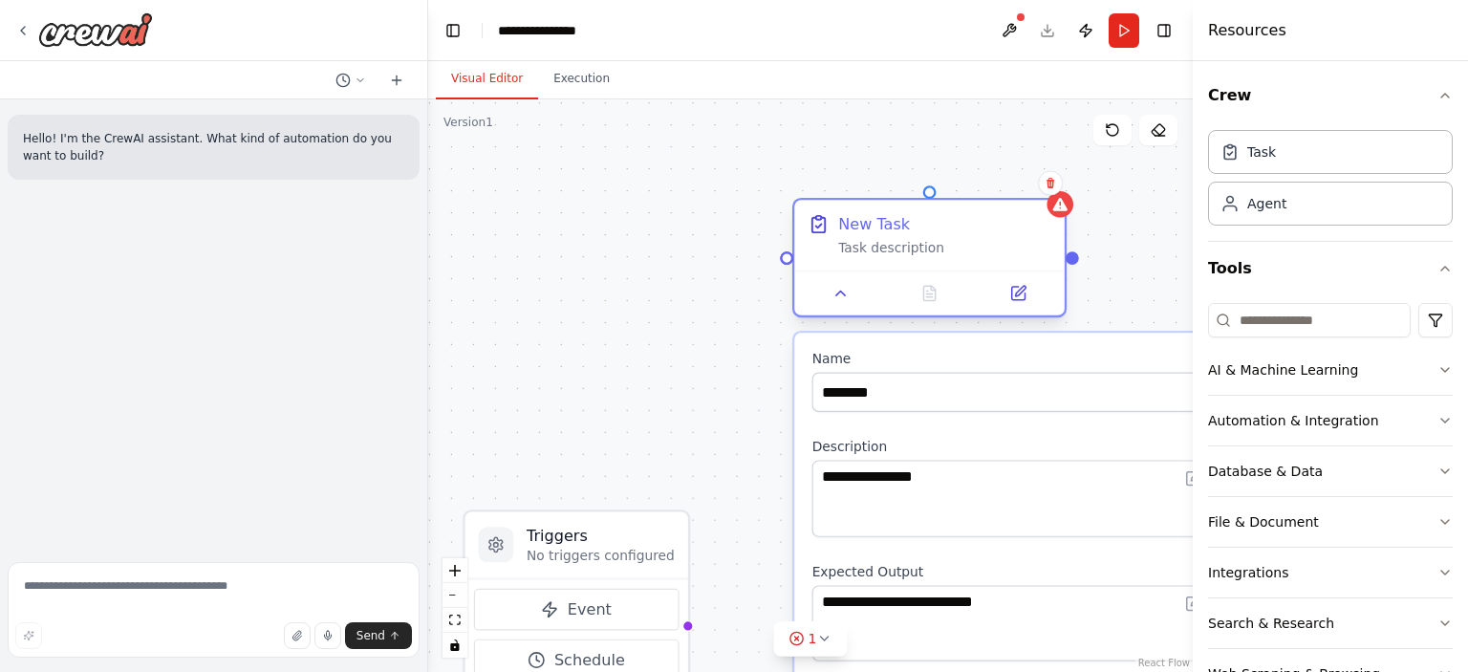
click at [1012, 280] on button at bounding box center [1019, 293] width 76 height 27
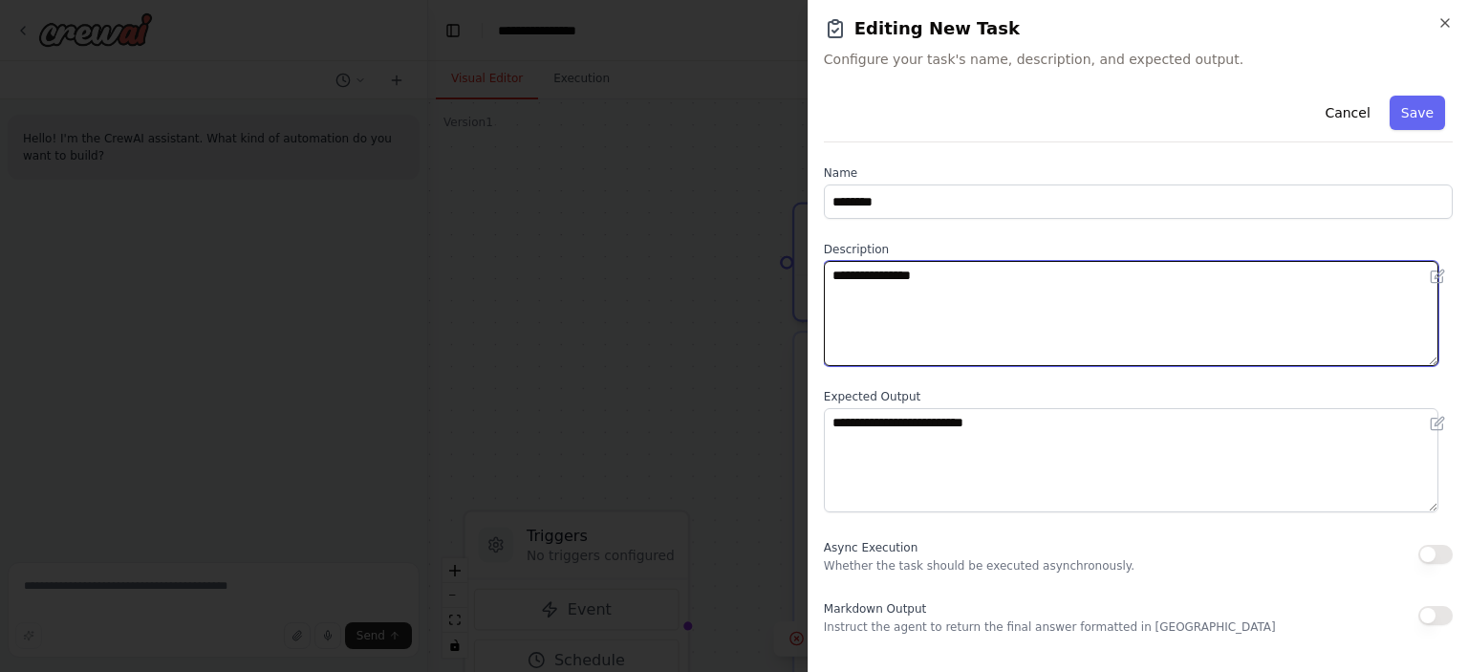
click at [1025, 298] on textarea "**********" at bounding box center [1131, 313] width 615 height 105
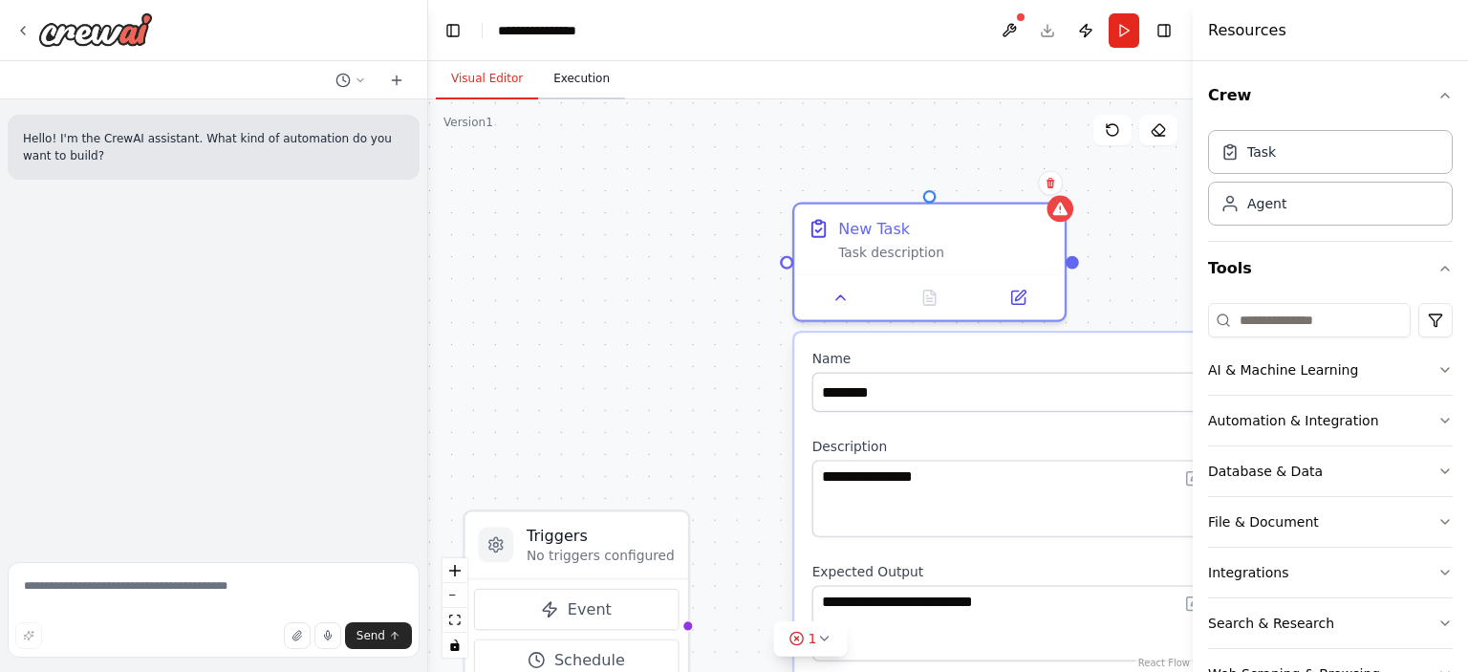
click at [580, 86] on button "Execution" at bounding box center [581, 79] width 87 height 40
click at [493, 91] on button "Visual Editor" at bounding box center [487, 79] width 102 height 40
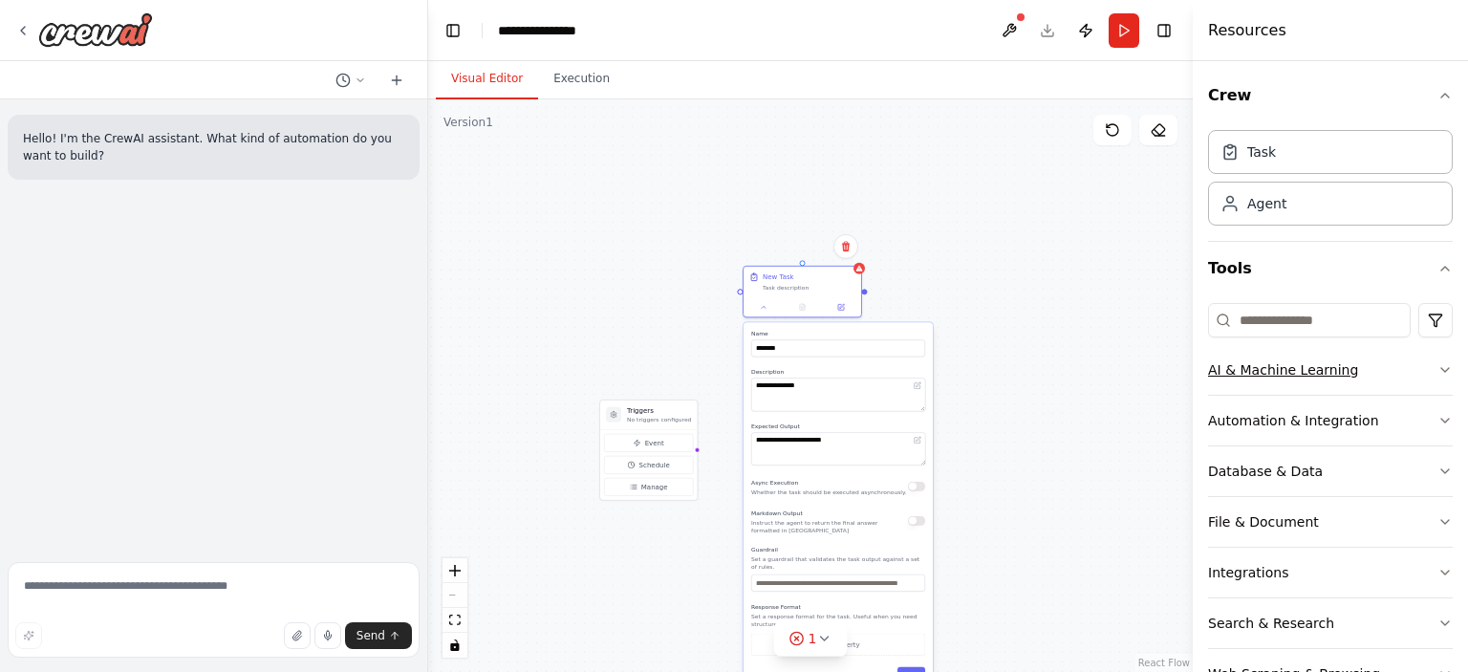
click at [1244, 385] on button "AI & Machine Learning" at bounding box center [1330, 370] width 245 height 50
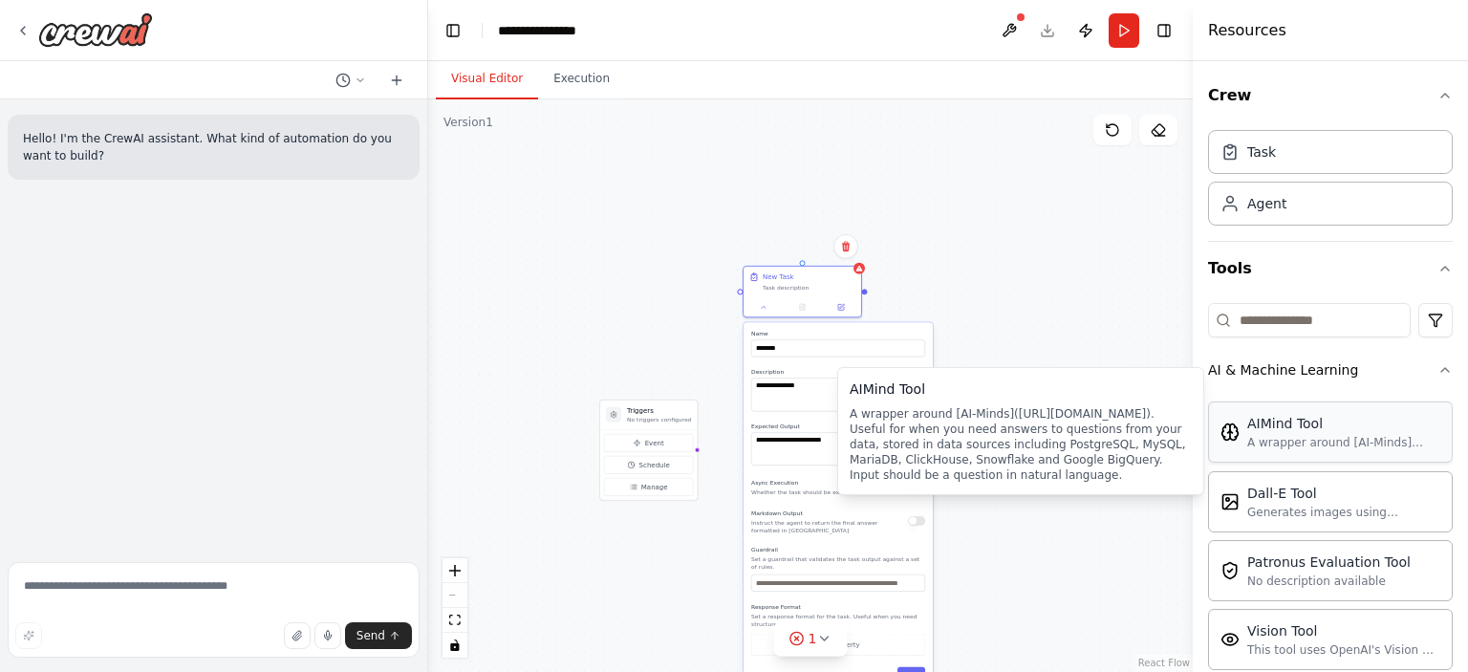
click at [1346, 427] on div "AIMind Tool" at bounding box center [1344, 423] width 193 height 19
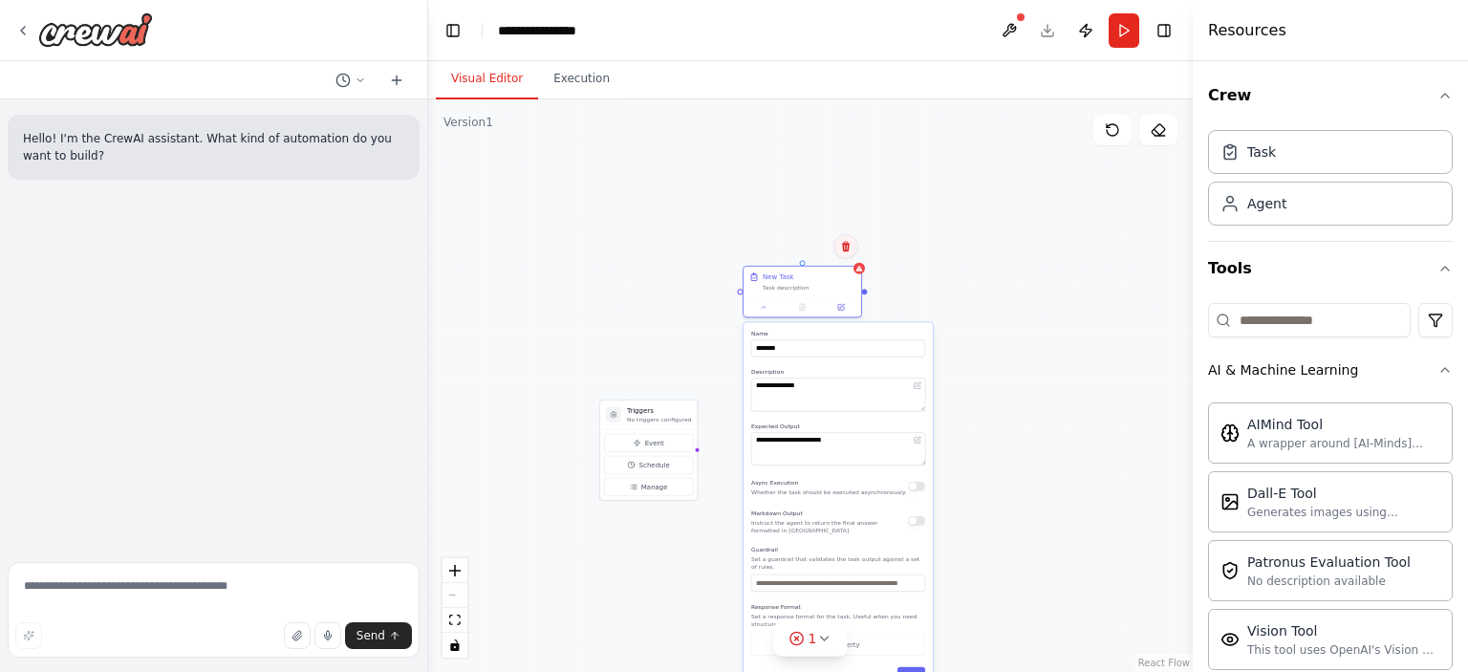
click at [842, 249] on icon at bounding box center [845, 246] width 11 height 11
click at [795, 244] on button "Confirm" at bounding box center [792, 246] width 68 height 23
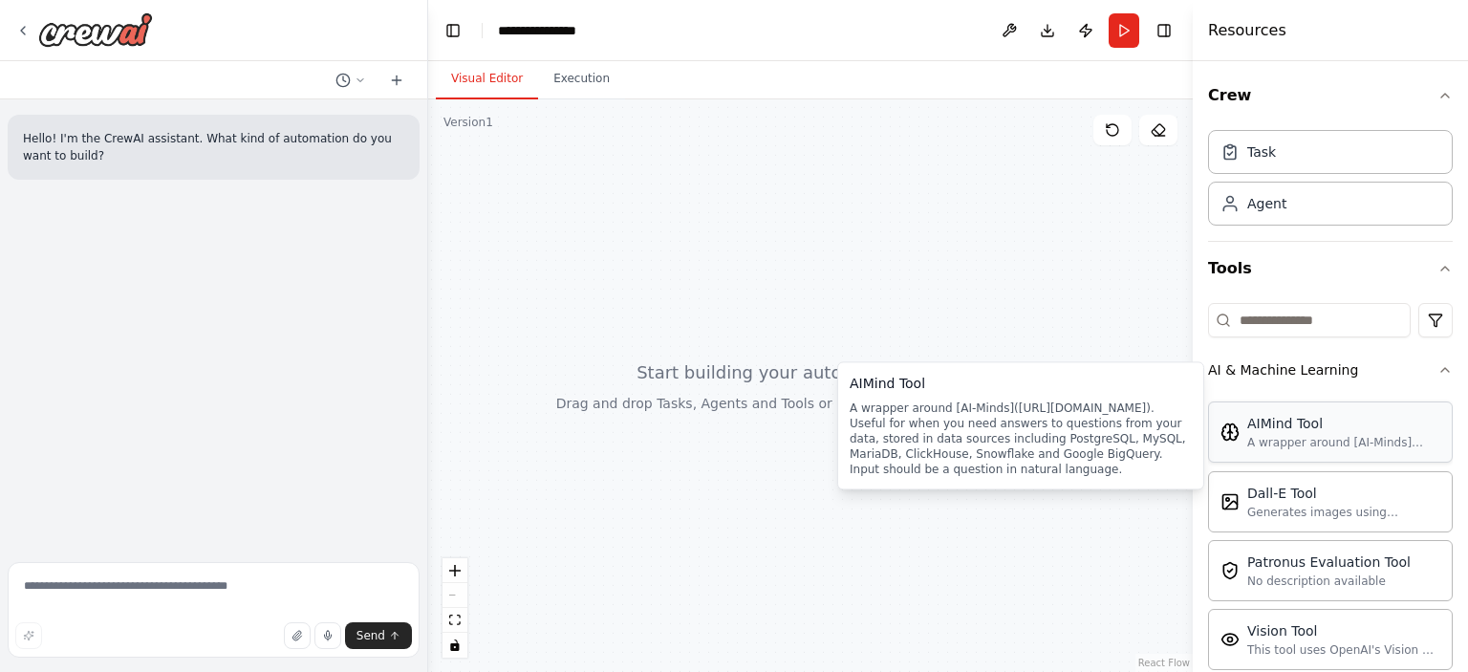
scroll to position [191, 0]
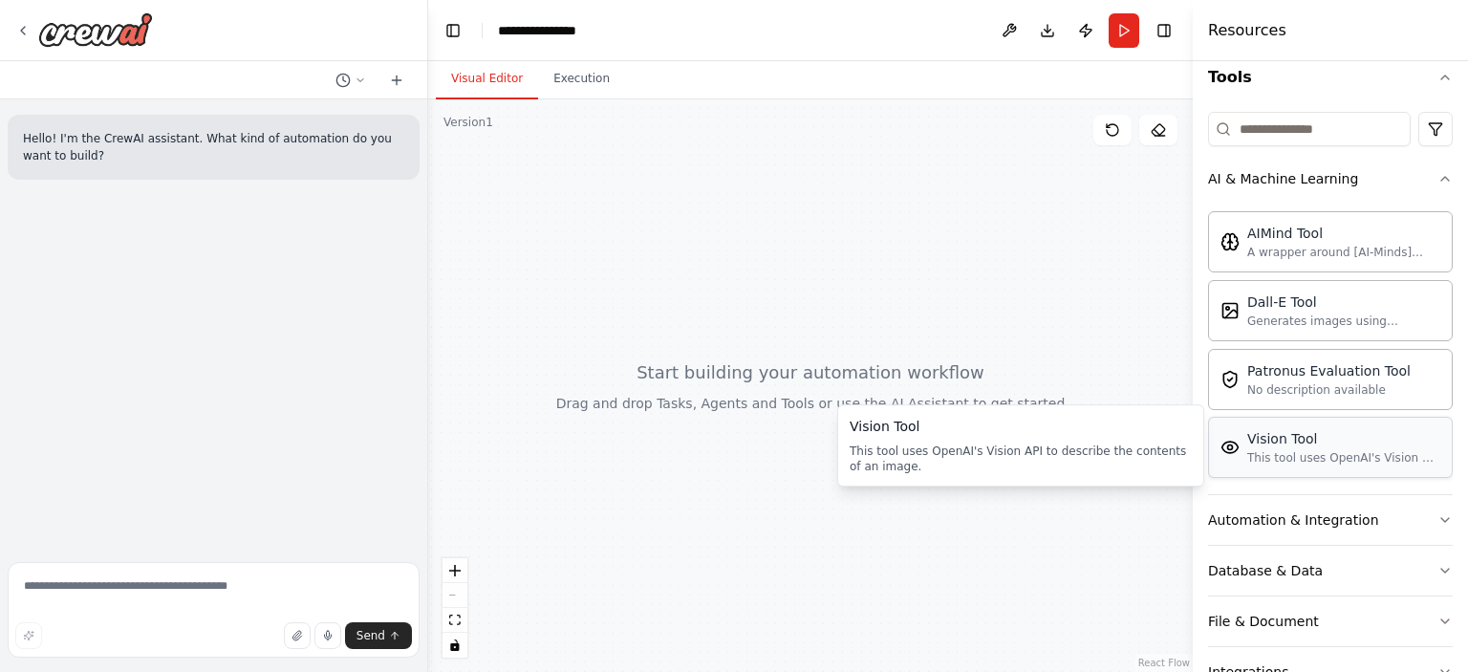
click at [1260, 450] on div "This tool uses OpenAI's Vision API to describe the contents of an image." at bounding box center [1344, 457] width 193 height 15
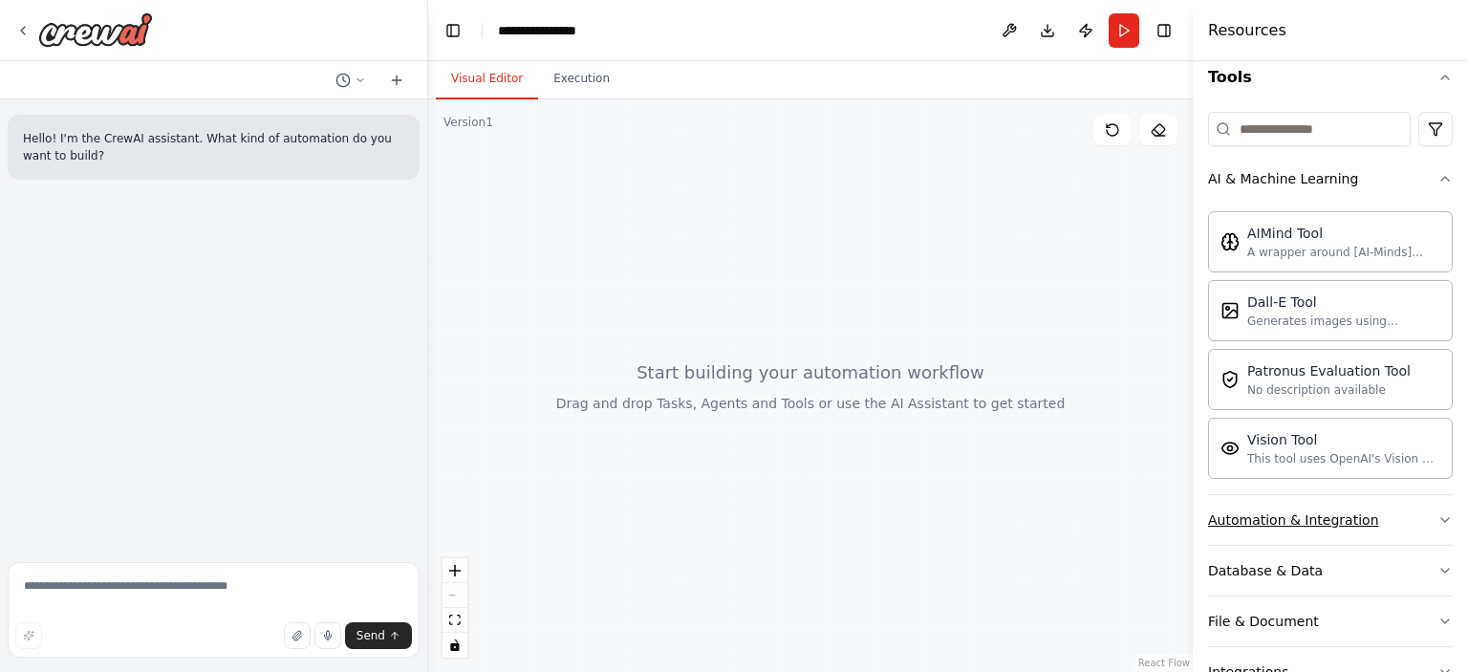
click at [1266, 512] on div "Automation & Integration" at bounding box center [1293, 520] width 171 height 19
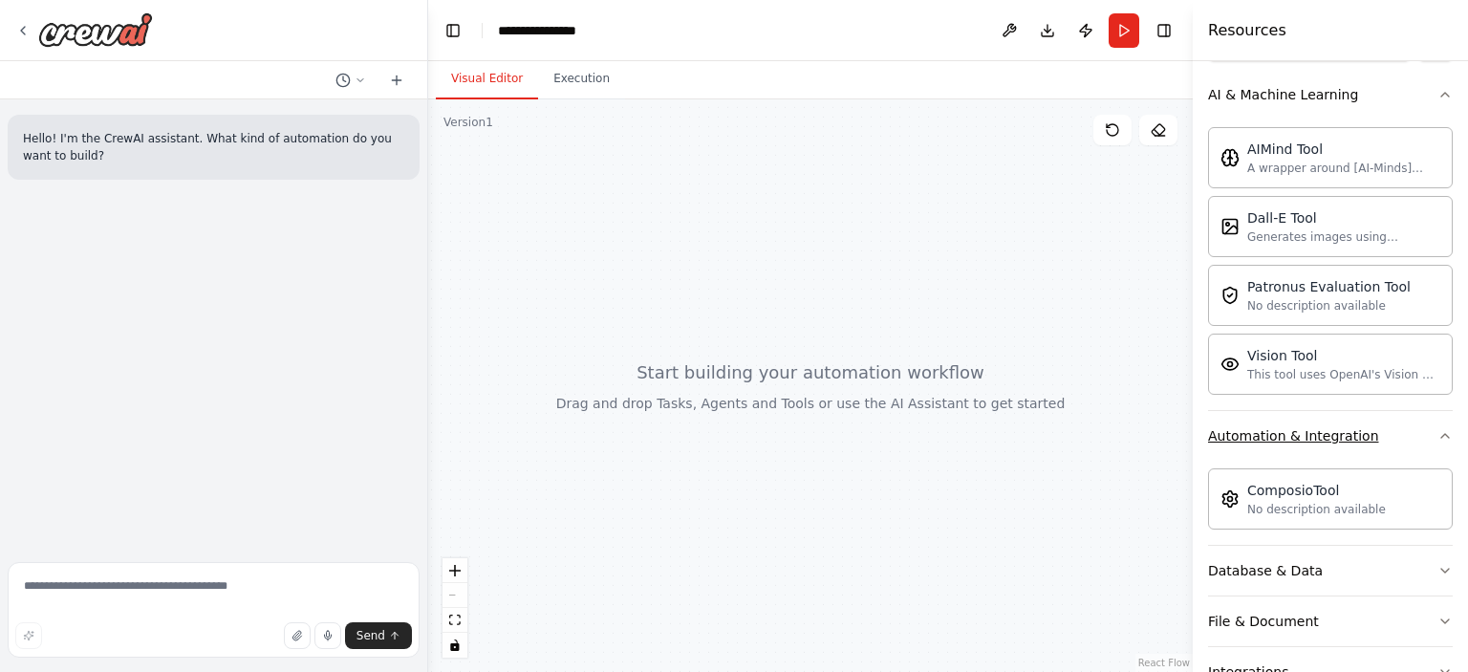
scroll to position [382, 0]
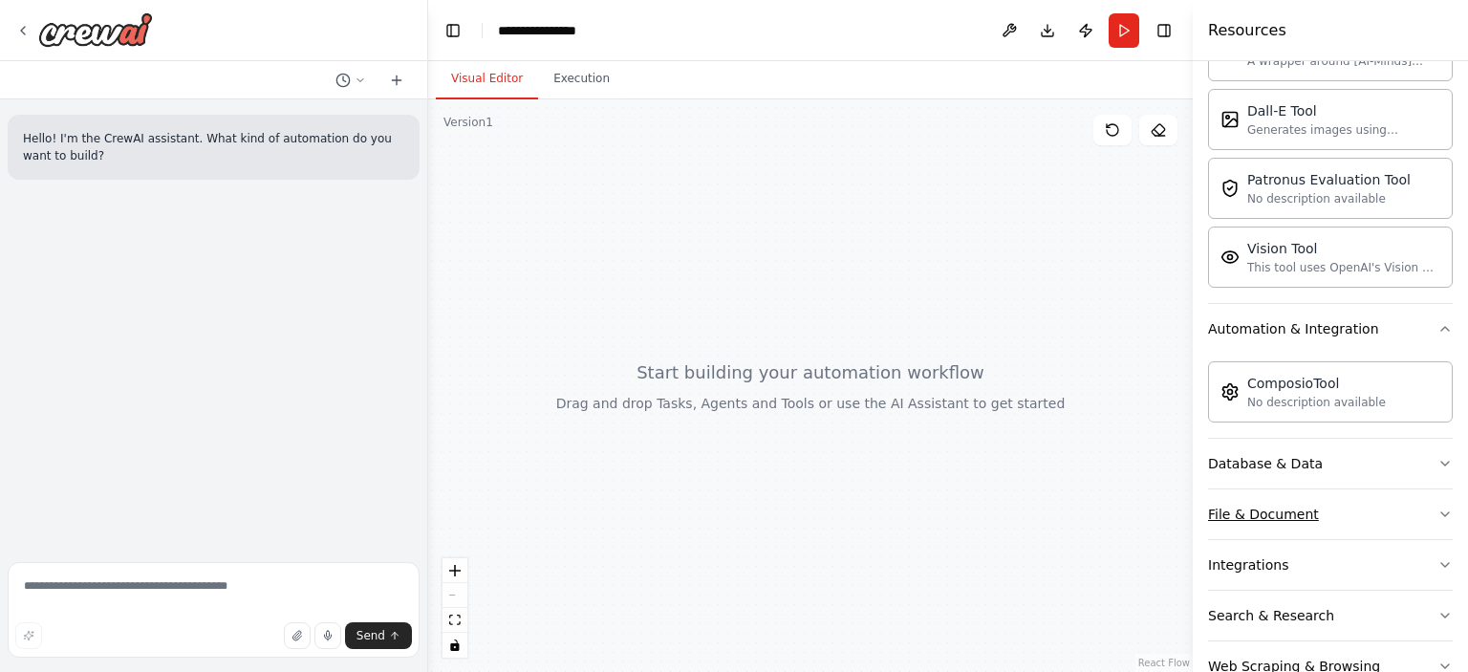
click at [1316, 508] on button "File & Document" at bounding box center [1330, 514] width 245 height 50
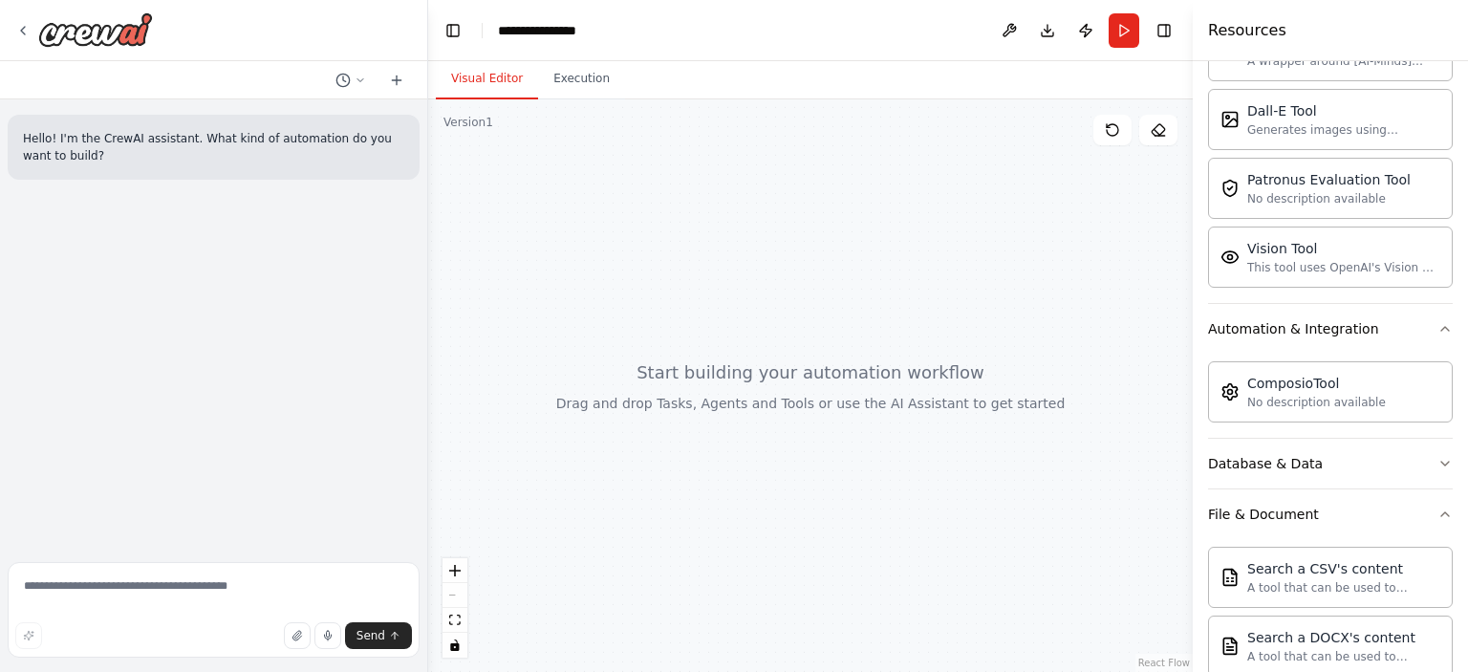
scroll to position [0, 0]
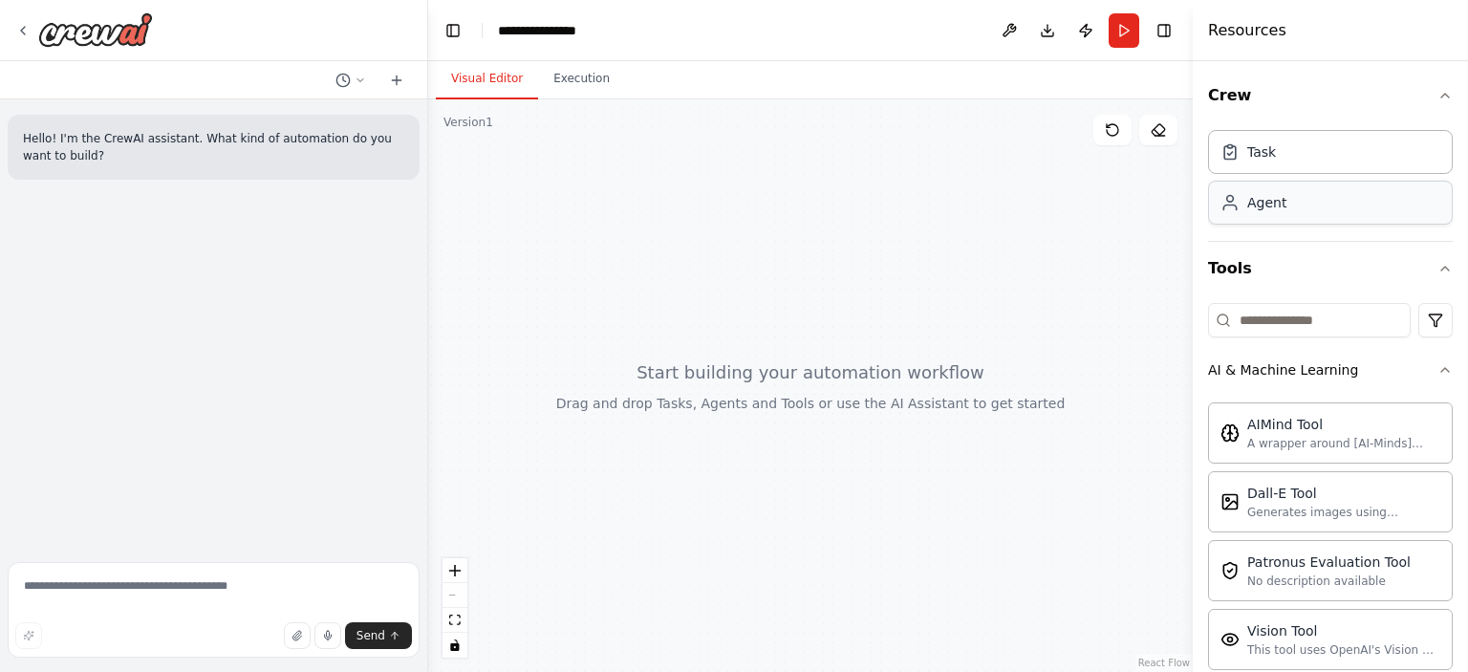
click at [1252, 204] on div "Agent" at bounding box center [1267, 202] width 39 height 19
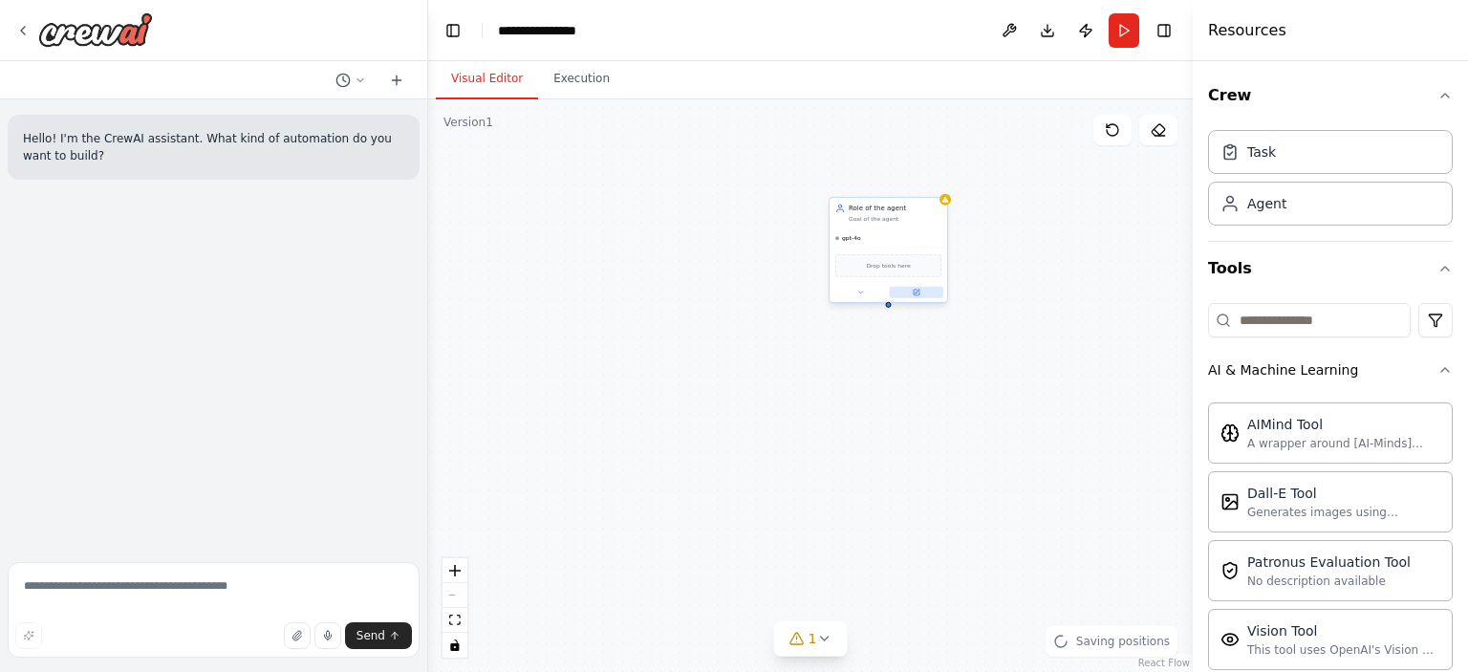
click at [917, 294] on icon at bounding box center [917, 293] width 8 height 8
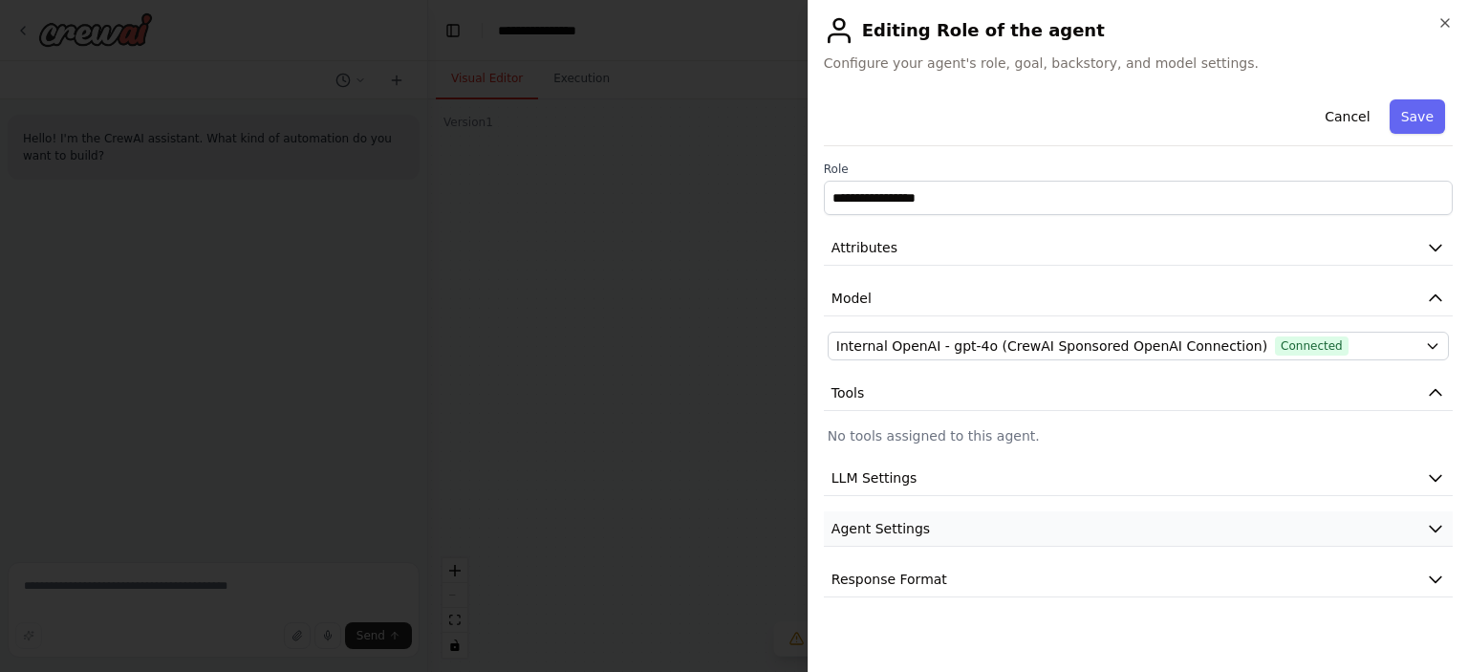
click at [883, 533] on span "Agent Settings" at bounding box center [881, 528] width 98 height 19
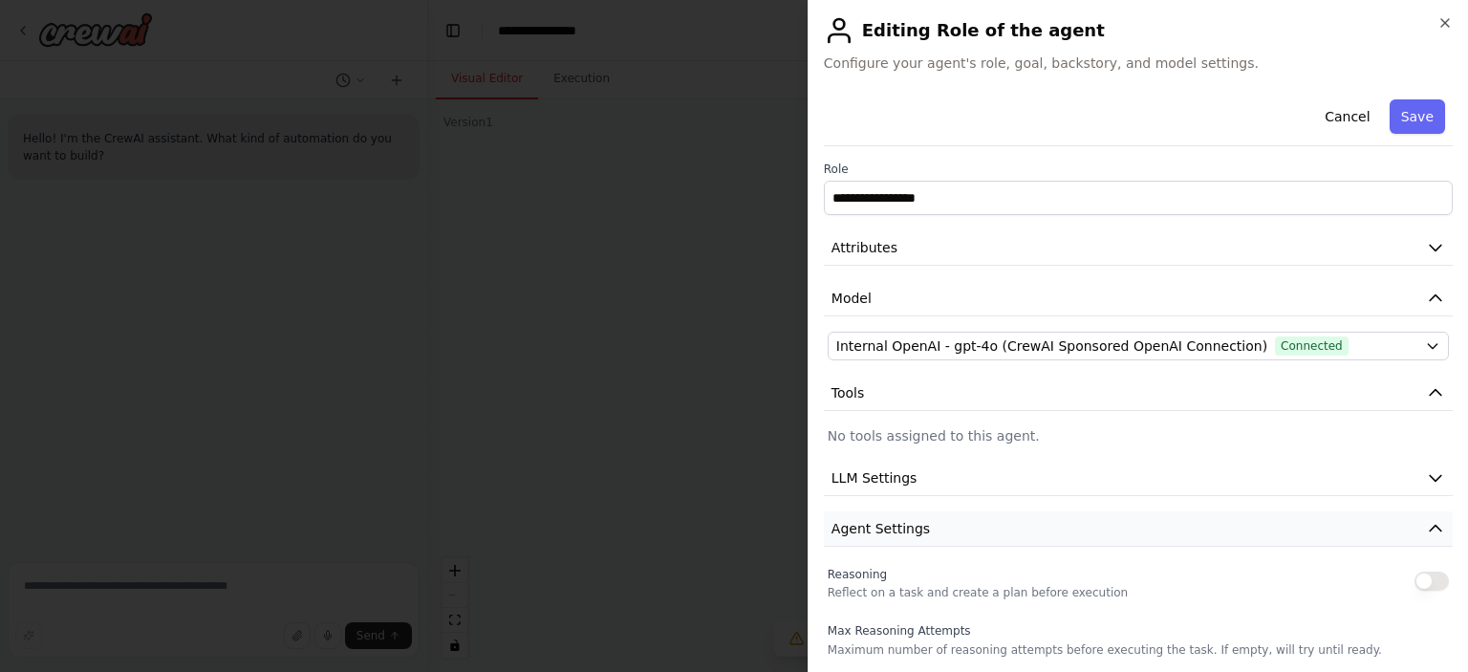
click at [881, 525] on span "Agent Settings" at bounding box center [881, 528] width 98 height 19
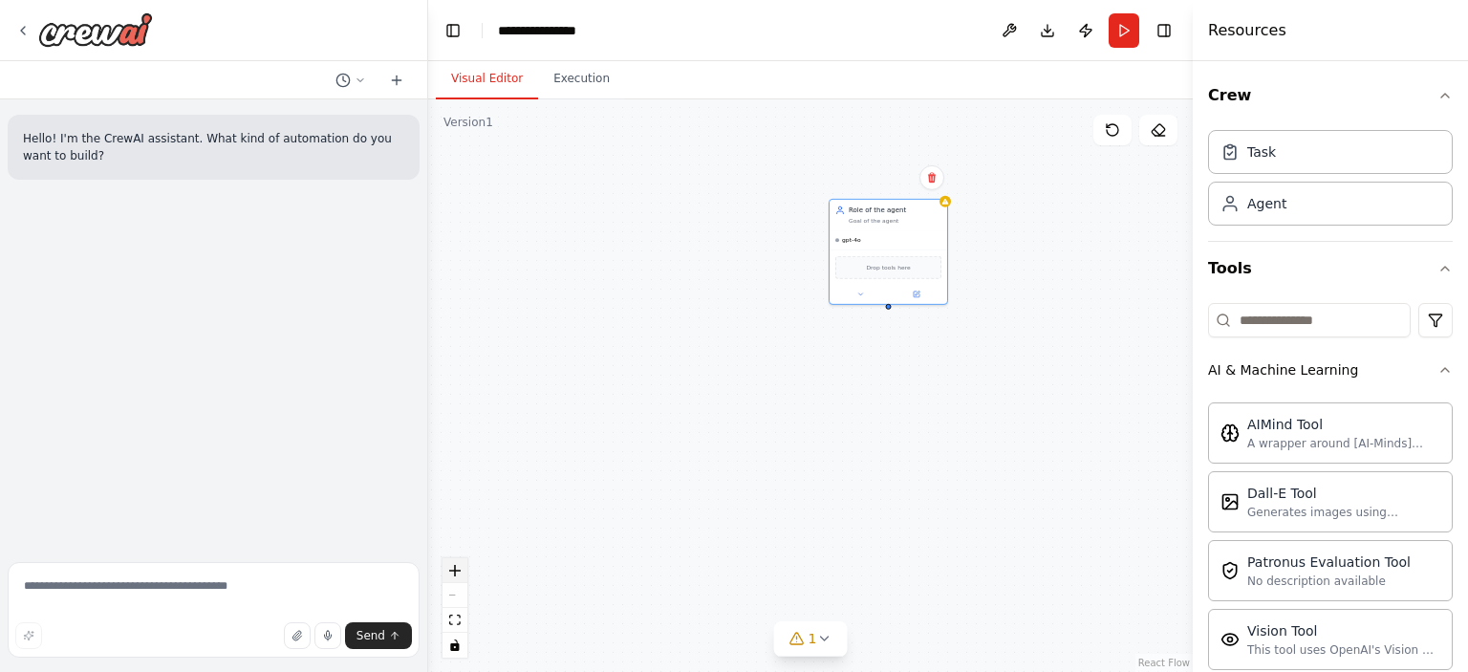
click at [454, 565] on icon "zoom in" at bounding box center [454, 570] width 11 height 11
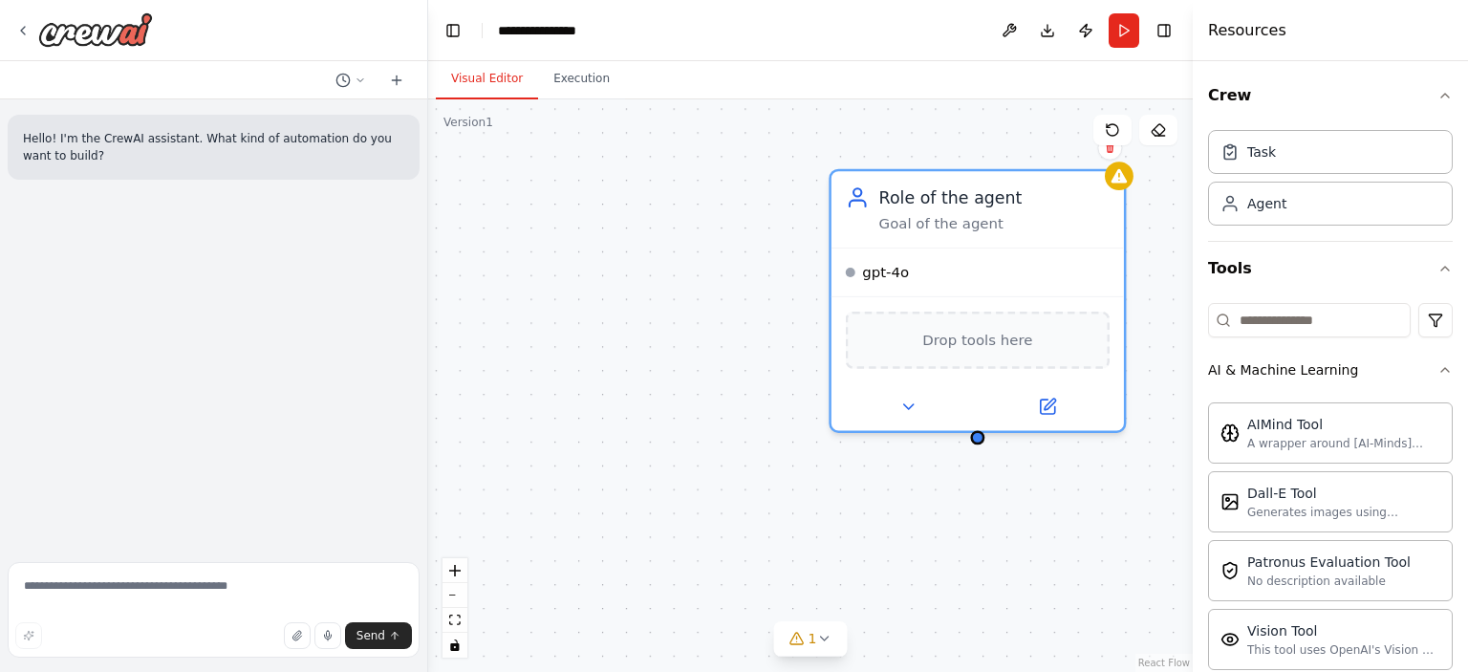
drag, startPoint x: 606, startPoint y: 343, endPoint x: 579, endPoint y: 597, distance: 254.8
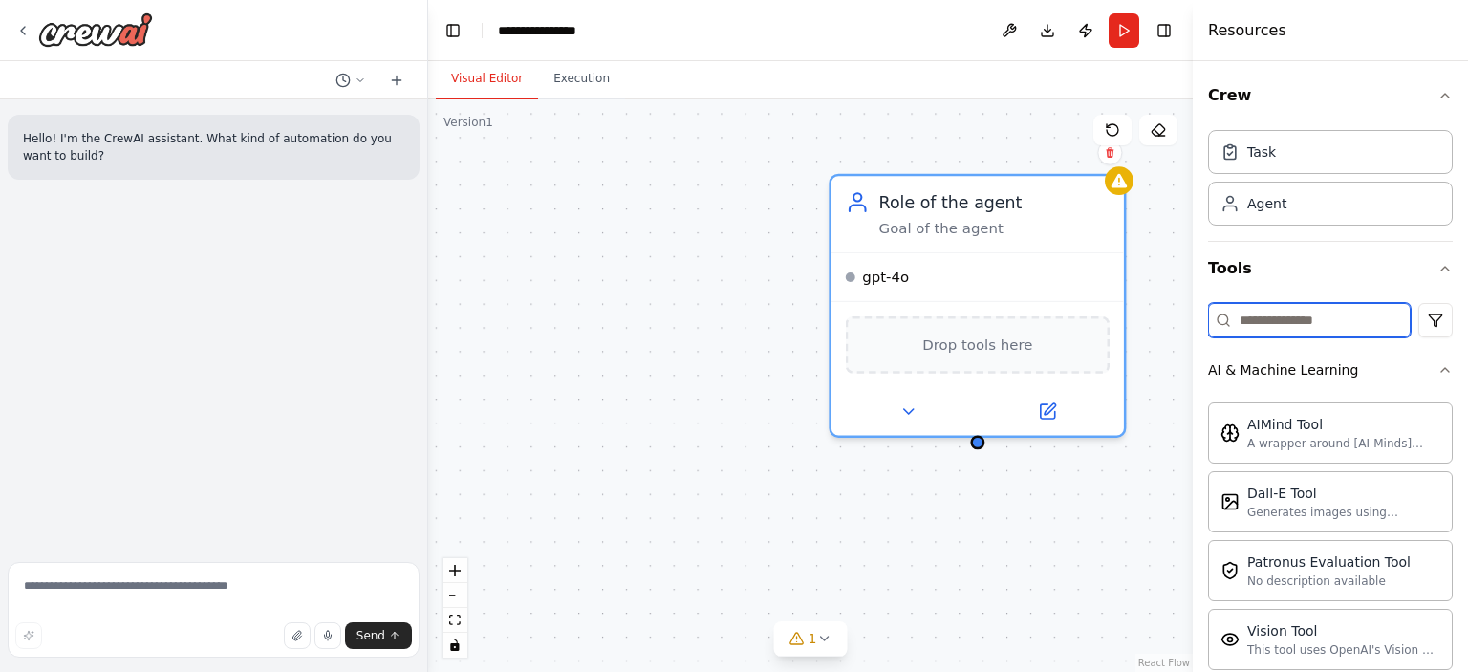
click at [1297, 304] on input at bounding box center [1309, 320] width 203 height 34
type input "*"
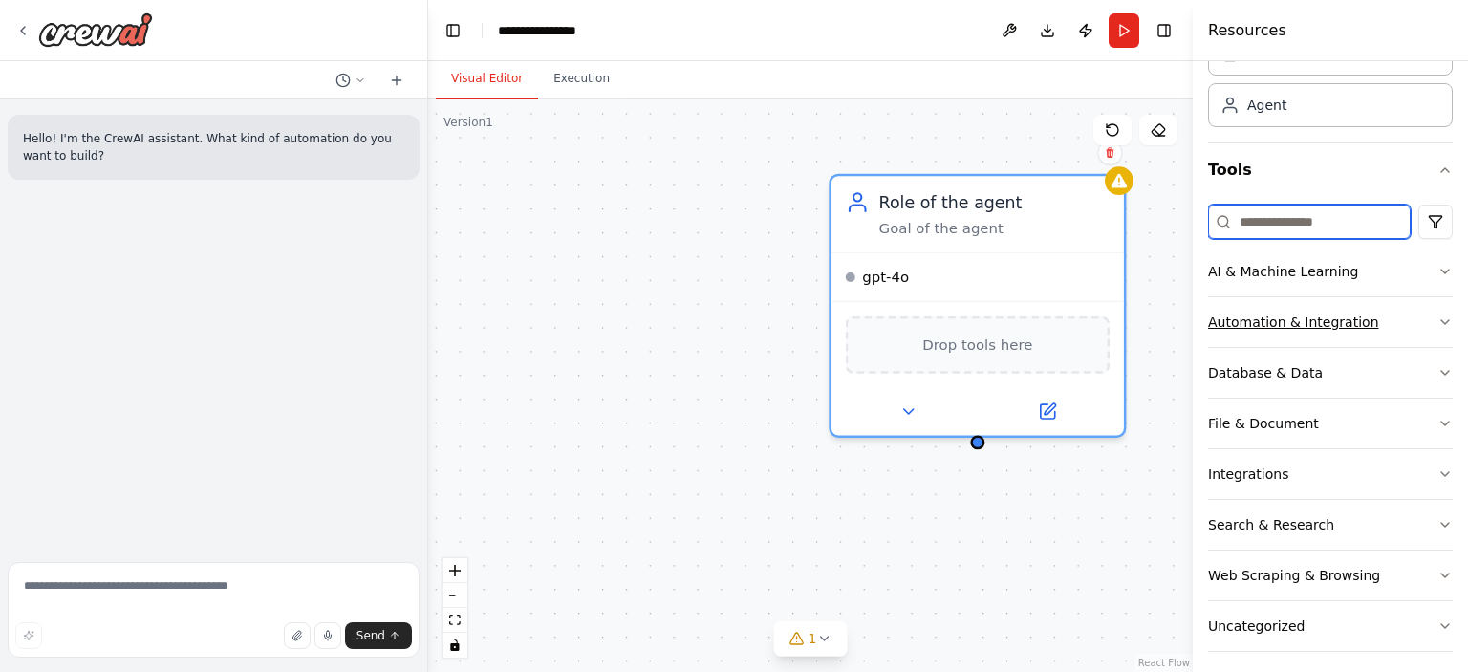
scroll to position [106, 0]
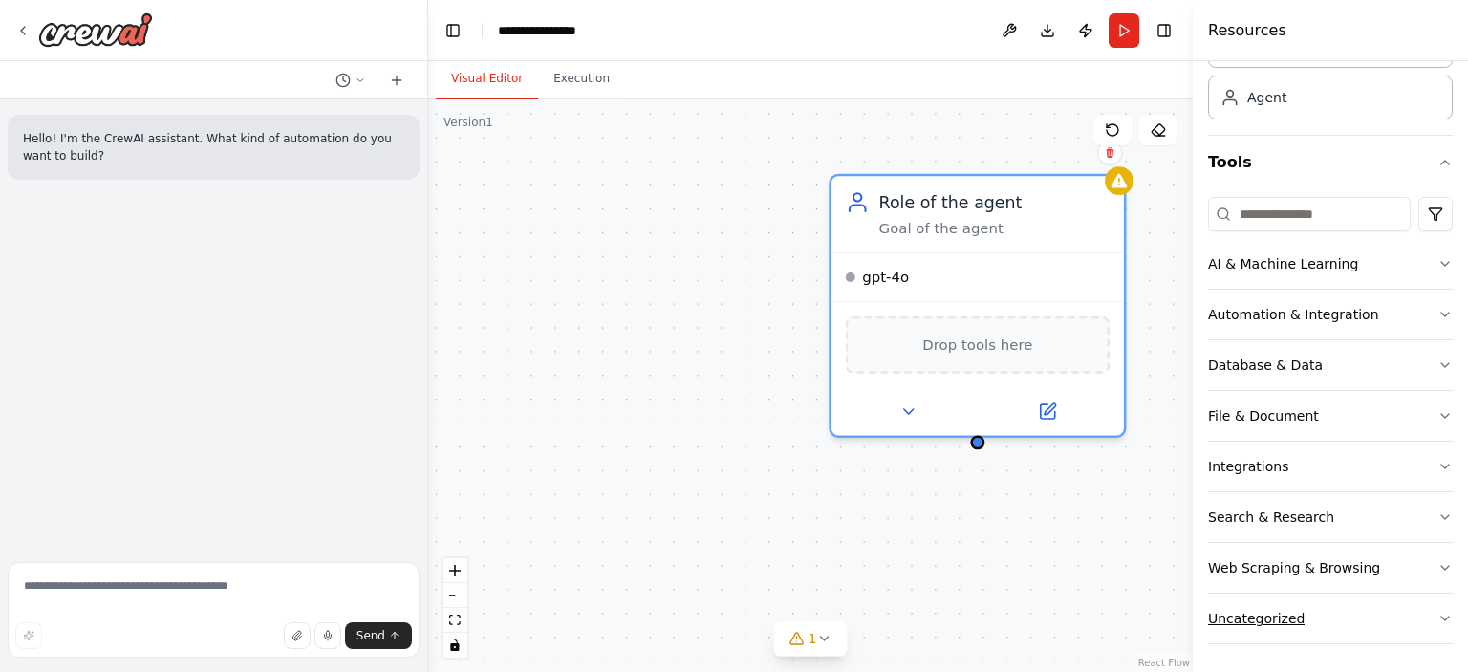
click at [1223, 622] on div "Uncategorized" at bounding box center [1256, 618] width 97 height 19
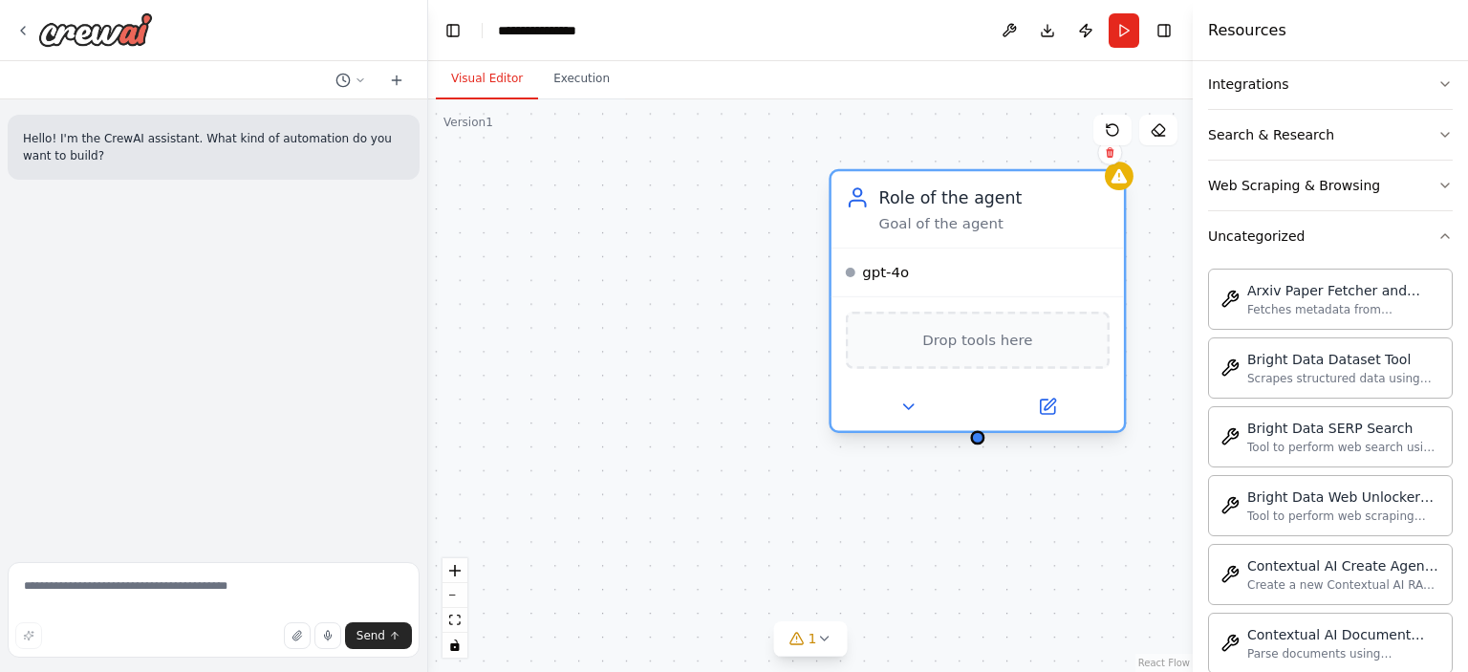
click at [960, 358] on div "Drop tools here" at bounding box center [978, 340] width 264 height 57
click at [974, 347] on span "Drop tools here" at bounding box center [978, 340] width 110 height 24
drag, startPoint x: 1305, startPoint y: 122, endPoint x: 953, endPoint y: 342, distance: 414.9
click at [953, 342] on div "**********" at bounding box center [734, 336] width 1468 height 672
click at [1268, 182] on div "Web Scraping & Browsing" at bounding box center [1294, 185] width 172 height 19
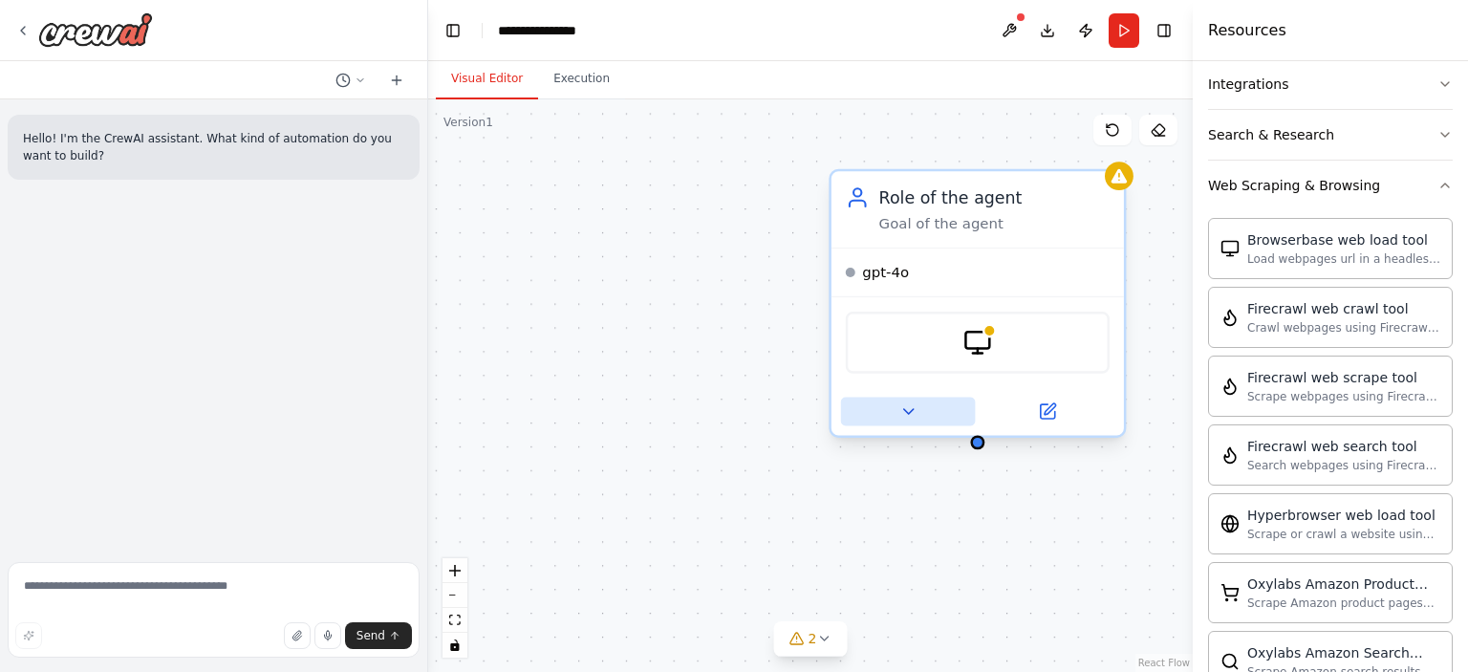
click at [925, 412] on button at bounding box center [908, 412] width 135 height 29
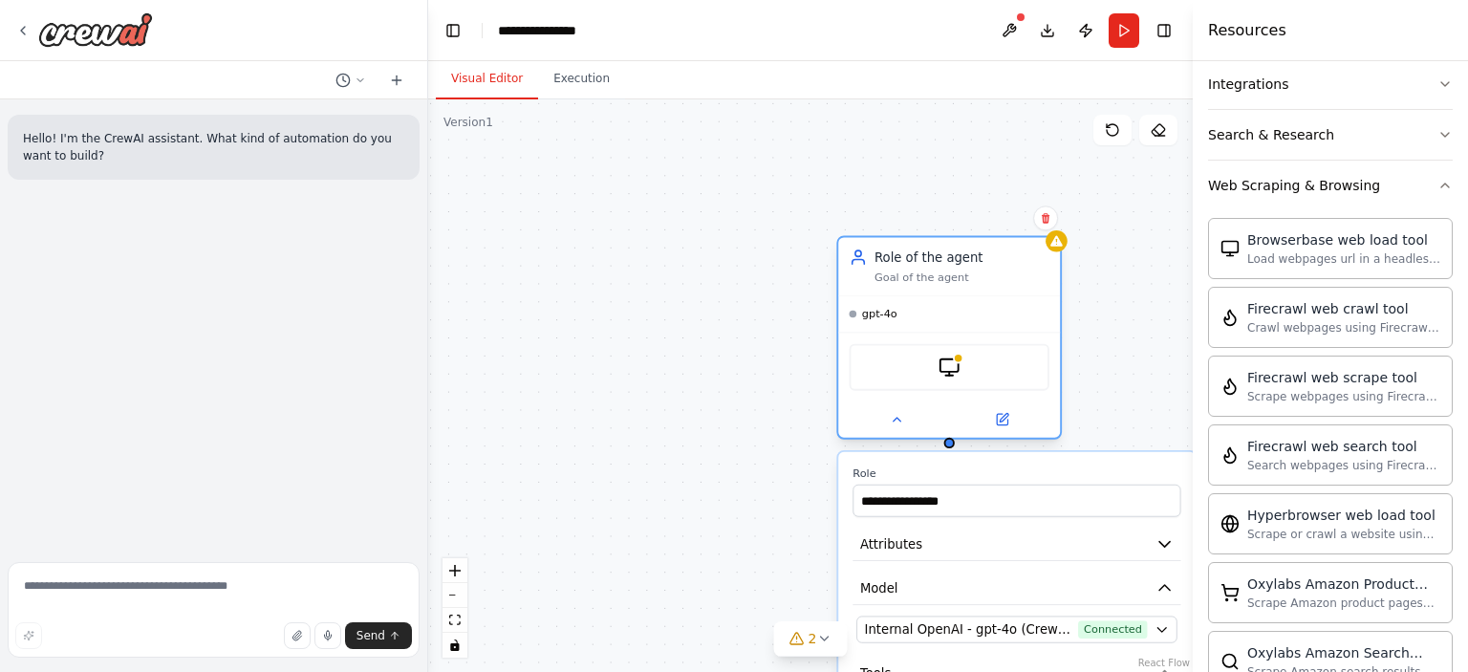
click at [981, 362] on div "BrowserbaseLoadTool" at bounding box center [950, 367] width 200 height 47
click at [1035, 337] on div "BrowserbaseLoadTool" at bounding box center [949, 367] width 222 height 70
click at [1090, 335] on div "**********" at bounding box center [810, 385] width 765 height 573
click at [1011, 425] on button at bounding box center [1002, 419] width 102 height 22
drag, startPoint x: 948, startPoint y: 443, endPoint x: 622, endPoint y: 282, distance: 363.4
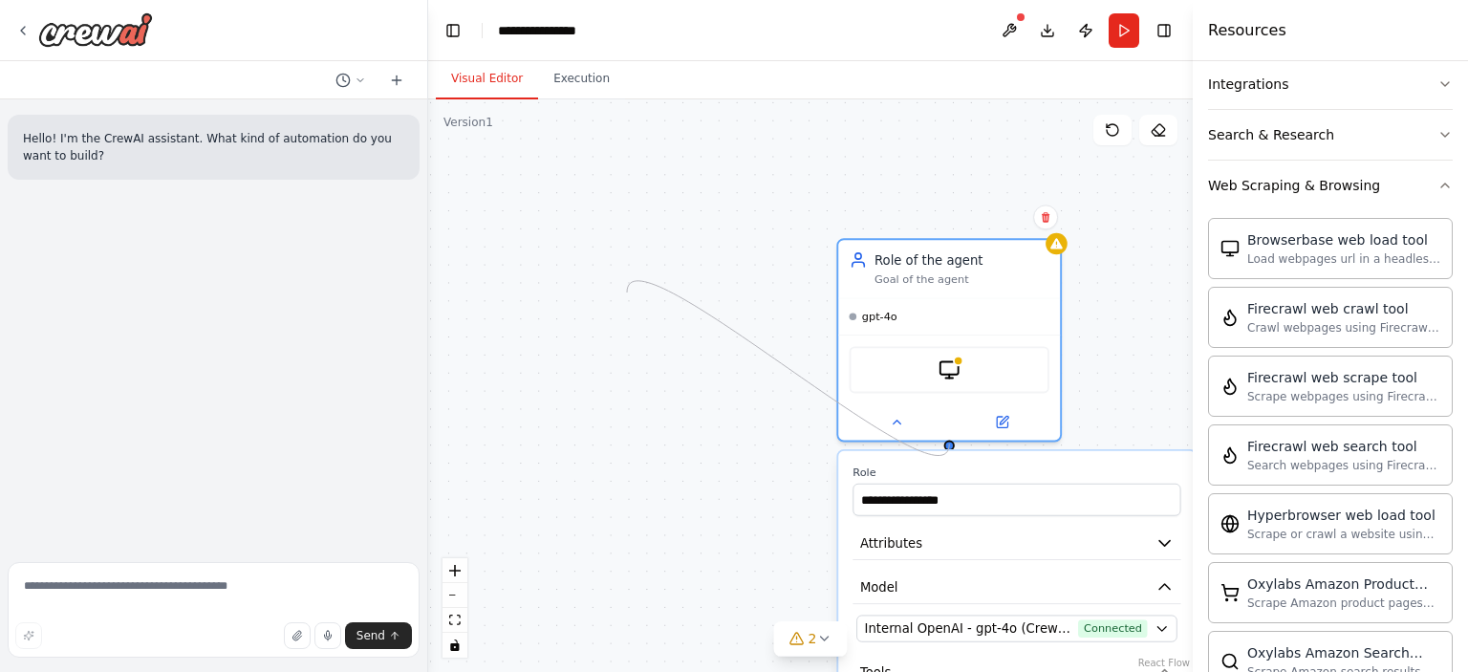
click at [622, 284] on div "**********" at bounding box center [810, 385] width 765 height 573
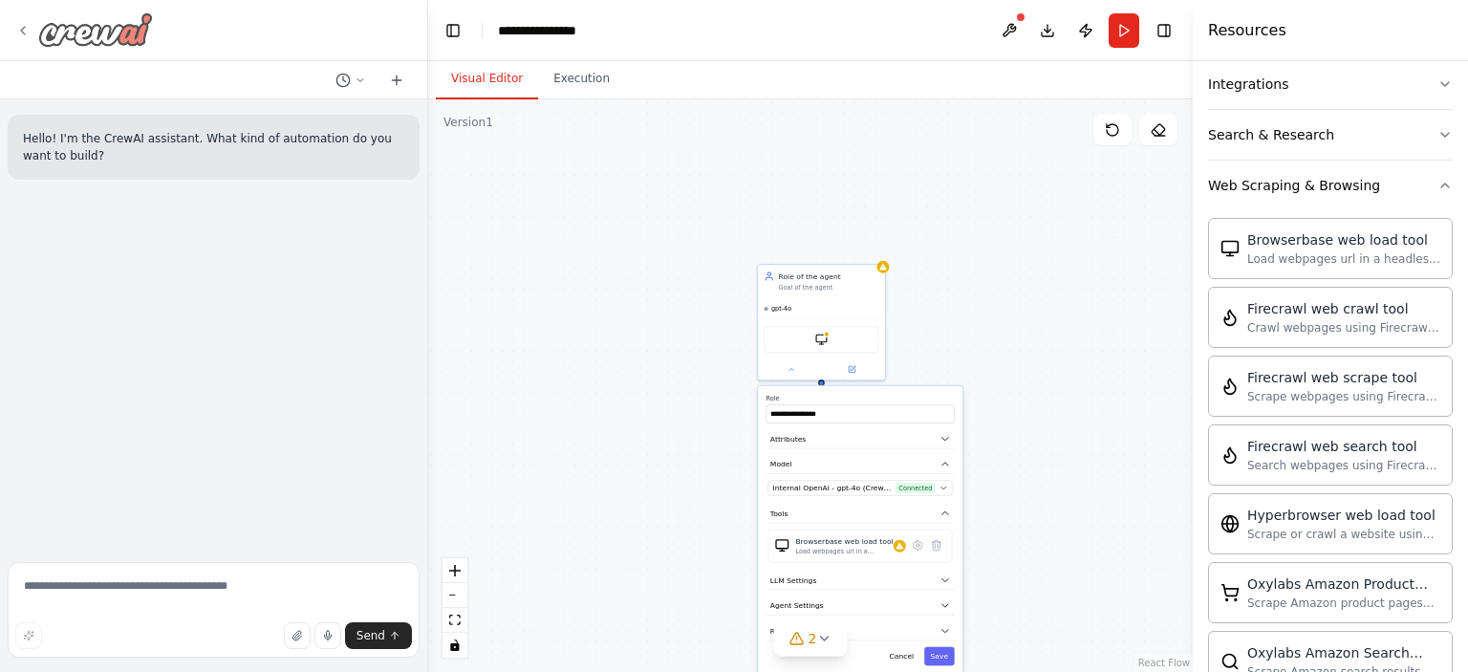
click at [53, 36] on img at bounding box center [95, 29] width 115 height 34
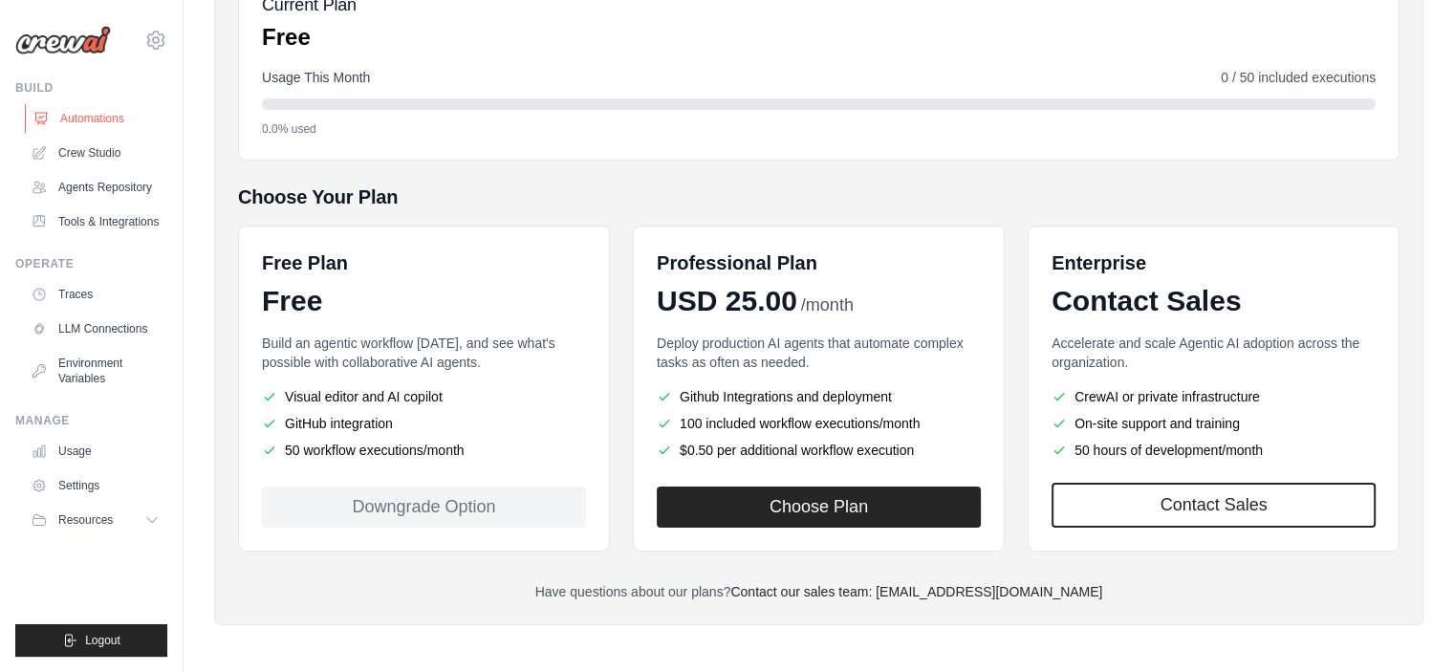
click at [107, 114] on link "Automations" at bounding box center [97, 118] width 144 height 31
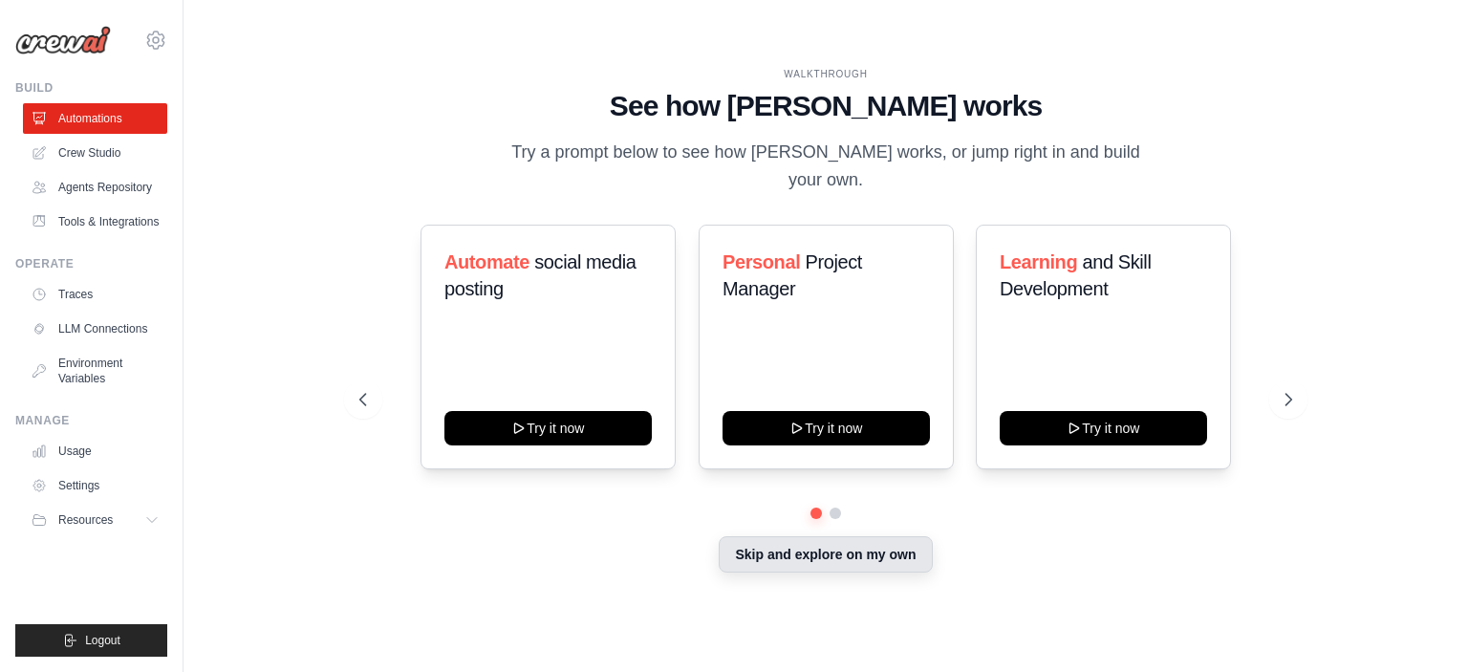
click at [857, 555] on button "Skip and explore on my own" at bounding box center [825, 554] width 213 height 36
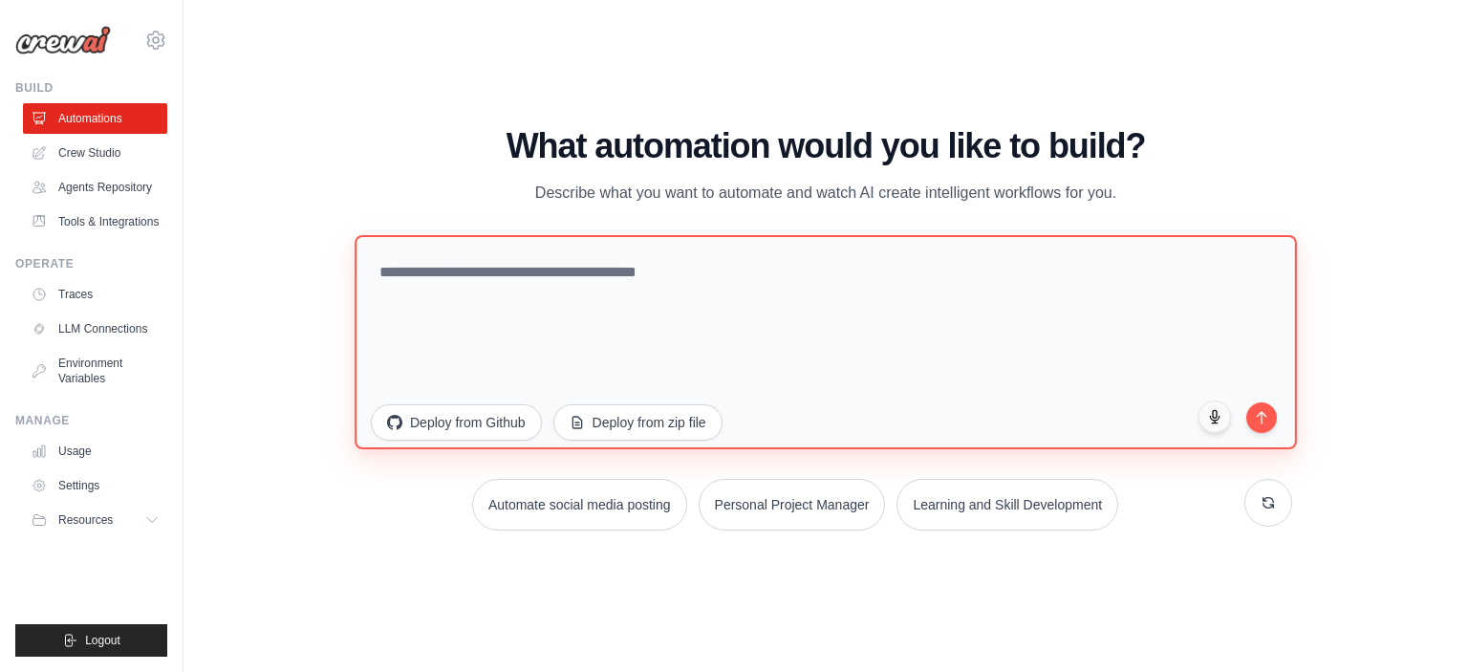
click at [796, 256] on textarea at bounding box center [826, 341] width 943 height 214
type textarea "**********"
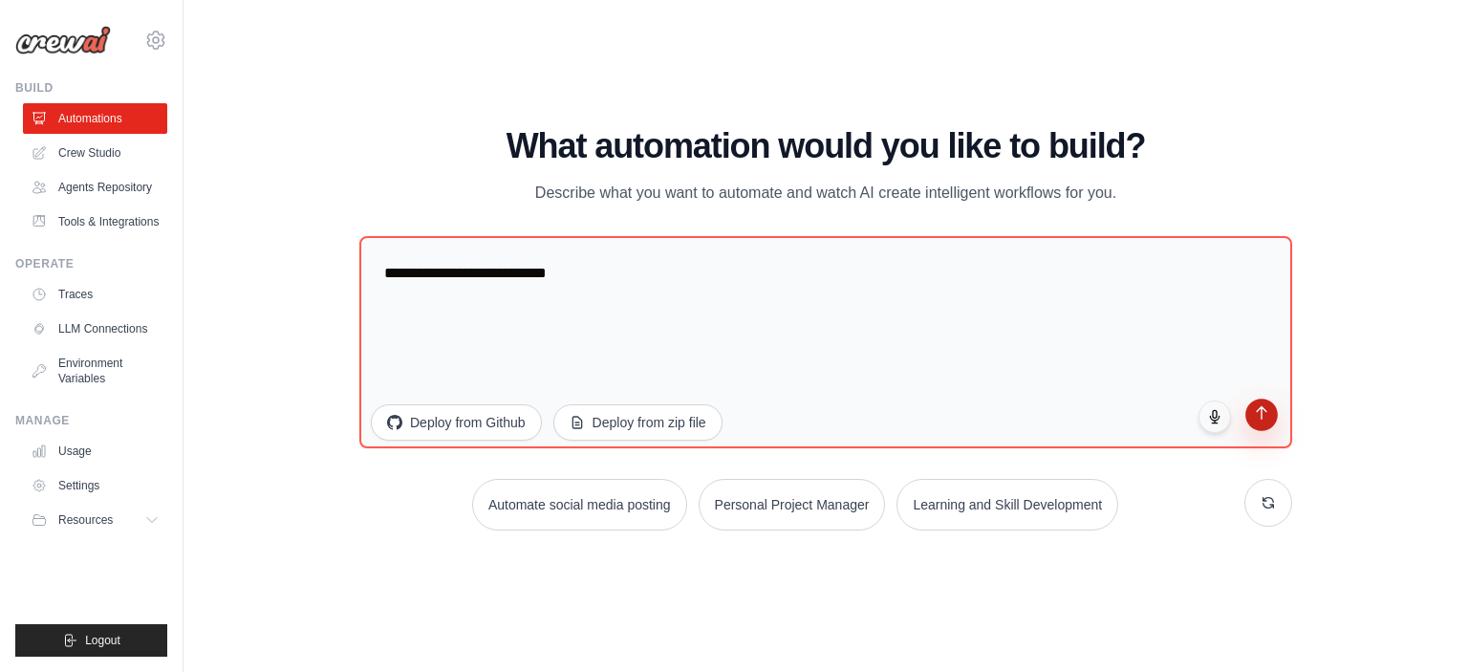
click at [1265, 416] on icon "submit" at bounding box center [1262, 412] width 16 height 16
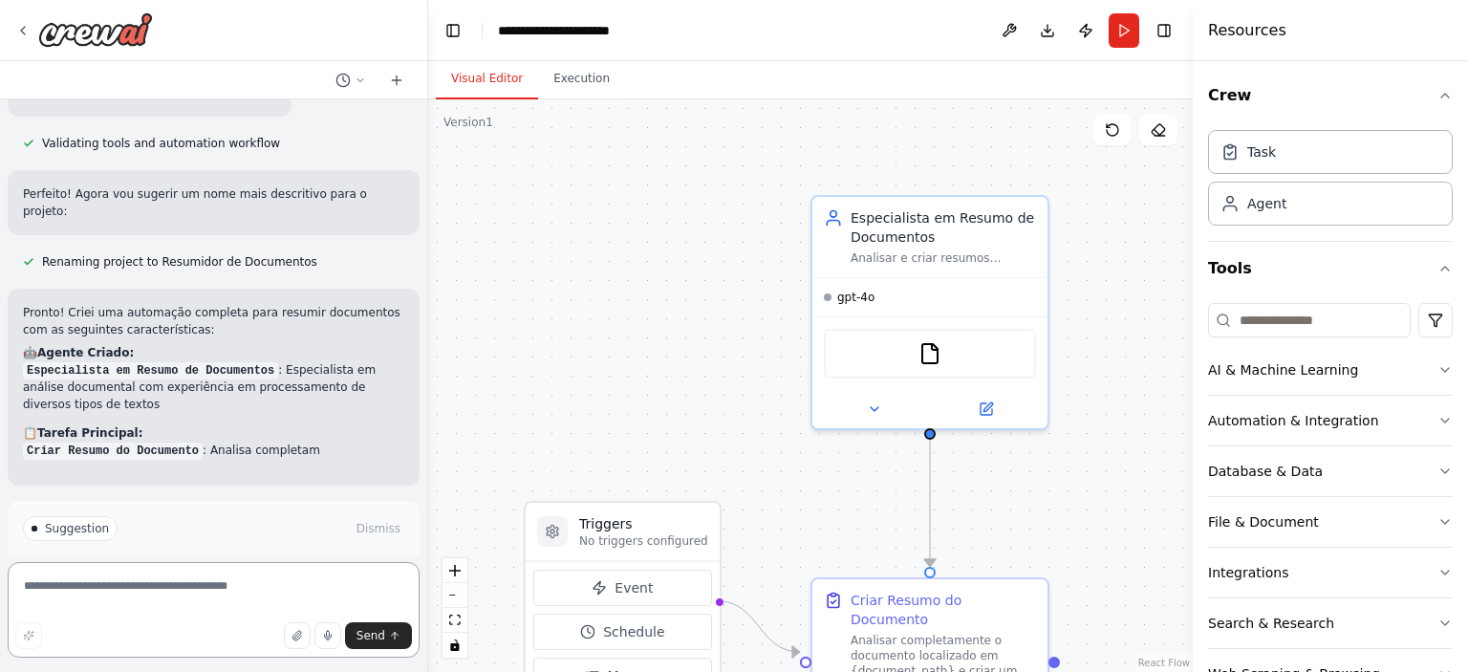
scroll to position [1124, 0]
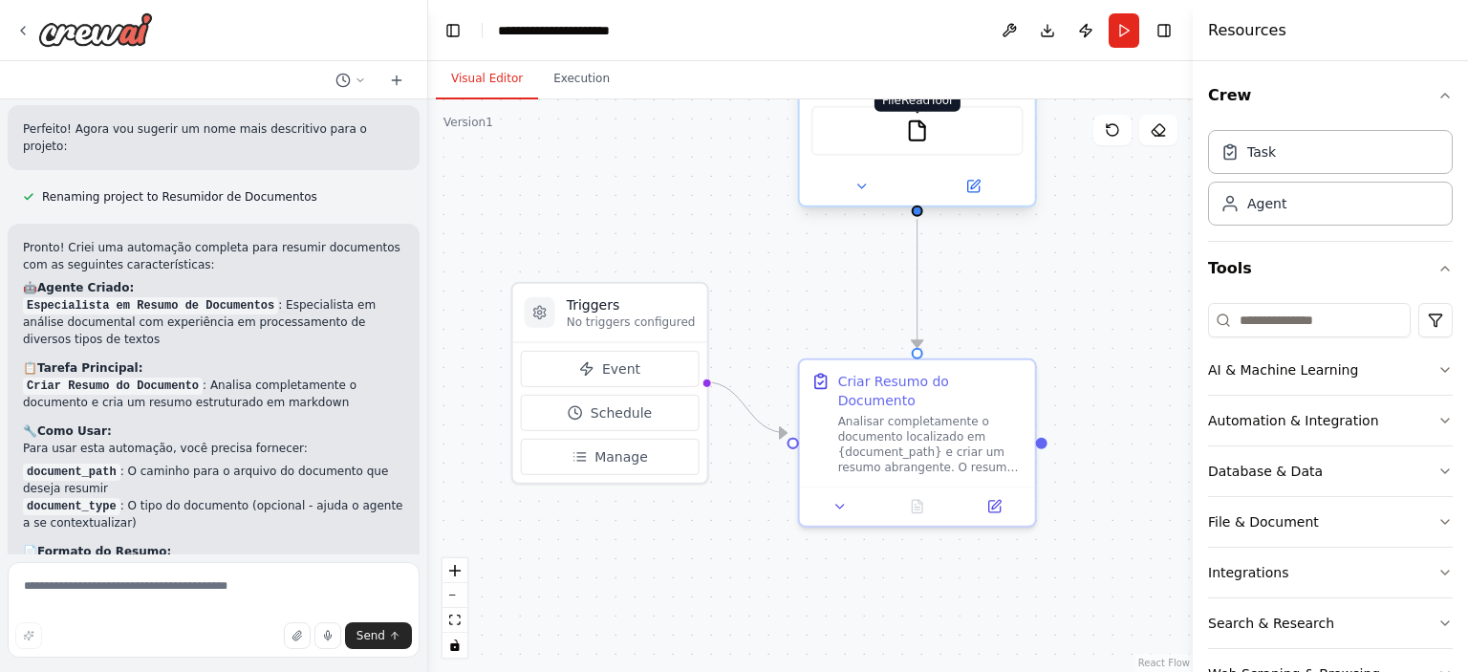
click at [915, 130] on img at bounding box center [917, 131] width 23 height 23
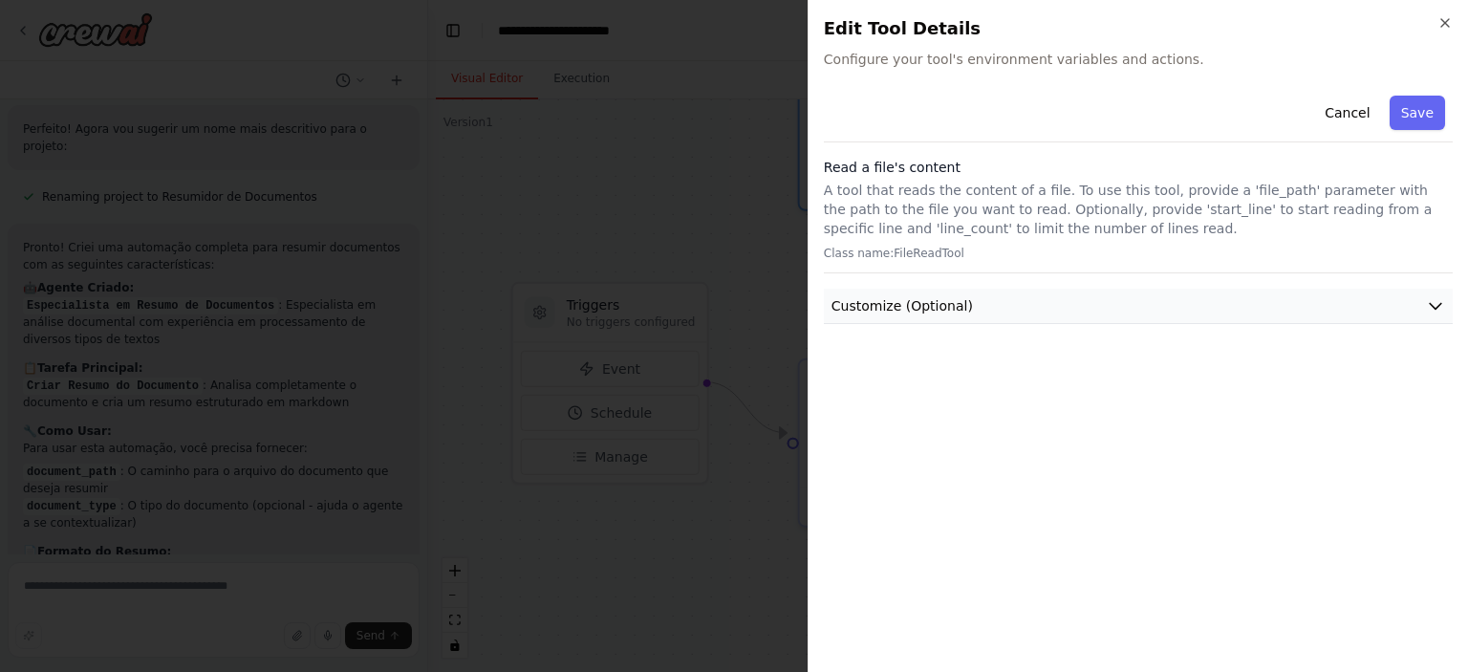
click at [1002, 307] on button "Customize (Optional)" at bounding box center [1138, 306] width 629 height 35
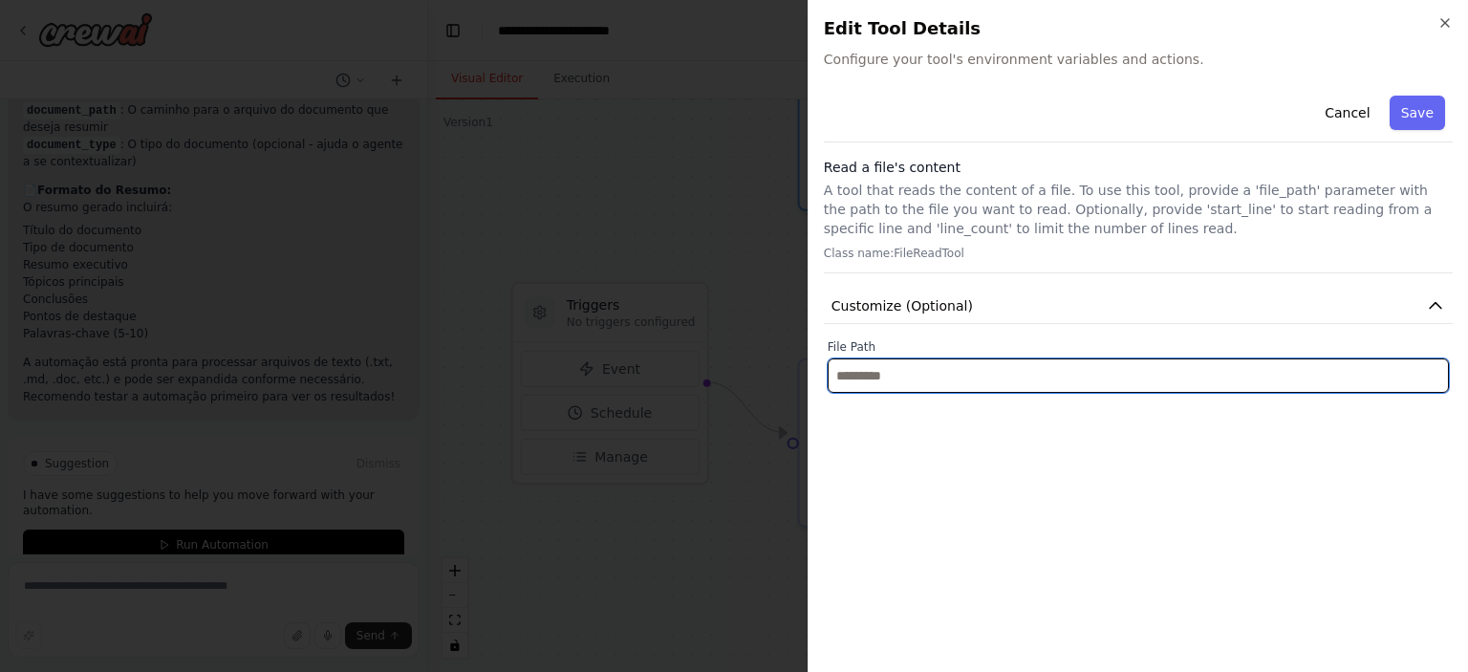
click at [960, 389] on input "text" at bounding box center [1138, 376] width 621 height 34
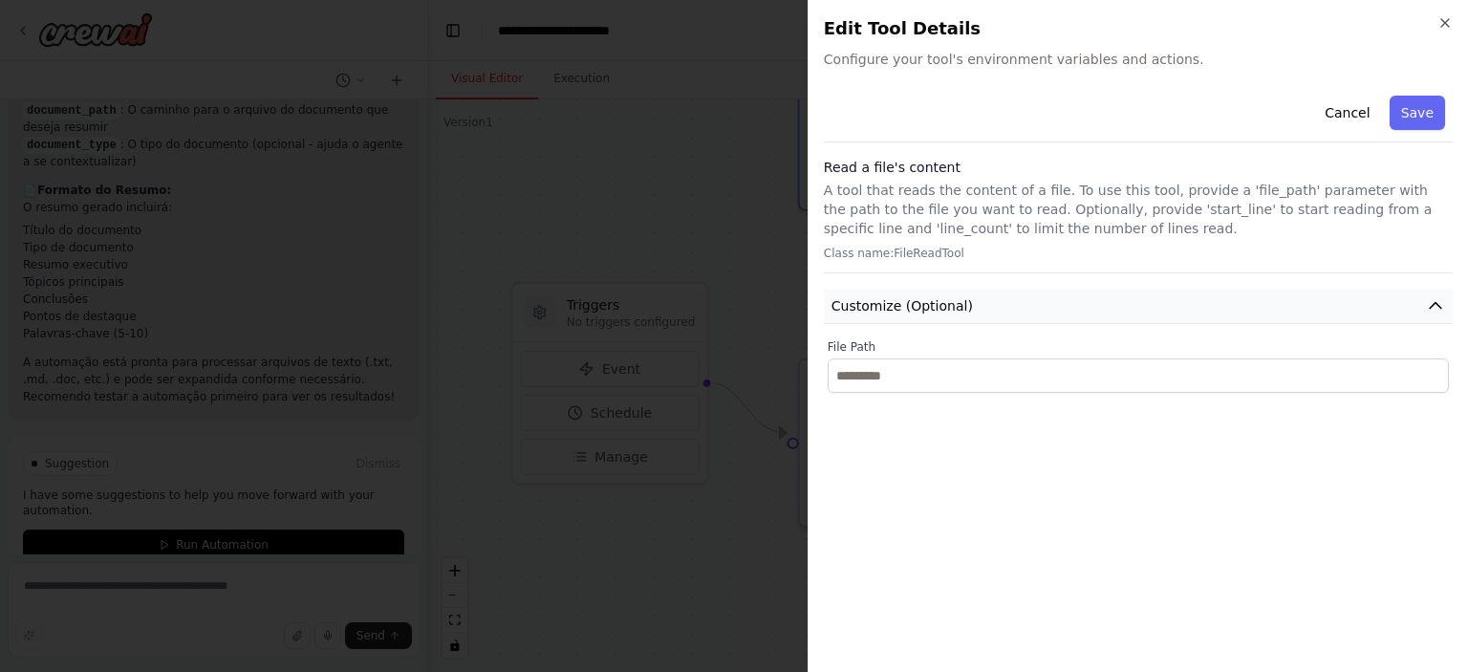
click at [1097, 314] on button "Customize (Optional)" at bounding box center [1138, 306] width 629 height 35
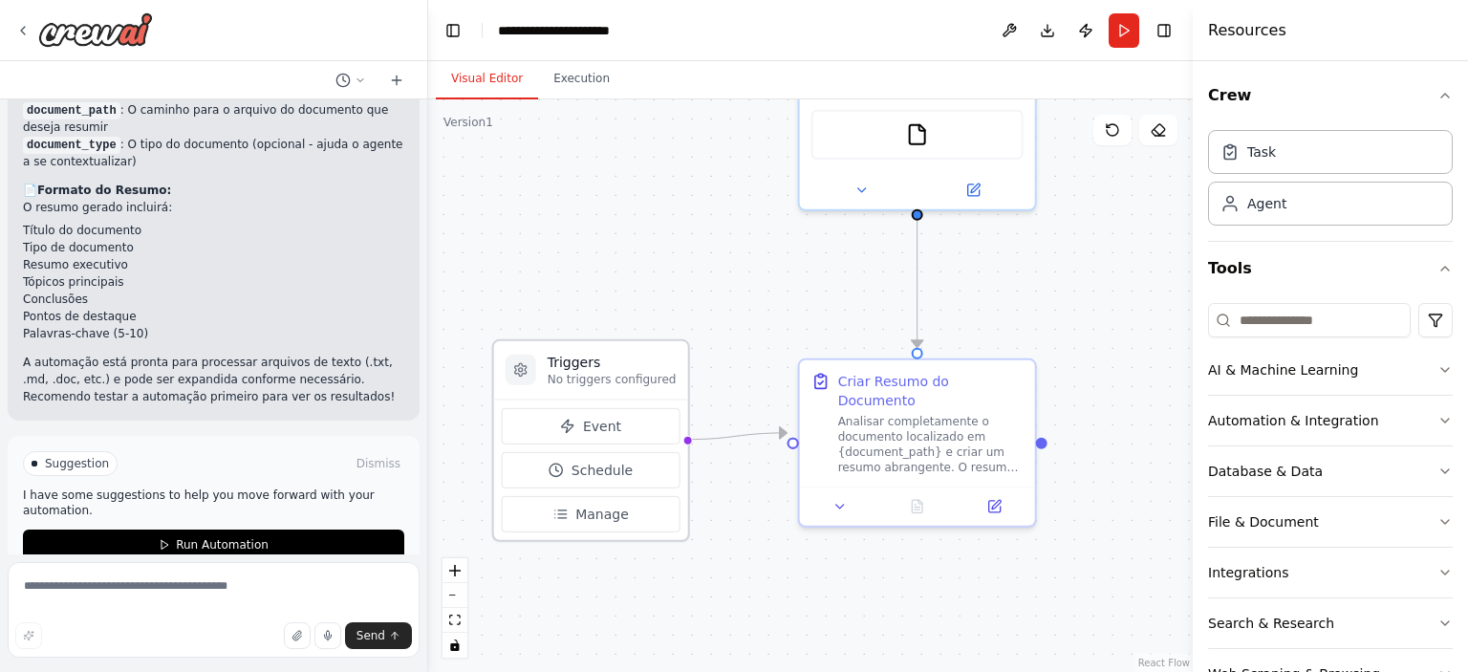
drag, startPoint x: 595, startPoint y: 302, endPoint x: 575, endPoint y: 362, distance: 63.5
click at [575, 362] on h3 "Triggers" at bounding box center [612, 362] width 129 height 19
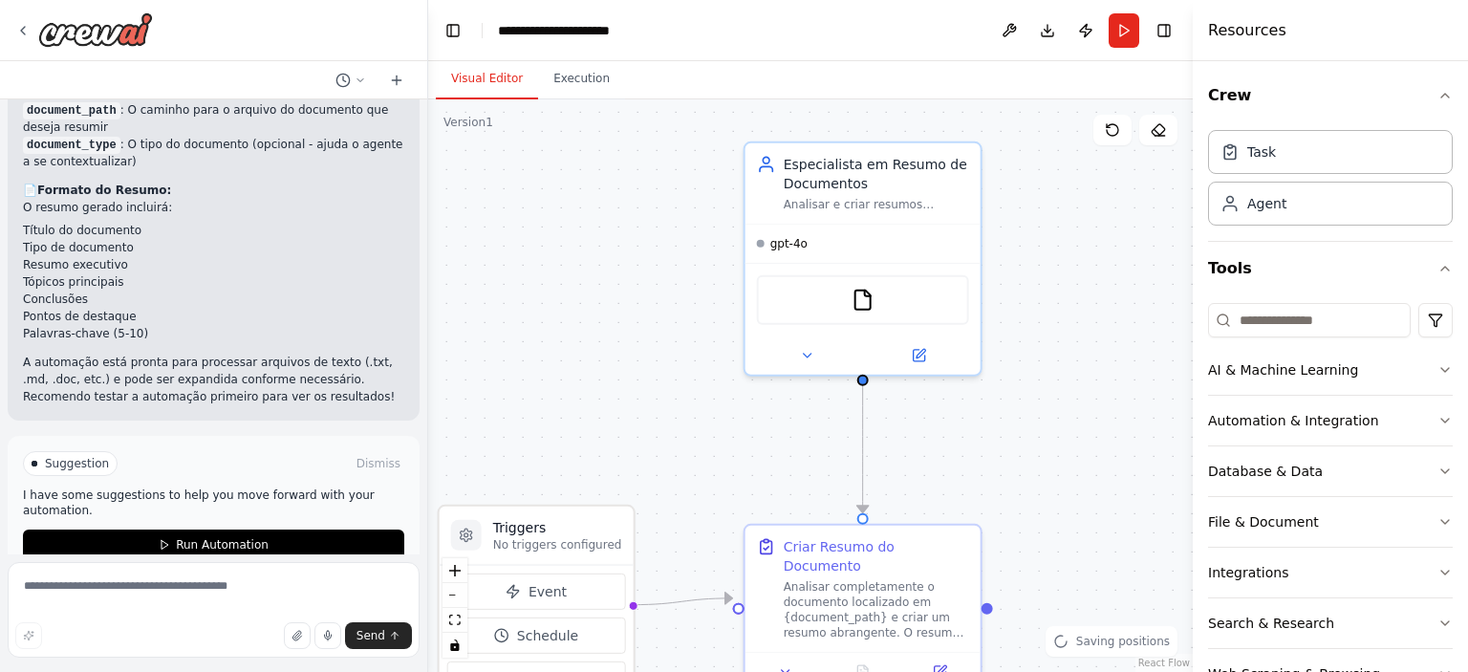
drag, startPoint x: 753, startPoint y: 282, endPoint x: 700, endPoint y: 411, distance: 139.7
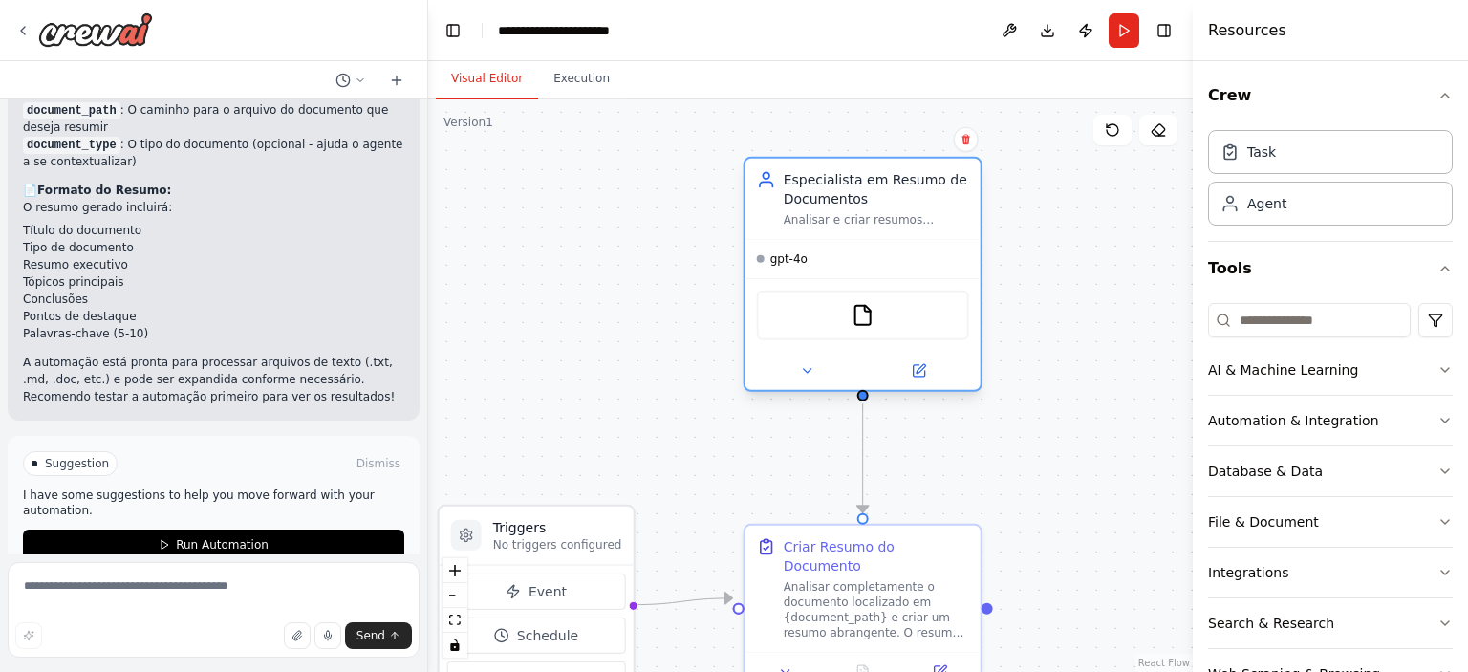
drag, startPoint x: 841, startPoint y: 190, endPoint x: 844, endPoint y: 179, distance: 11.8
click at [844, 179] on div "Especialista em Resumo de Documentos" at bounding box center [876, 189] width 185 height 38
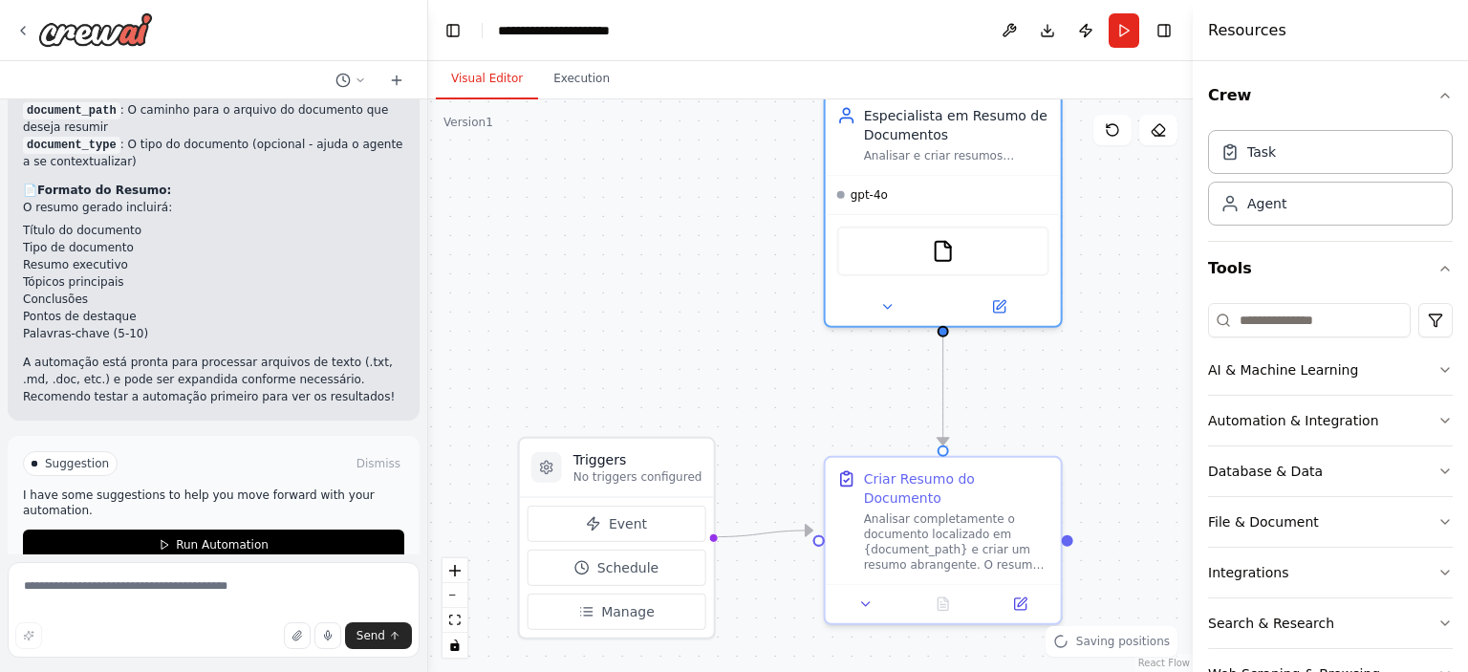
drag, startPoint x: 608, startPoint y: 438, endPoint x: 688, endPoint y: 370, distance: 105.2
click at [454, 599] on button "zoom out" at bounding box center [455, 595] width 25 height 25
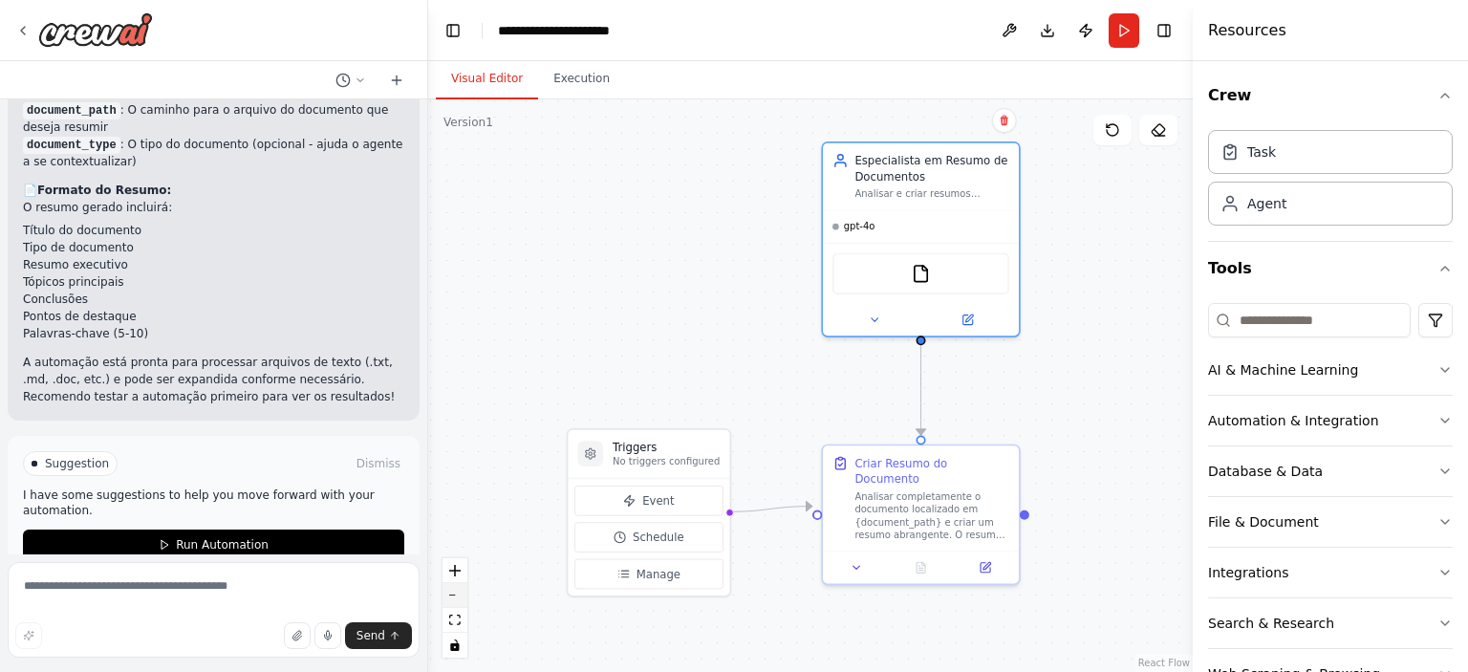
click at [454, 599] on button "zoom out" at bounding box center [455, 595] width 25 height 25
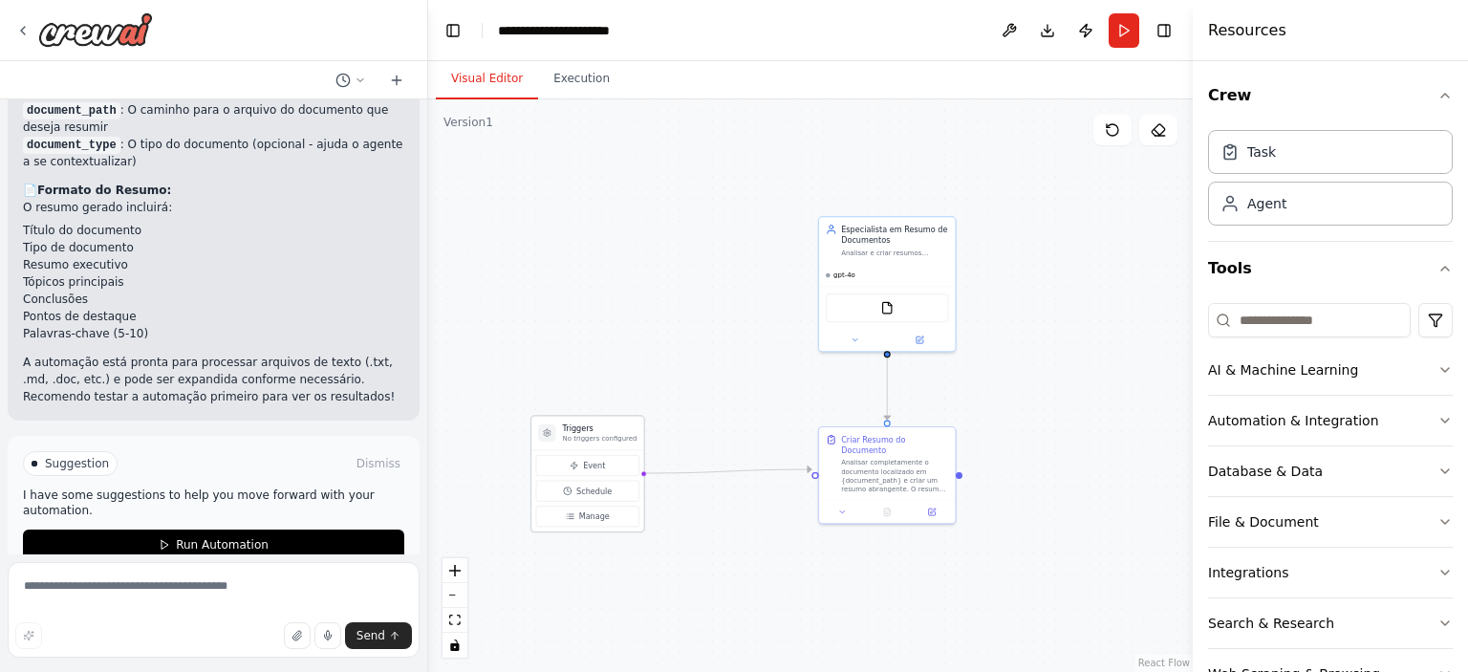
drag, startPoint x: 696, startPoint y: 434, endPoint x: 577, endPoint y: 434, distance: 118.6
click at [577, 434] on p "No triggers configured" at bounding box center [600, 438] width 75 height 9
click at [459, 571] on icon "zoom in" at bounding box center [454, 570] width 11 height 11
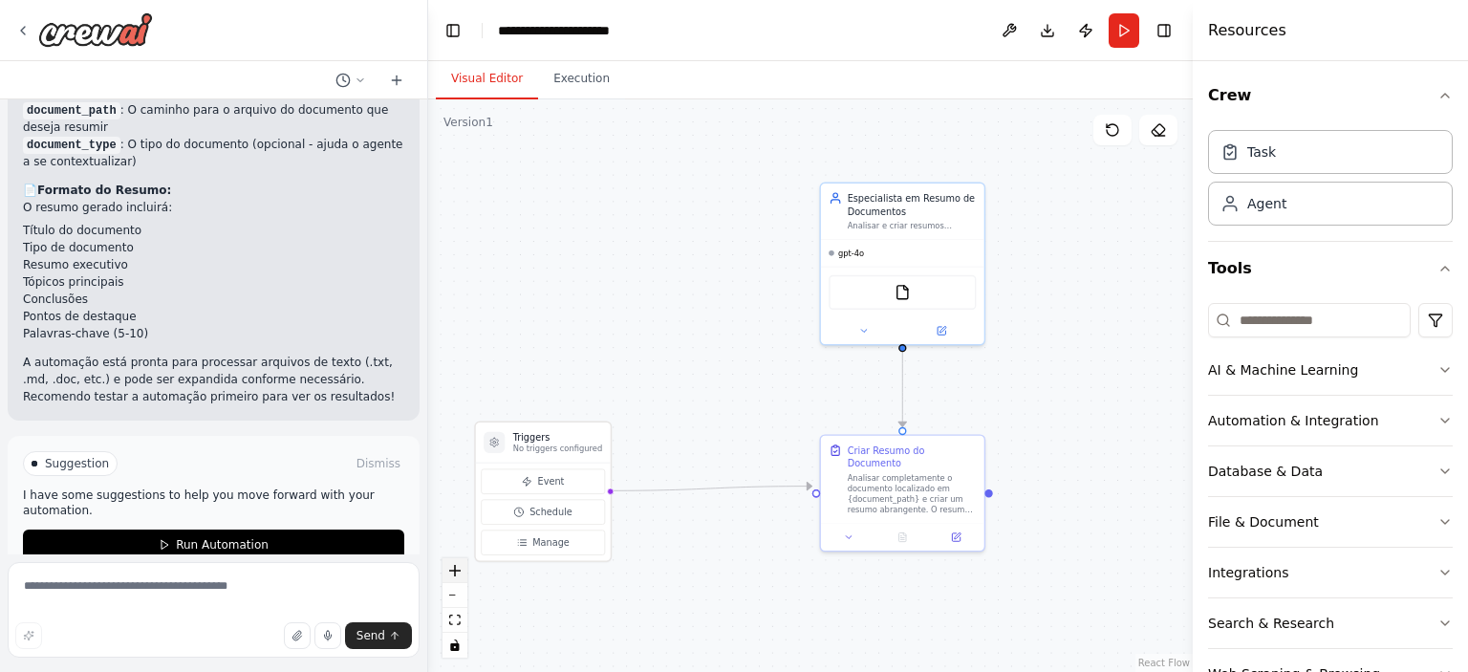
click at [458, 570] on icon "zoom in" at bounding box center [454, 570] width 11 height 11
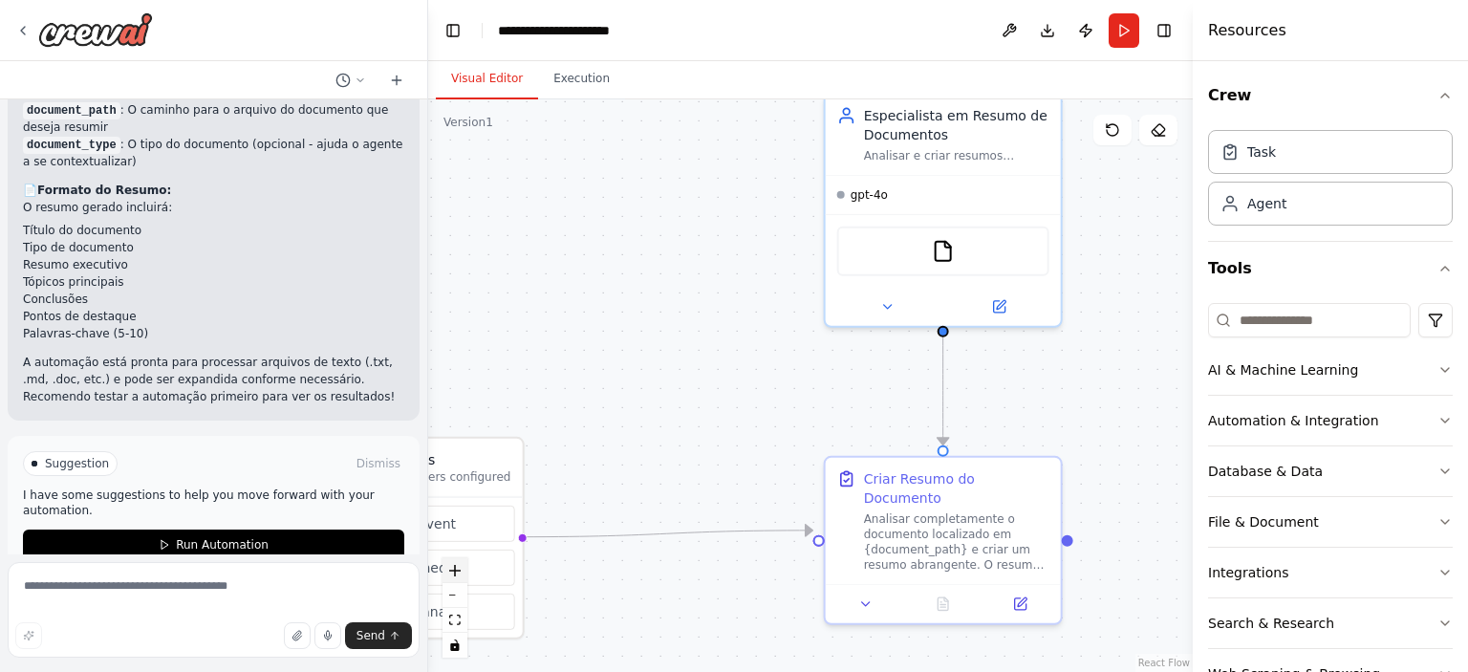
click at [458, 570] on icon "zoom in" at bounding box center [454, 570] width 11 height 11
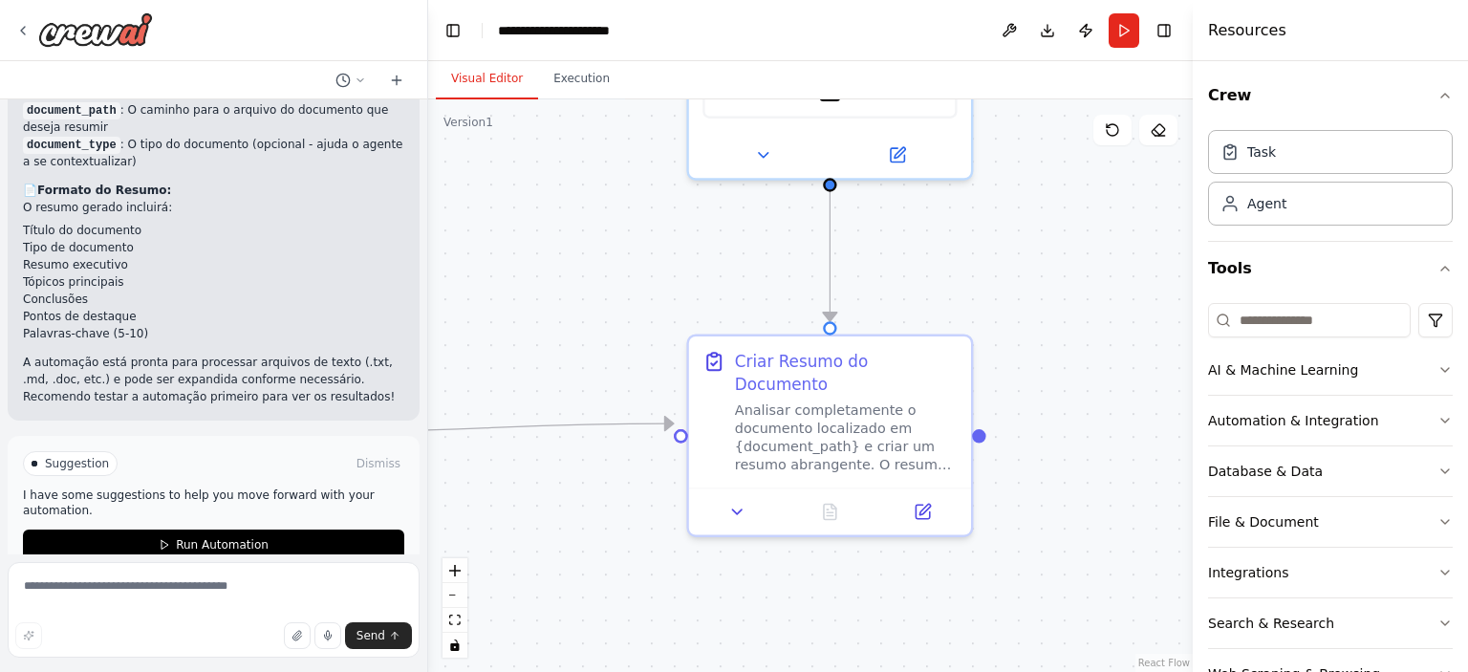
drag, startPoint x: 621, startPoint y: 364, endPoint x: 482, endPoint y: 228, distance: 194.7
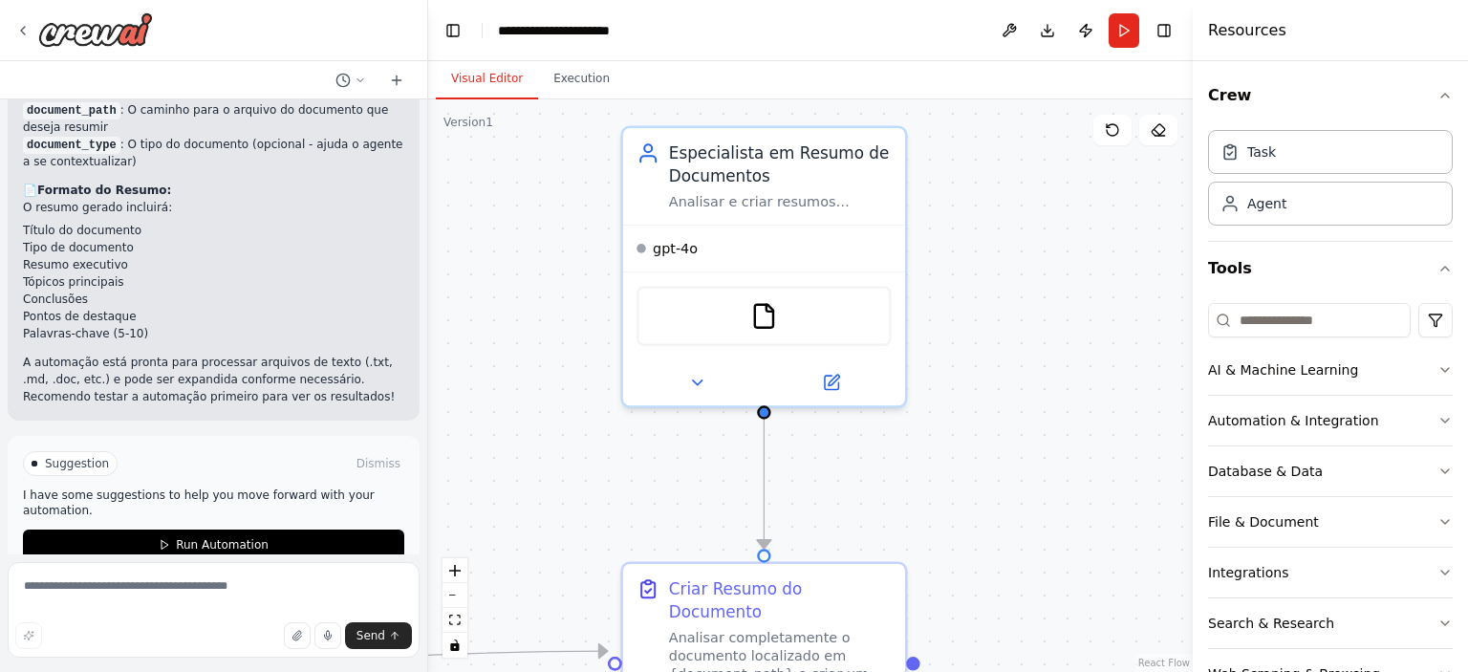
drag, startPoint x: 692, startPoint y: 246, endPoint x: 626, endPoint y: 473, distance: 236.9
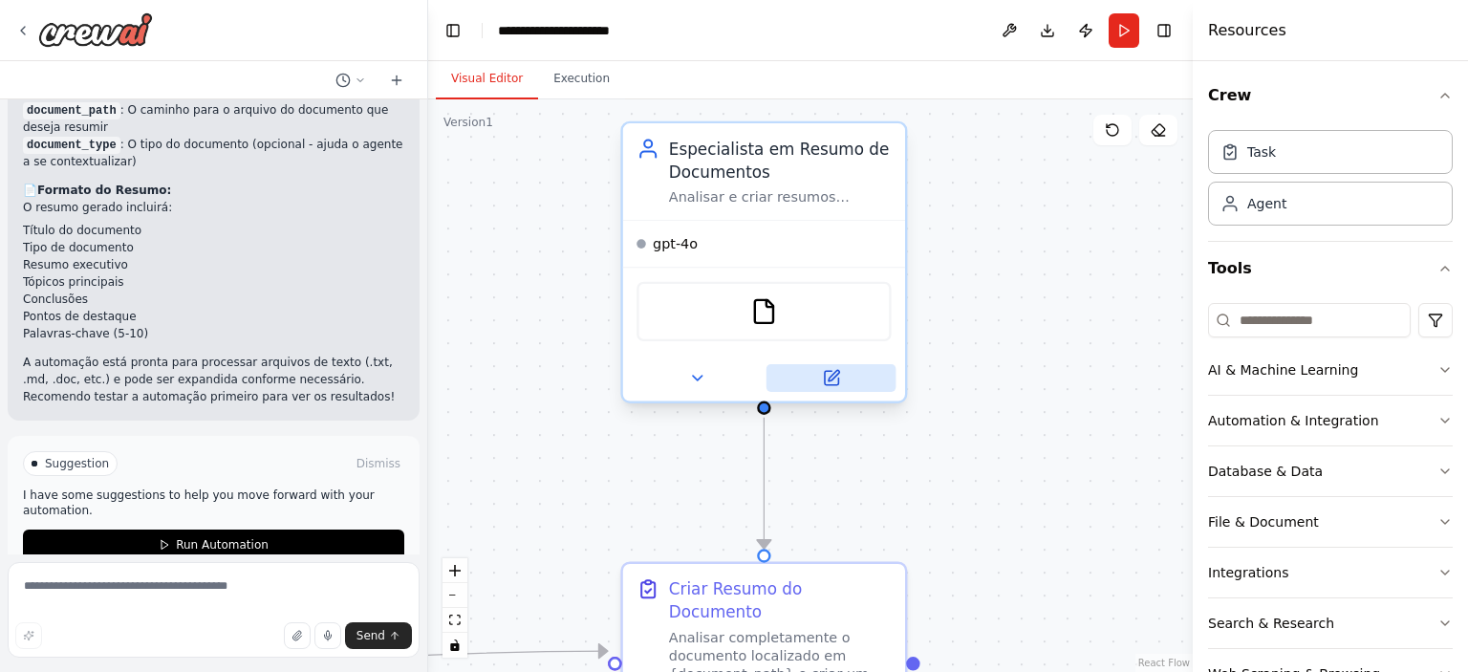
click at [844, 381] on button at bounding box center [832, 378] width 130 height 28
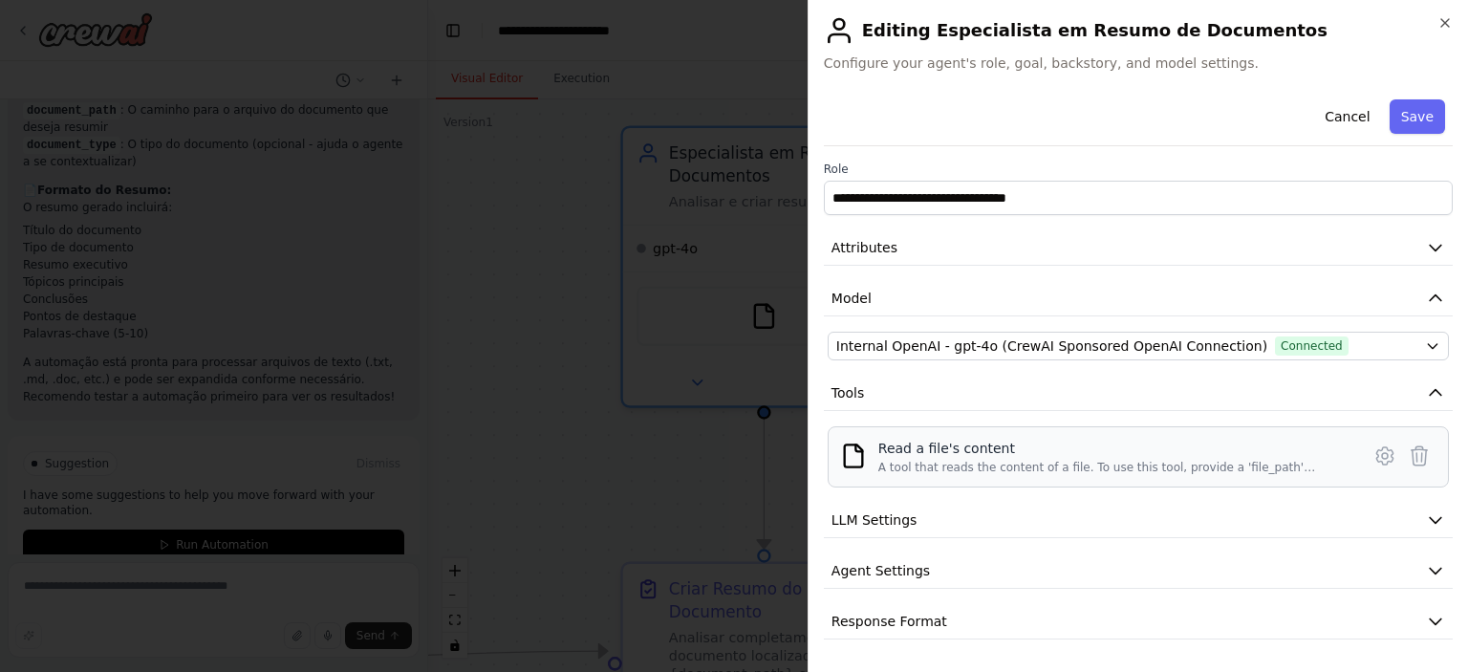
click at [1051, 468] on div "A tool that reads the content of a file. To use this tool, provide a 'file_path…" at bounding box center [1114, 467] width 470 height 15
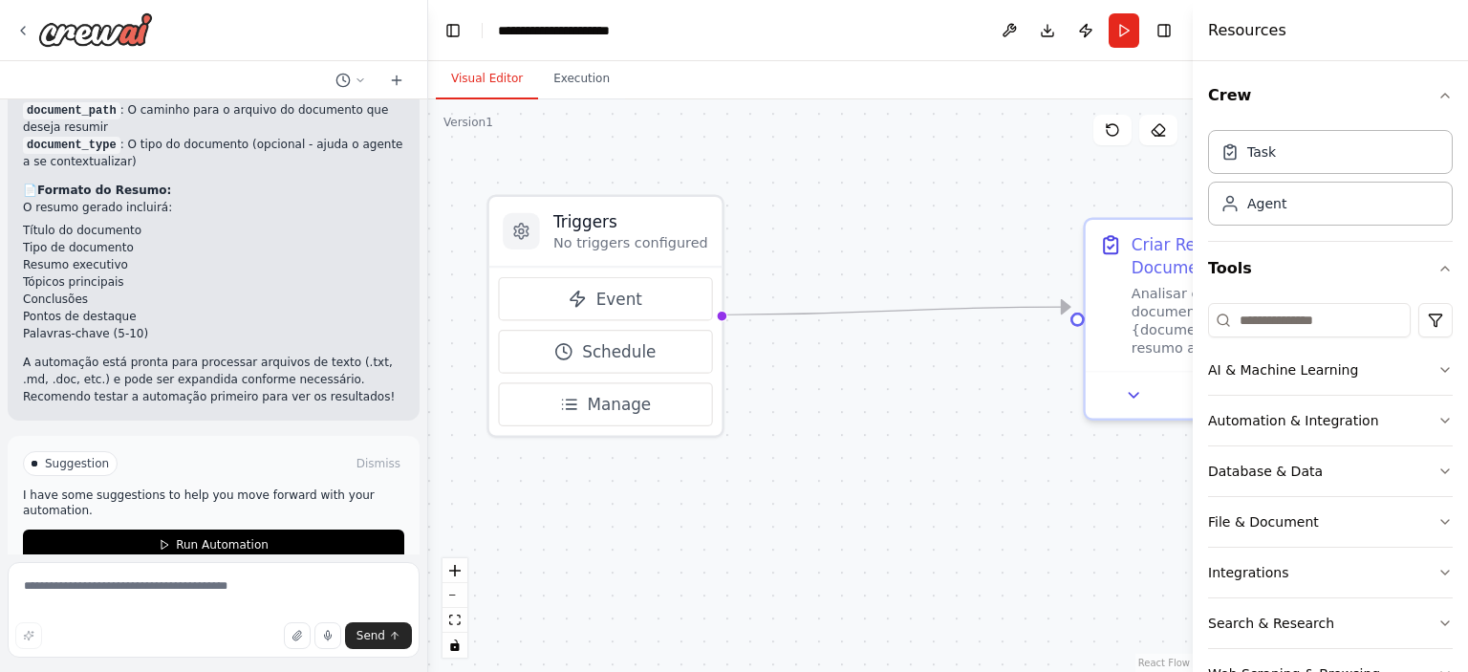
drag, startPoint x: 692, startPoint y: 496, endPoint x: 1155, endPoint y: 152, distance: 576.7
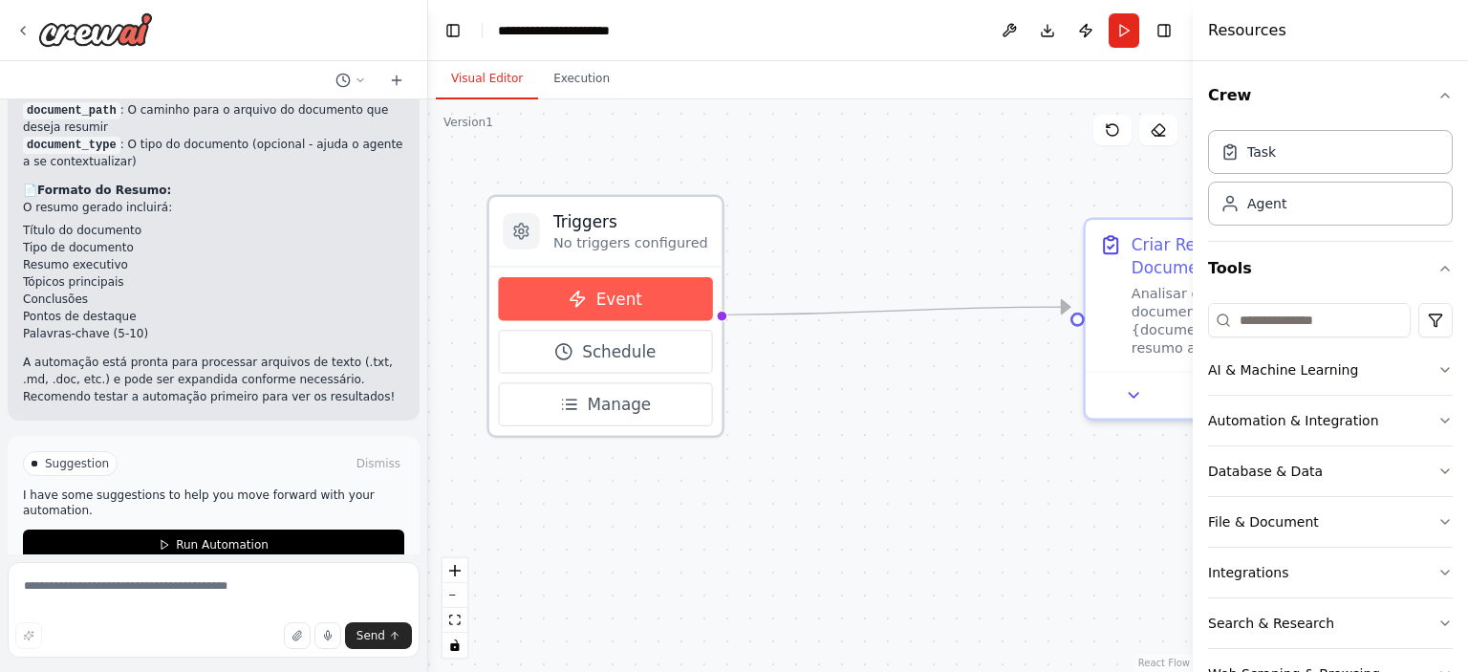
click at [635, 308] on span "Event" at bounding box center [620, 299] width 46 height 23
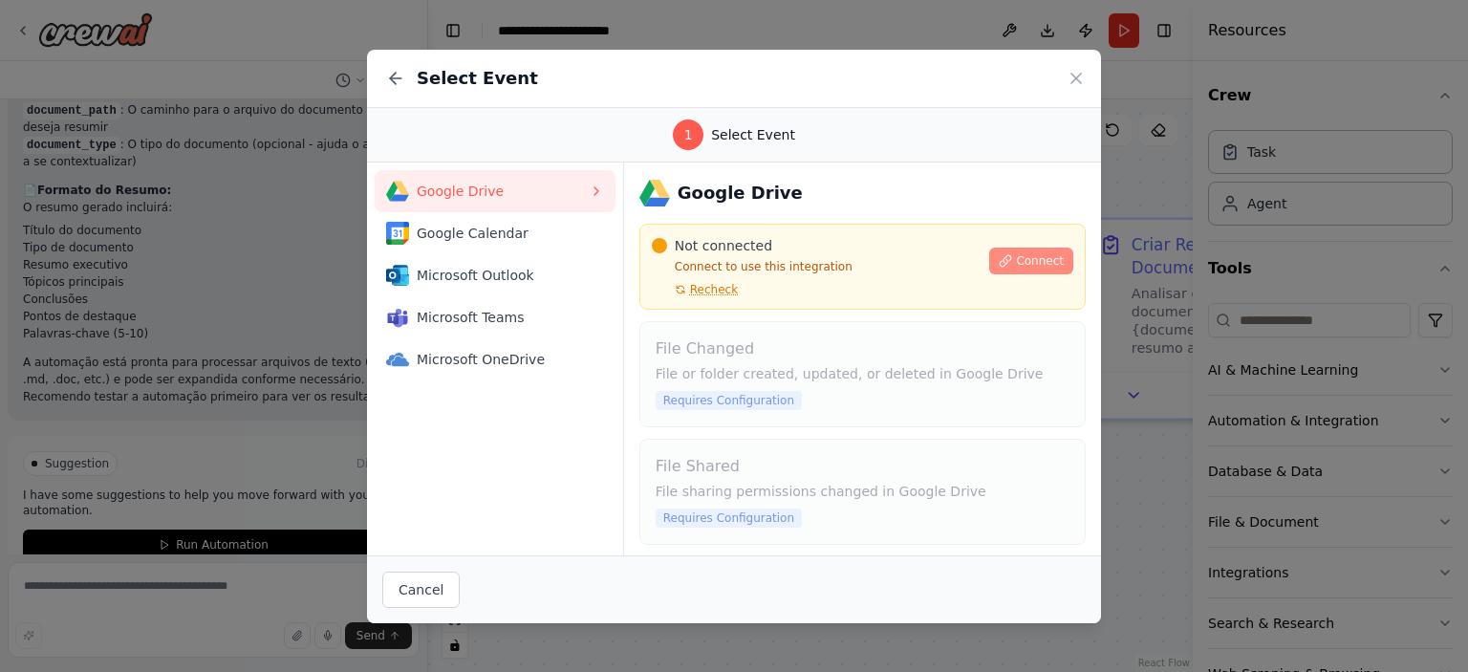
click at [1036, 258] on span "Connect" at bounding box center [1040, 260] width 48 height 15
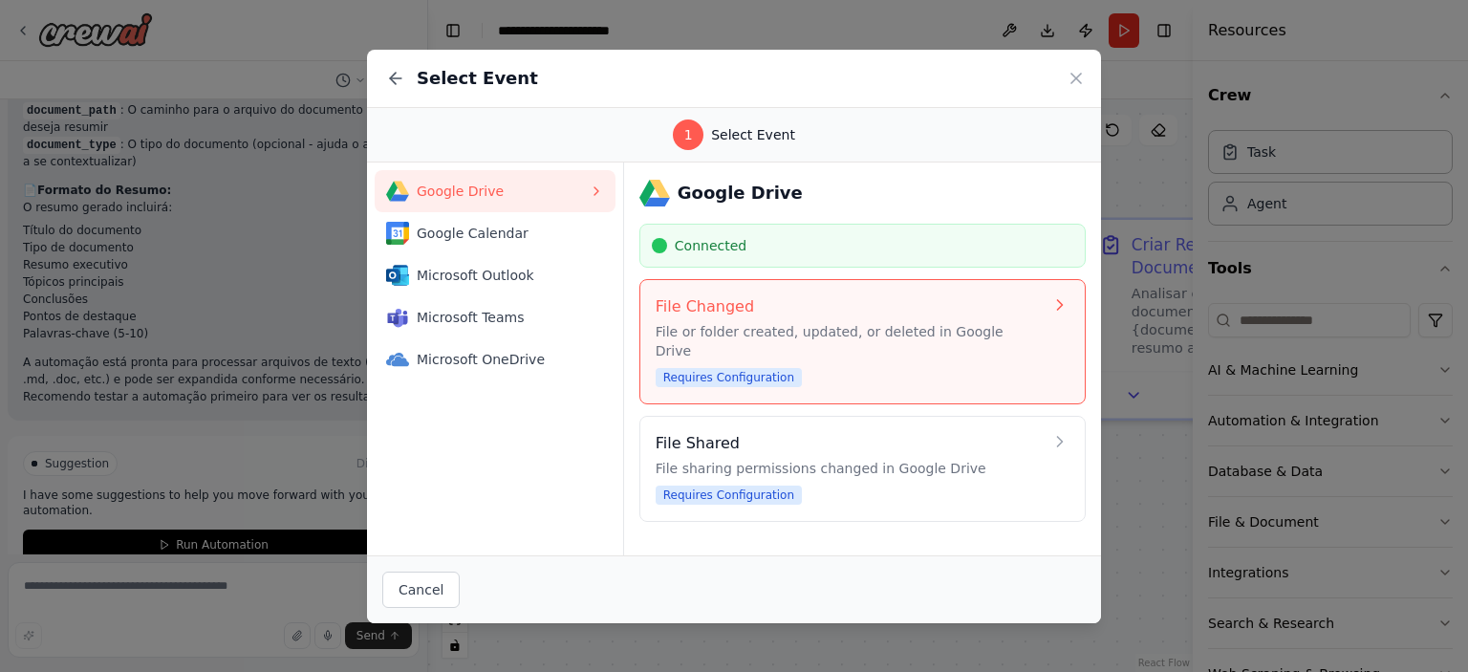
click at [758, 334] on p "File or folder created, updated, or deleted in Google Drive" at bounding box center [849, 341] width 387 height 38
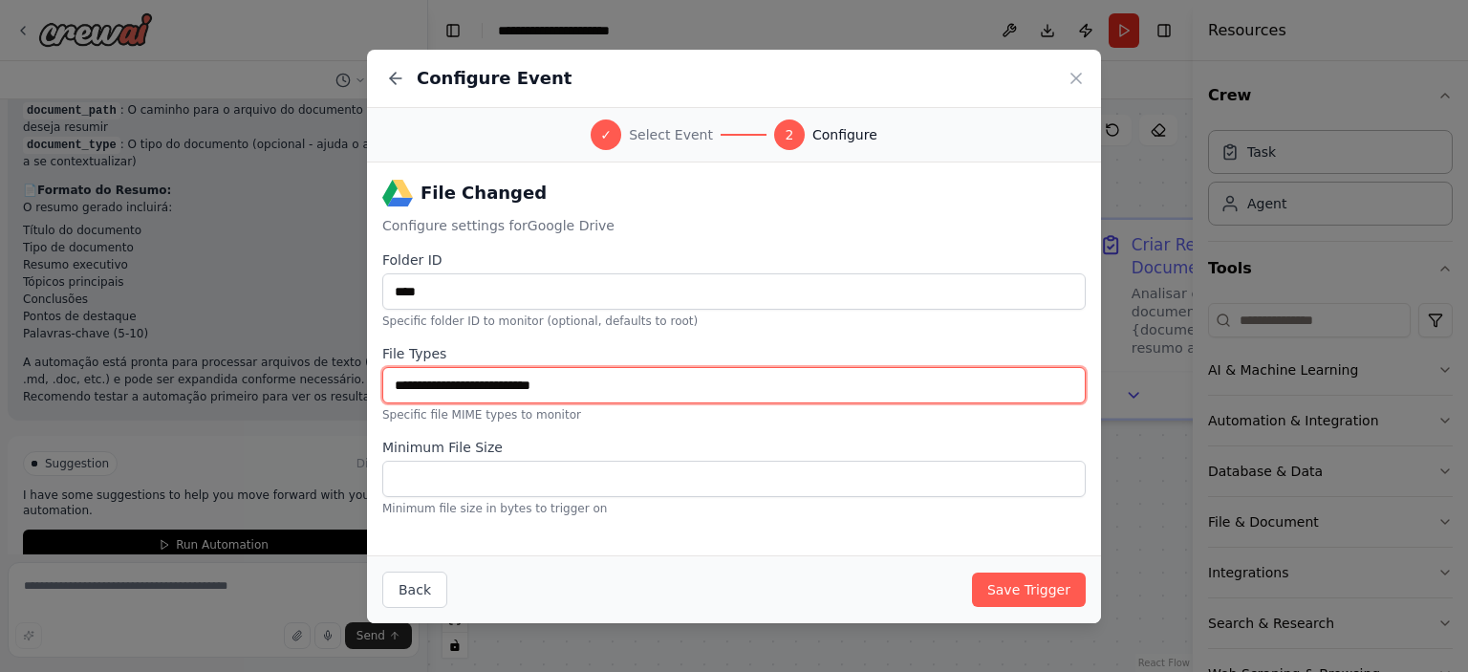
click at [600, 393] on input "File Types" at bounding box center [734, 385] width 704 height 36
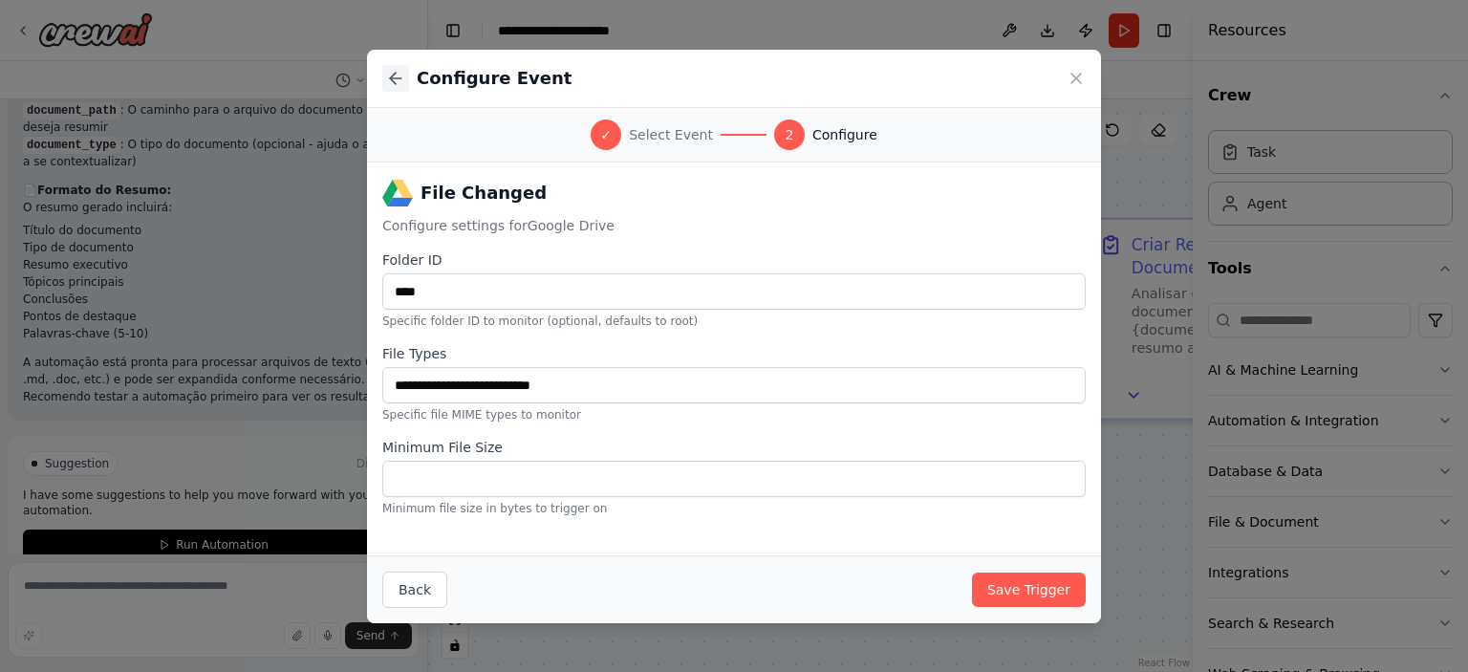
click at [385, 68] on button at bounding box center [395, 78] width 27 height 27
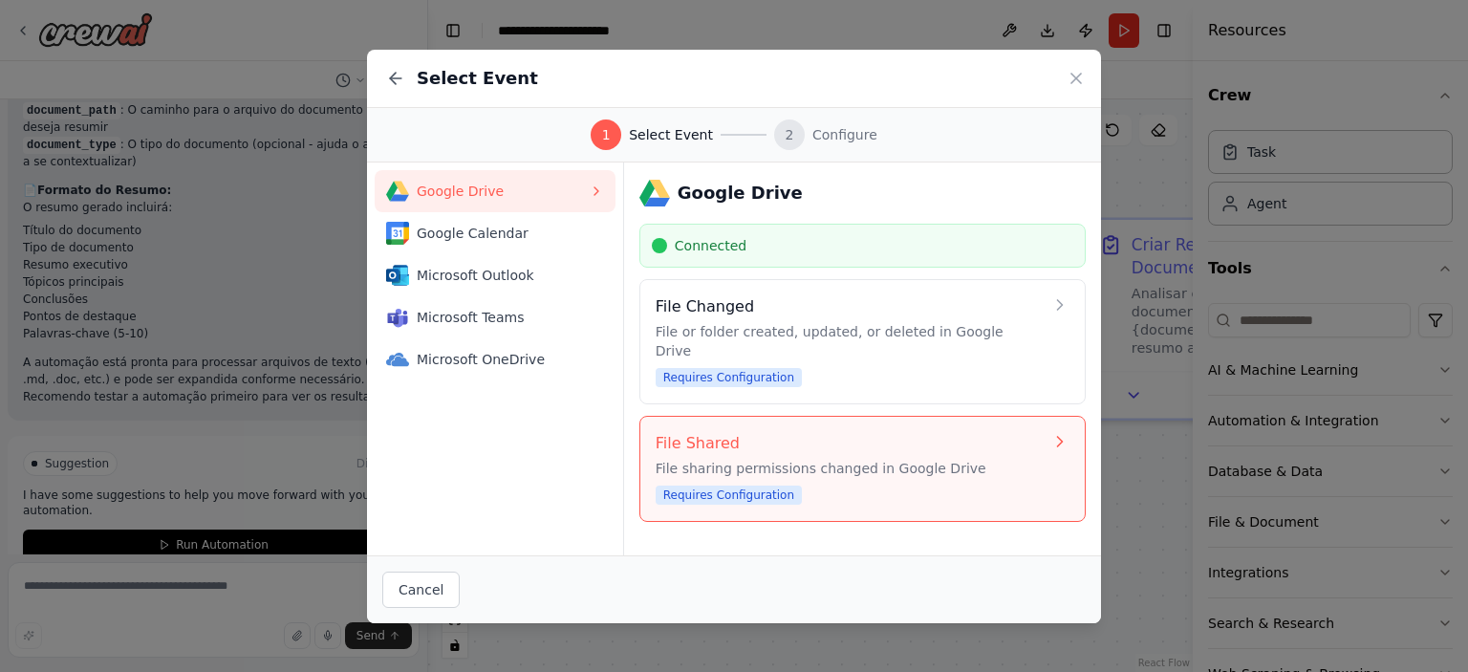
click at [746, 432] on h4 "File Shared" at bounding box center [849, 443] width 387 height 23
select select "****"
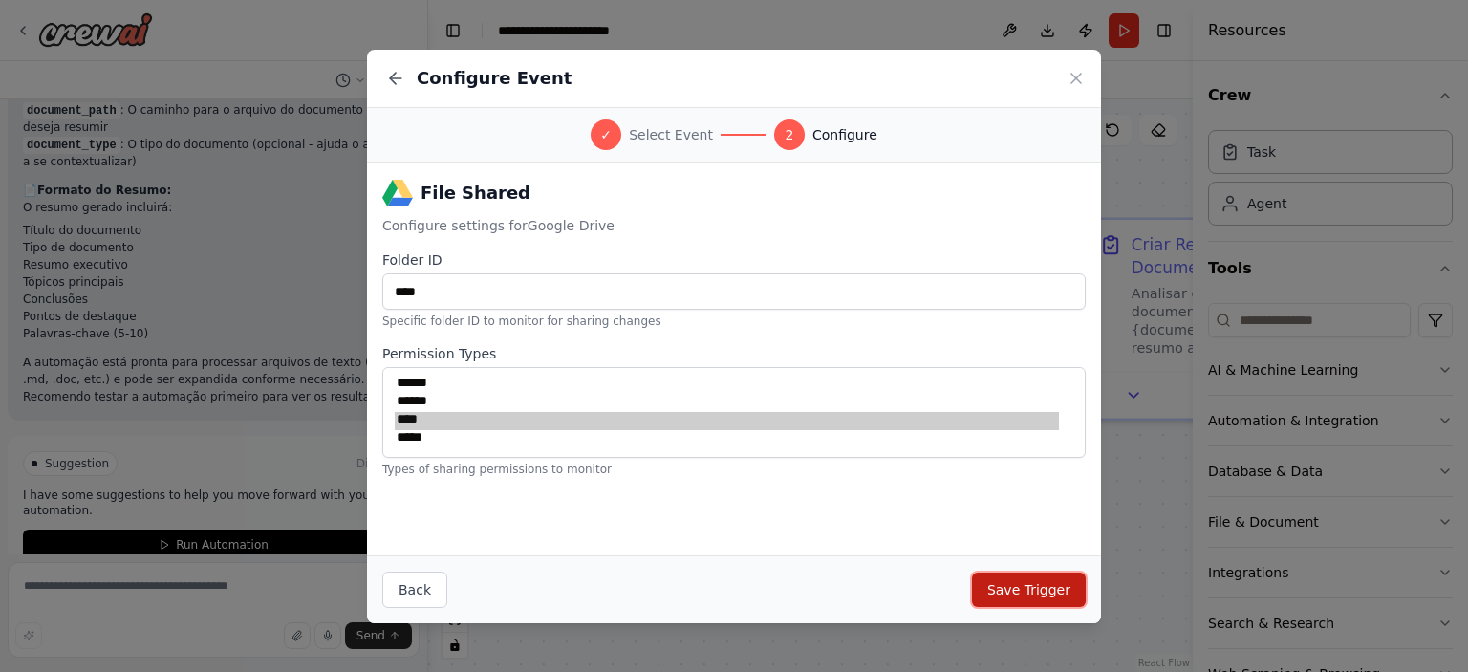
click at [1013, 594] on button "Save Trigger" at bounding box center [1029, 590] width 114 height 34
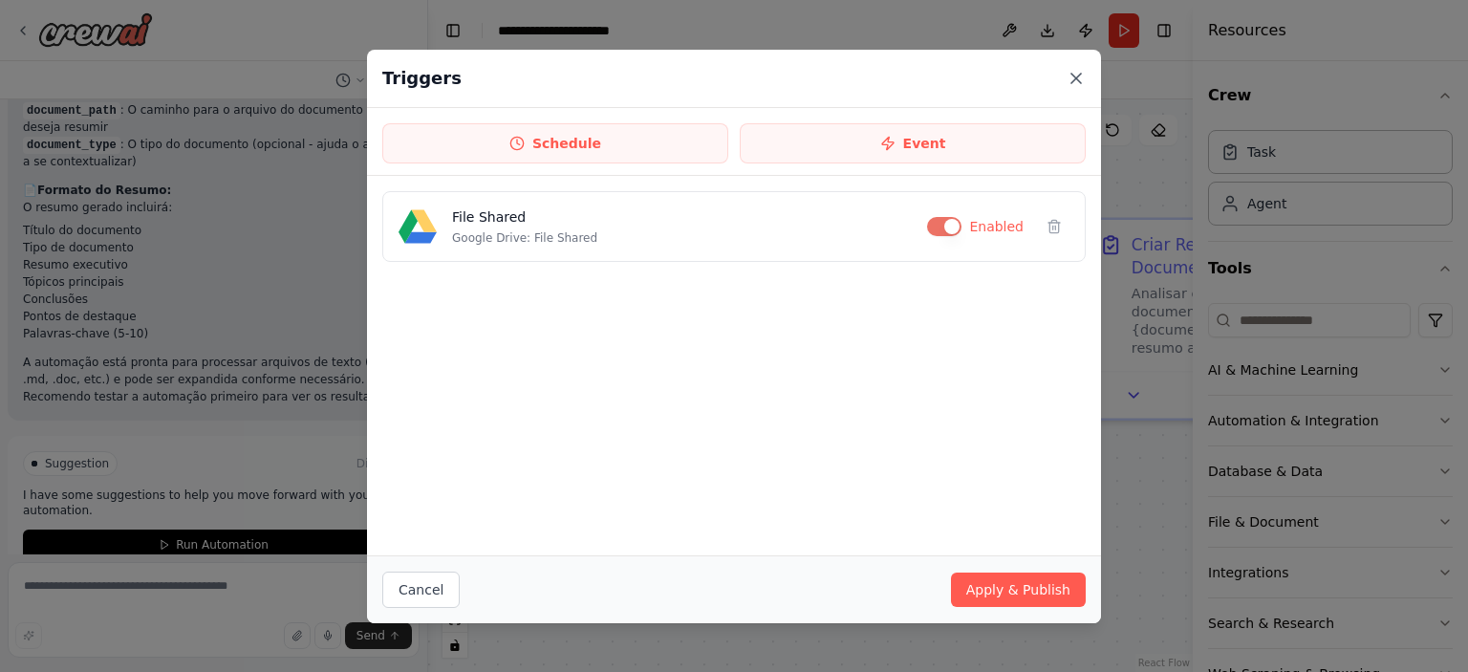
click at [1079, 69] on icon at bounding box center [1076, 78] width 19 height 19
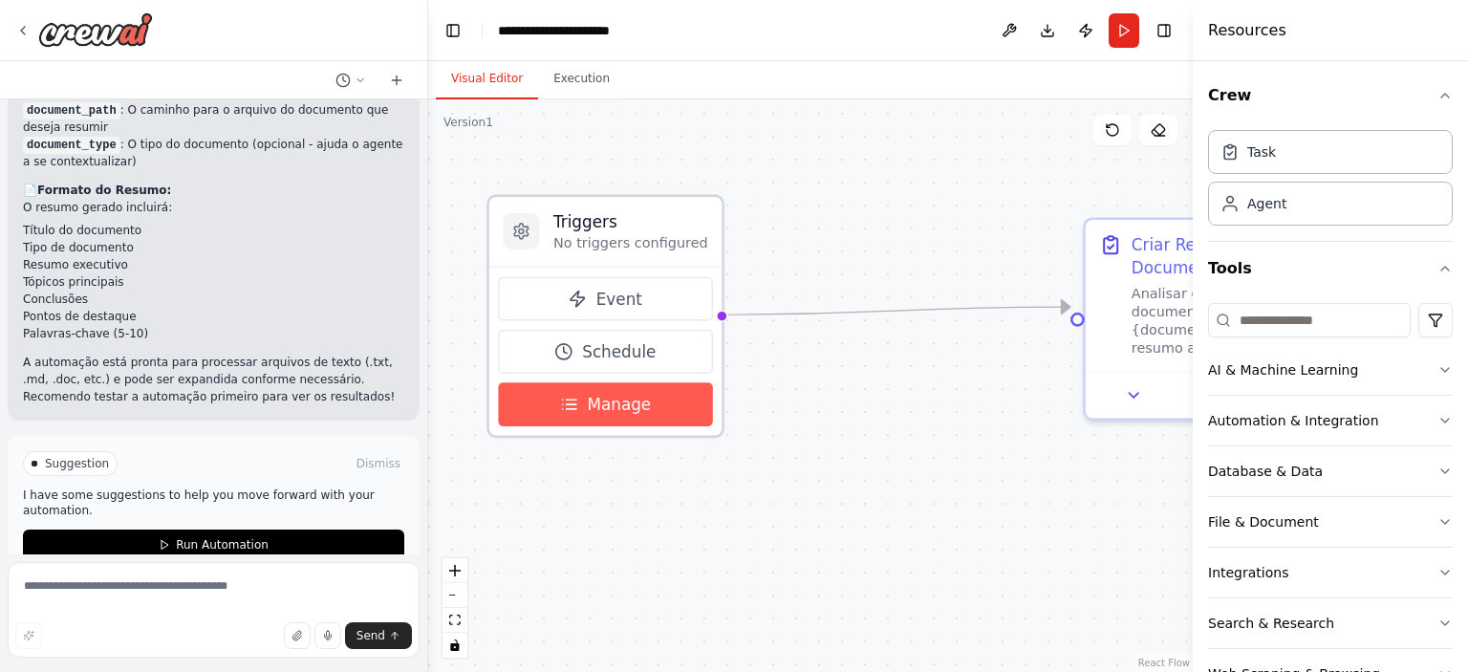
click at [669, 402] on button "Manage" at bounding box center [605, 404] width 214 height 44
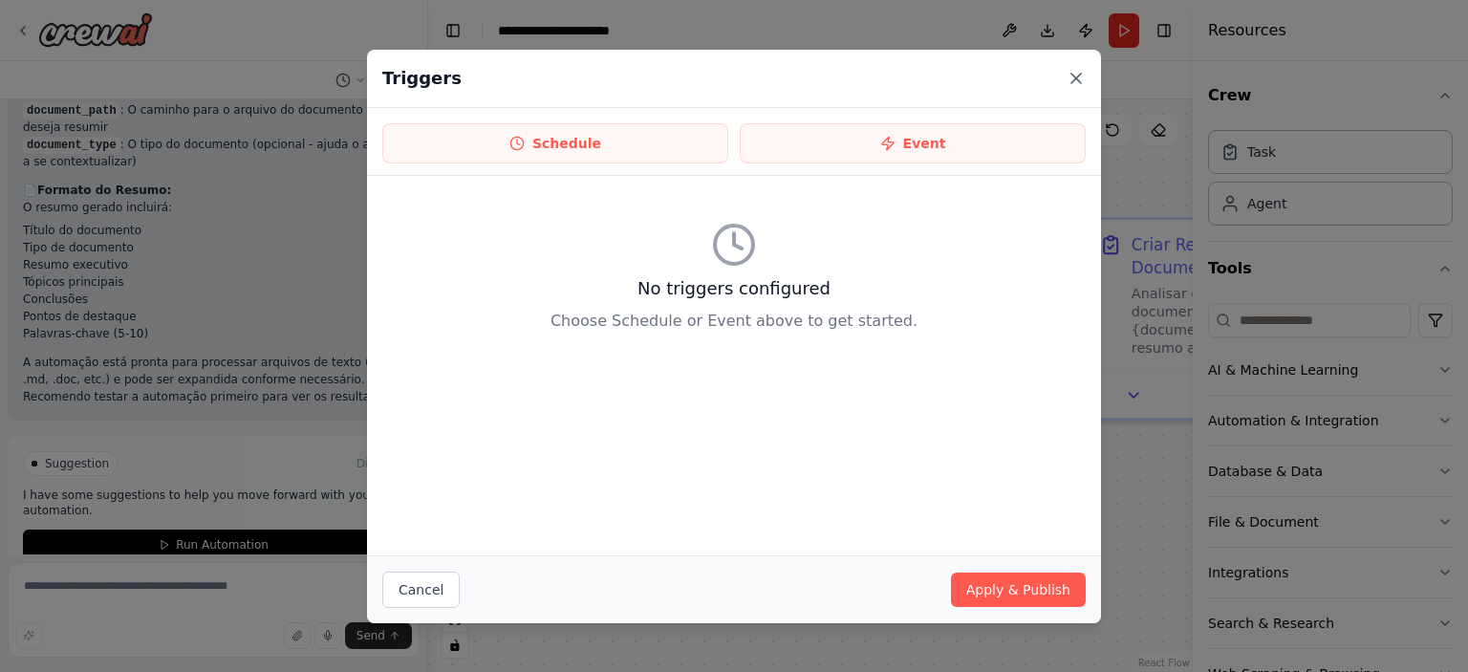
click at [1075, 79] on icon at bounding box center [1077, 79] width 10 height 10
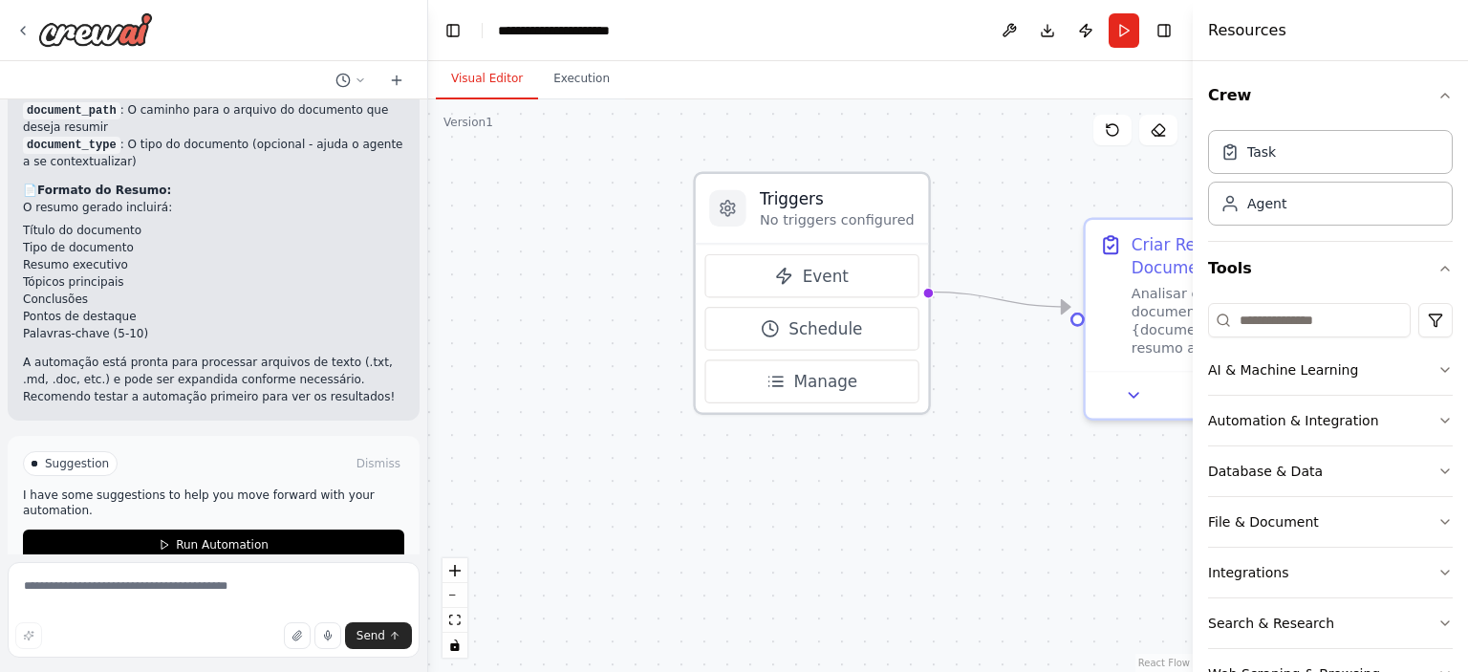
drag, startPoint x: 639, startPoint y: 225, endPoint x: 844, endPoint y: 194, distance: 207.8
click at [844, 194] on h3 "Triggers" at bounding box center [837, 198] width 155 height 23
click at [801, 275] on button "Event" at bounding box center [812, 276] width 214 height 44
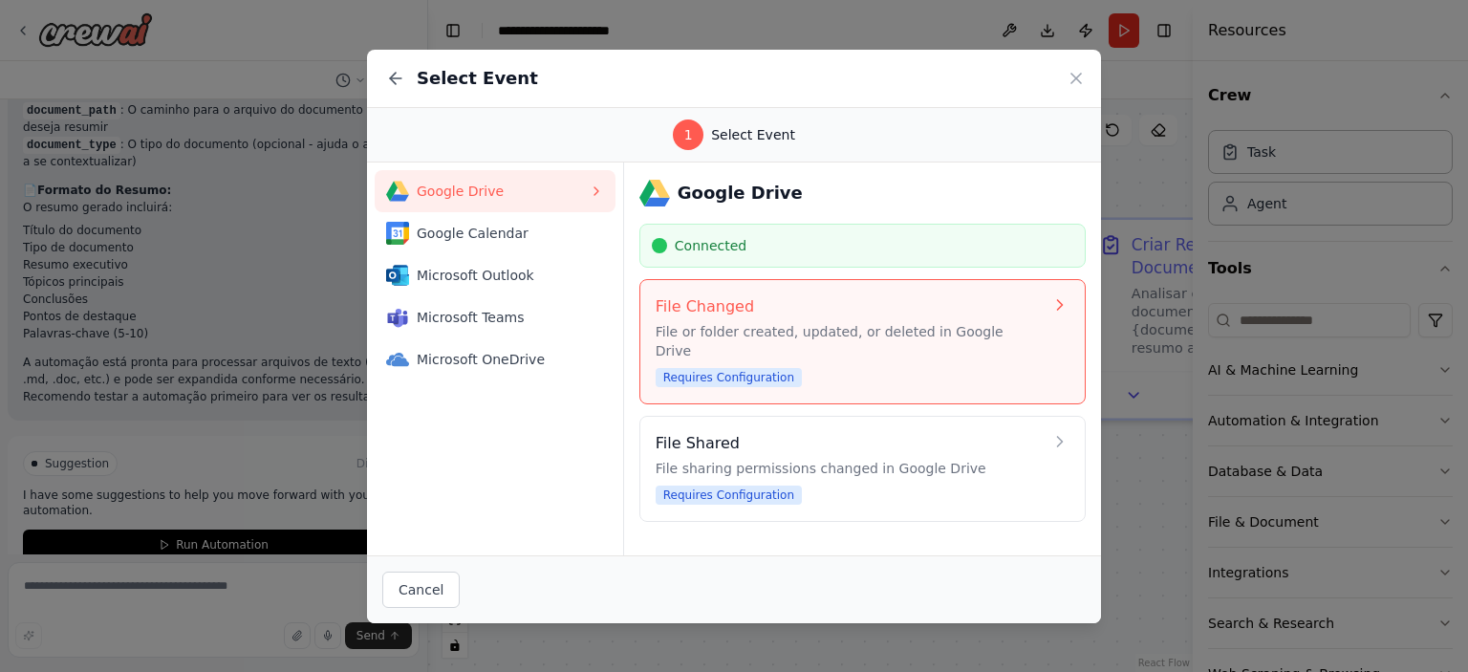
click at [793, 349] on div "File Changed File or folder created, updated, or deleted in Google Drive Requir…" at bounding box center [849, 341] width 387 height 93
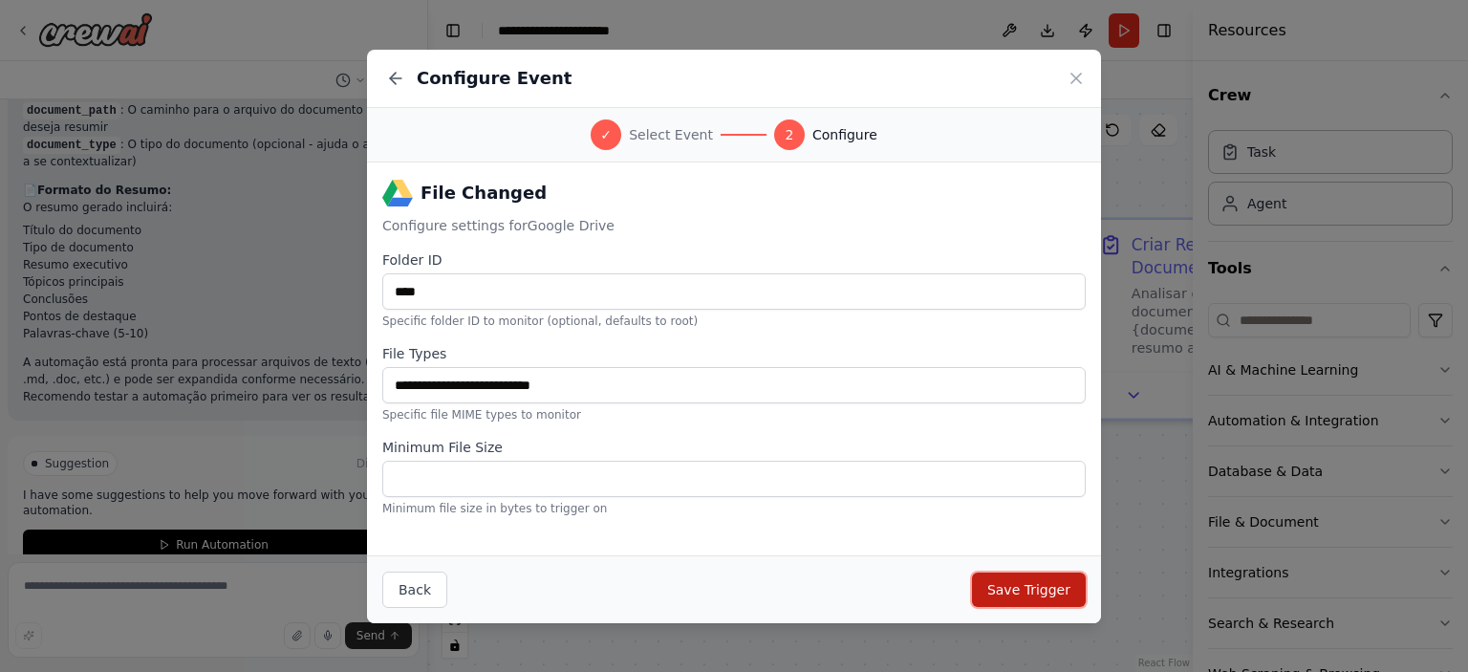
click at [1048, 590] on button "Save Trigger" at bounding box center [1029, 590] width 114 height 34
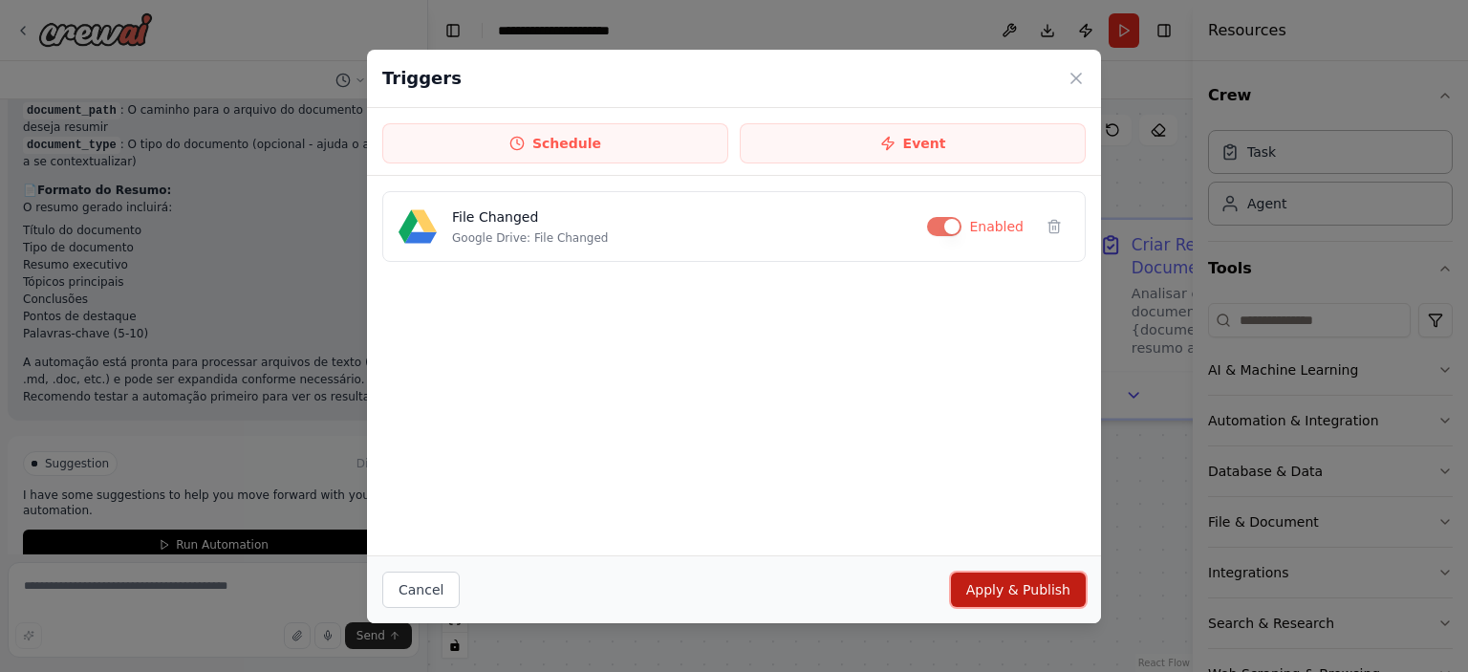
click at [1029, 594] on button "Apply & Publish" at bounding box center [1018, 590] width 135 height 34
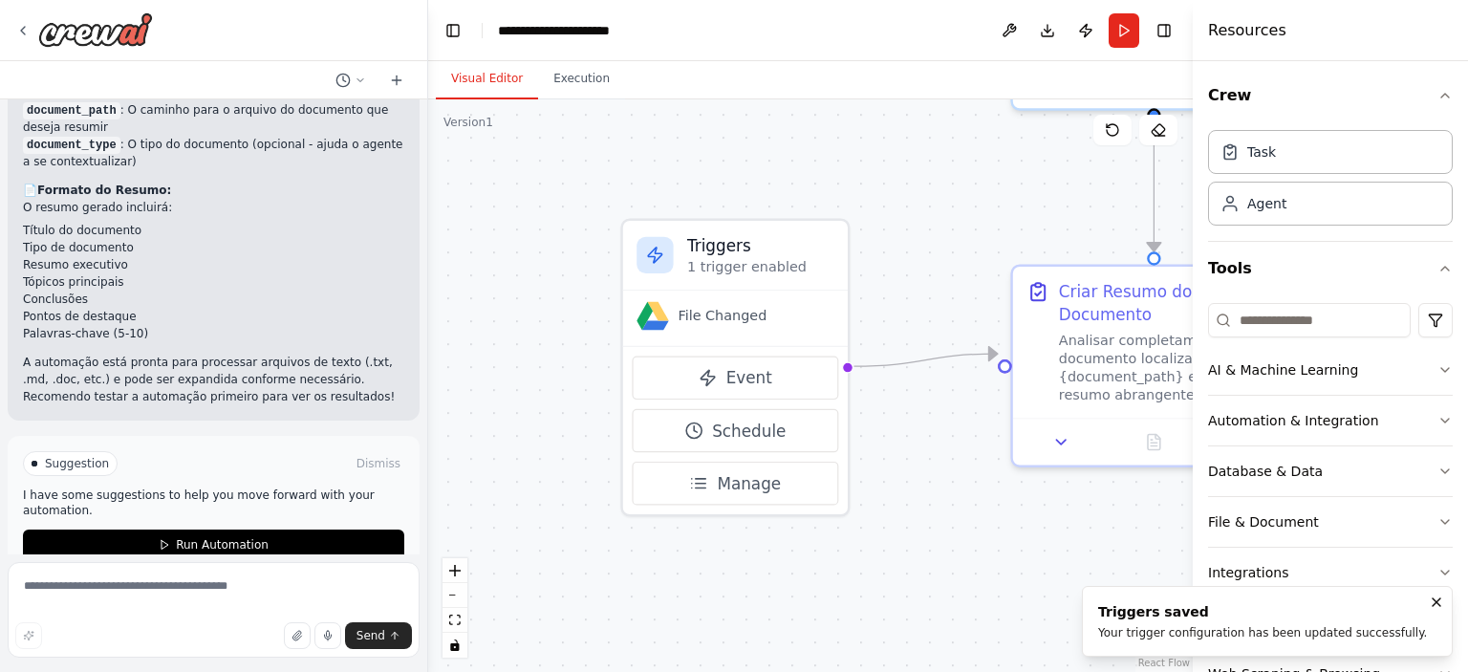
drag, startPoint x: 1002, startPoint y: 488, endPoint x: 929, endPoint y: 534, distance: 86.5
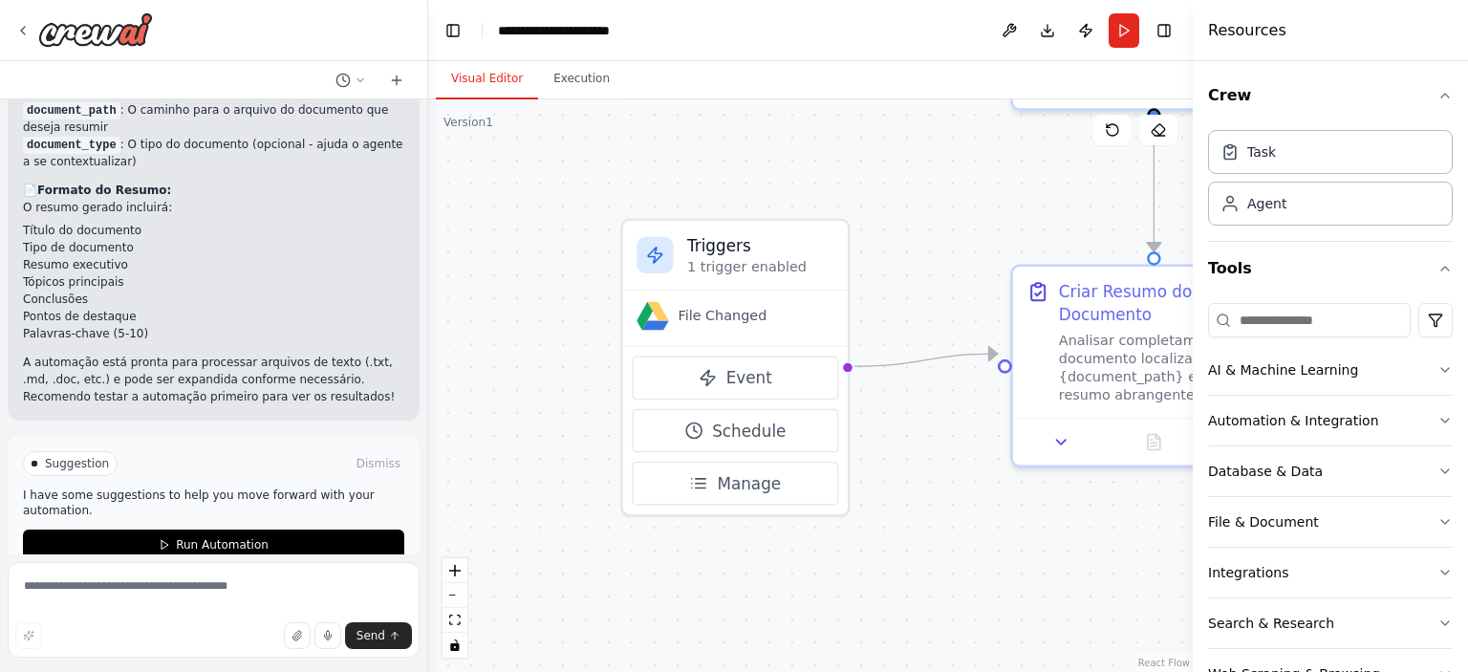
click at [846, 177] on div ".deletable-edge-delete-btn { width: 20px; height: 20px; border: 0px solid #ffff…" at bounding box center [810, 385] width 765 height 573
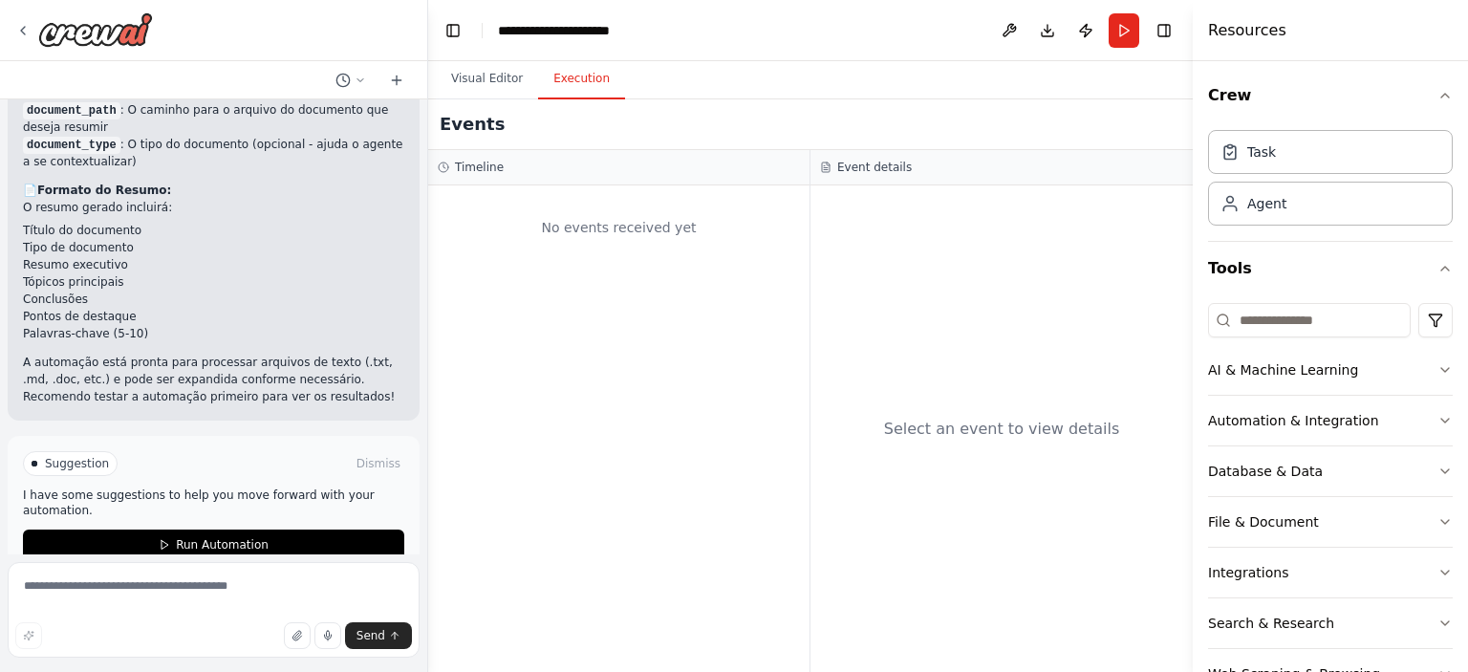
click at [554, 76] on button "Execution" at bounding box center [581, 79] width 87 height 40
click at [1114, 43] on button "Run" at bounding box center [1124, 30] width 31 height 34
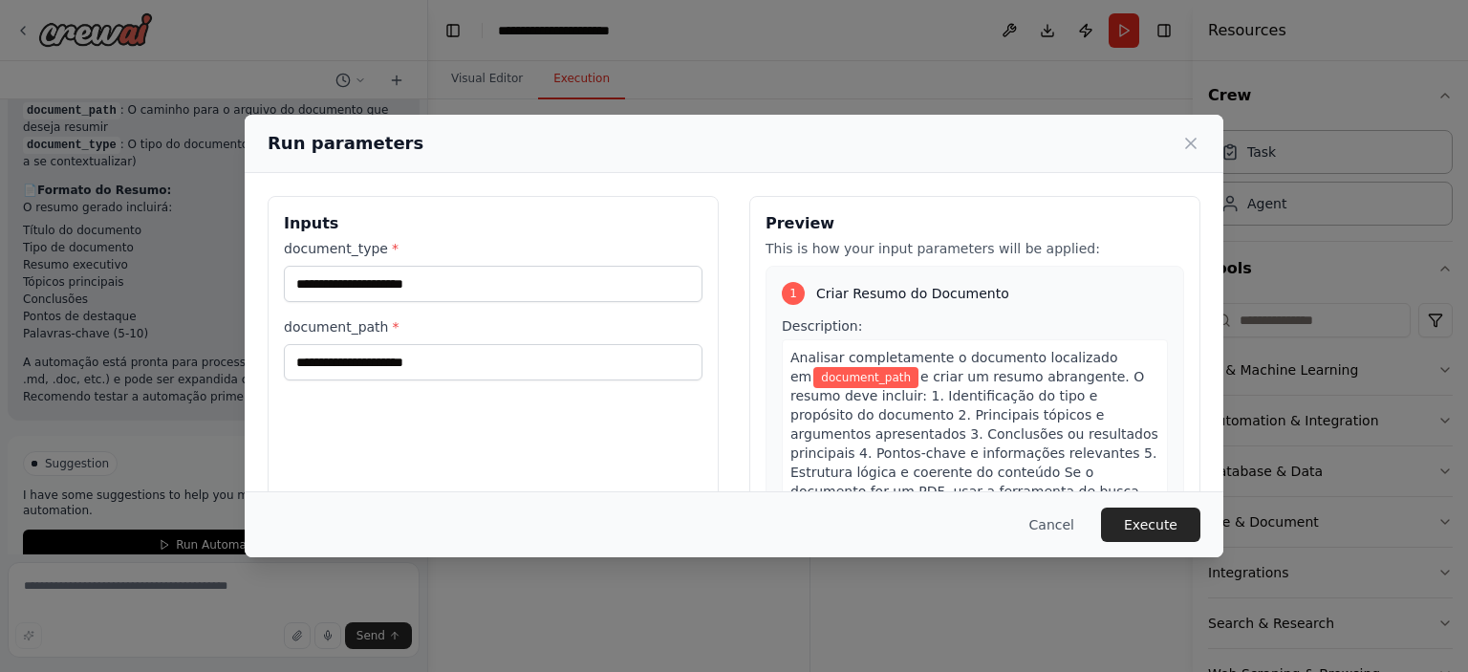
scroll to position [210, 0]
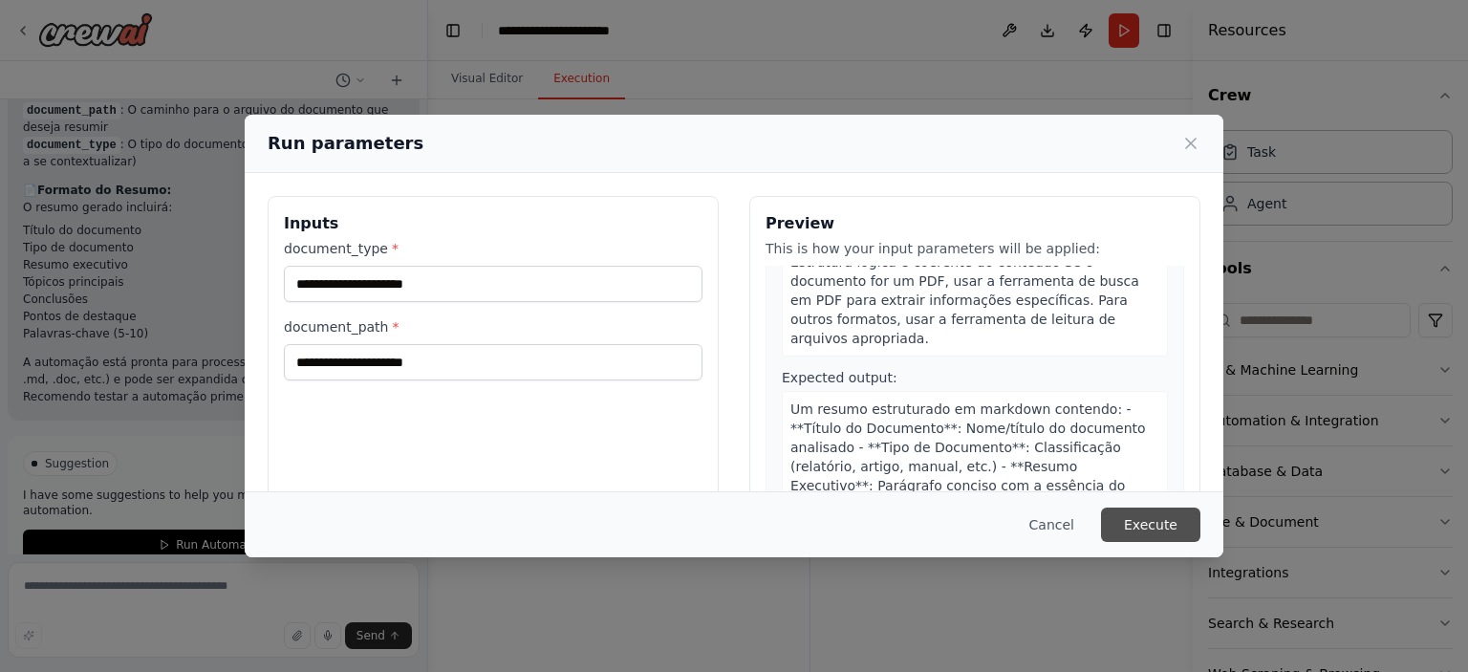
click at [1149, 514] on button "Execute" at bounding box center [1150, 525] width 99 height 34
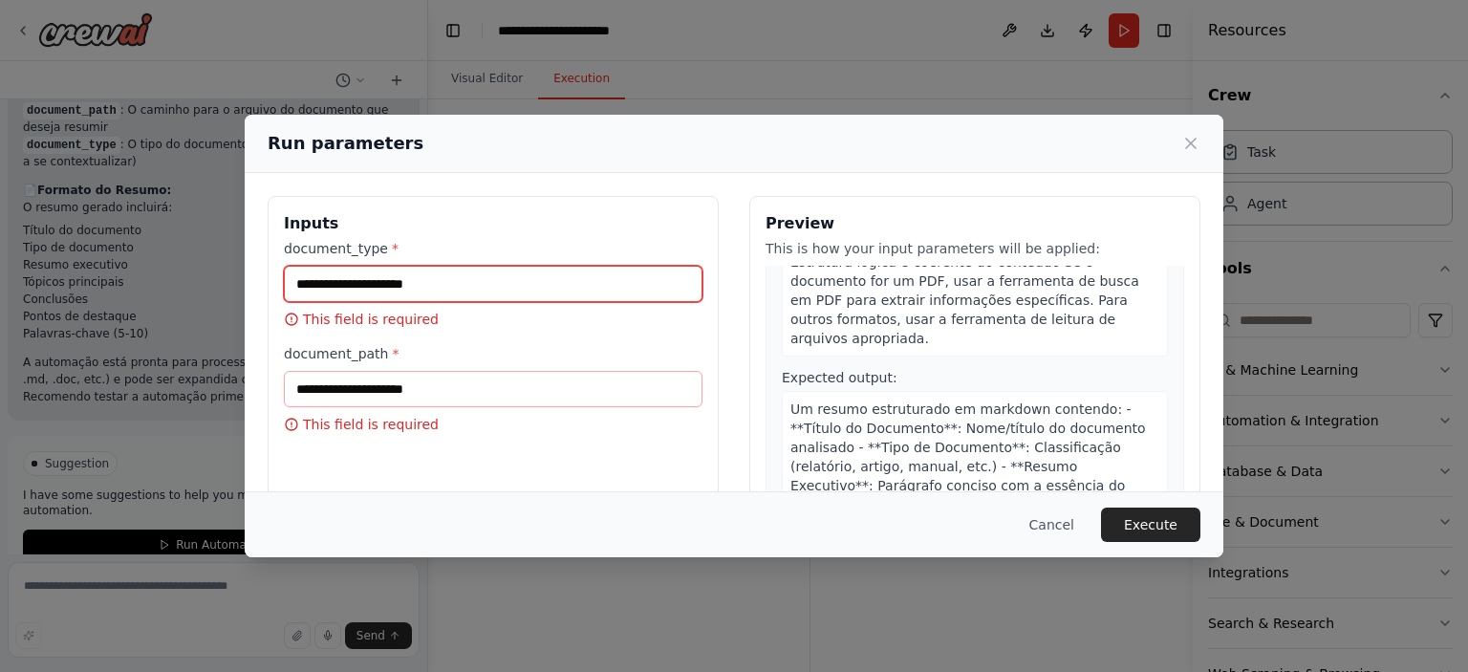
click at [505, 287] on input "document_type *" at bounding box center [493, 284] width 419 height 36
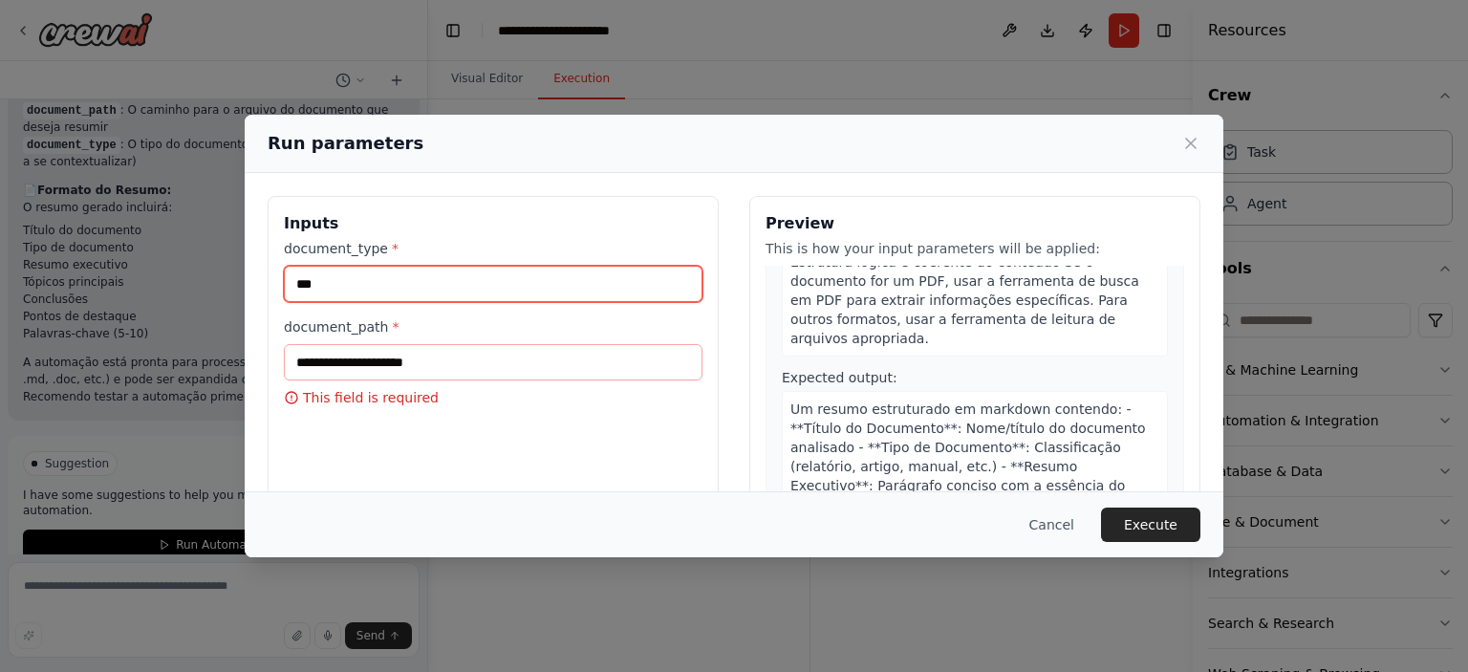
type input "***"
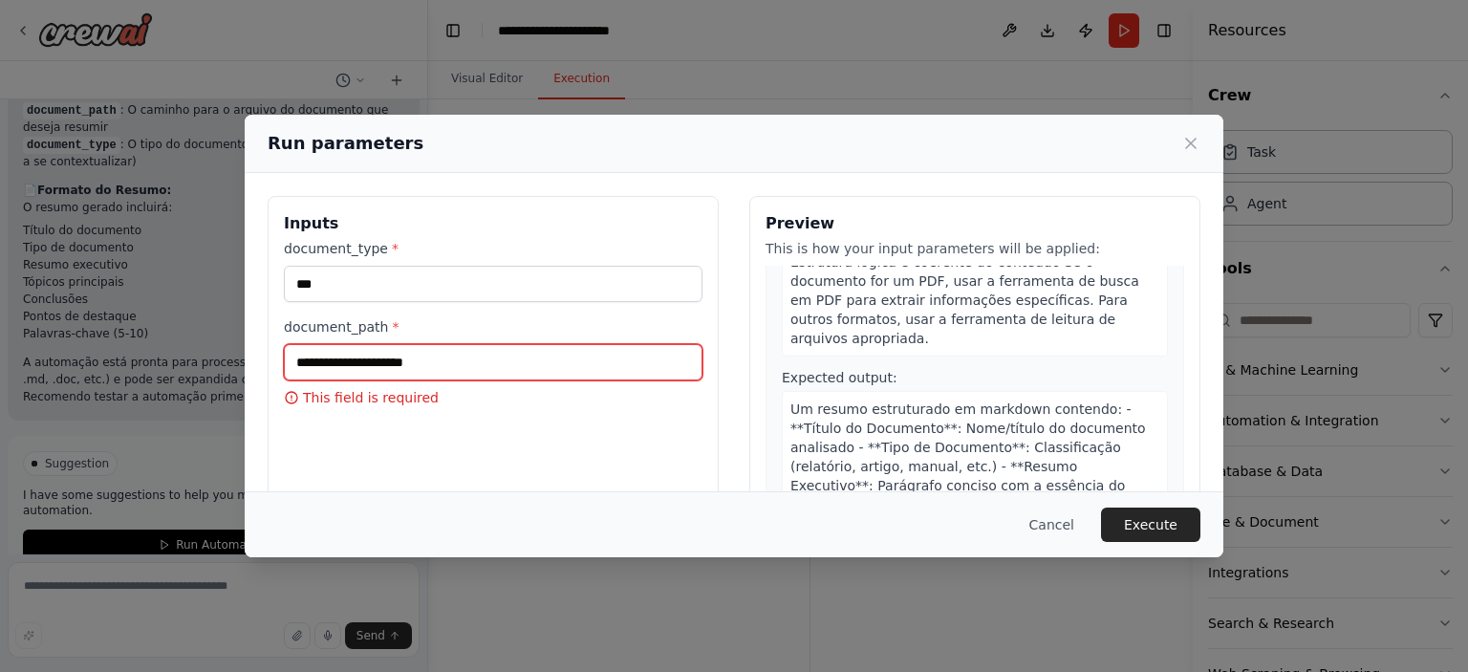
click at [440, 362] on input "document_path *" at bounding box center [493, 362] width 419 height 36
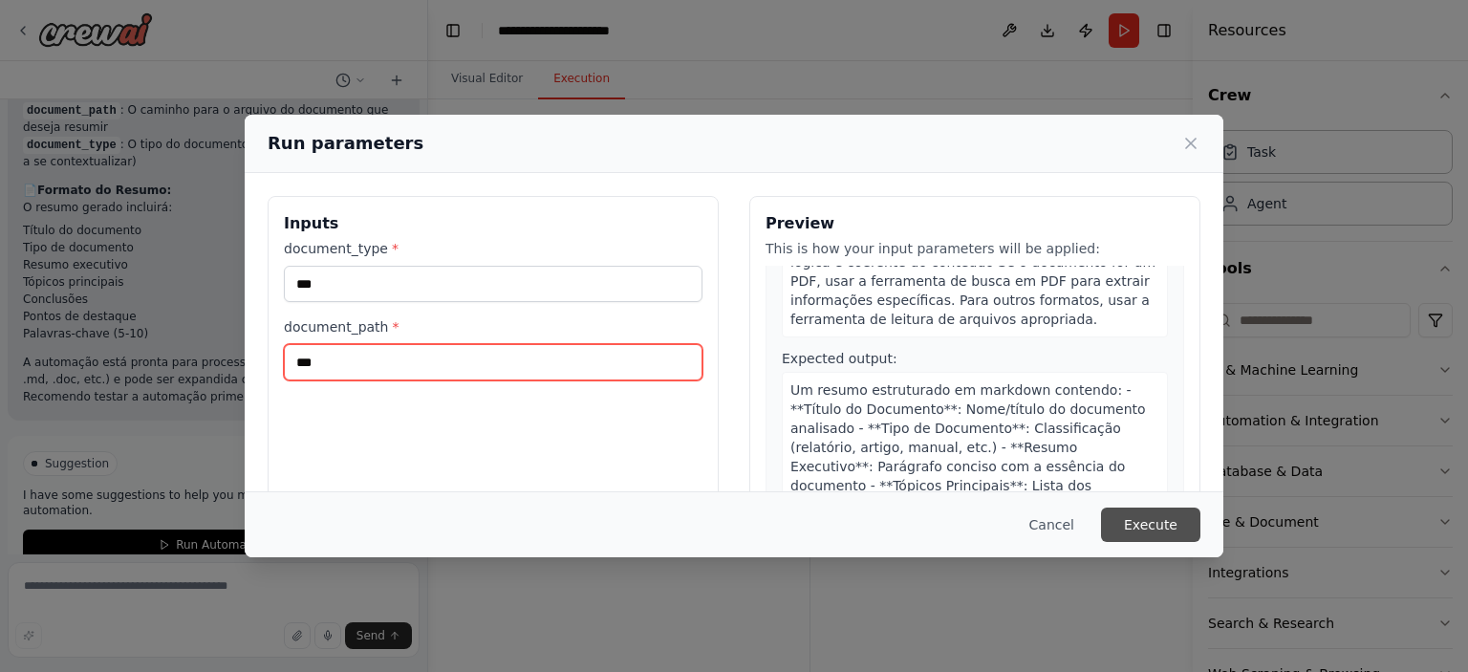
type input "***"
click at [1154, 537] on button "Execute" at bounding box center [1150, 525] width 99 height 34
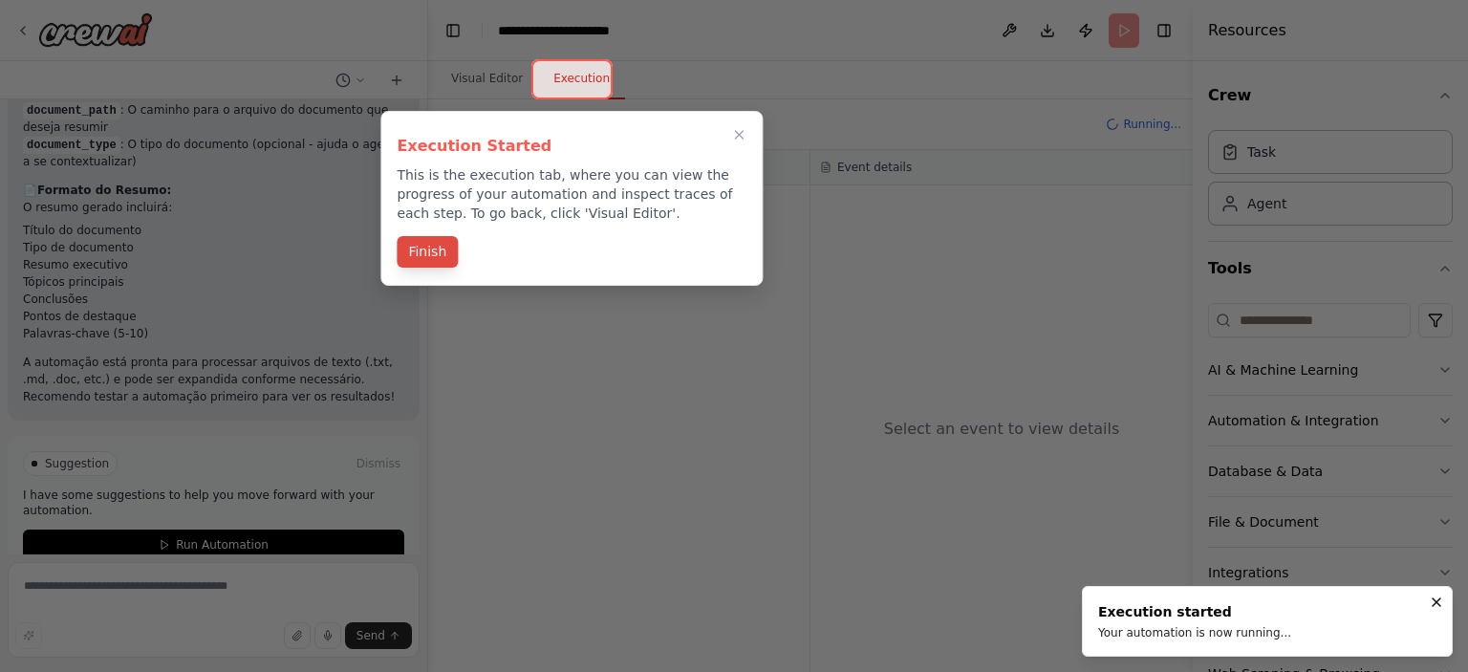
click at [446, 255] on button "Finish" at bounding box center [427, 252] width 61 height 32
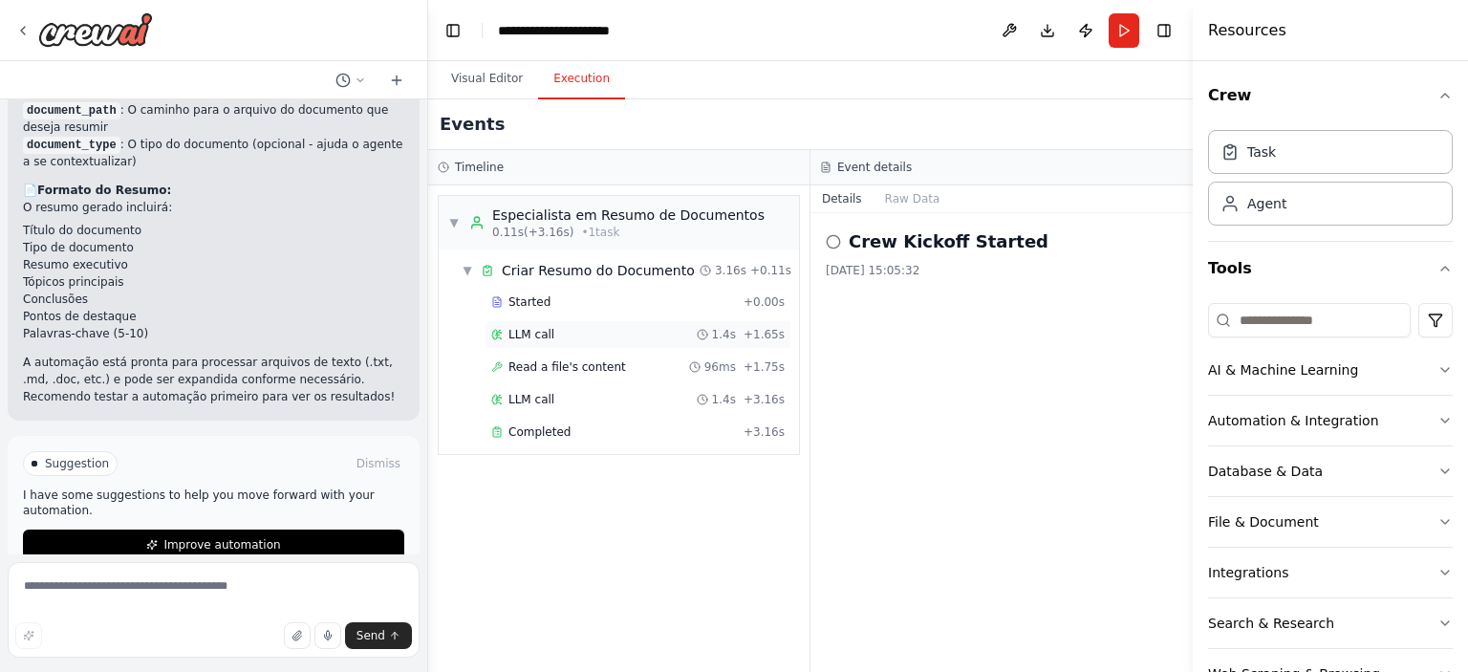
drag, startPoint x: 1013, startPoint y: 337, endPoint x: 763, endPoint y: 336, distance: 250.5
click at [595, 265] on span "Criar Resumo do Documento" at bounding box center [598, 270] width 193 height 19
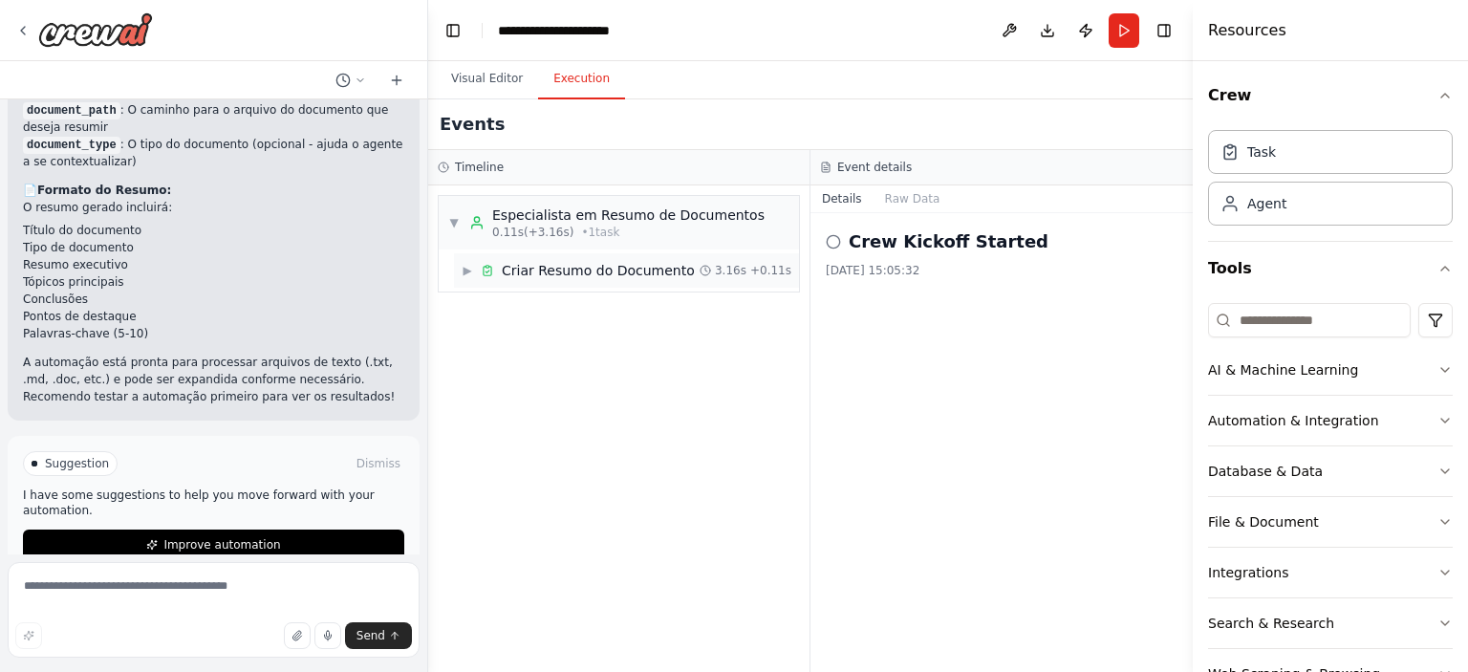
click at [595, 265] on span "Criar Resumo do Documento" at bounding box center [598, 270] width 193 height 19
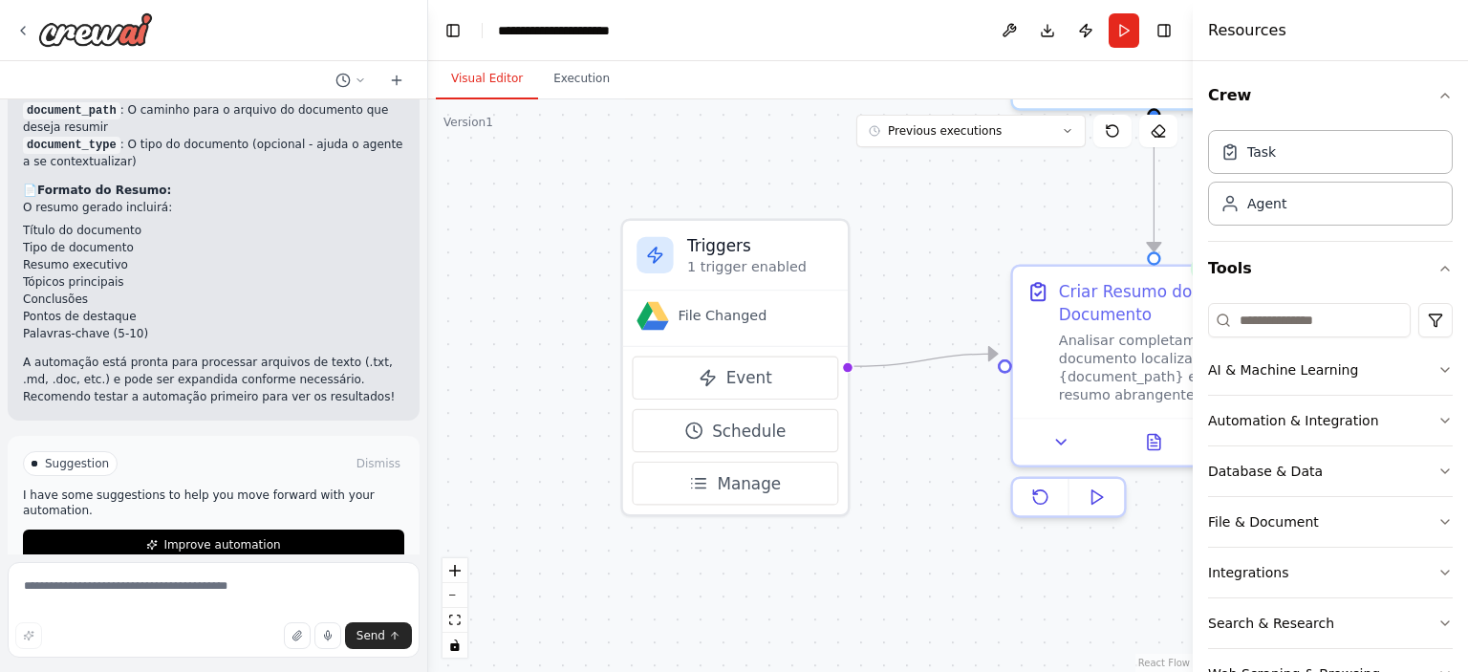
click at [479, 87] on button "Visual Editor" at bounding box center [487, 79] width 102 height 40
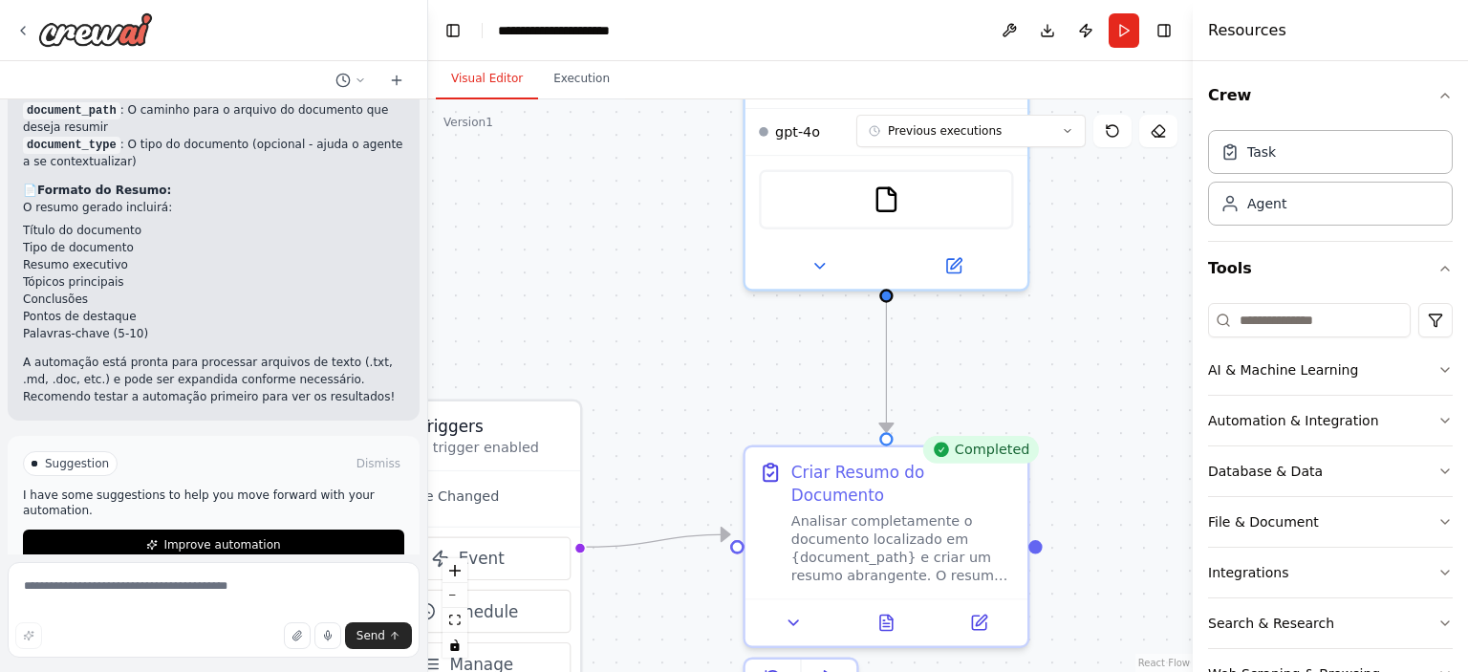
drag, startPoint x: 899, startPoint y: 220, endPoint x: 631, endPoint y: 401, distance: 323.0
click at [1055, 128] on button "Previous executions" at bounding box center [971, 131] width 229 height 33
click at [585, 76] on button "Execution" at bounding box center [581, 79] width 87 height 40
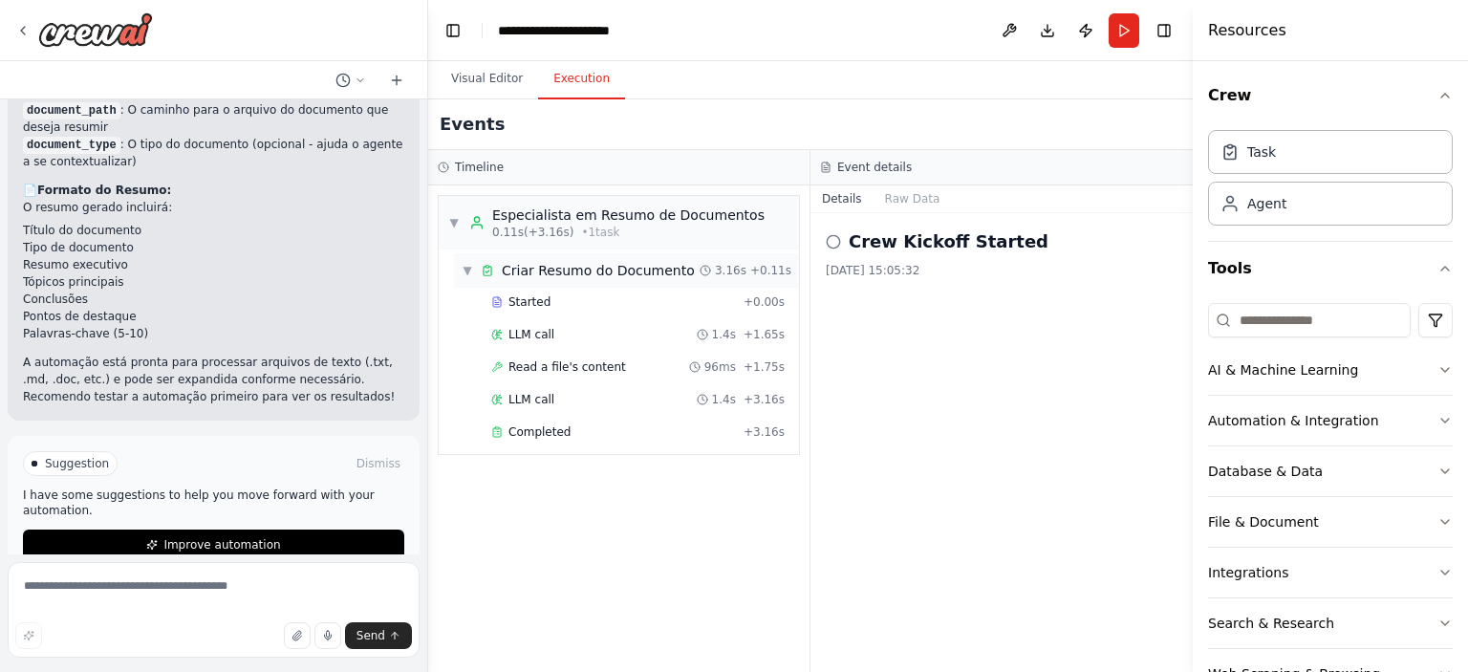
click at [622, 265] on span "Criar Resumo do Documento" at bounding box center [598, 270] width 193 height 19
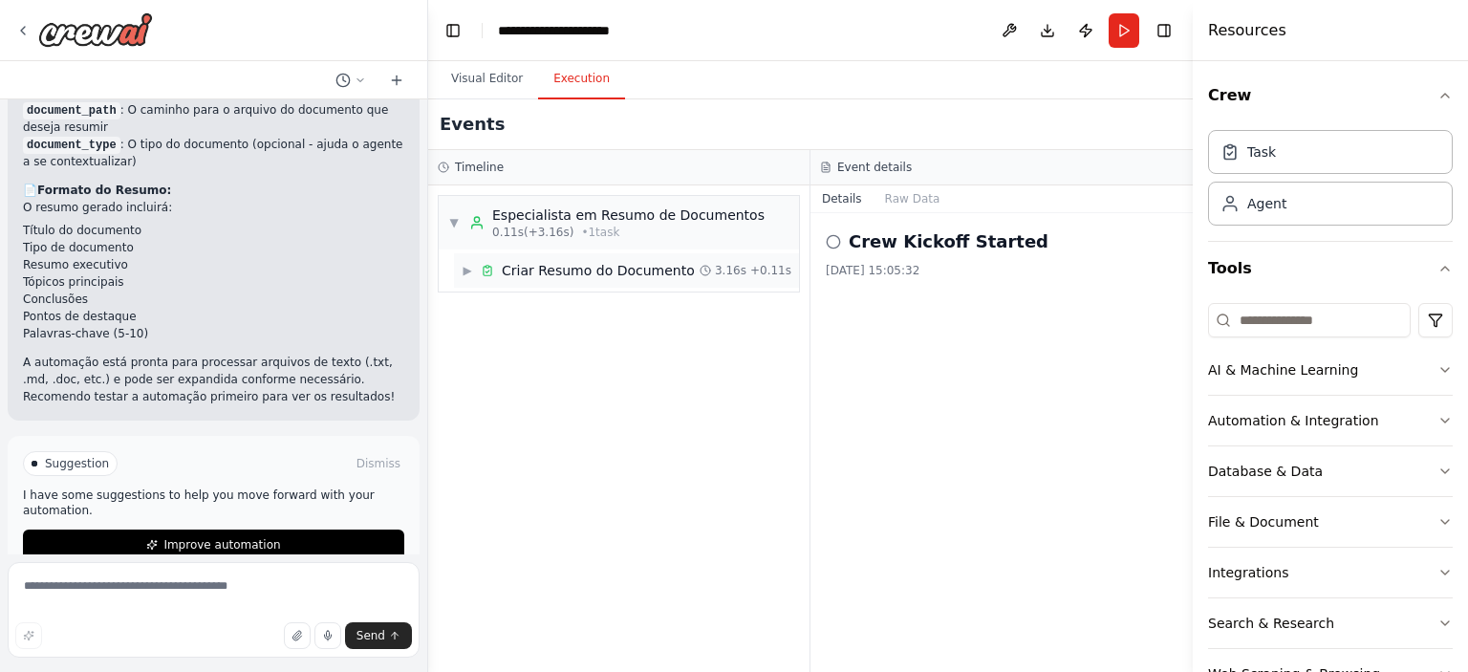
click at [622, 265] on span "Criar Resumo do Documento" at bounding box center [598, 270] width 193 height 19
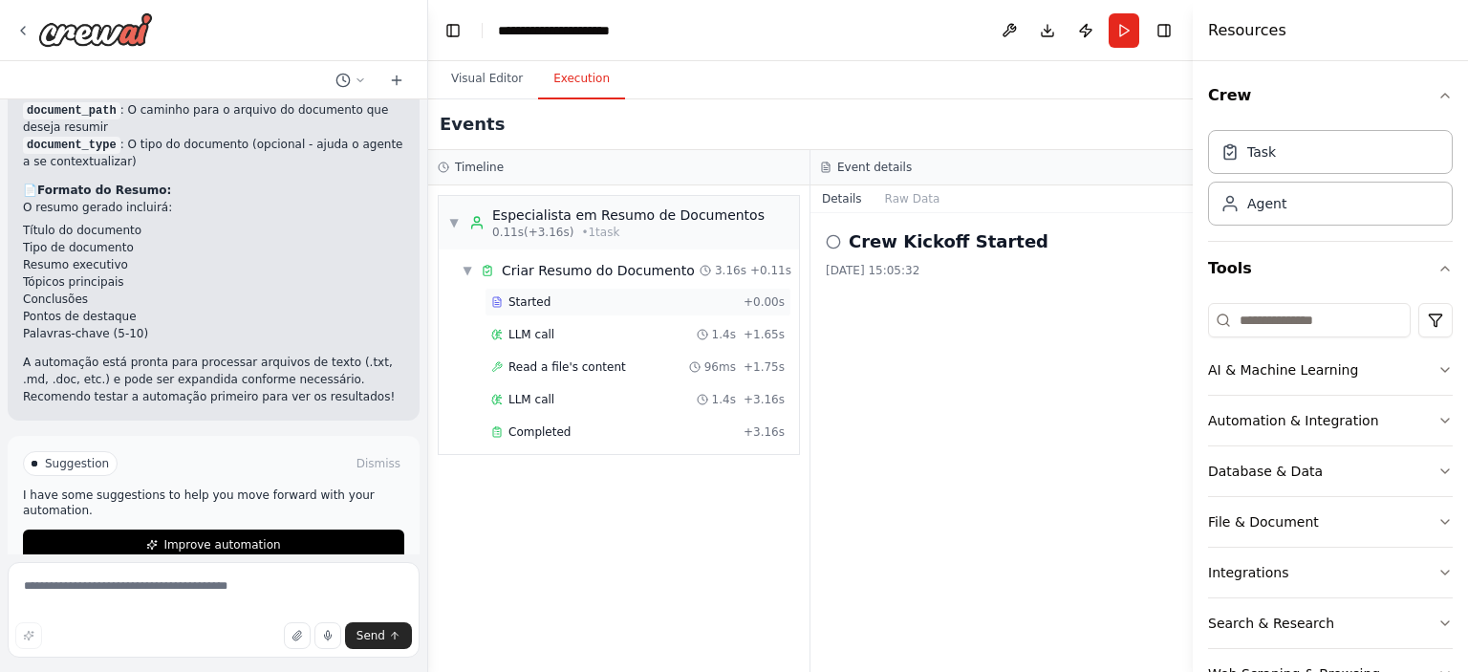
click at [535, 305] on span "Started" at bounding box center [530, 301] width 42 height 15
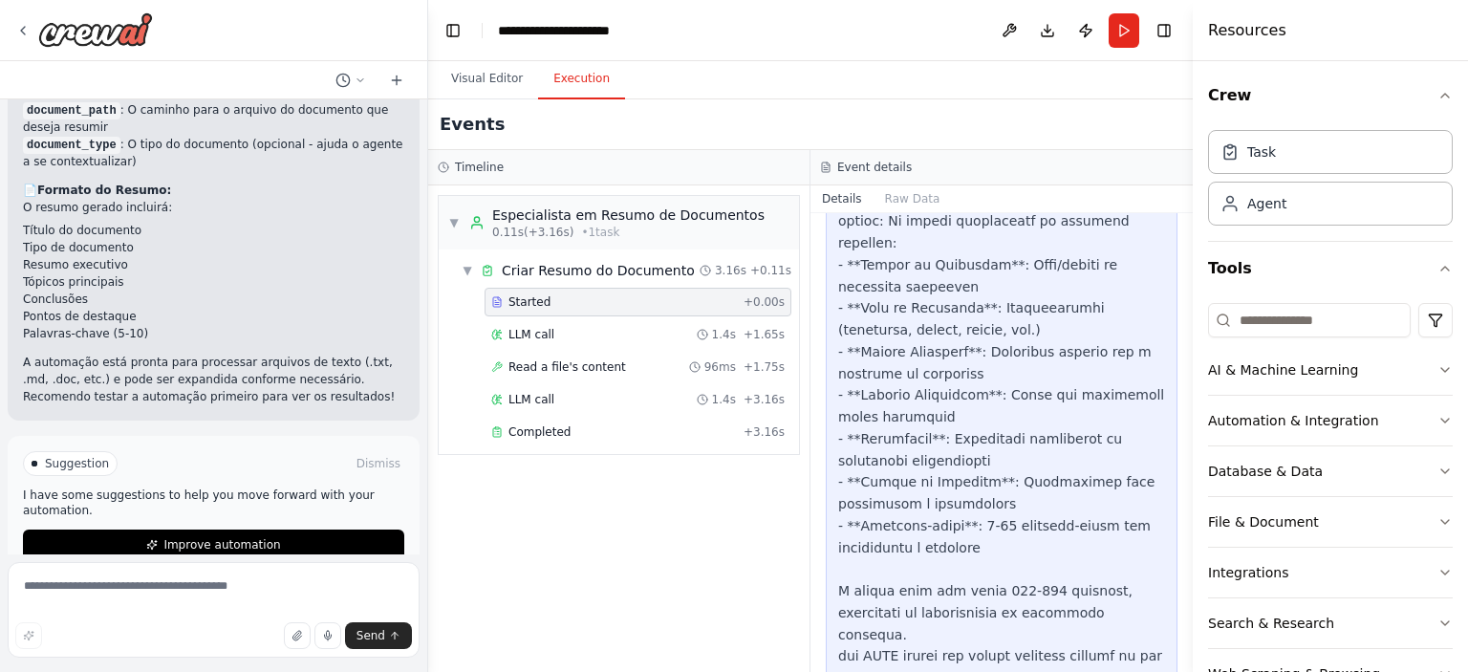
scroll to position [798, 0]
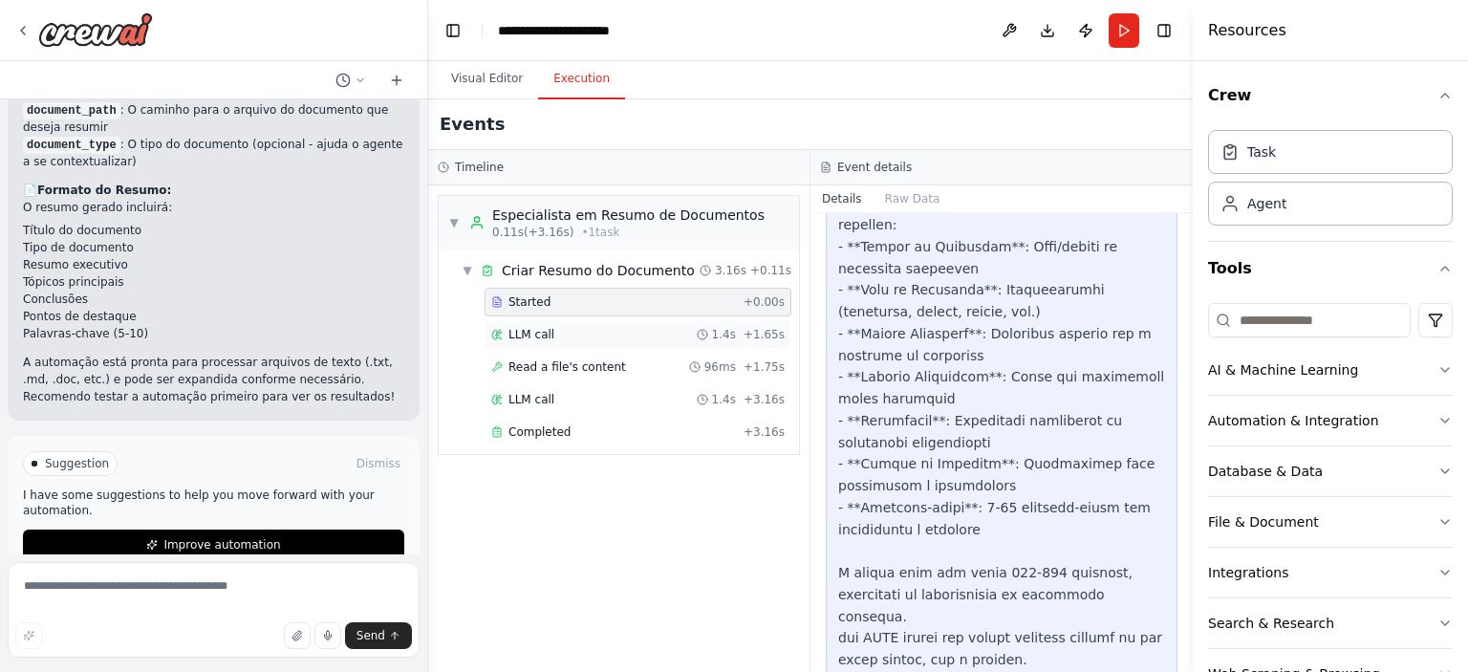
click at [552, 339] on div "LLM call 1.4s + 1.65s" at bounding box center [638, 334] width 294 height 15
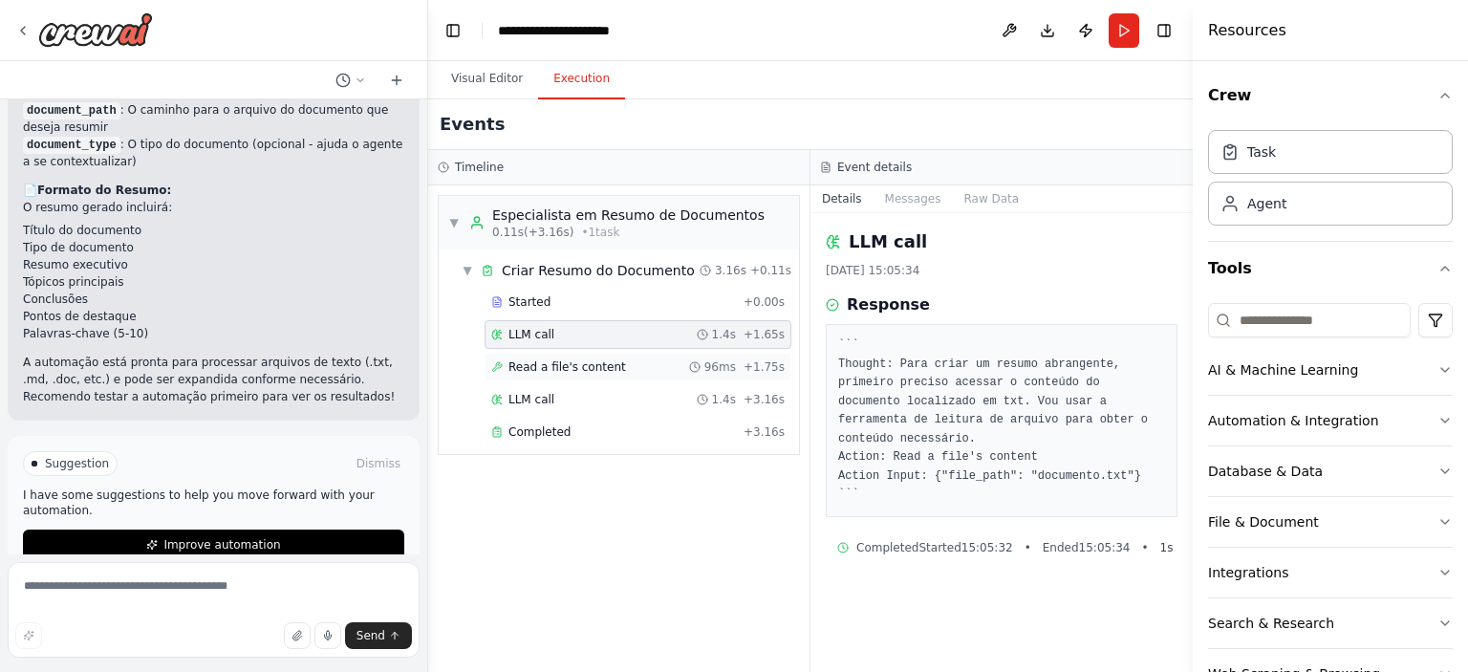
click at [553, 359] on span "Read a file's content" at bounding box center [568, 366] width 118 height 15
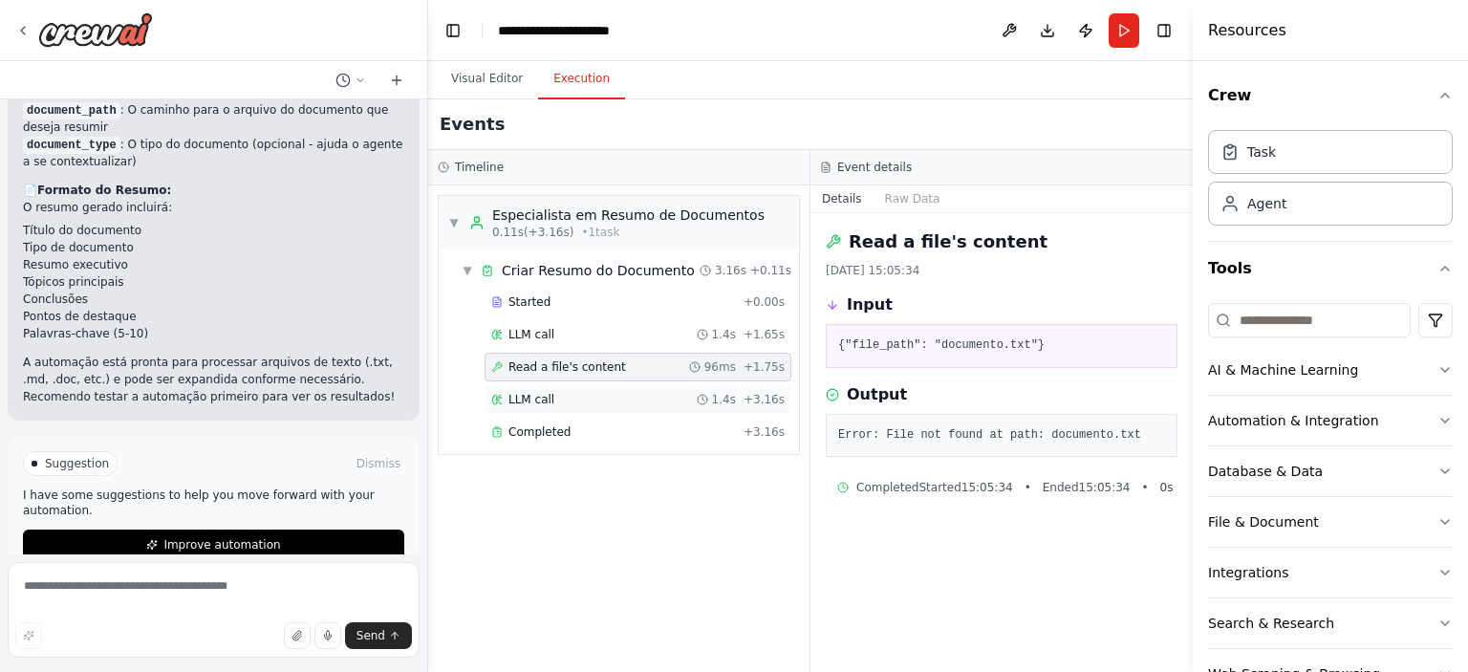
click at [556, 399] on div "LLM call 1.4s + 3.16s" at bounding box center [638, 399] width 294 height 15
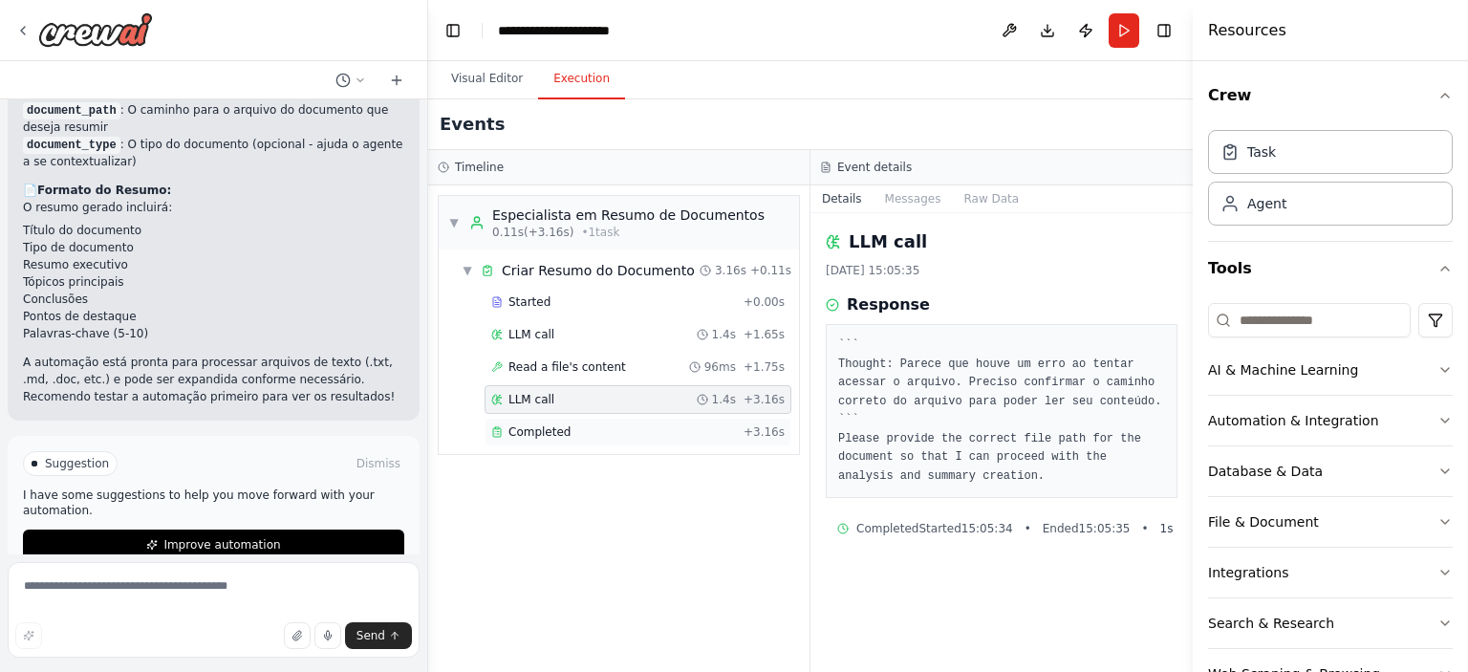
click at [559, 431] on span "Completed" at bounding box center [540, 431] width 62 height 15
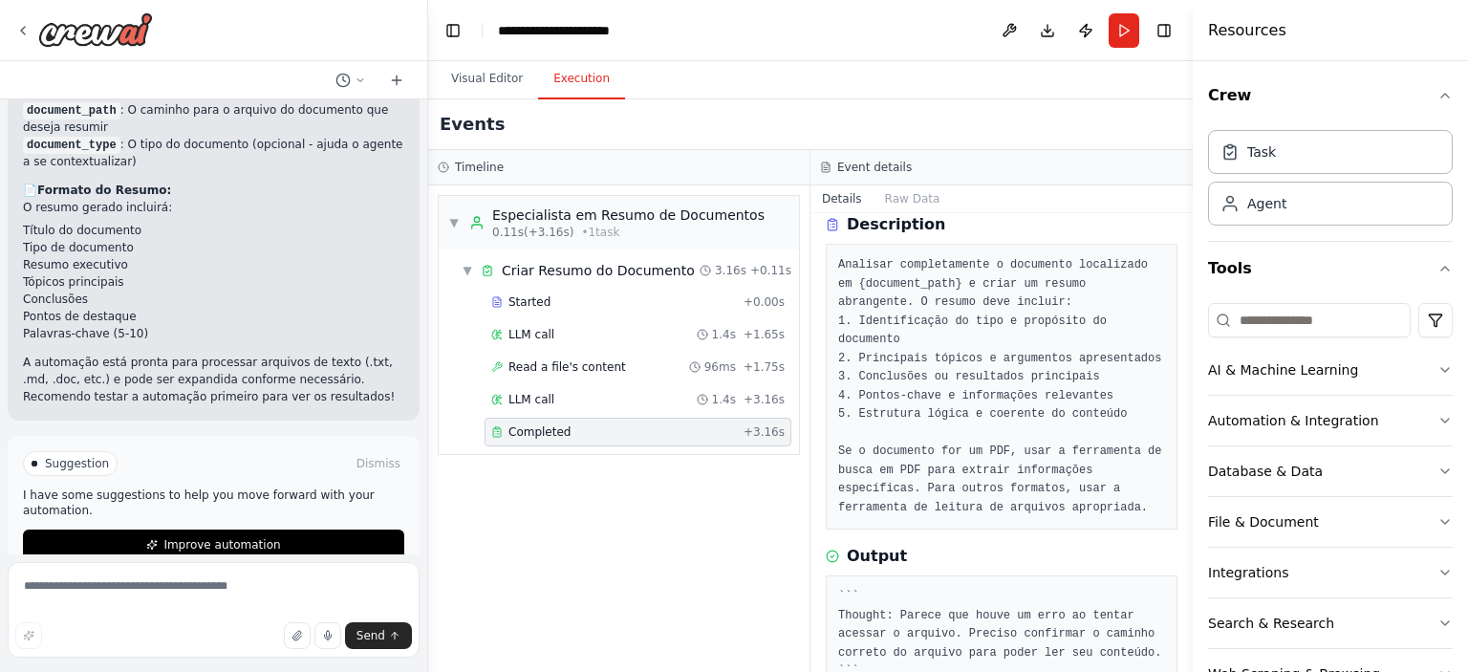
scroll to position [164, 0]
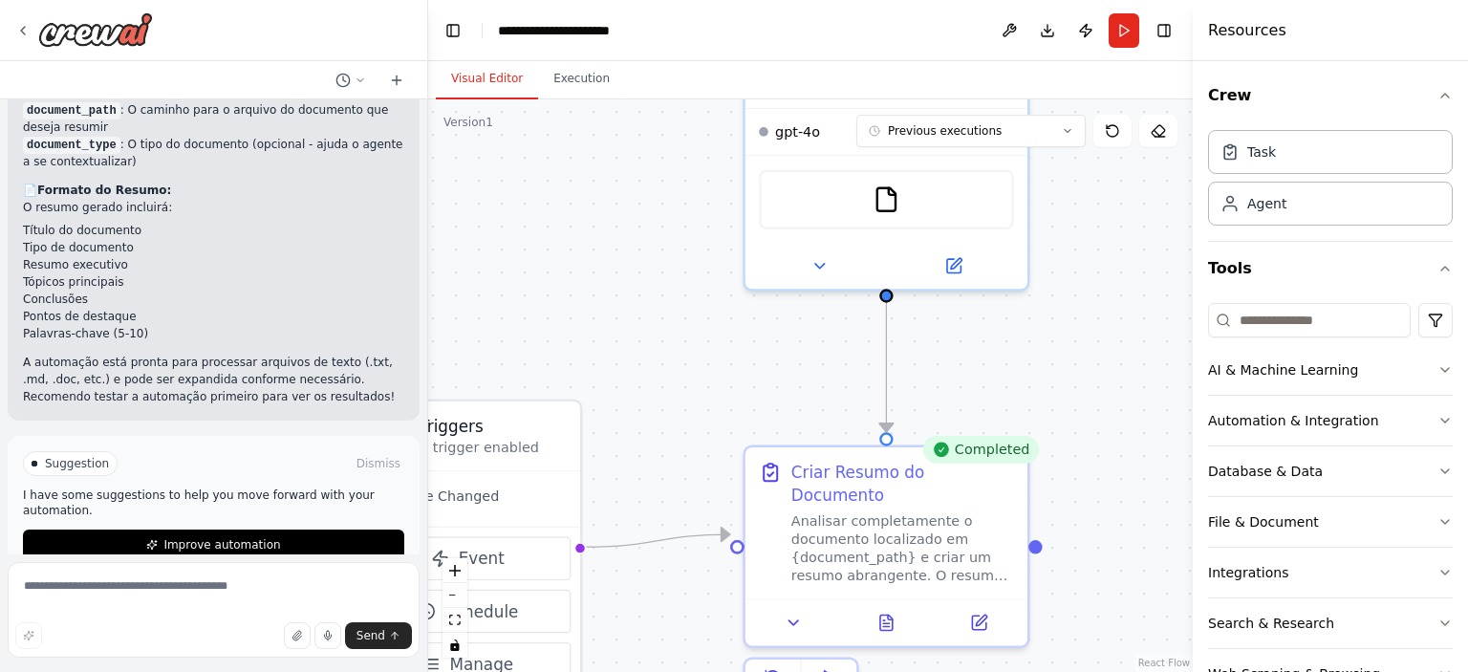
click at [509, 77] on button "Visual Editor" at bounding box center [487, 79] width 102 height 40
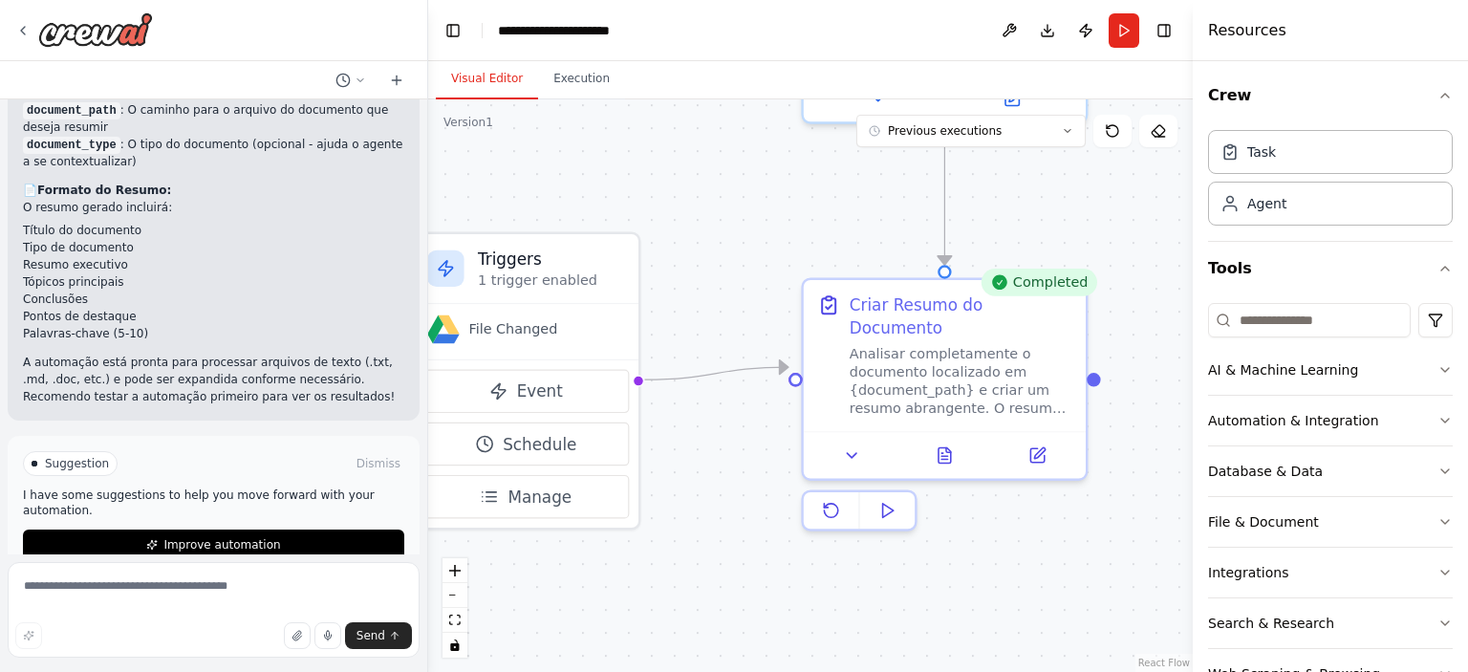
drag, startPoint x: 990, startPoint y: 420, endPoint x: 1048, endPoint y: 252, distance: 177.2
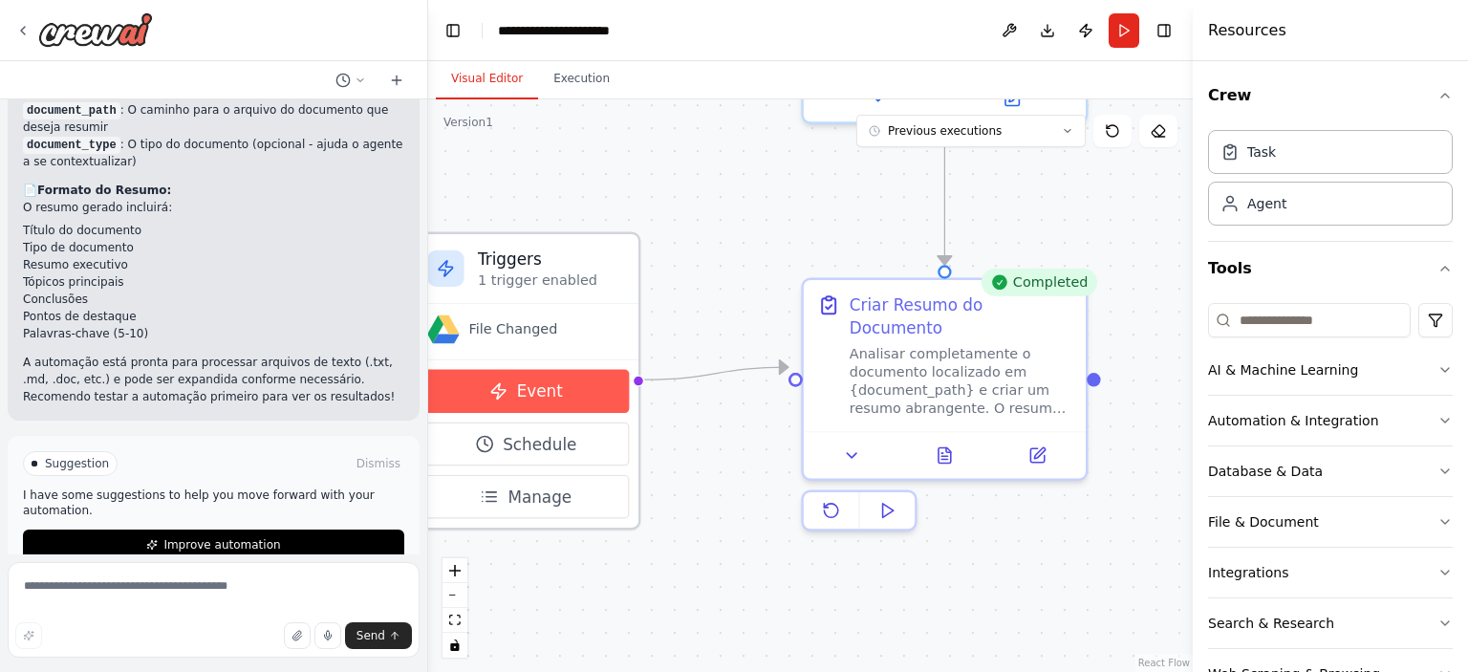
click at [575, 392] on button "Event" at bounding box center [526, 392] width 207 height 44
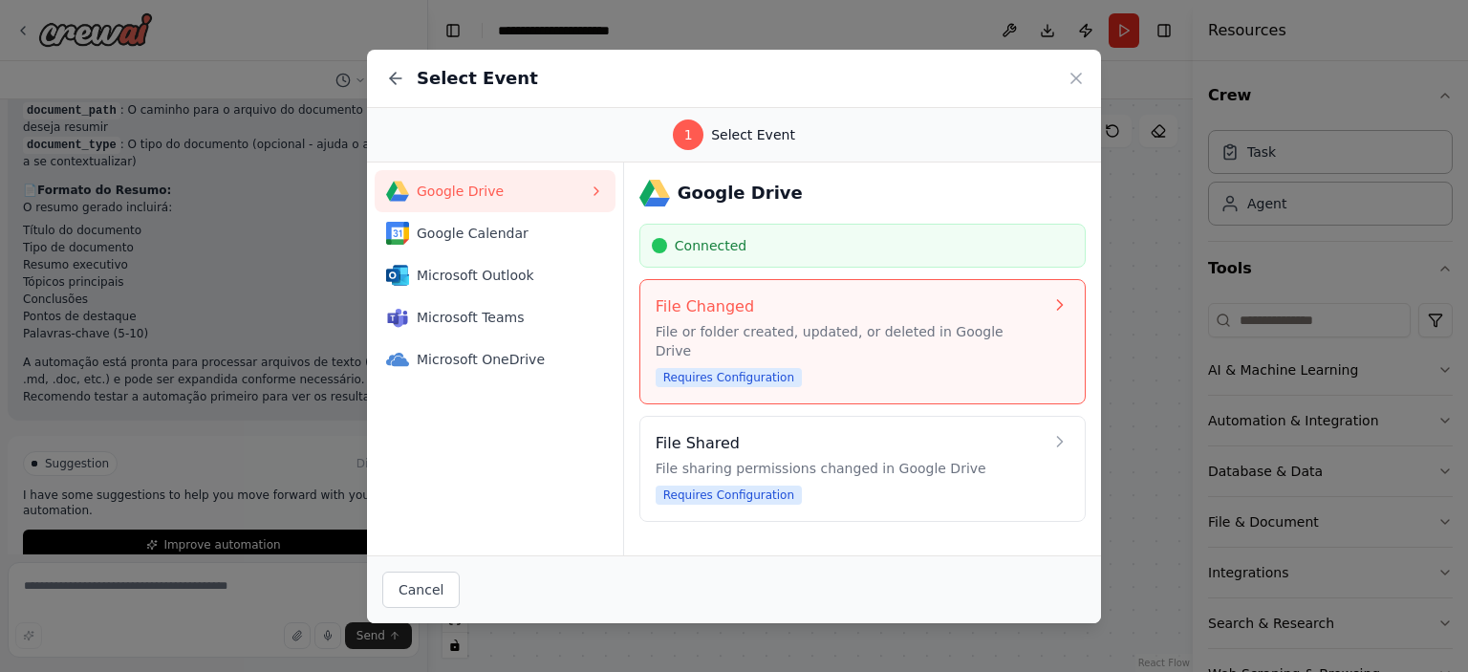
click at [825, 309] on h4 "File Changed" at bounding box center [849, 306] width 387 height 23
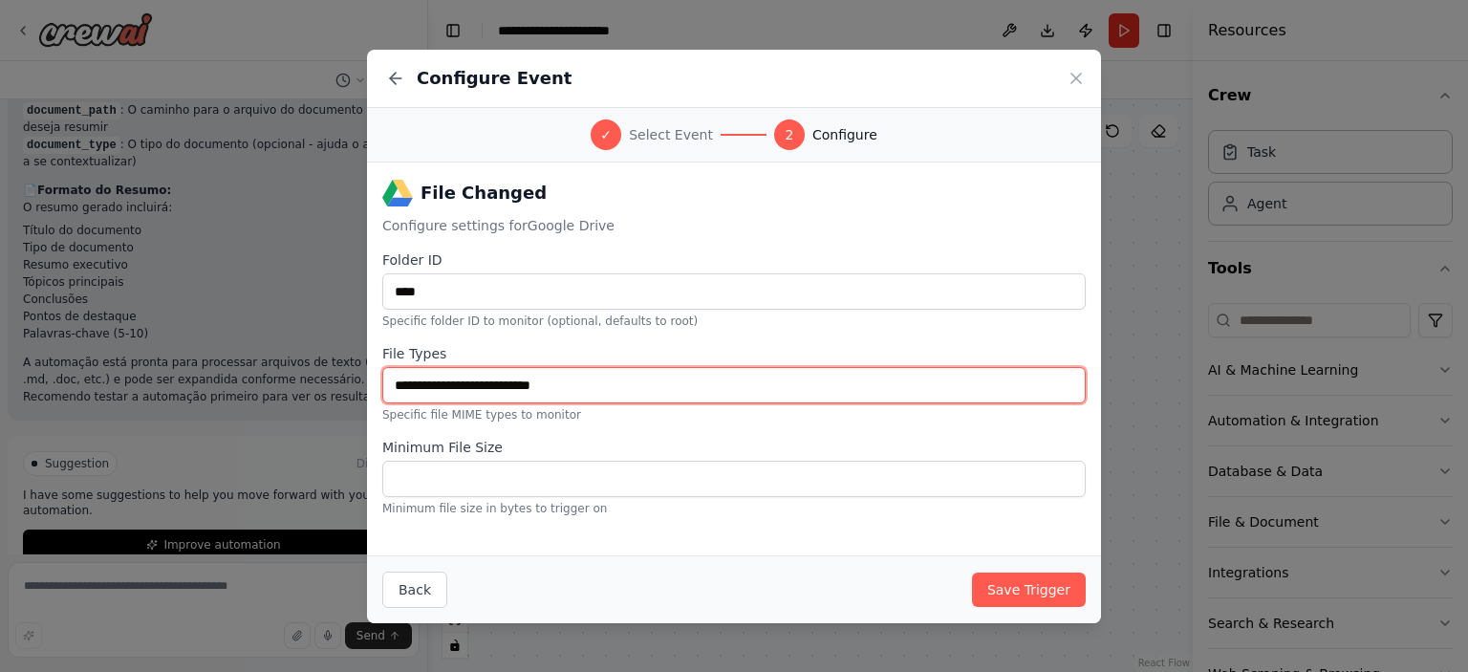
click at [701, 384] on input "File Types" at bounding box center [734, 385] width 704 height 36
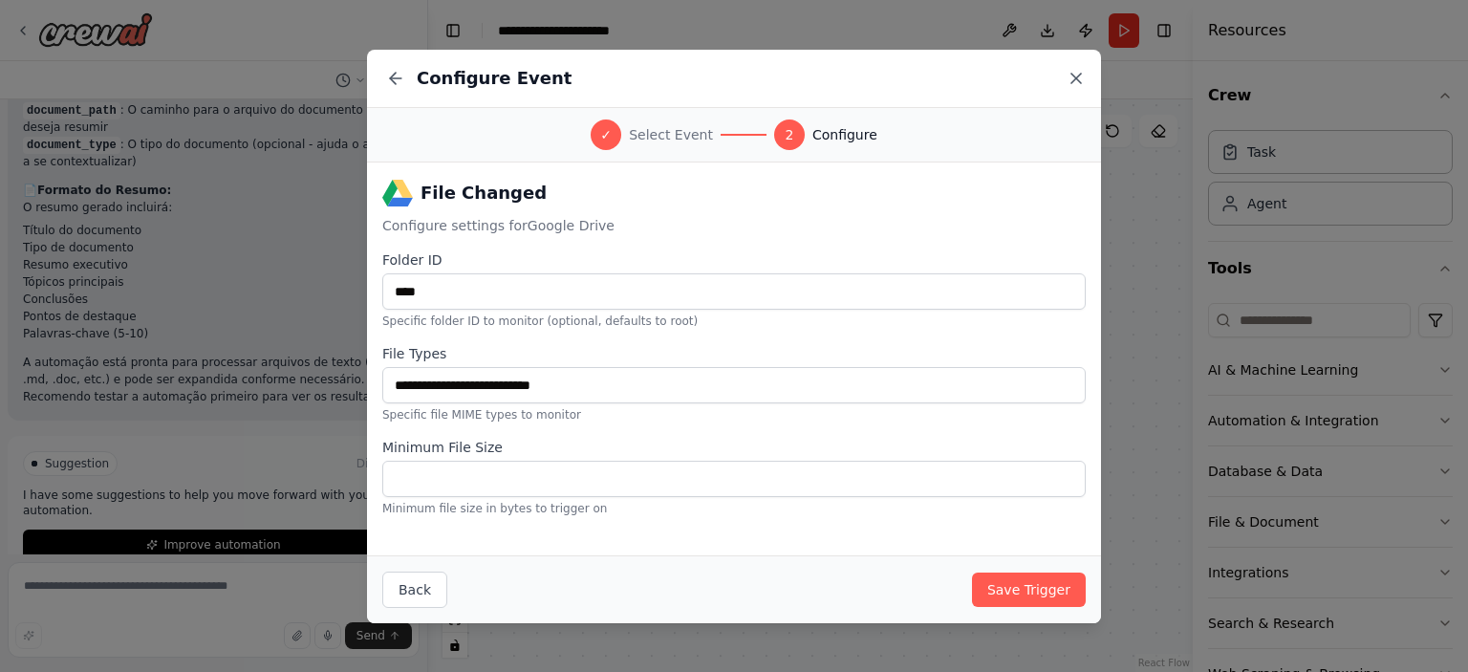
click at [1084, 87] on icon at bounding box center [1076, 78] width 19 height 19
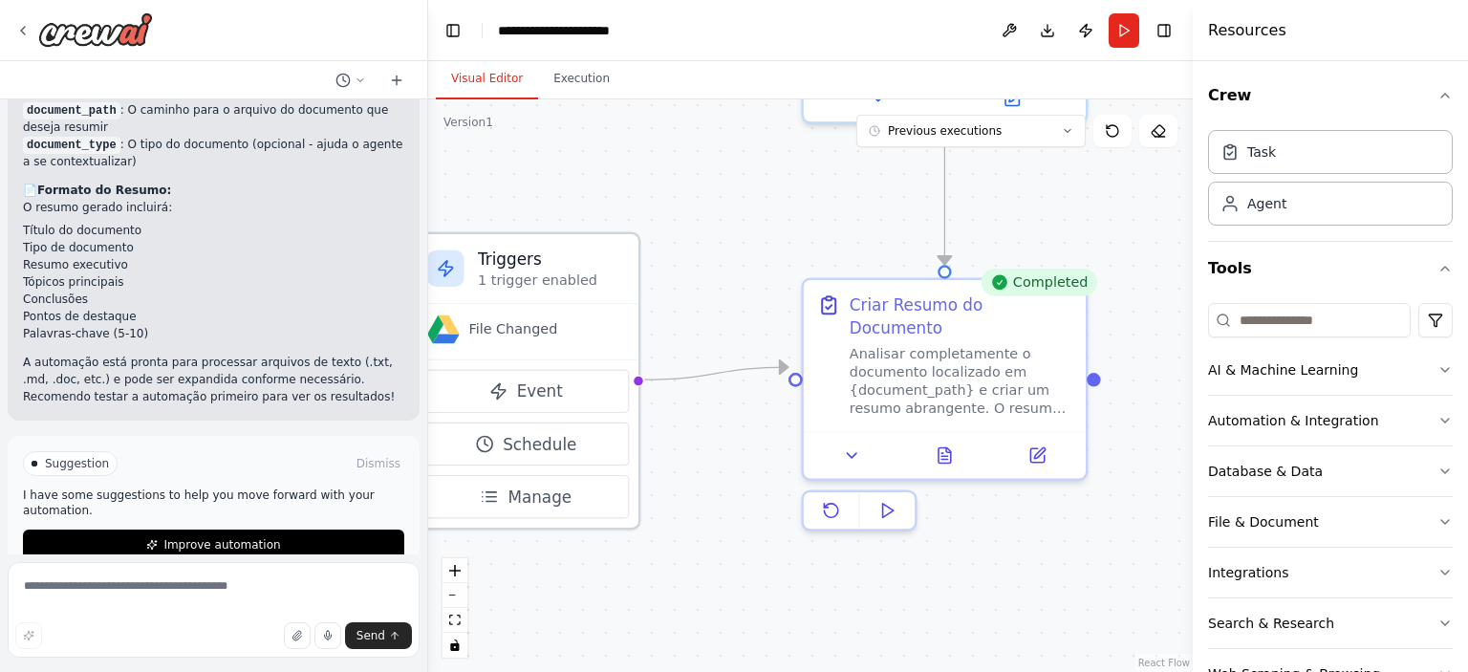
click at [576, 329] on div "File Changed" at bounding box center [525, 330] width 197 height 33
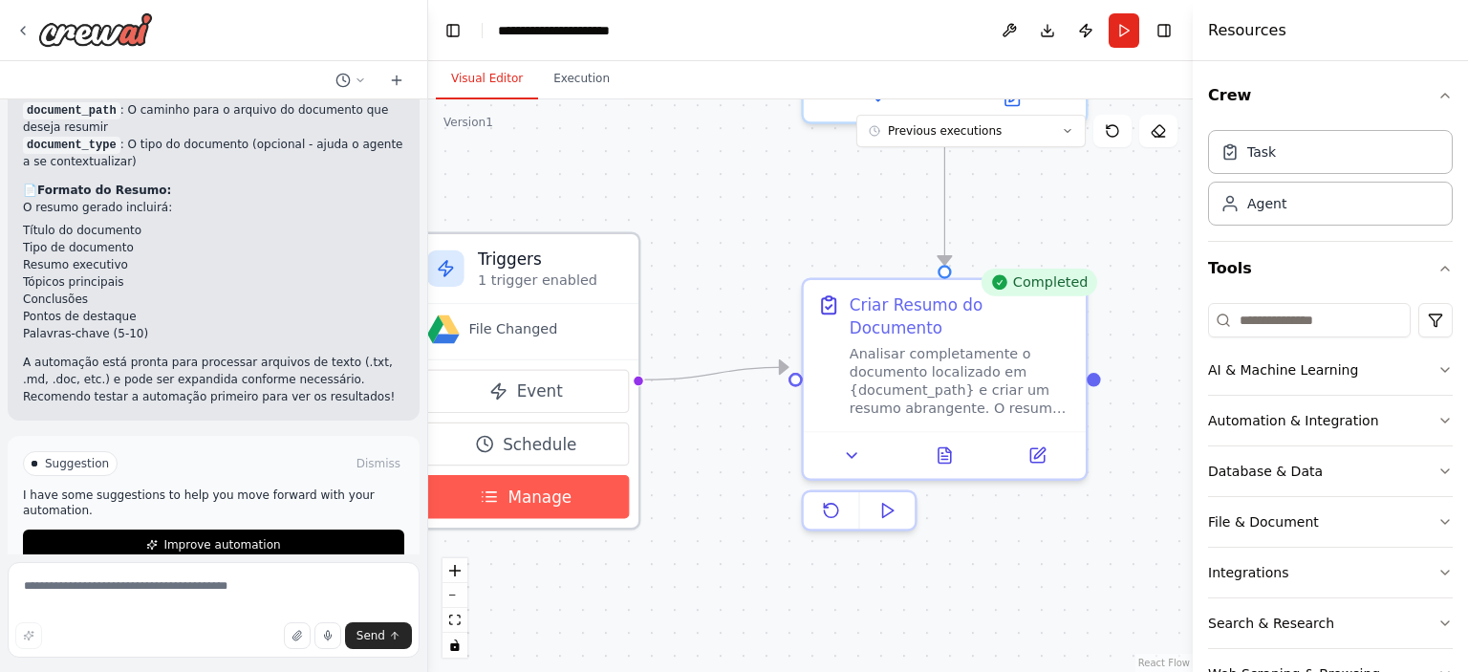
click at [566, 506] on span "Manage" at bounding box center [540, 497] width 64 height 23
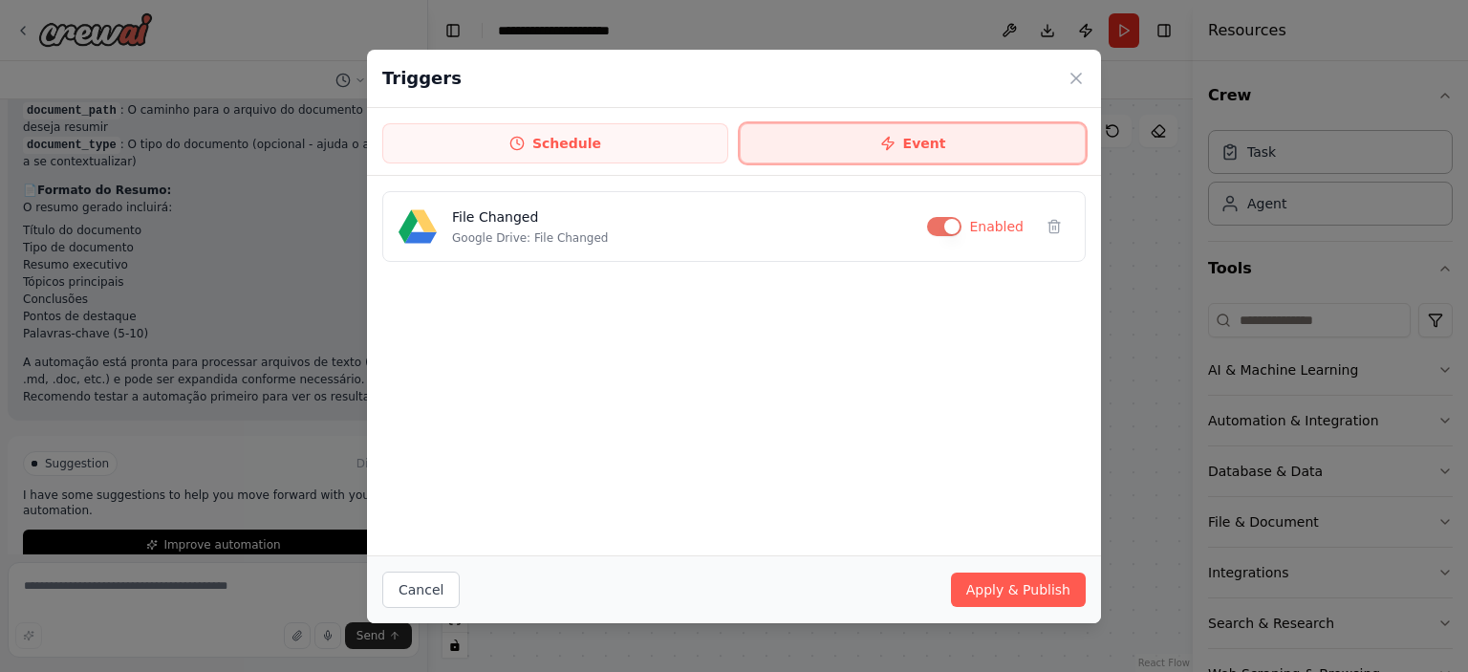
click at [822, 143] on button "Event" at bounding box center [913, 143] width 346 height 40
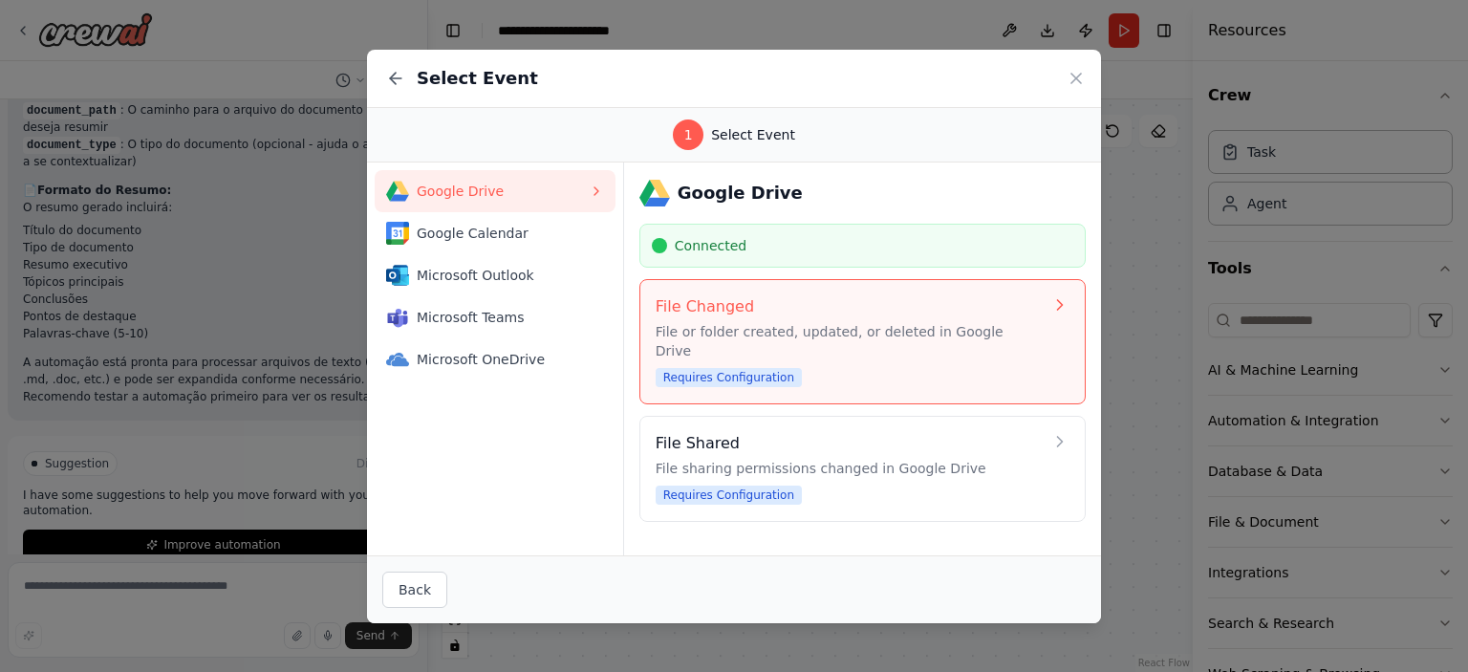
click at [821, 322] on p "File or folder created, updated, or deleted in Google Drive" at bounding box center [849, 341] width 387 height 38
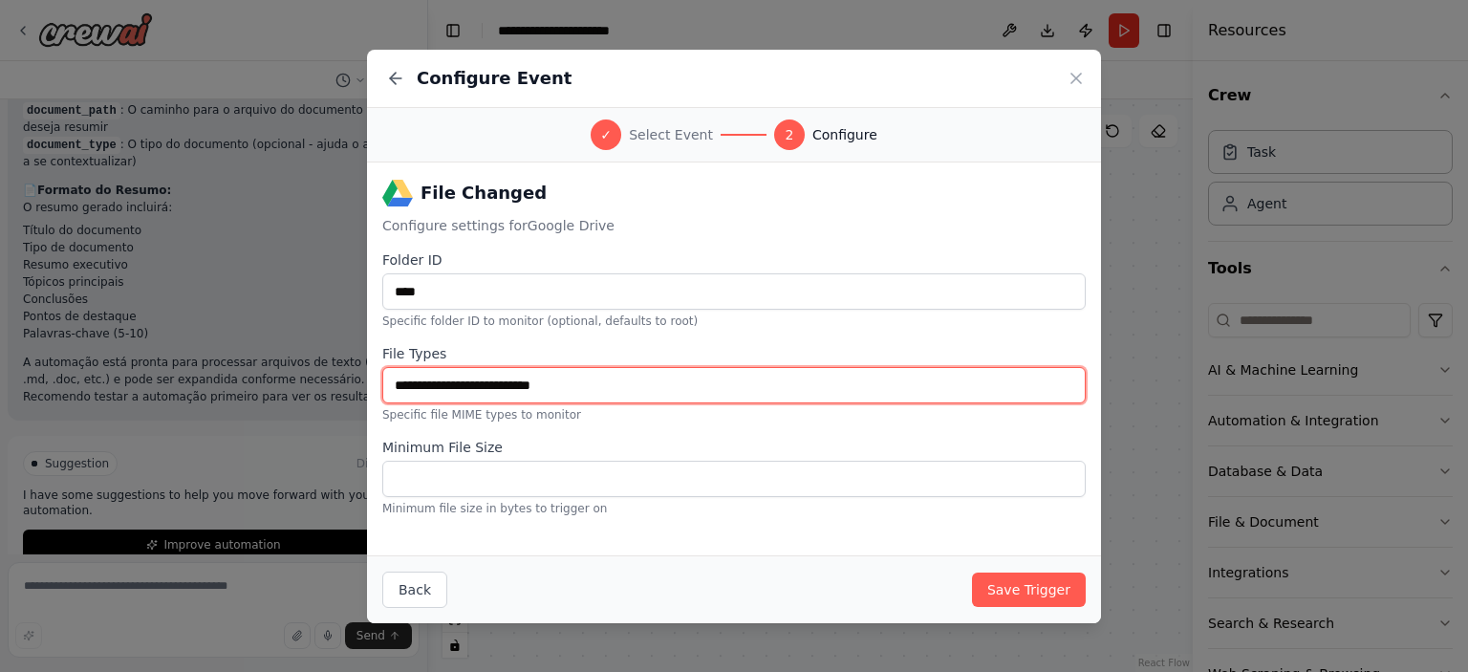
click at [431, 377] on input "File Types" at bounding box center [734, 385] width 704 height 36
click at [595, 373] on input "File Types" at bounding box center [734, 385] width 704 height 36
click at [600, 381] on input "File Types" at bounding box center [734, 385] width 704 height 36
click at [608, 395] on input "File Types" at bounding box center [734, 385] width 704 height 36
type input "****"
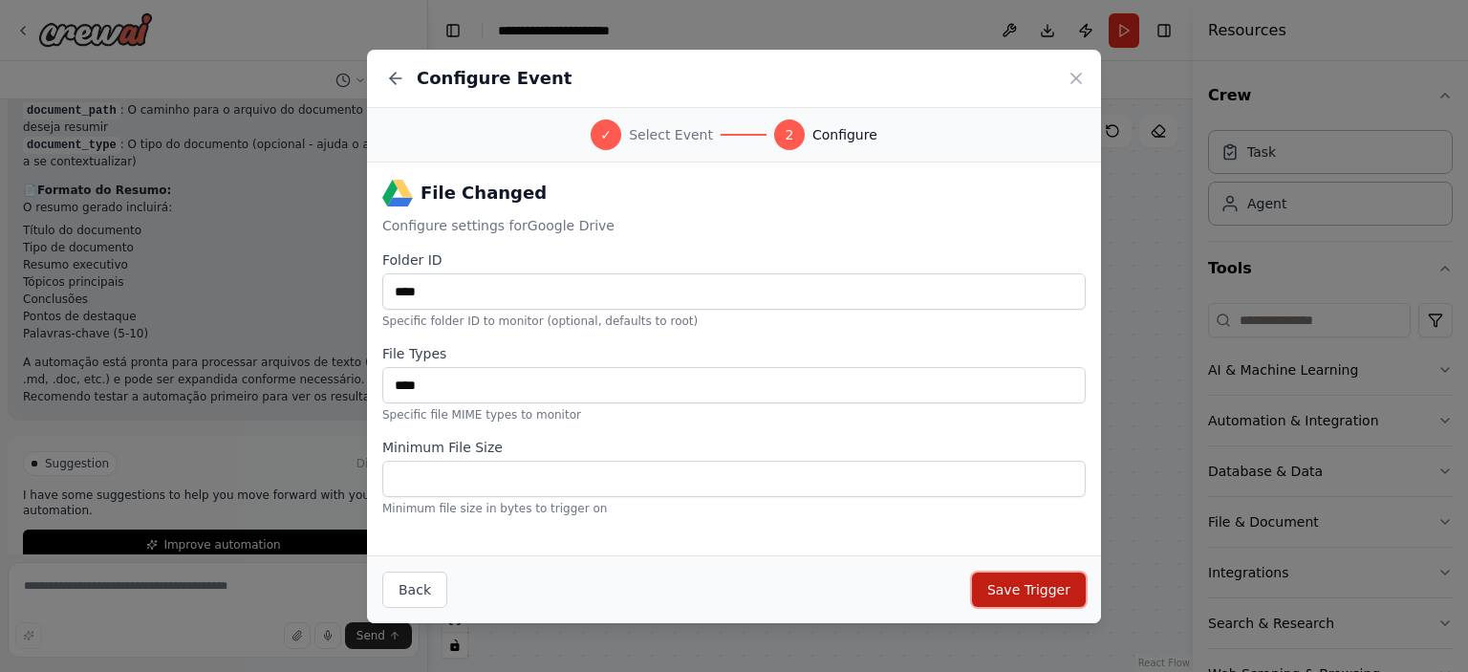
click at [1045, 592] on button "Save Trigger" at bounding box center [1029, 590] width 114 height 34
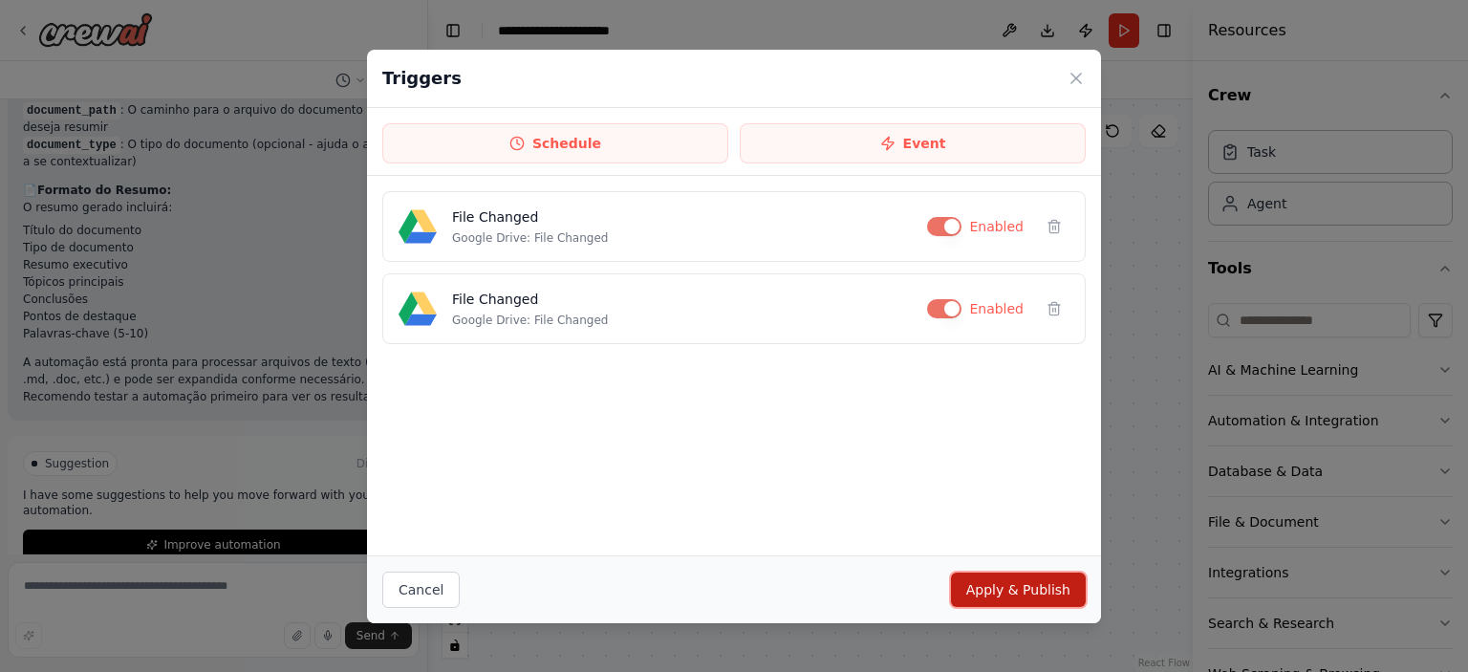
click at [1071, 592] on button "Apply & Publish" at bounding box center [1018, 590] width 135 height 34
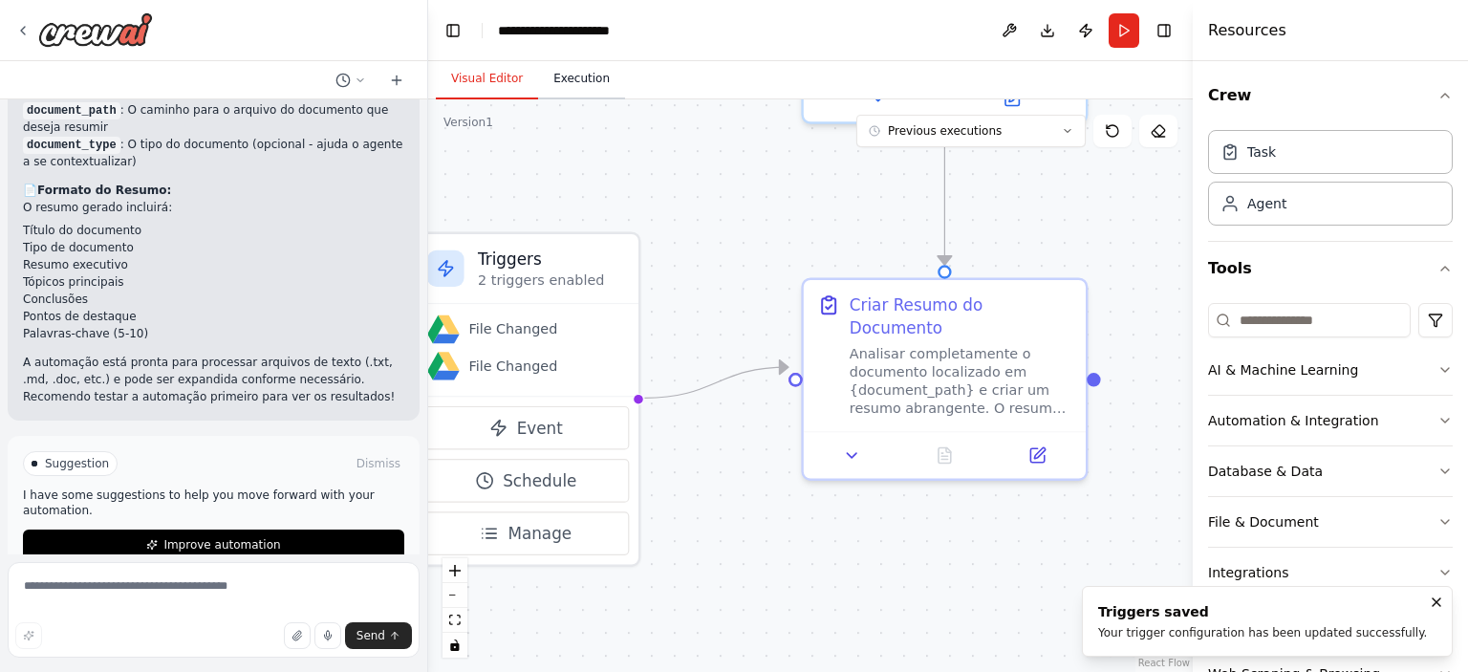
click at [589, 82] on button "Execution" at bounding box center [581, 79] width 87 height 40
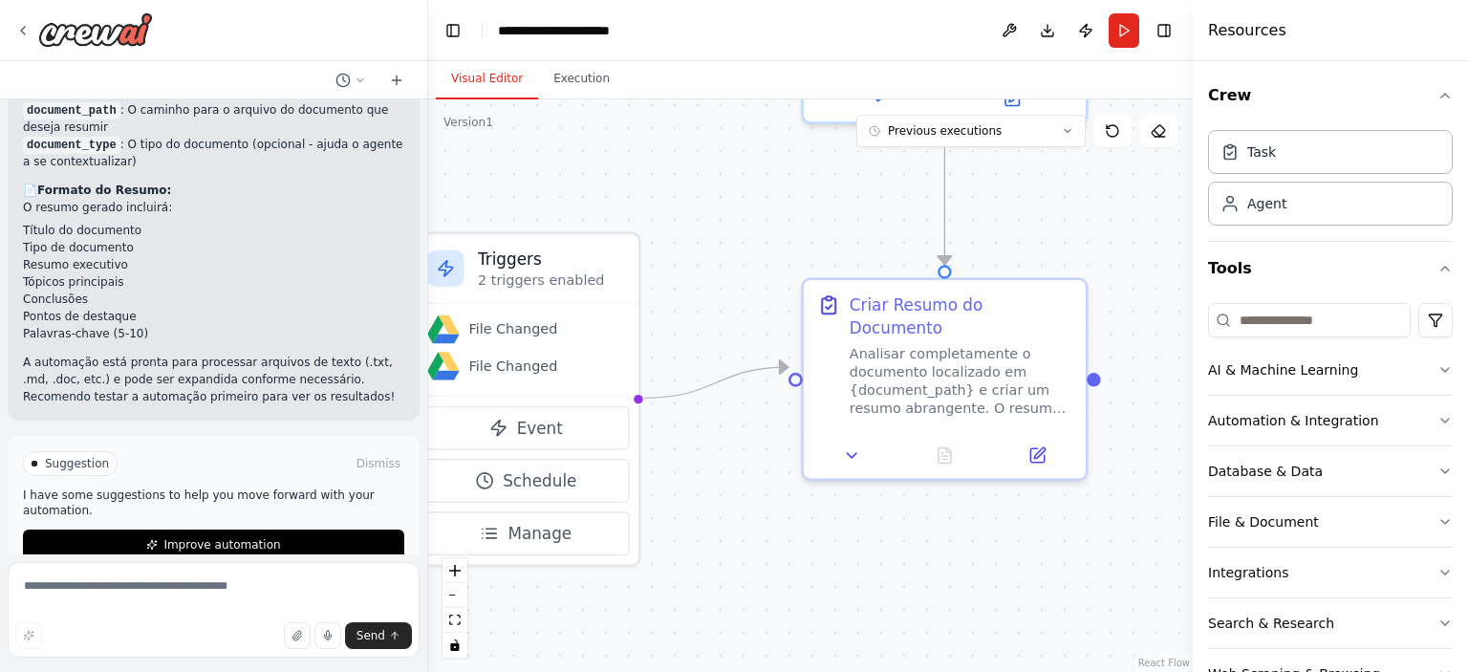
click at [465, 88] on button "Visual Editor" at bounding box center [487, 79] width 102 height 40
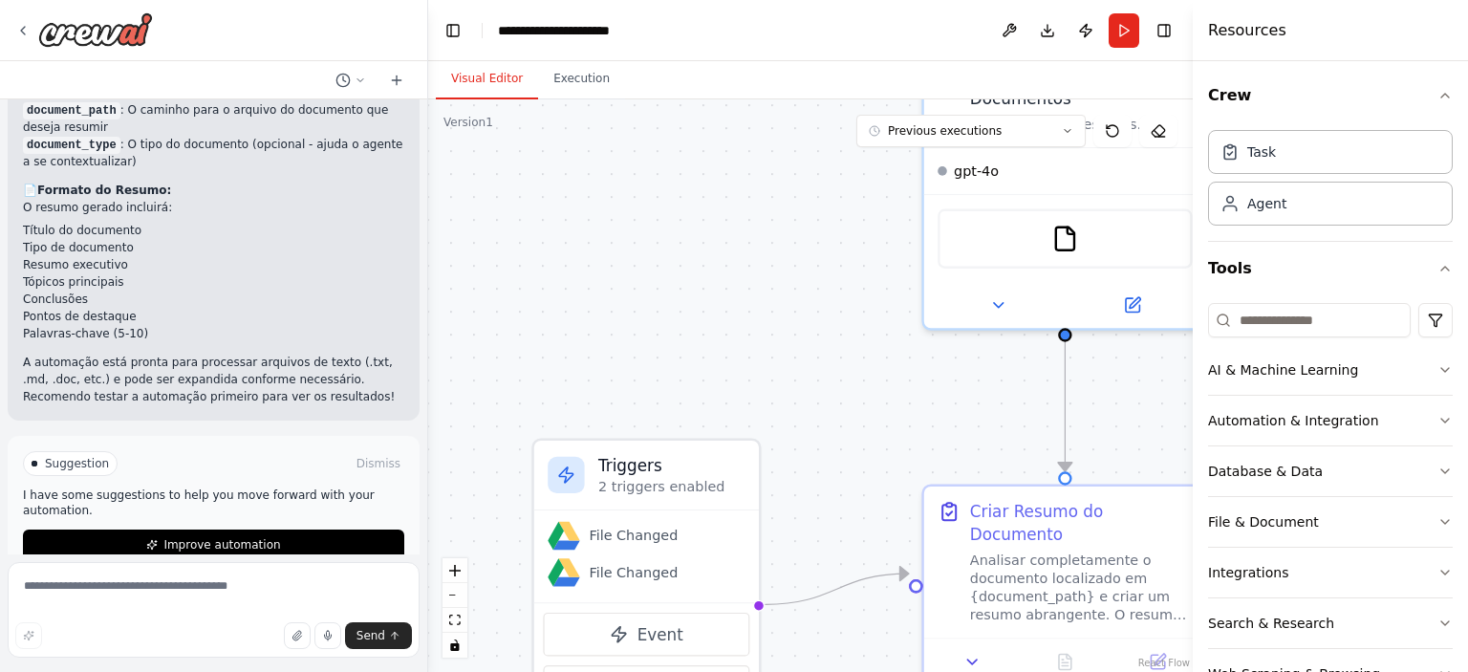
drag, startPoint x: 723, startPoint y: 311, endPoint x: 843, endPoint y: 517, distance: 239.1
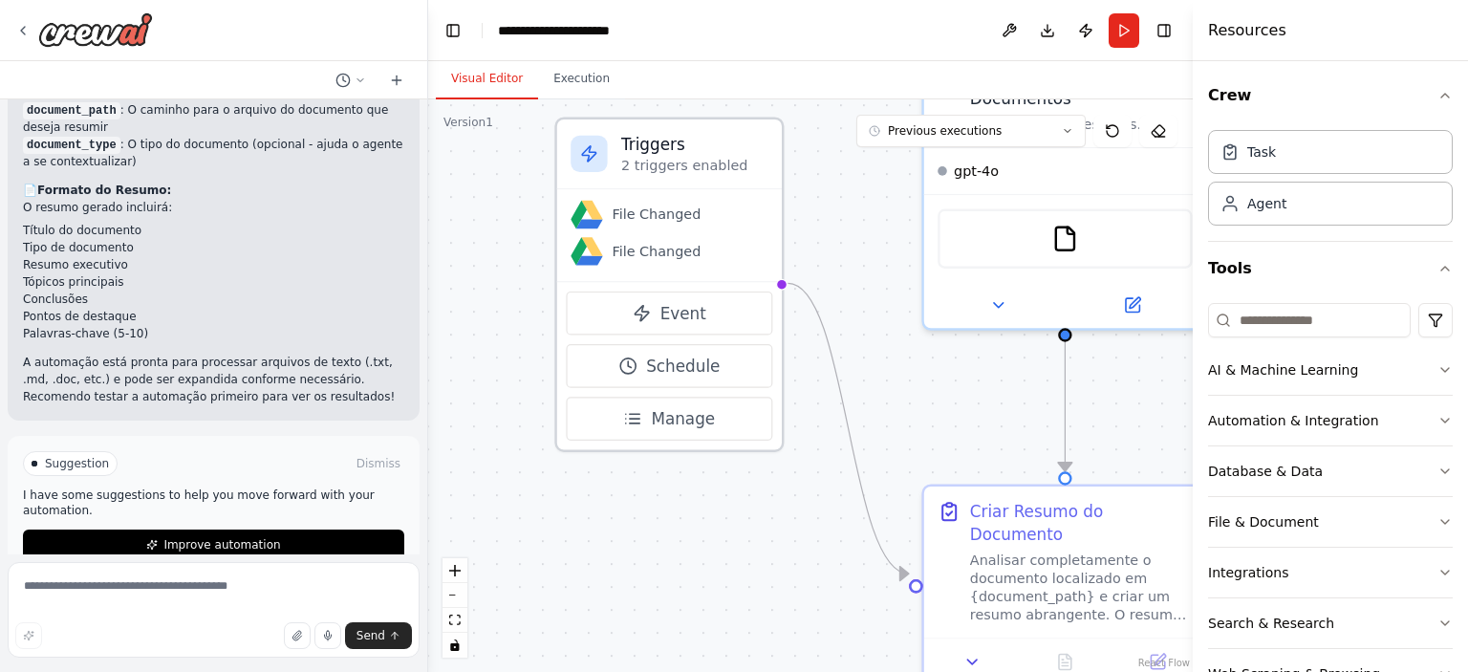
drag, startPoint x: 730, startPoint y: 477, endPoint x: 763, endPoint y: 162, distance: 317.2
click at [763, 160] on p "2 triggers enabled" at bounding box center [694, 165] width 147 height 18
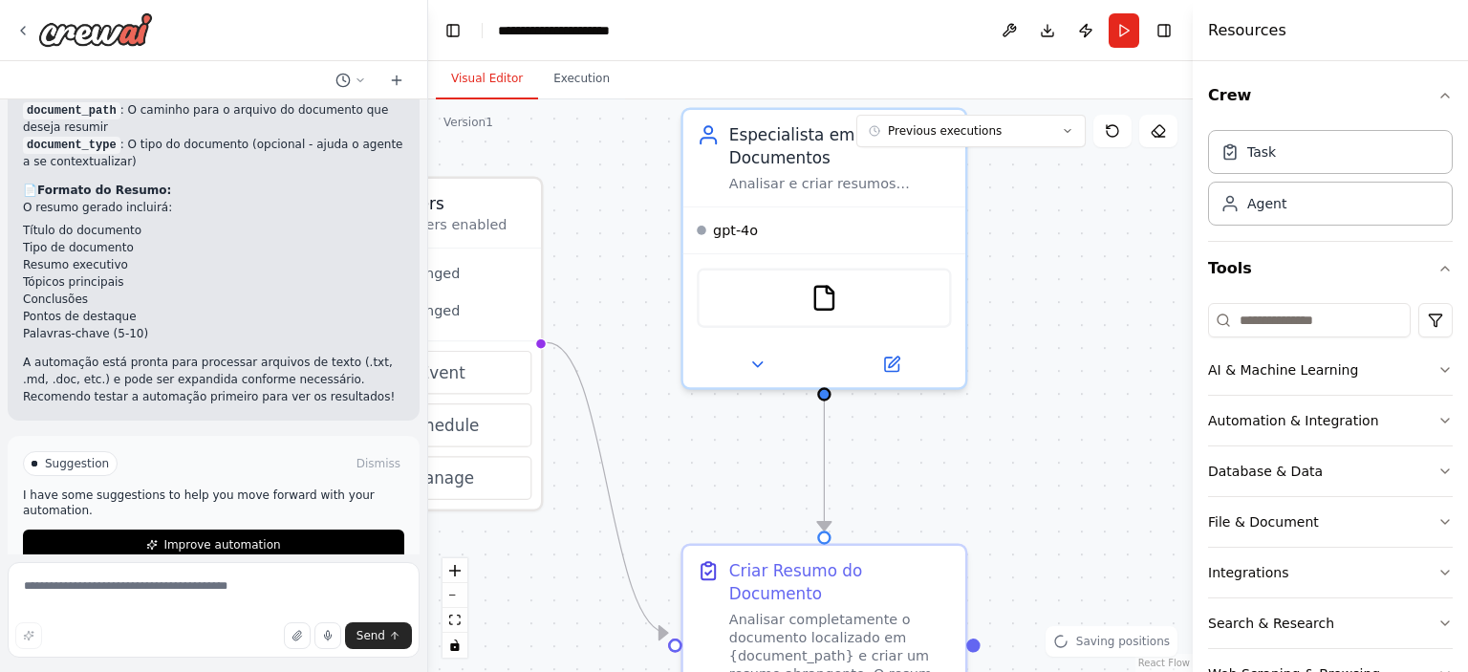
drag, startPoint x: 818, startPoint y: 357, endPoint x: 577, endPoint y: 412, distance: 247.2
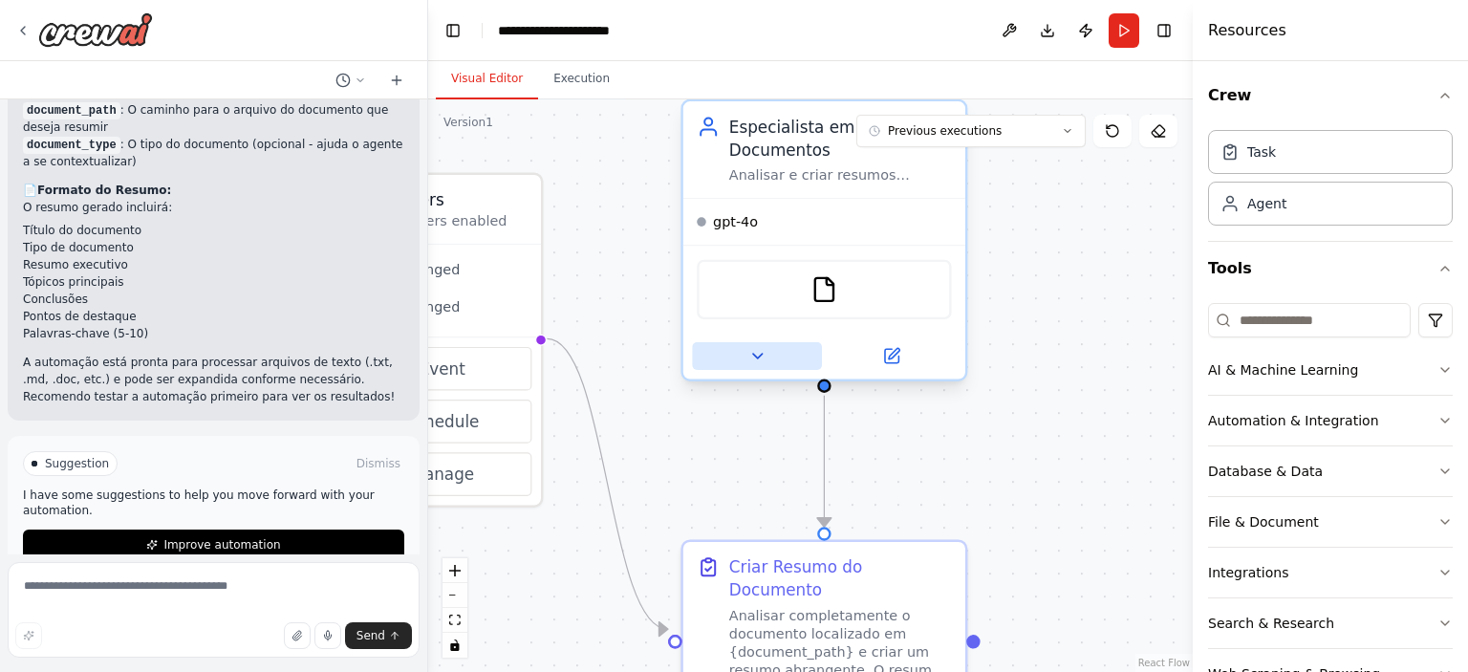
click at [752, 355] on icon at bounding box center [758, 356] width 18 height 18
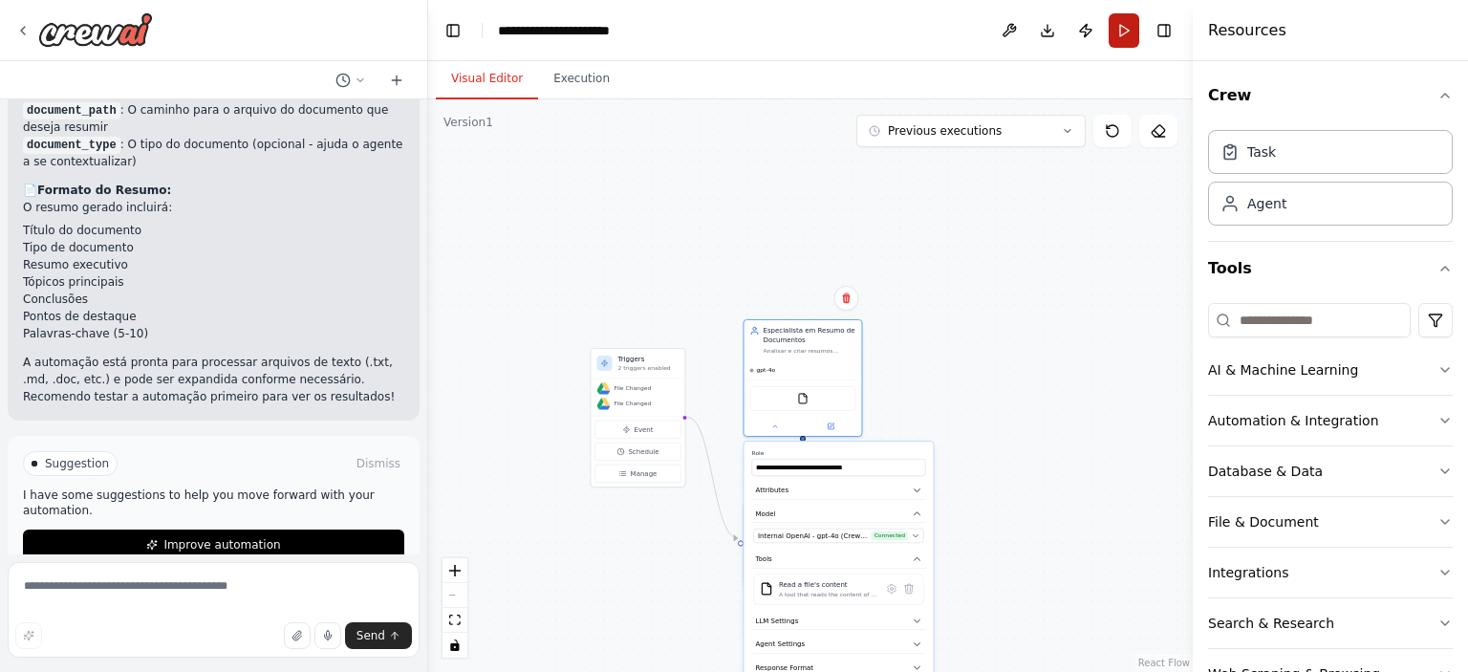
click at [1110, 33] on button "Run" at bounding box center [1124, 30] width 31 height 34
click at [1069, 252] on div ".deletable-edge-delete-btn { width: 20px; height: 20px; border: 0px solid #ffff…" at bounding box center [810, 385] width 765 height 573
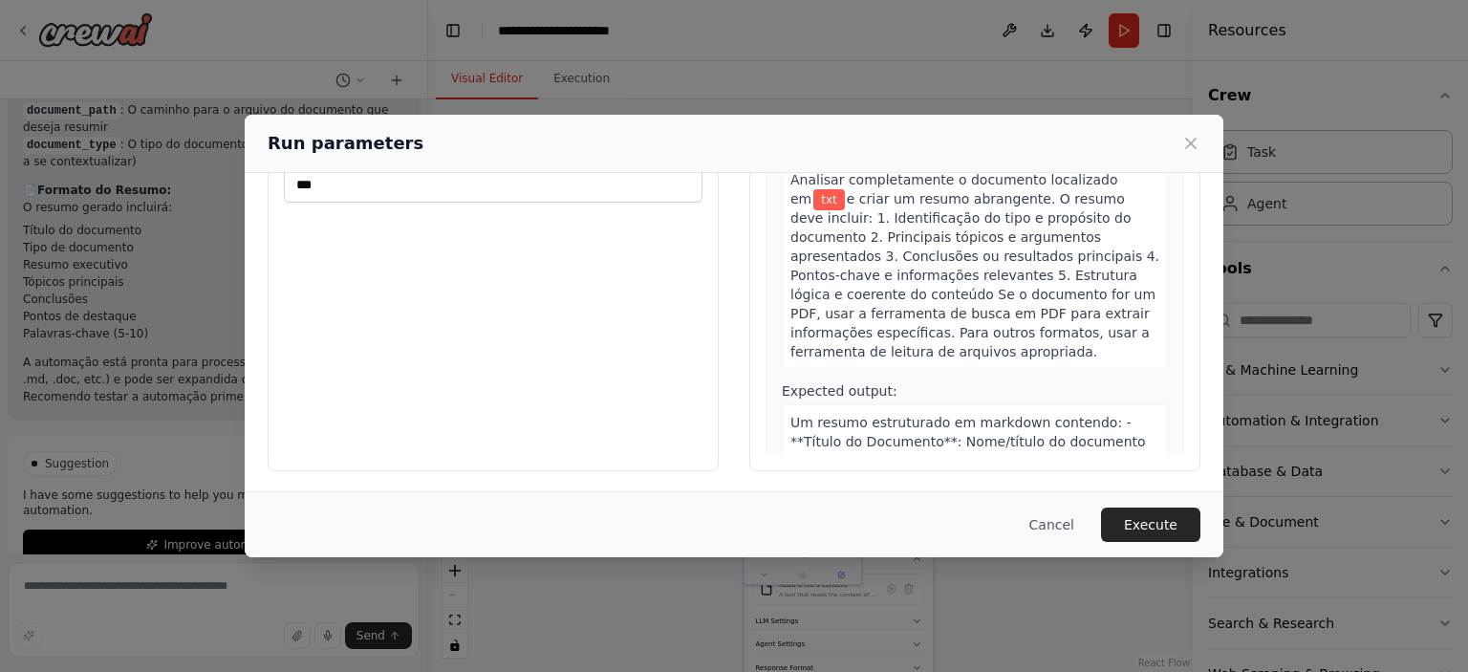
scroll to position [0, 0]
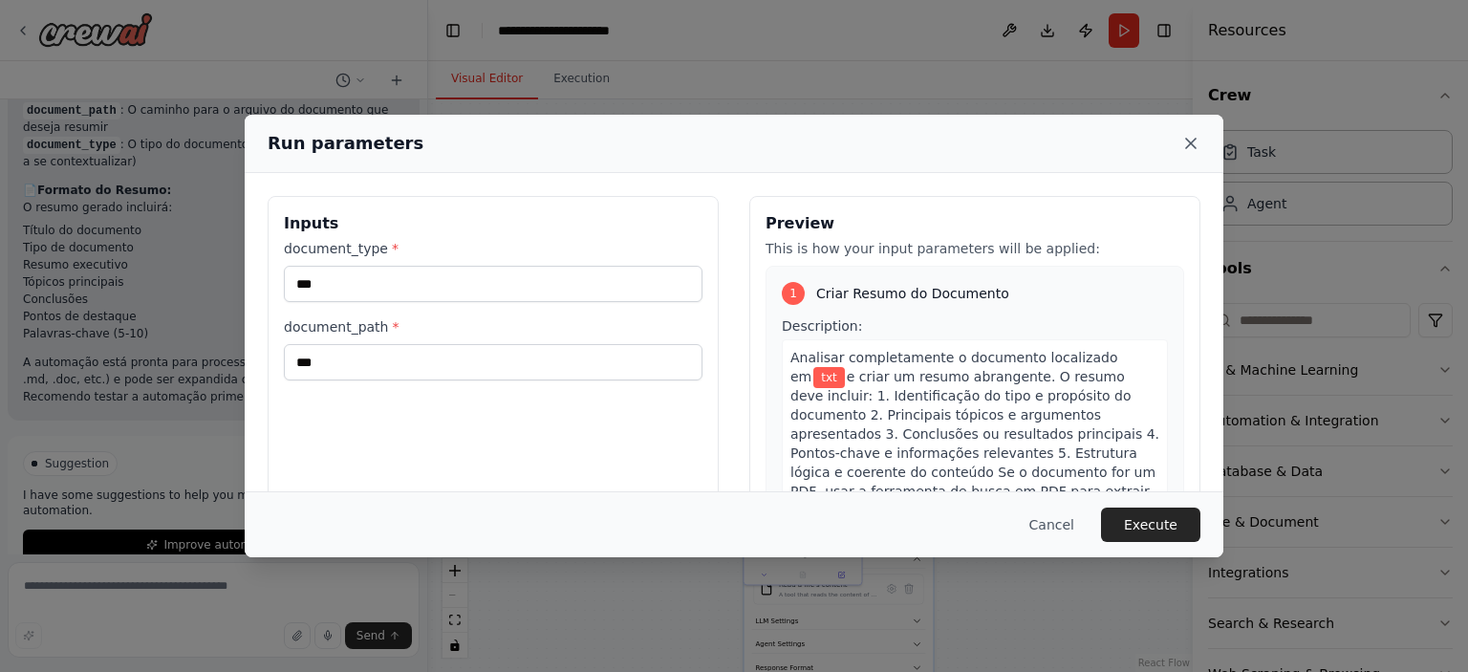
click at [1197, 141] on icon at bounding box center [1191, 143] width 19 height 19
